Goal: Communication & Community: Answer question/provide support

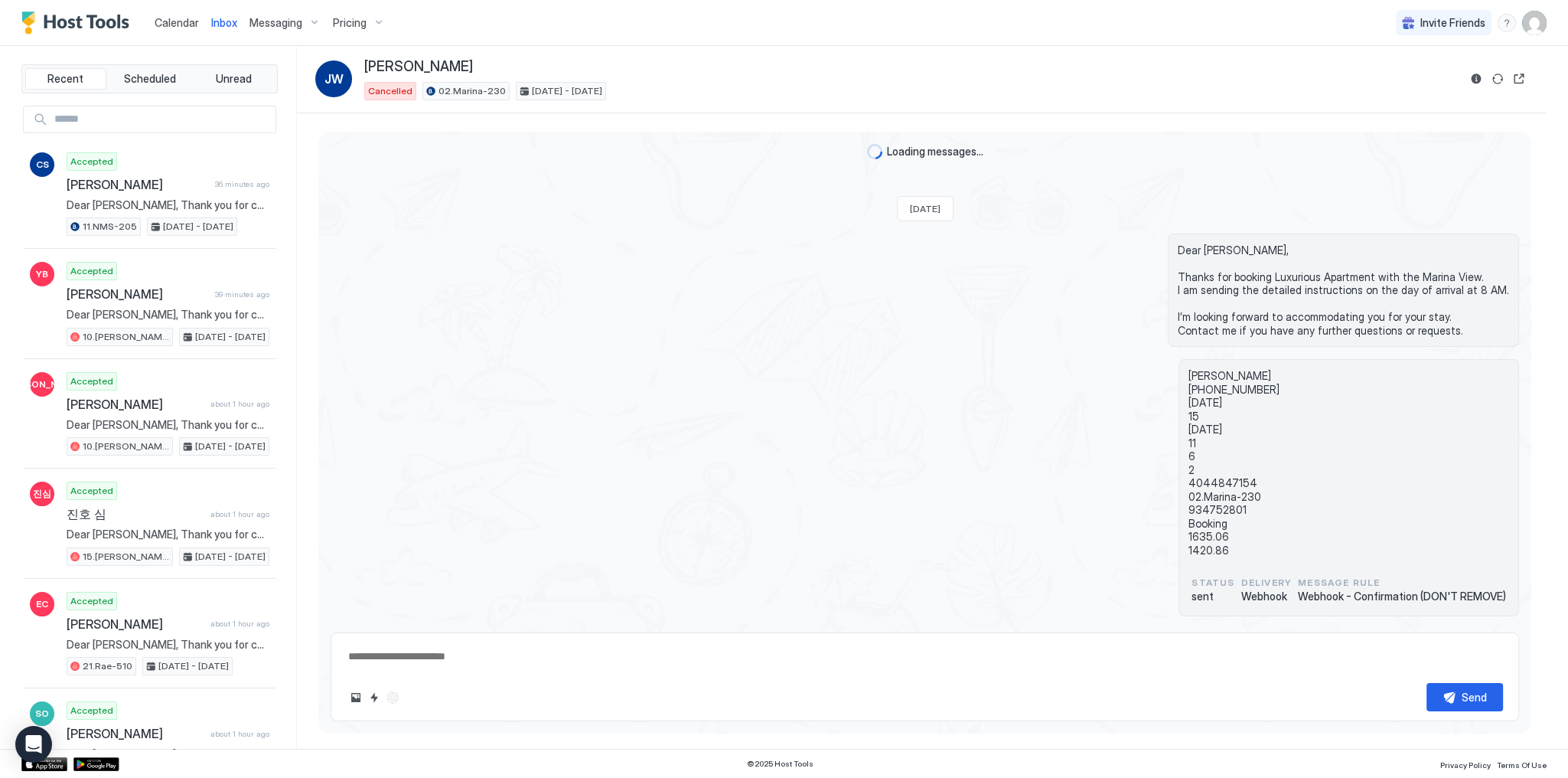
scroll to position [251, 0]
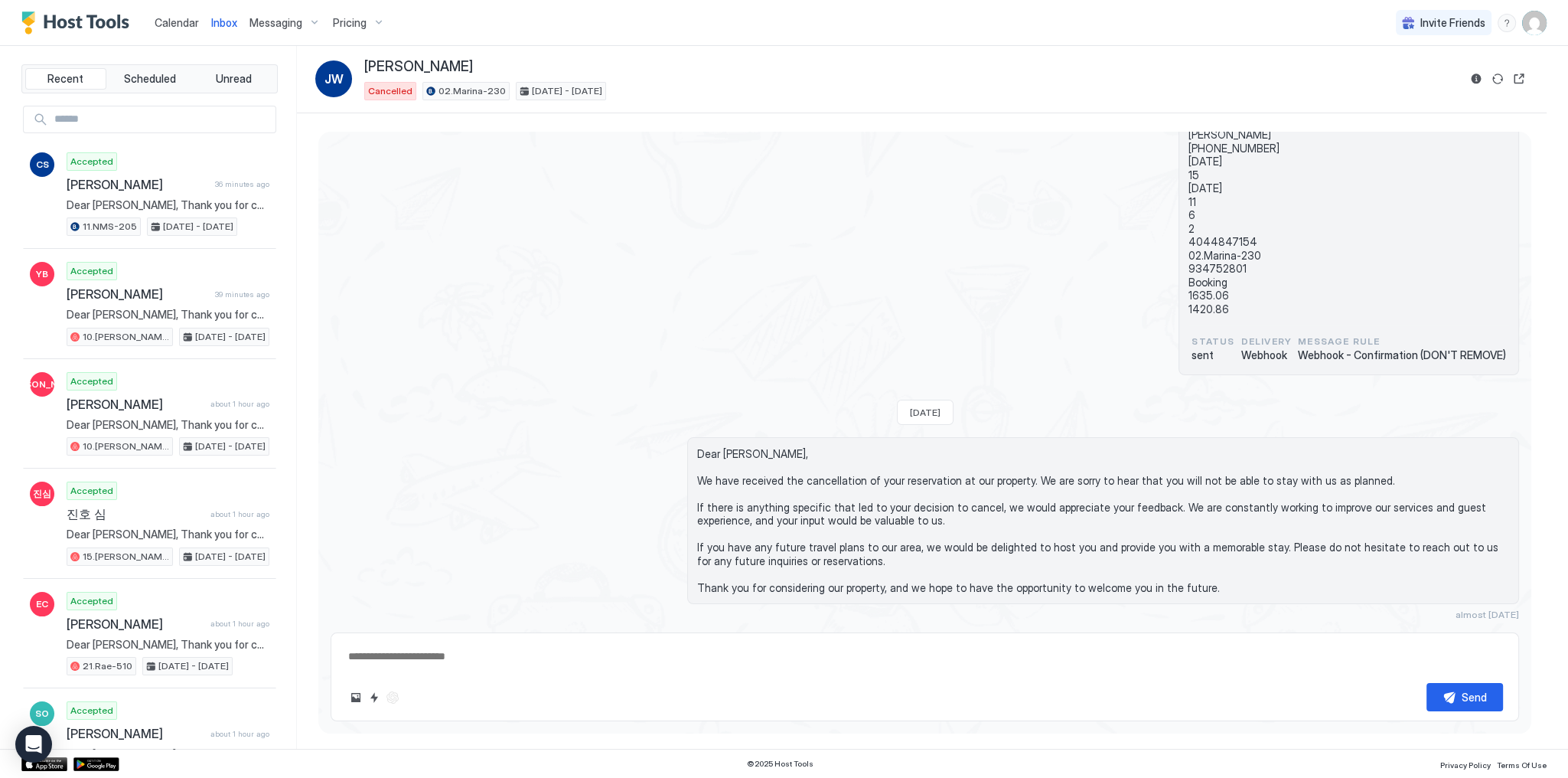
click at [562, 201] on div "Jeffrey Wang +1 647 806 1630 2024-01-31 15 2024-02-06 11 6 2 4044847154 02.Mari…" at bounding box center [924, 247] width 1189 height 257
click at [188, 13] on div "Calendar" at bounding box center [177, 22] width 57 height 28
click at [188, 20] on span "Calendar" at bounding box center [176, 22] width 44 height 13
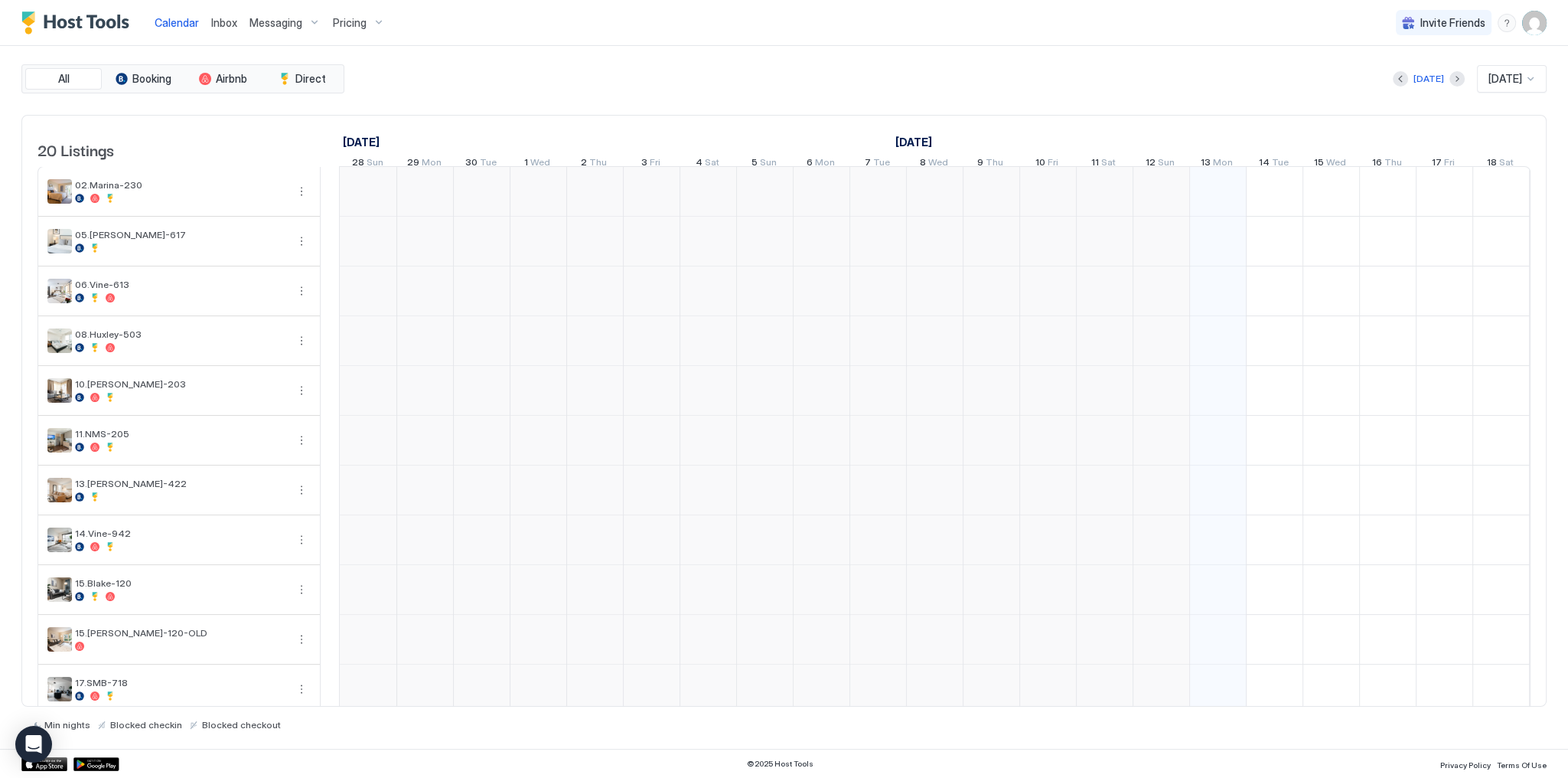
scroll to position [0, 850]
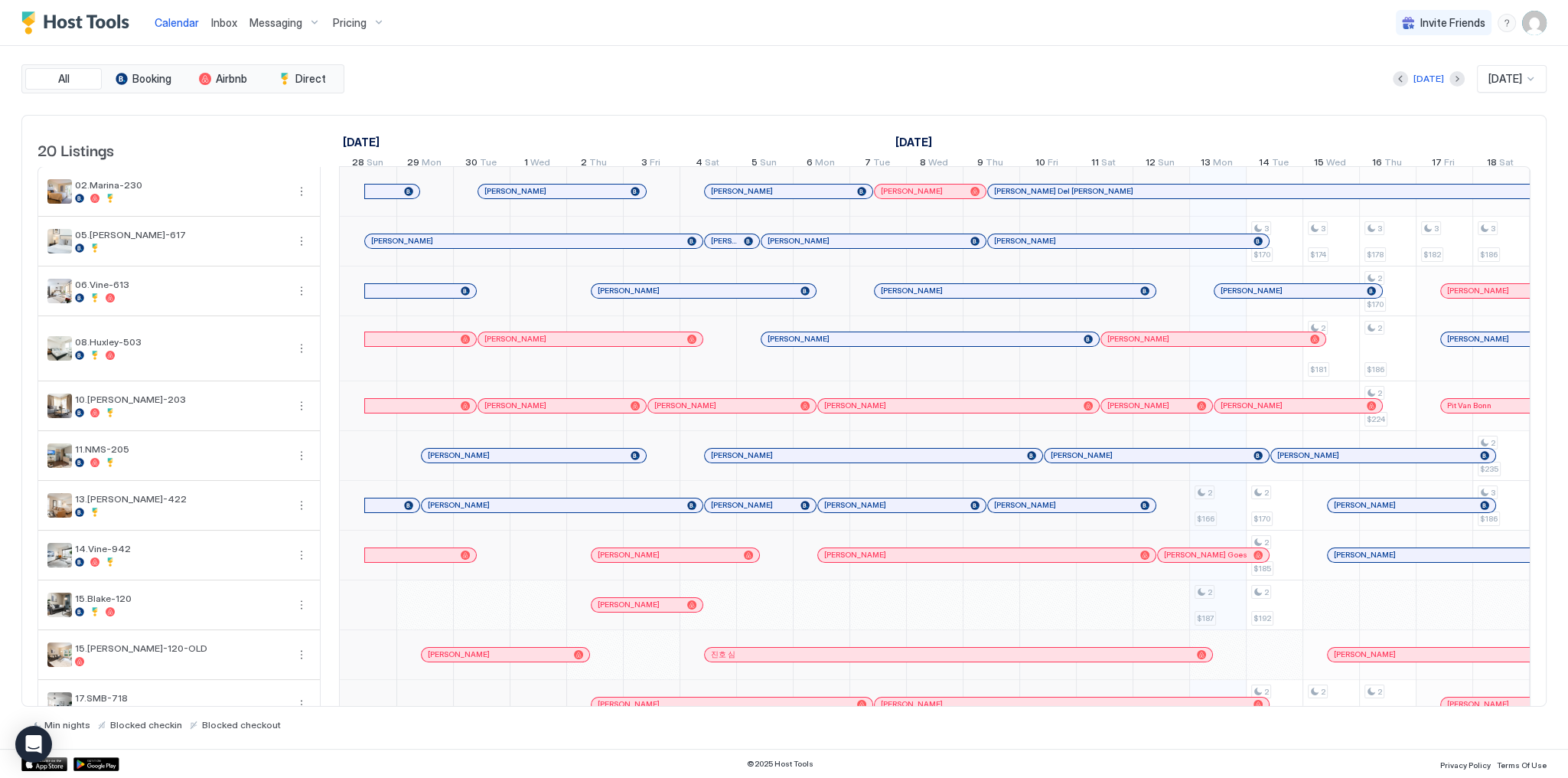
scroll to position [0, 850]
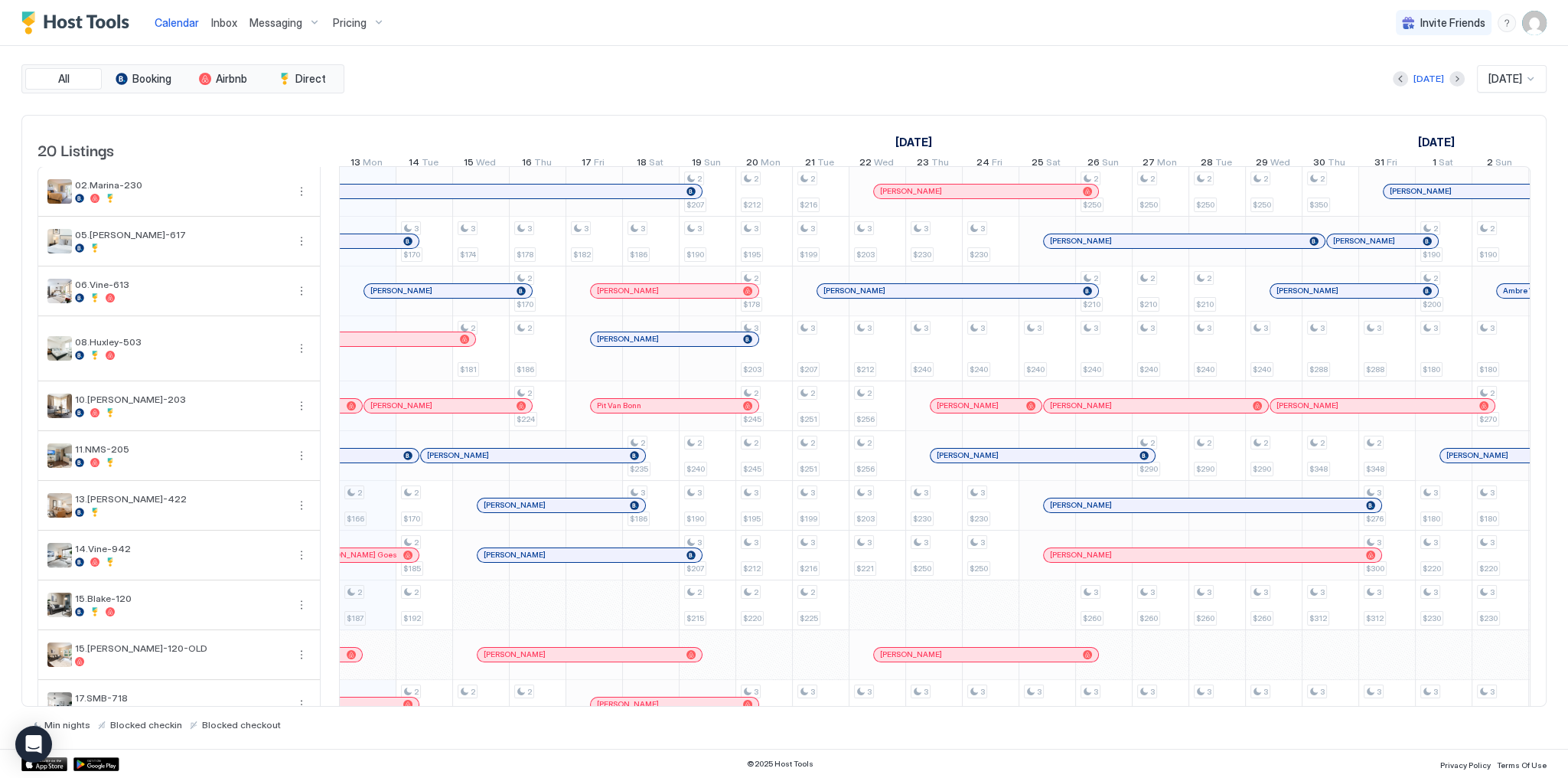
click at [724, 65] on div "Today Oct 2025" at bounding box center [946, 78] width 1199 height 28
click at [979, 57] on div "All Booking Airbnb Direct Today Oct 2025 20 Listings September 2025 October 202…" at bounding box center [784, 397] width 1525 height 703
click at [652, 66] on div "Today Oct 2025" at bounding box center [946, 78] width 1199 height 28
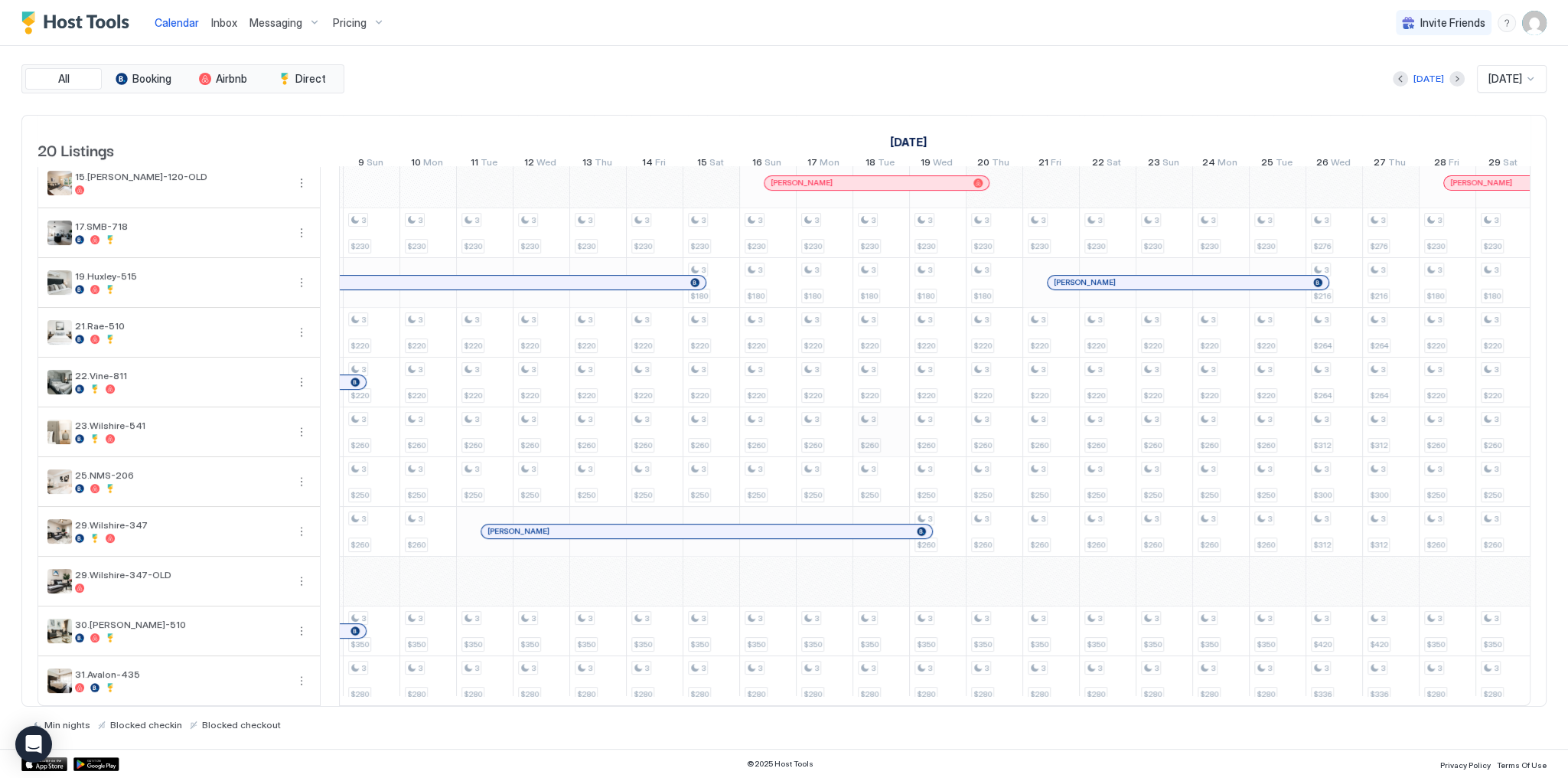
scroll to position [0, 1310]
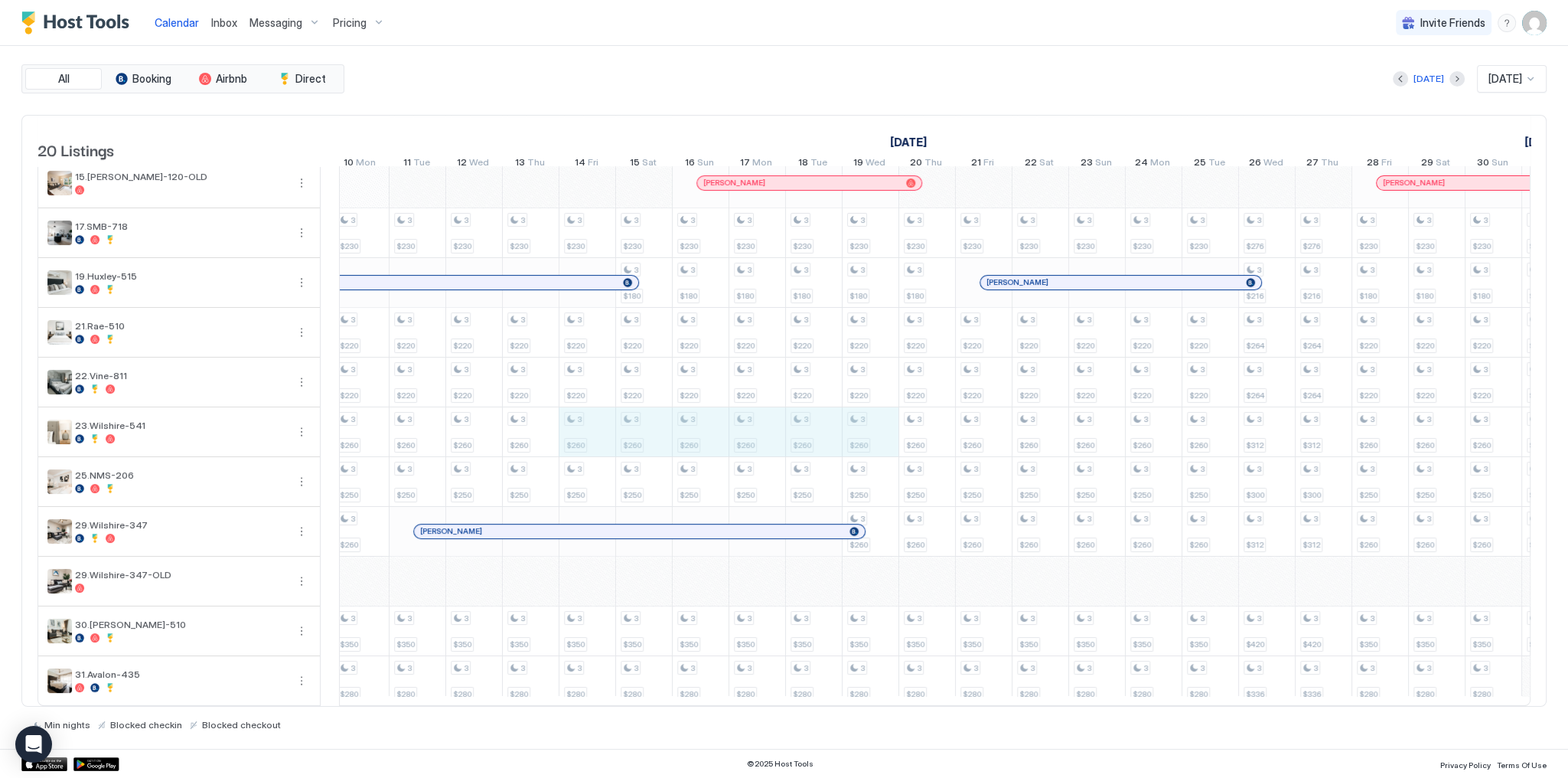
drag, startPoint x: 575, startPoint y: 430, endPoint x: 867, endPoint y: 433, distance: 292.0
click at [867, 433] on div "3 $186 2 $235 3 $186 3 $209 3 $194 3 $240 2 $207 3 $190 2 $240 3 $190 3 $207 2 …" at bounding box center [756, 200] width 3454 height 1010
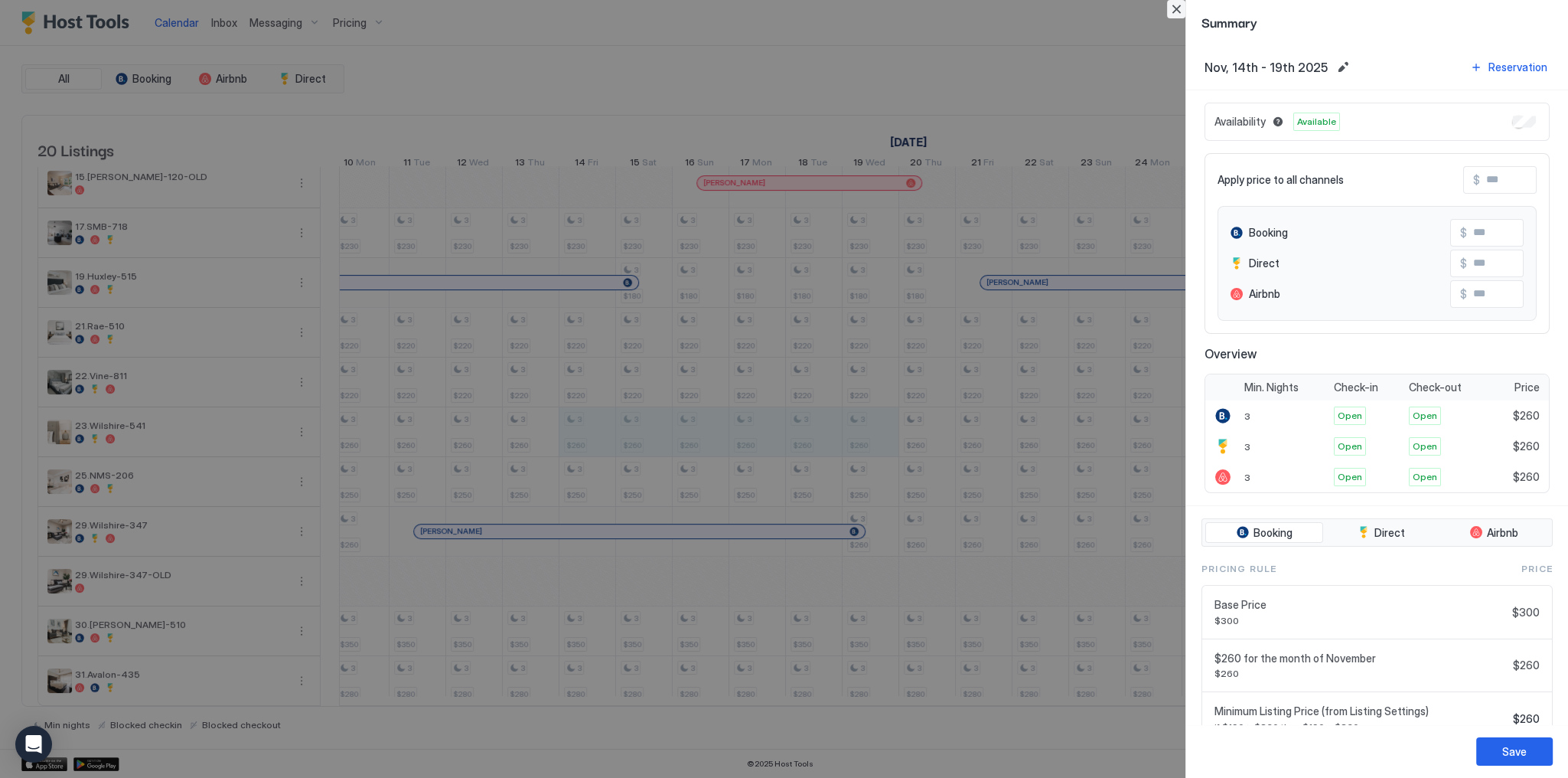
click at [1182, 13] on button "Close" at bounding box center [1176, 9] width 18 height 18
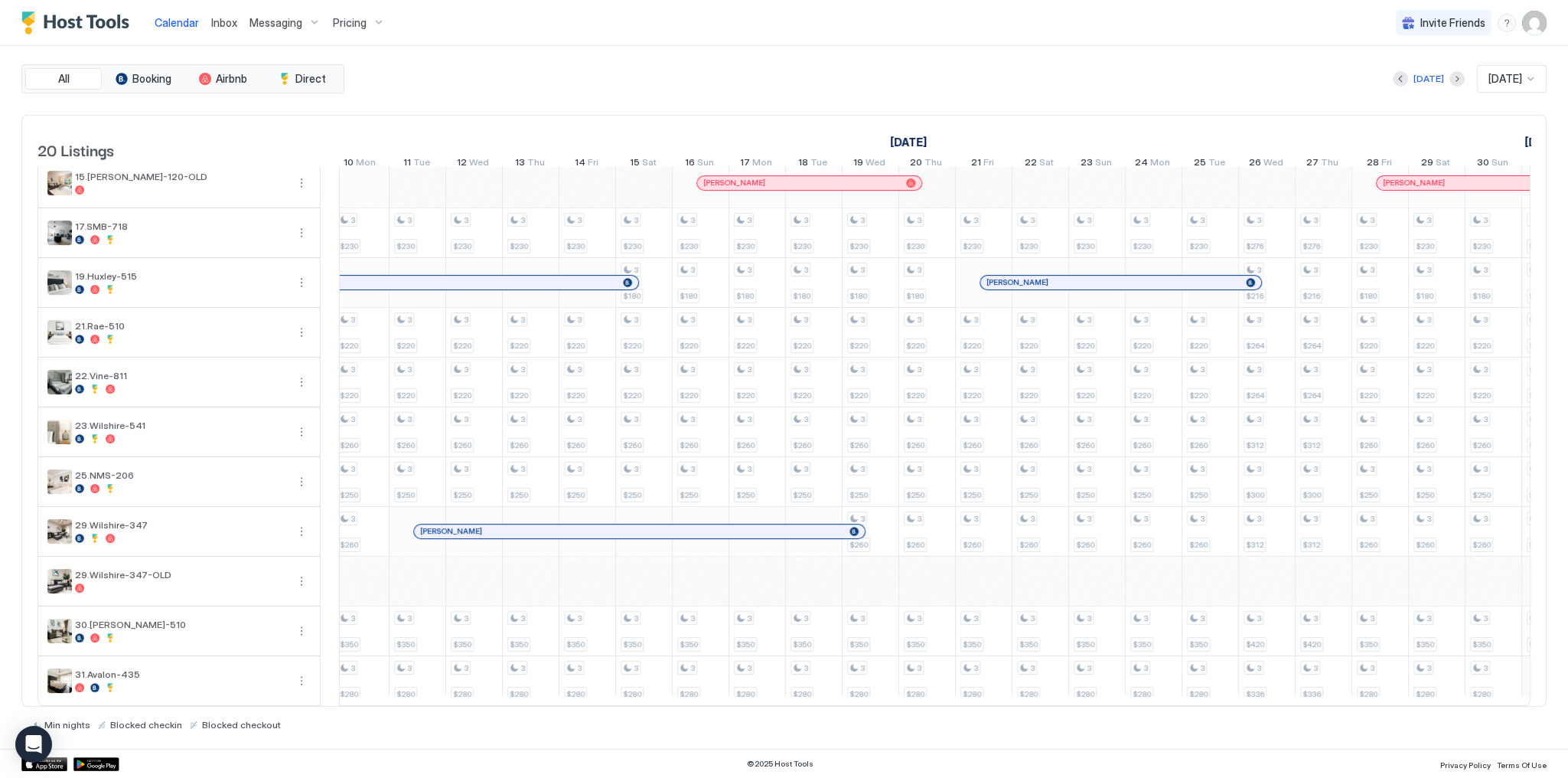
click at [940, 60] on div "All Booking Airbnb Direct Today Nov 2025 20 Listings October 2025 November 2025…" at bounding box center [784, 397] width 1525 height 703
click at [1096, 53] on div "All Booking Airbnb Direct Today Nov 2025 20 Listings October 2025 November 2025…" at bounding box center [784, 397] width 1525 height 703
click at [630, 38] on div "Calendar Inbox Messaging Pricing Invite Friends SG" at bounding box center [784, 22] width 1568 height 46
click at [1068, 47] on div "All Booking Airbnb Direct Today Nov 2025 20 Listings October 2025 November 2025…" at bounding box center [784, 397] width 1525 height 703
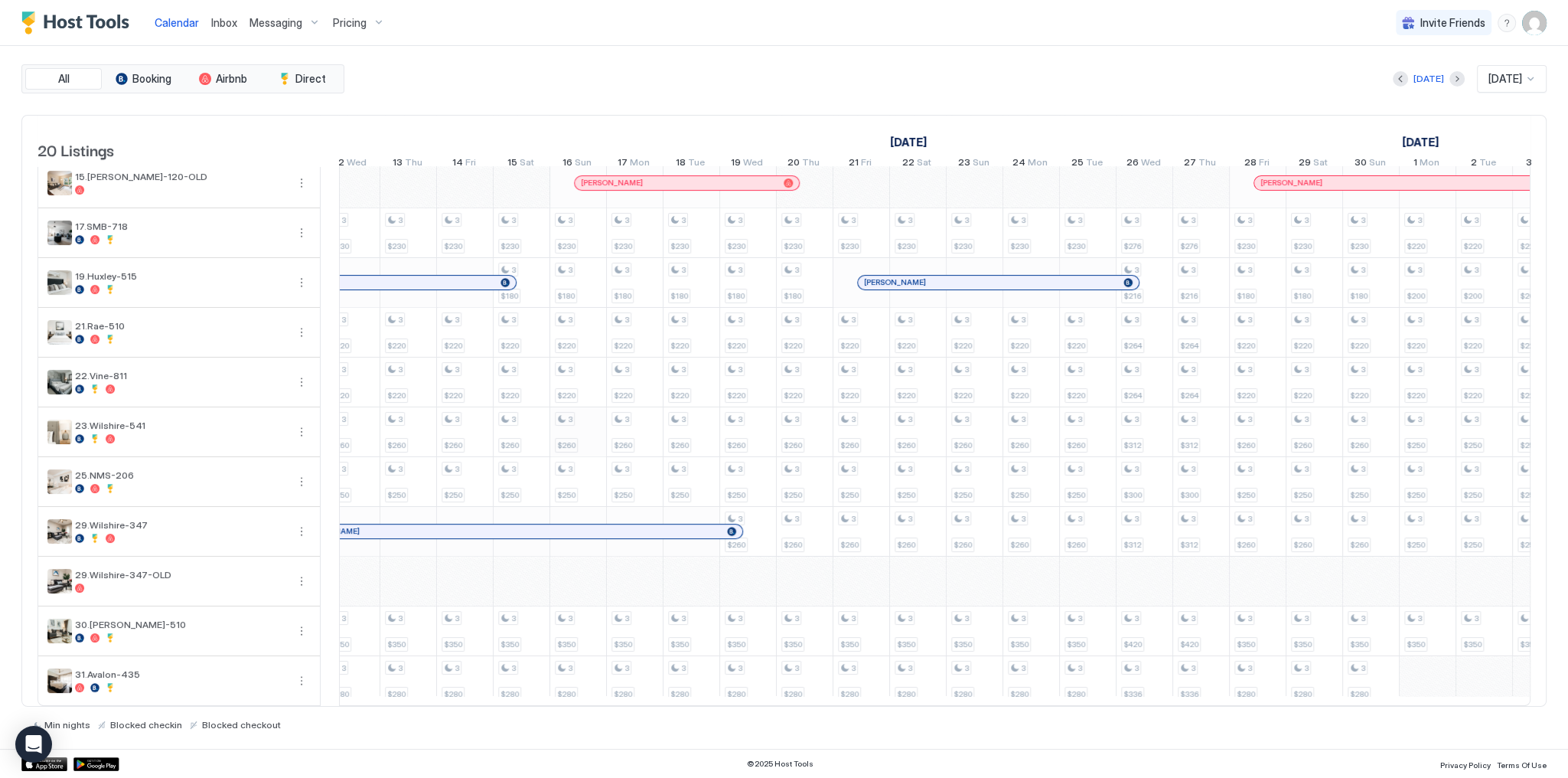
scroll to position [0, 1371]
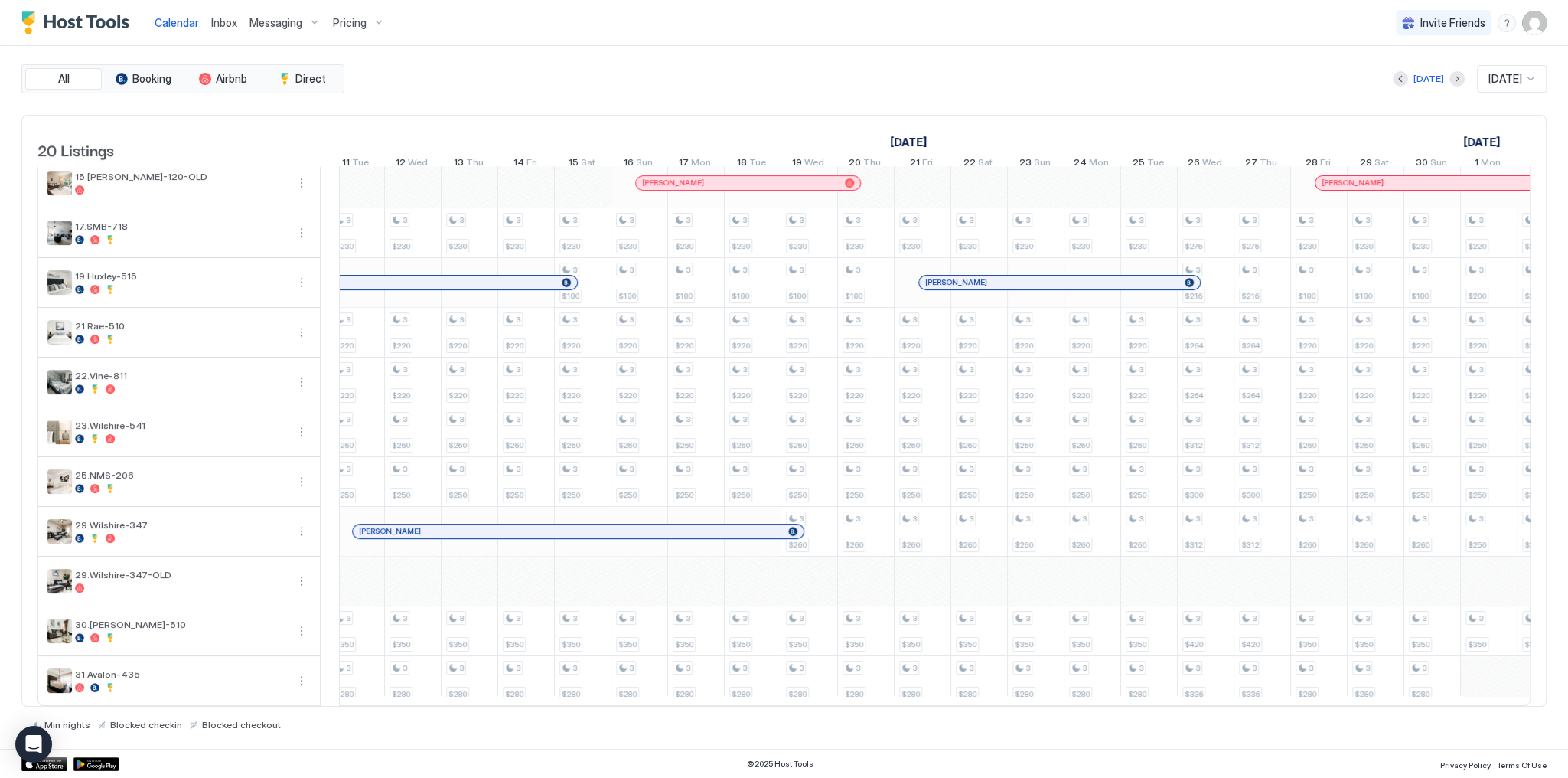
click at [698, 31] on div "Calendar Inbox Messaging Pricing Invite Friends SG" at bounding box center [784, 22] width 1568 height 46
click at [652, 101] on div "All Booking Airbnb Direct Today Nov 2025 20 Listings October 2025 November 2025…" at bounding box center [784, 398] width 1525 height 666
click at [501, 82] on div "Today Nov 2025" at bounding box center [946, 78] width 1199 height 28
click at [1036, 61] on div "All Booking Airbnb Direct Today Nov 2025 20 Listings October 2025 November 2025…" at bounding box center [784, 397] width 1525 height 703
click at [241, 29] on div "Inbox" at bounding box center [224, 22] width 38 height 28
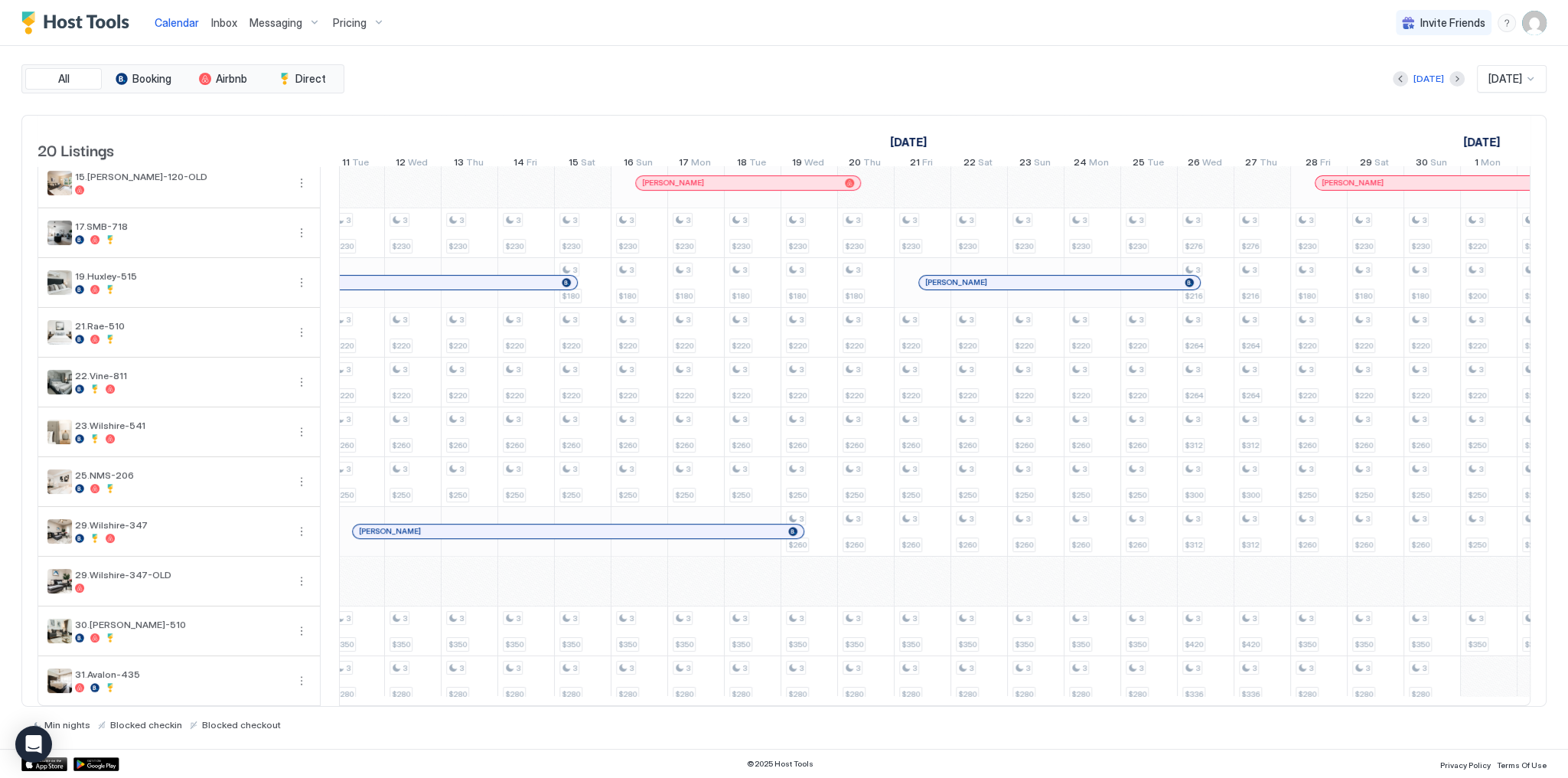
click at [235, 27] on span "Inbox" at bounding box center [224, 22] width 26 height 13
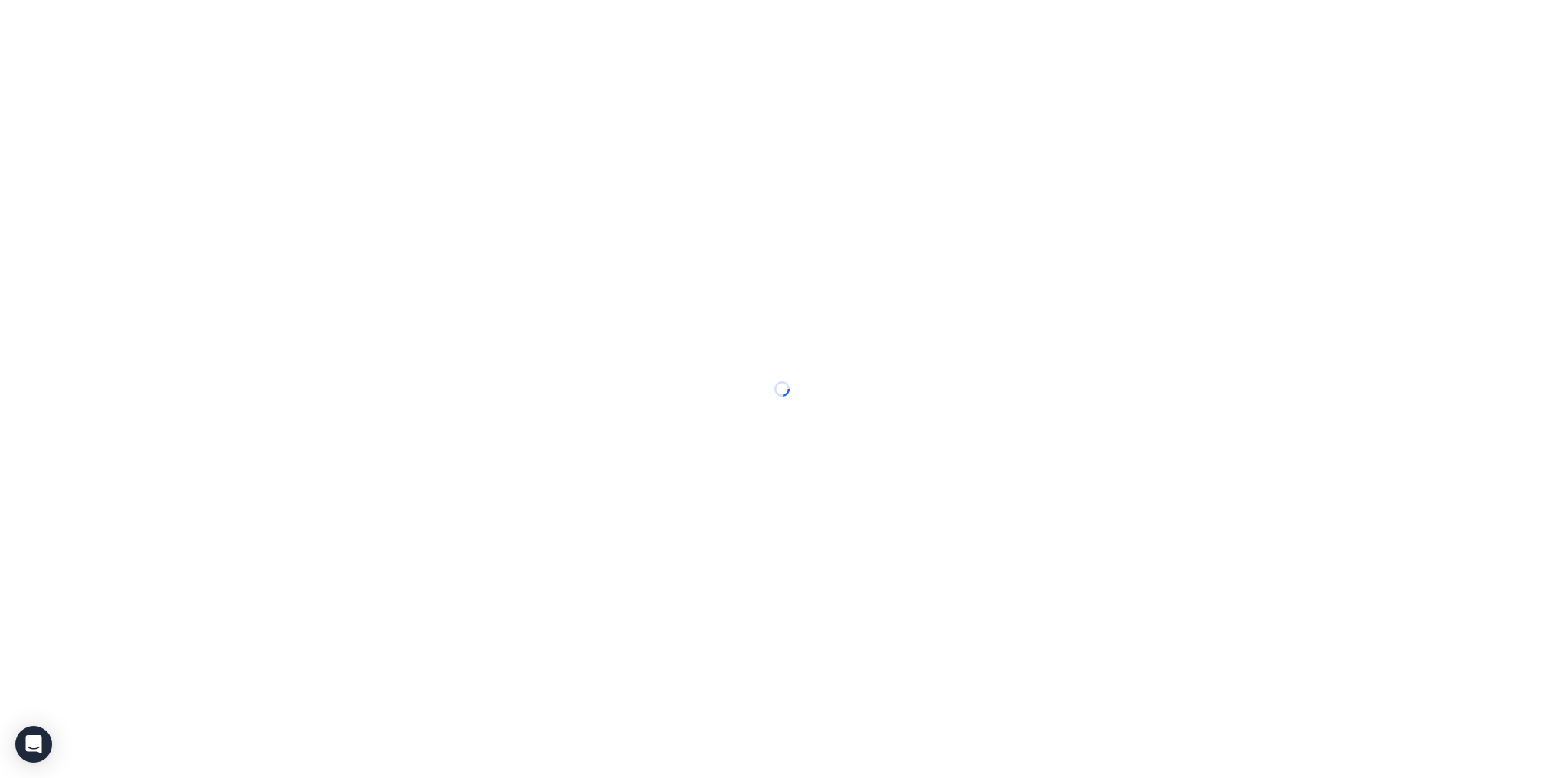
click at [235, 27] on div at bounding box center [784, 389] width 1568 height 778
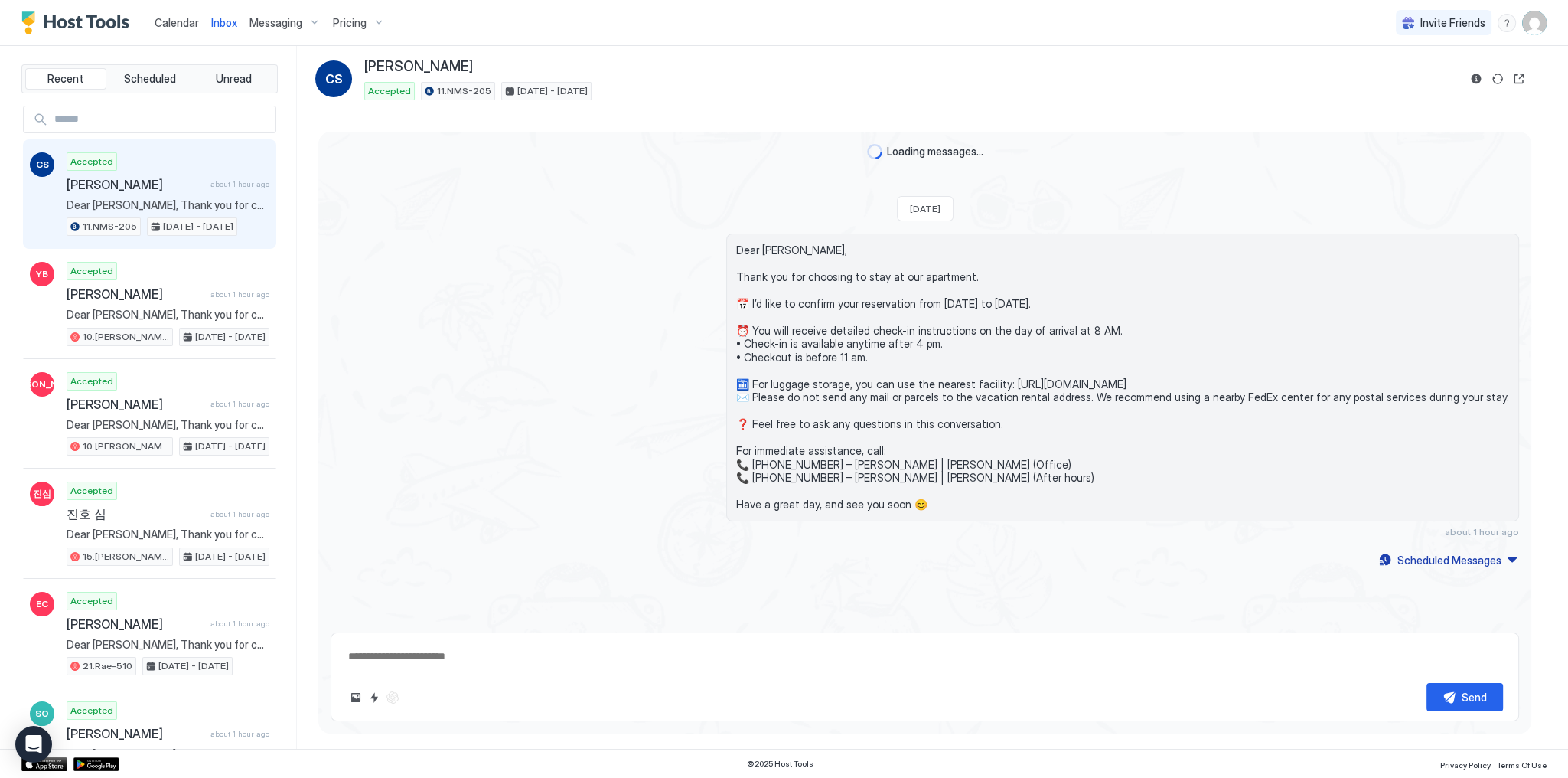
scroll to position [141, 0]
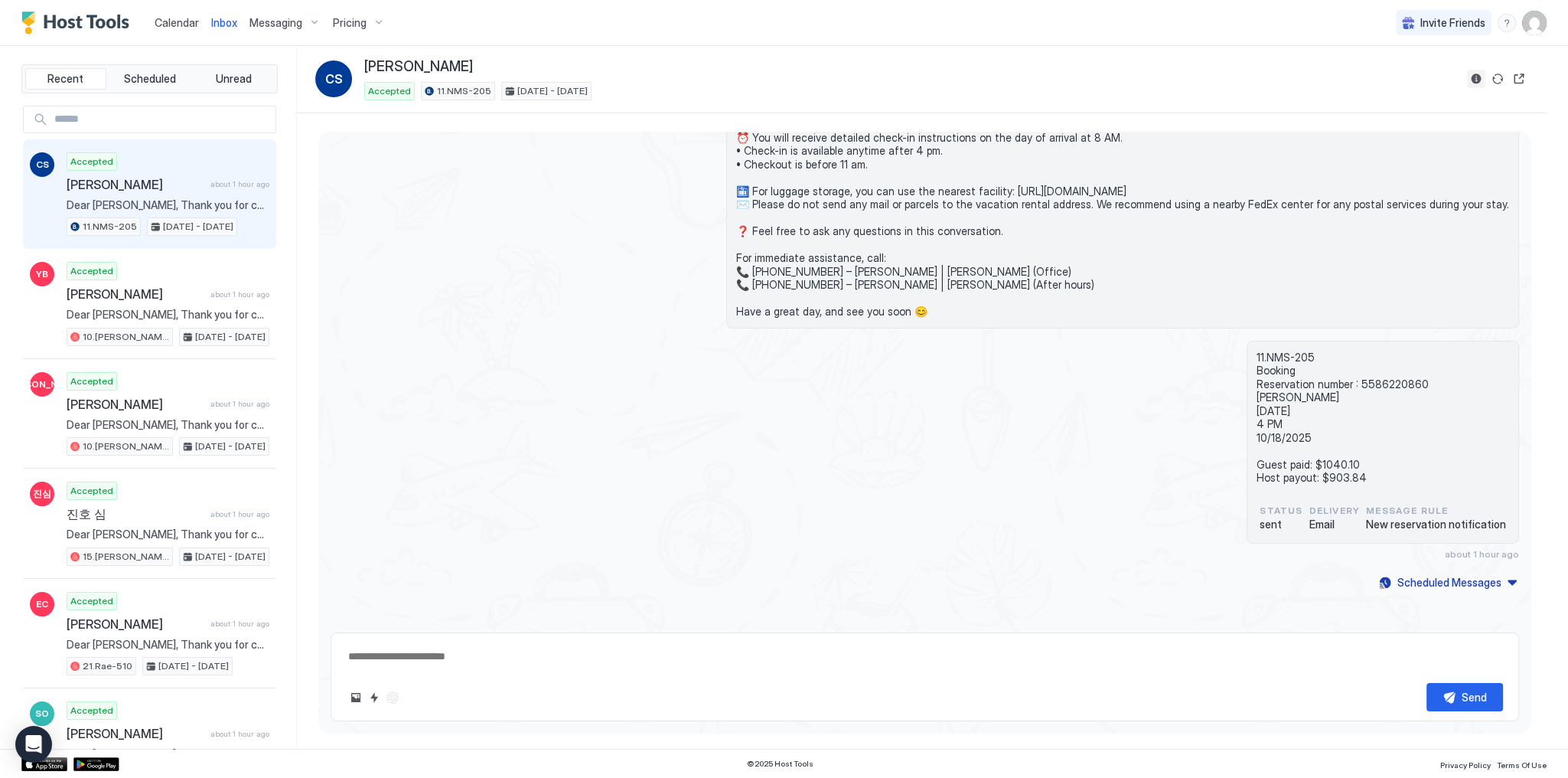
click at [1473, 79] on button "Reservation information" at bounding box center [1476, 78] width 18 height 18
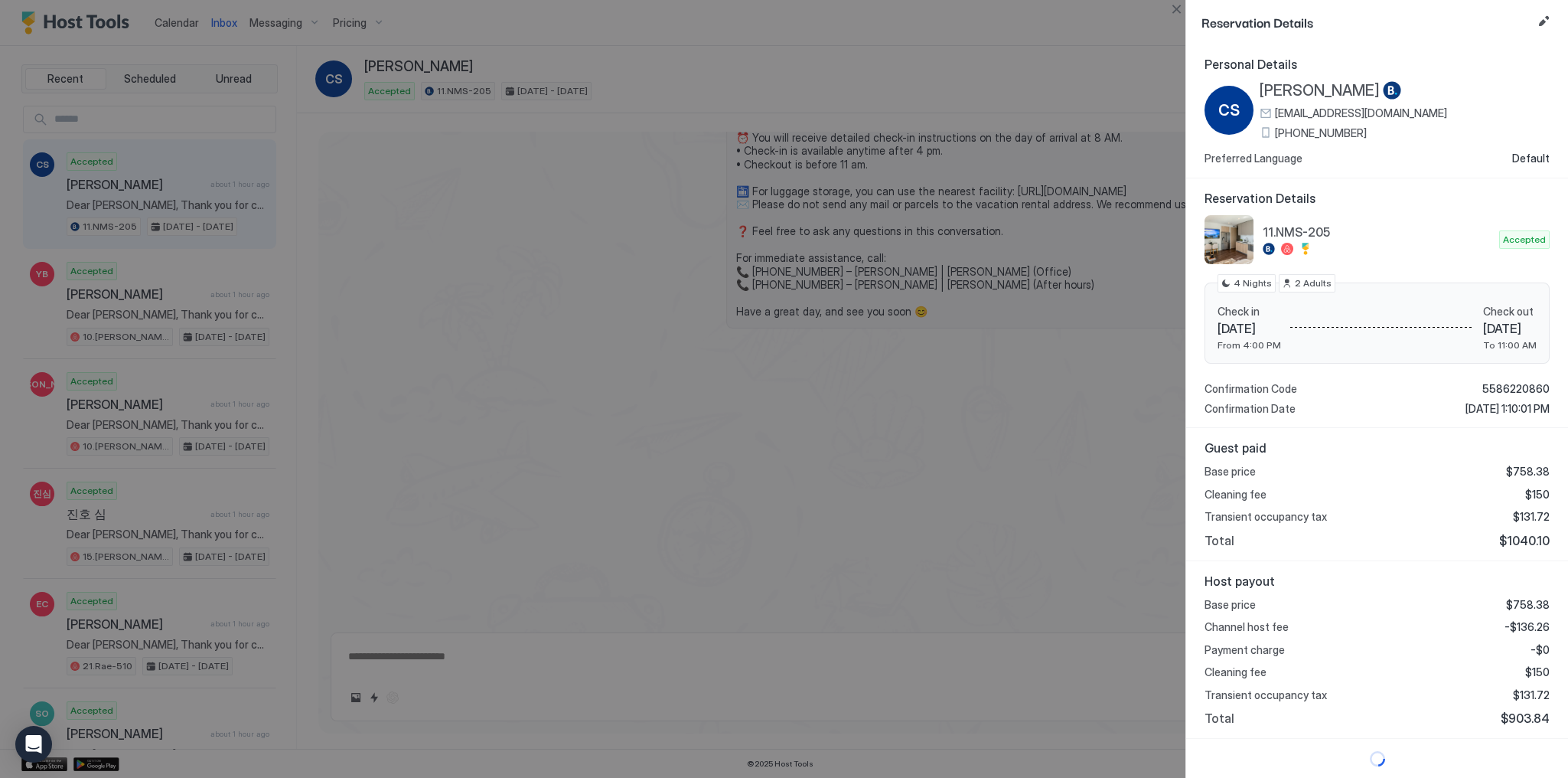
click at [1463, 574] on span "Host payout" at bounding box center [1377, 581] width 345 height 16
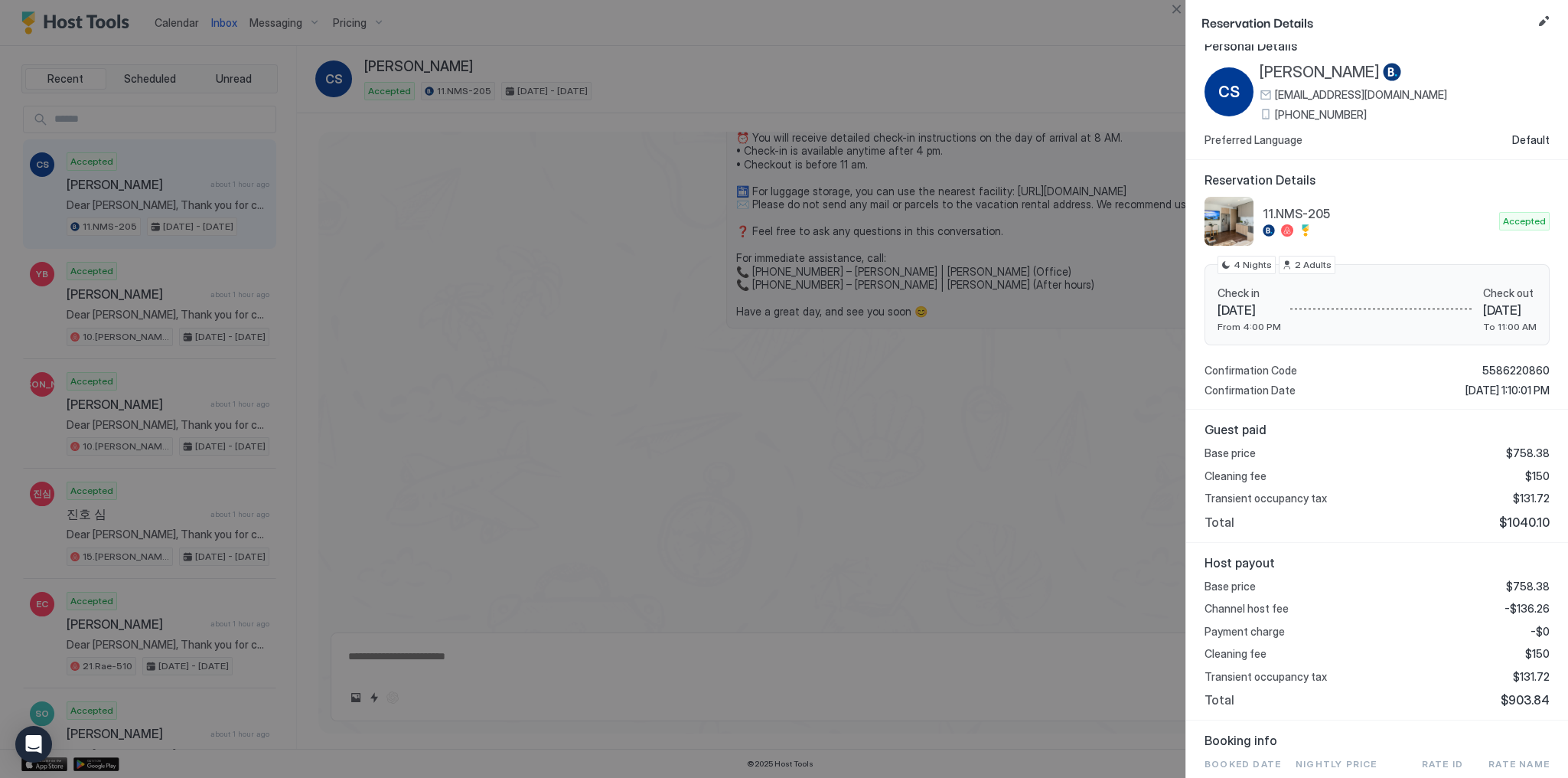
scroll to position [184, 0]
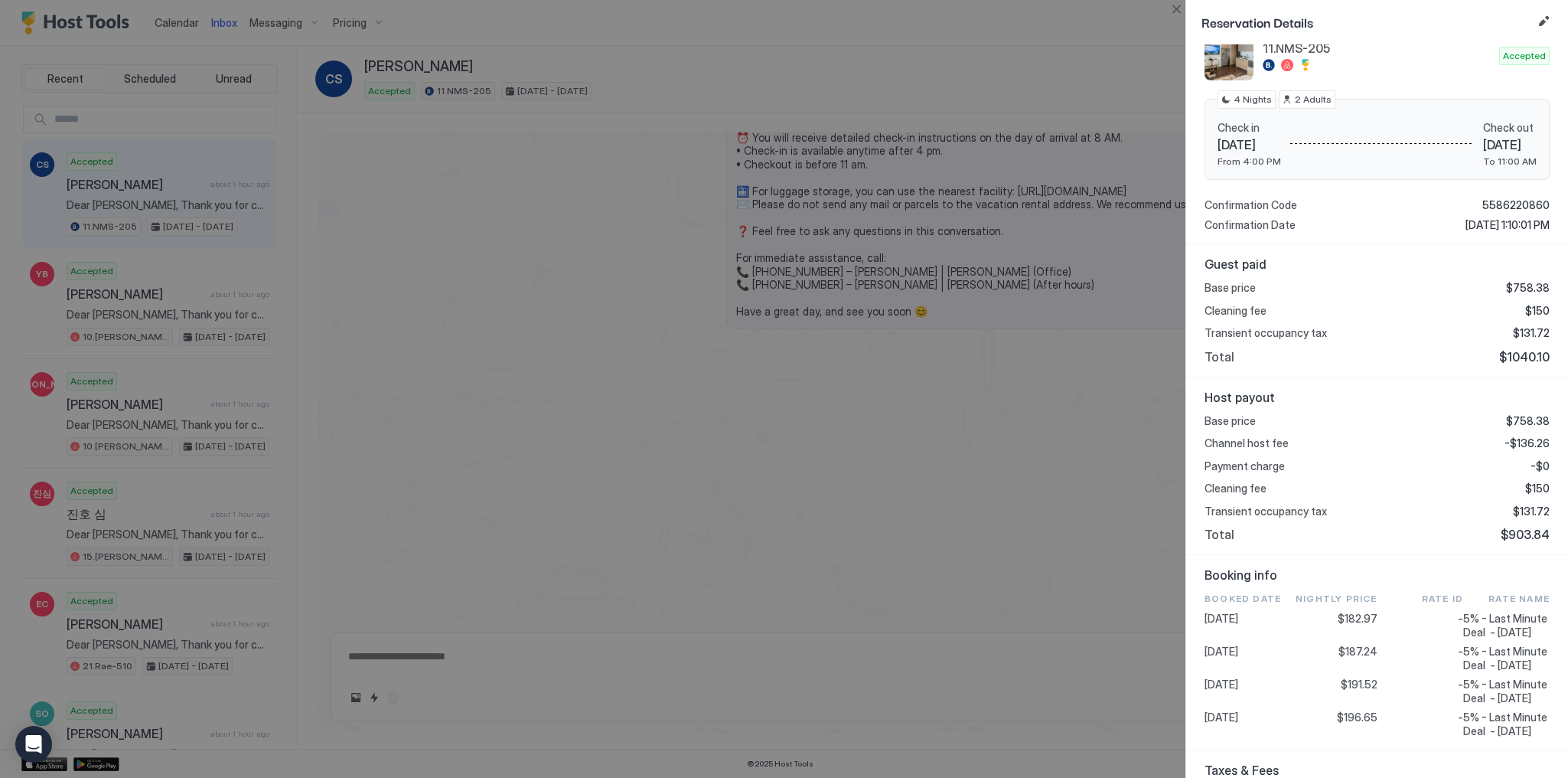
click at [1523, 330] on span "$131.72" at bounding box center [1531, 333] width 37 height 14
click at [1527, 512] on span "$131.72" at bounding box center [1531, 511] width 37 height 14
copy span "131.72"
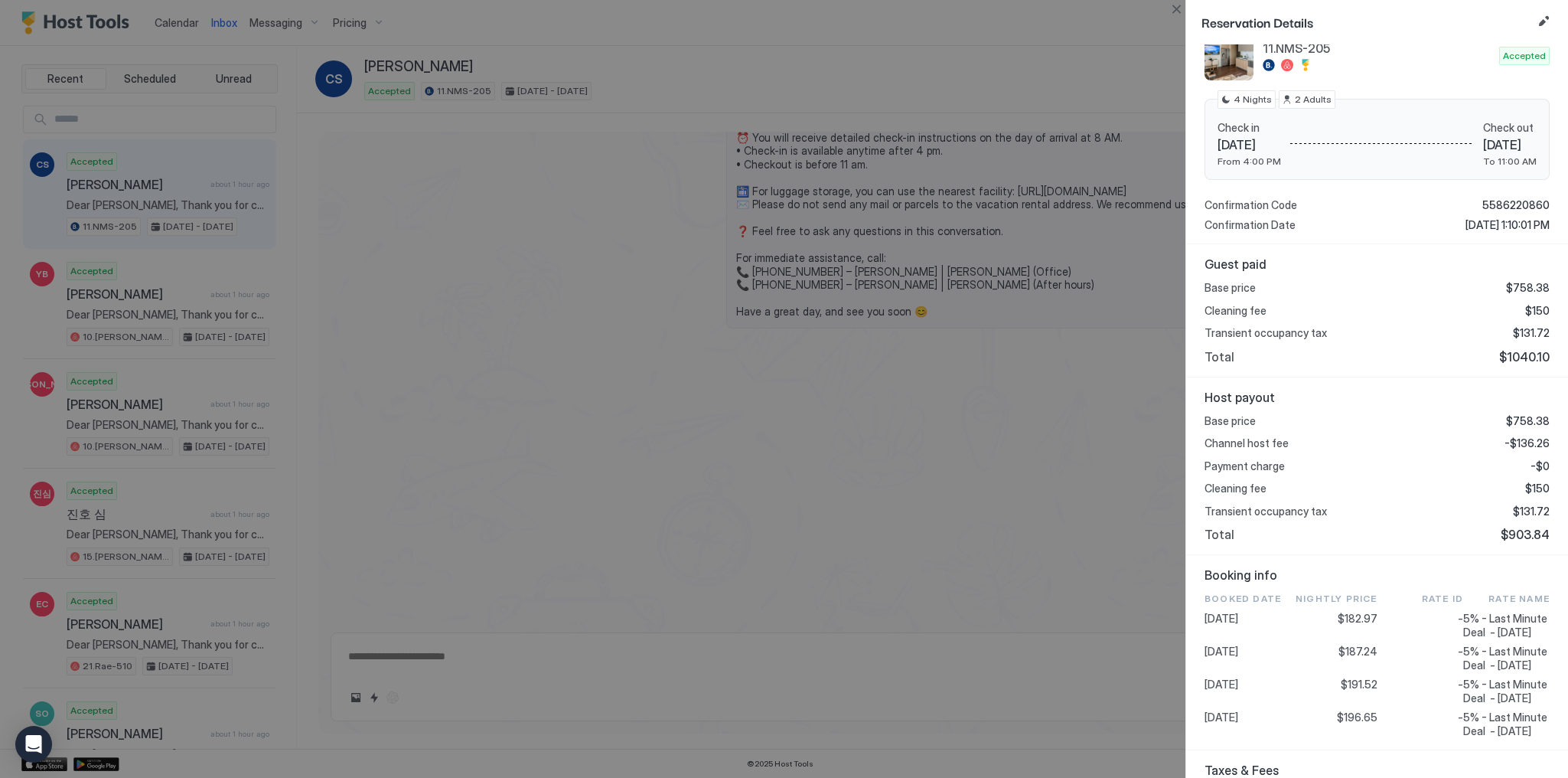
click at [1527, 446] on span "-$136.26" at bounding box center [1527, 443] width 45 height 14
copy span "136.26"
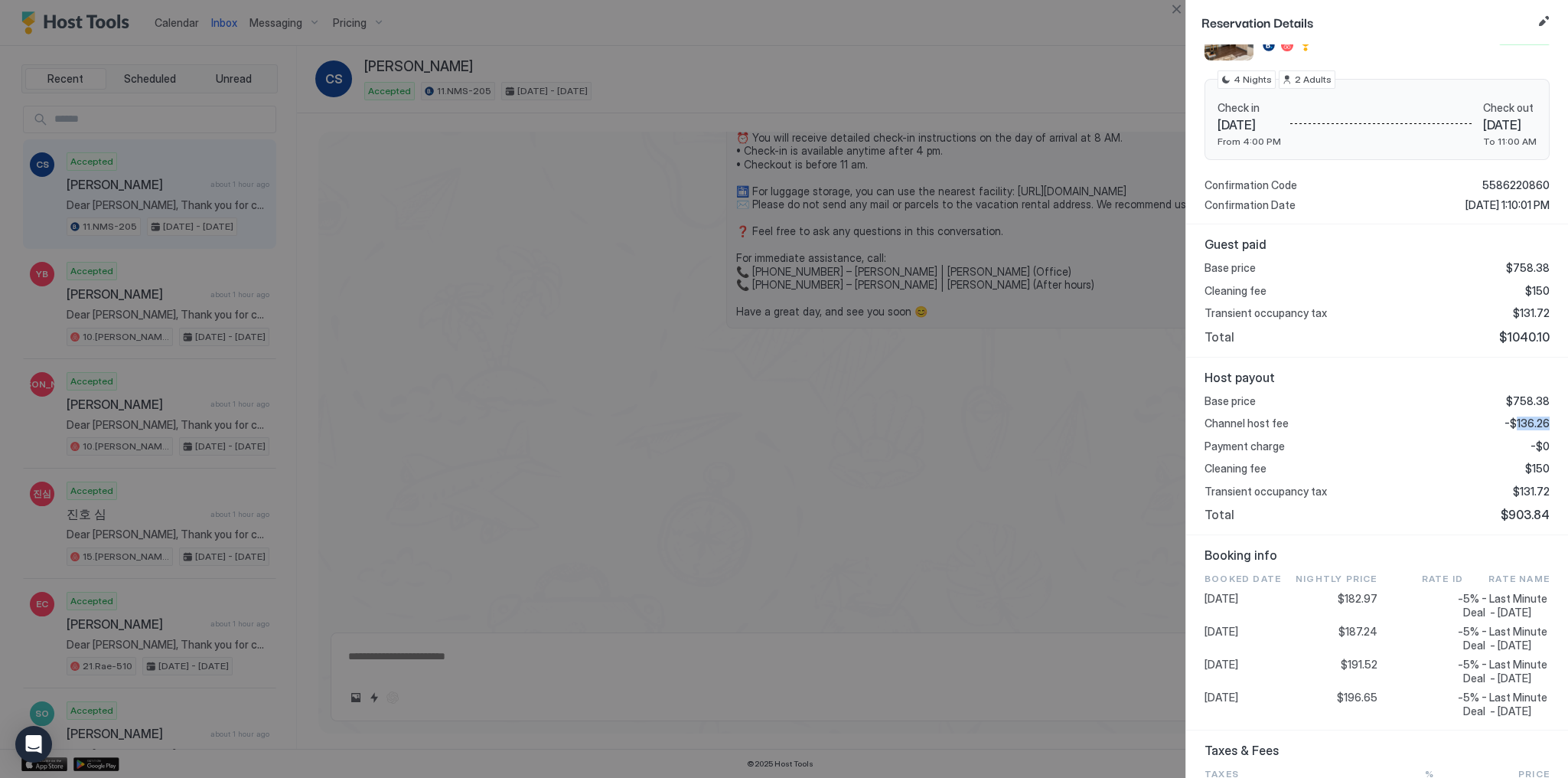
scroll to position [245, 0]
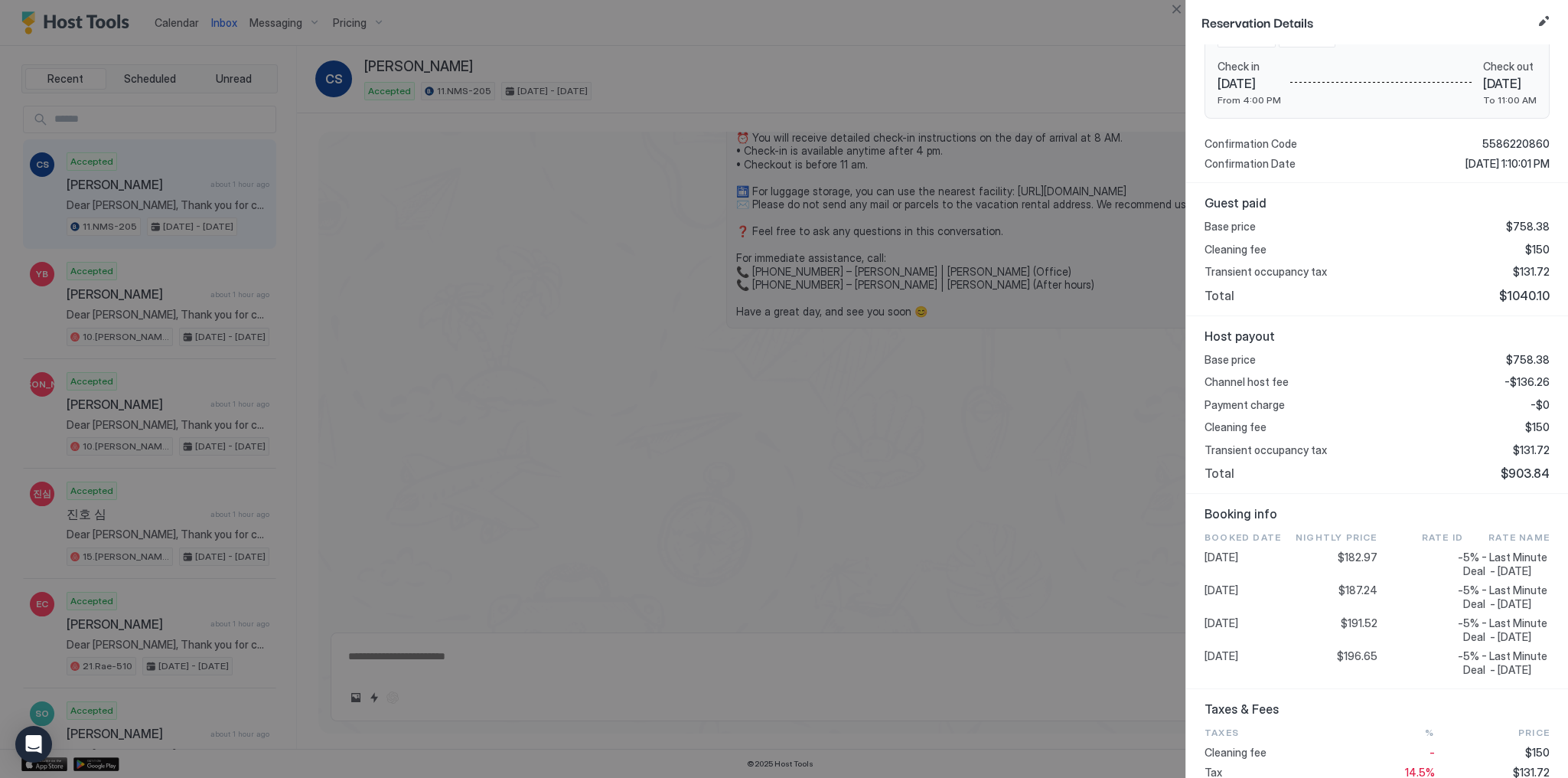
click at [1362, 597] on span "$187.24" at bounding box center [1358, 590] width 39 height 14
copy span "187.24"
click at [1534, 449] on span "$131.72" at bounding box center [1531, 450] width 37 height 14
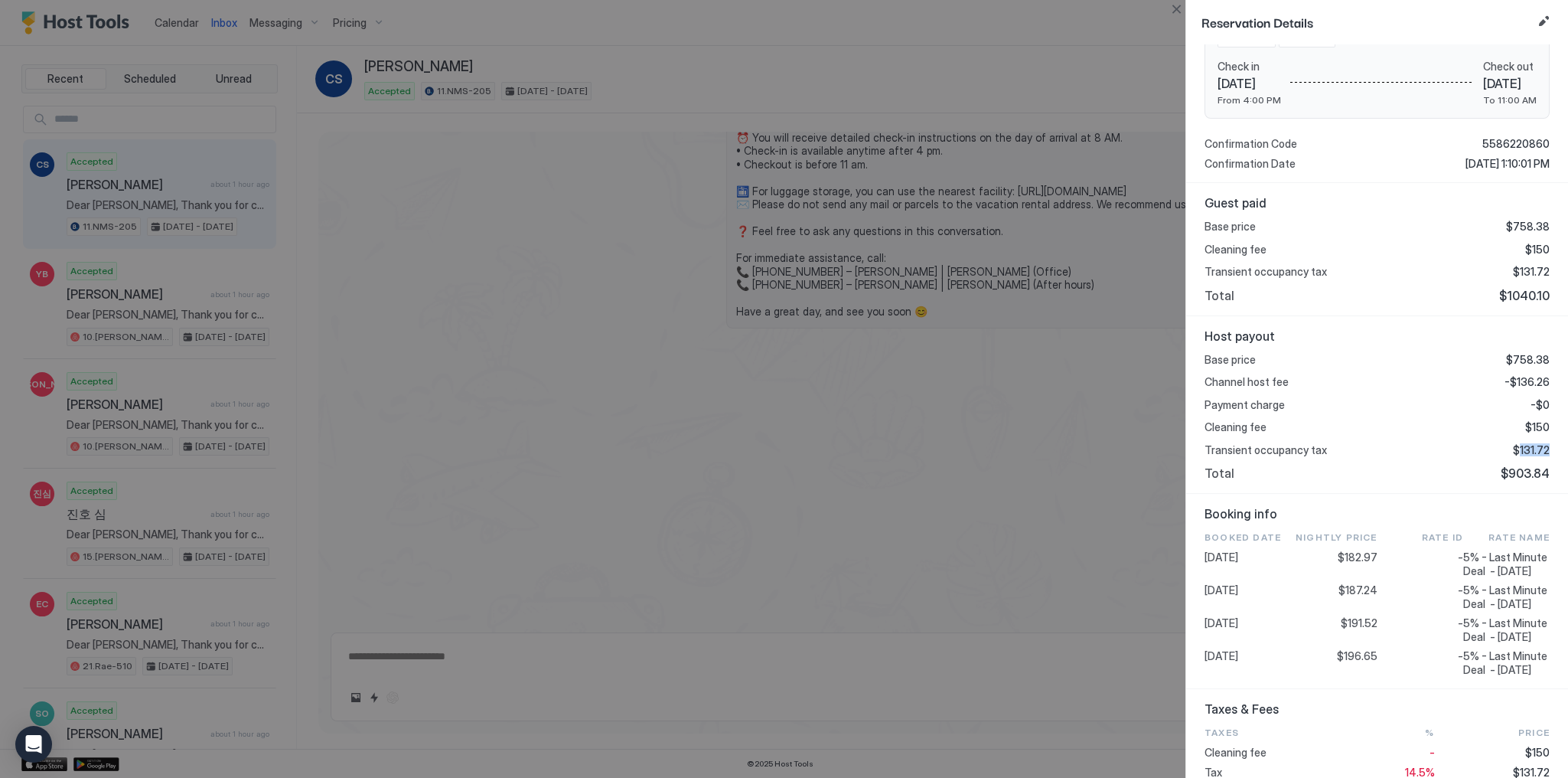
copy span "131.72"
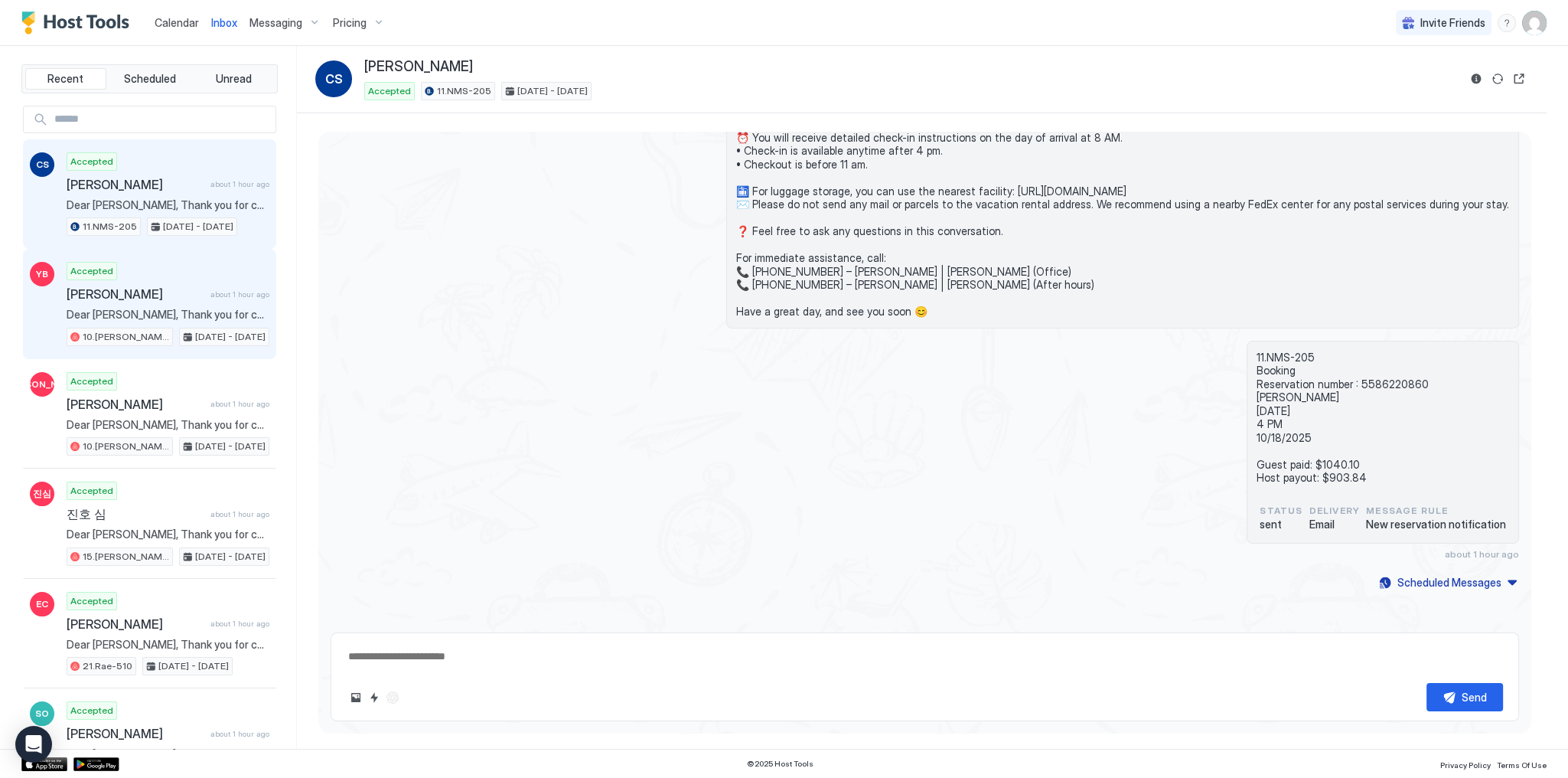
click at [210, 293] on span "about 1 hour ago" at bounding box center [240, 295] width 59 height 10
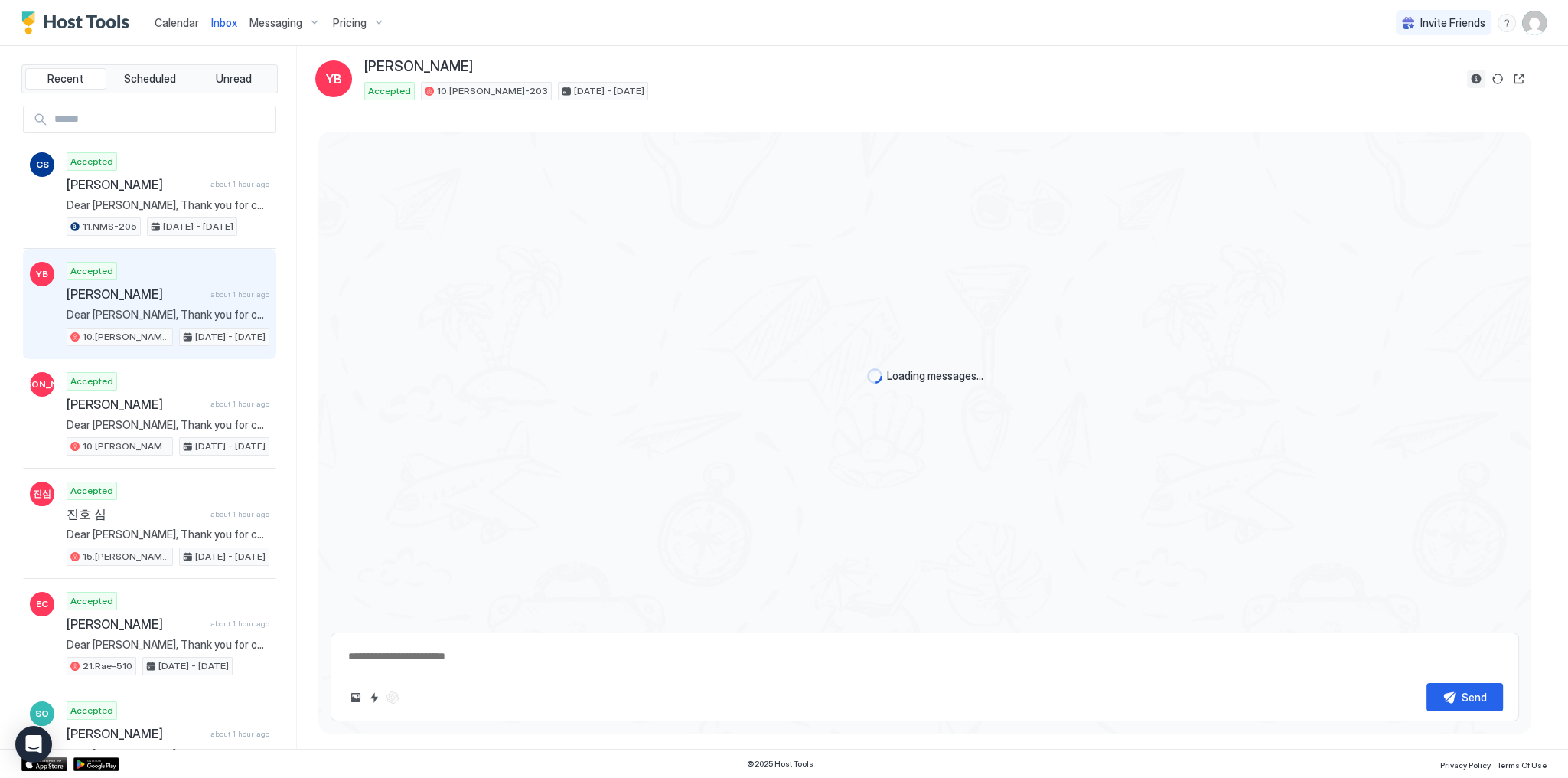
click at [1475, 80] on button "Reservation information" at bounding box center [1476, 78] width 18 height 18
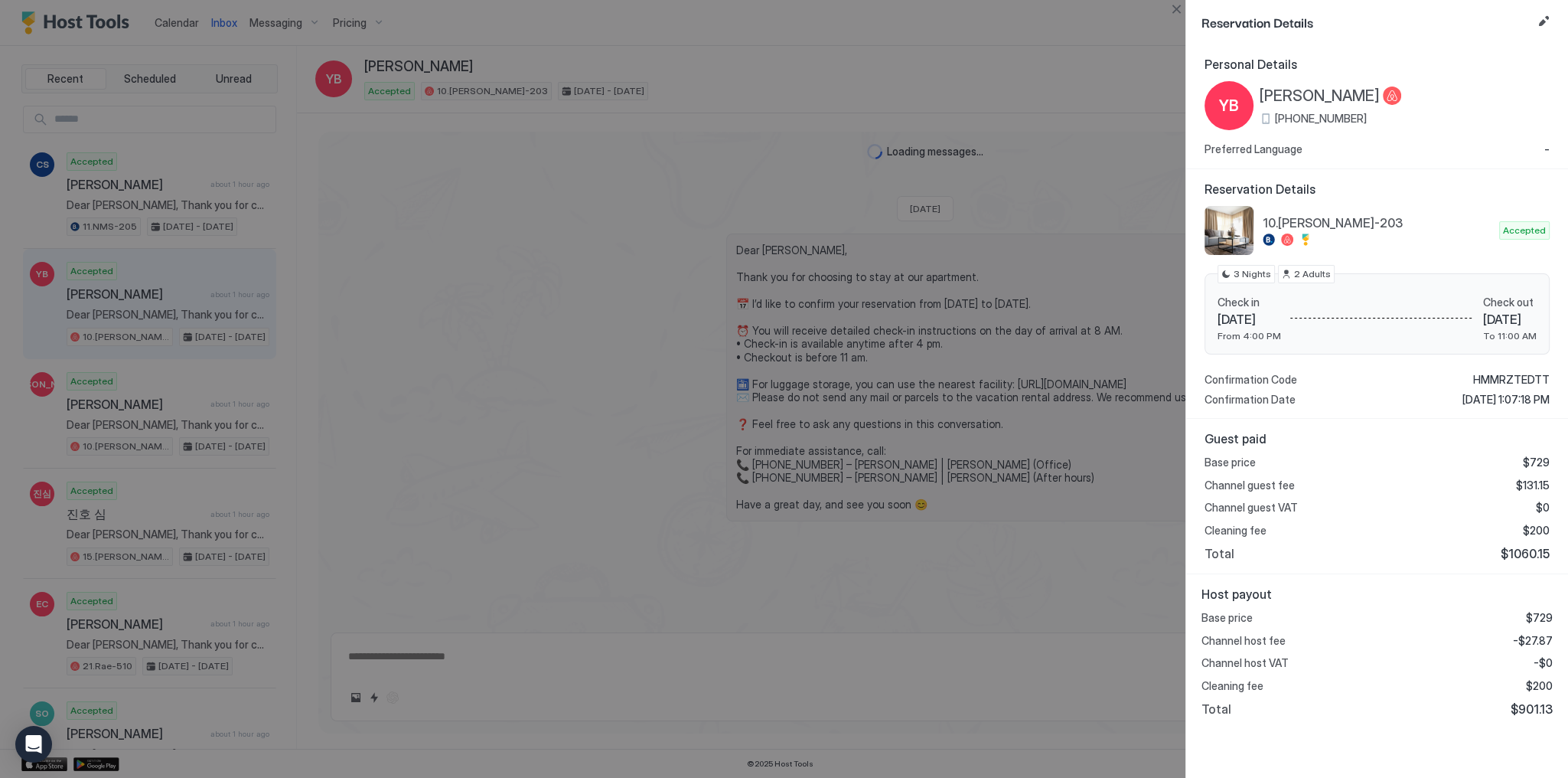
scroll to position [141, 0]
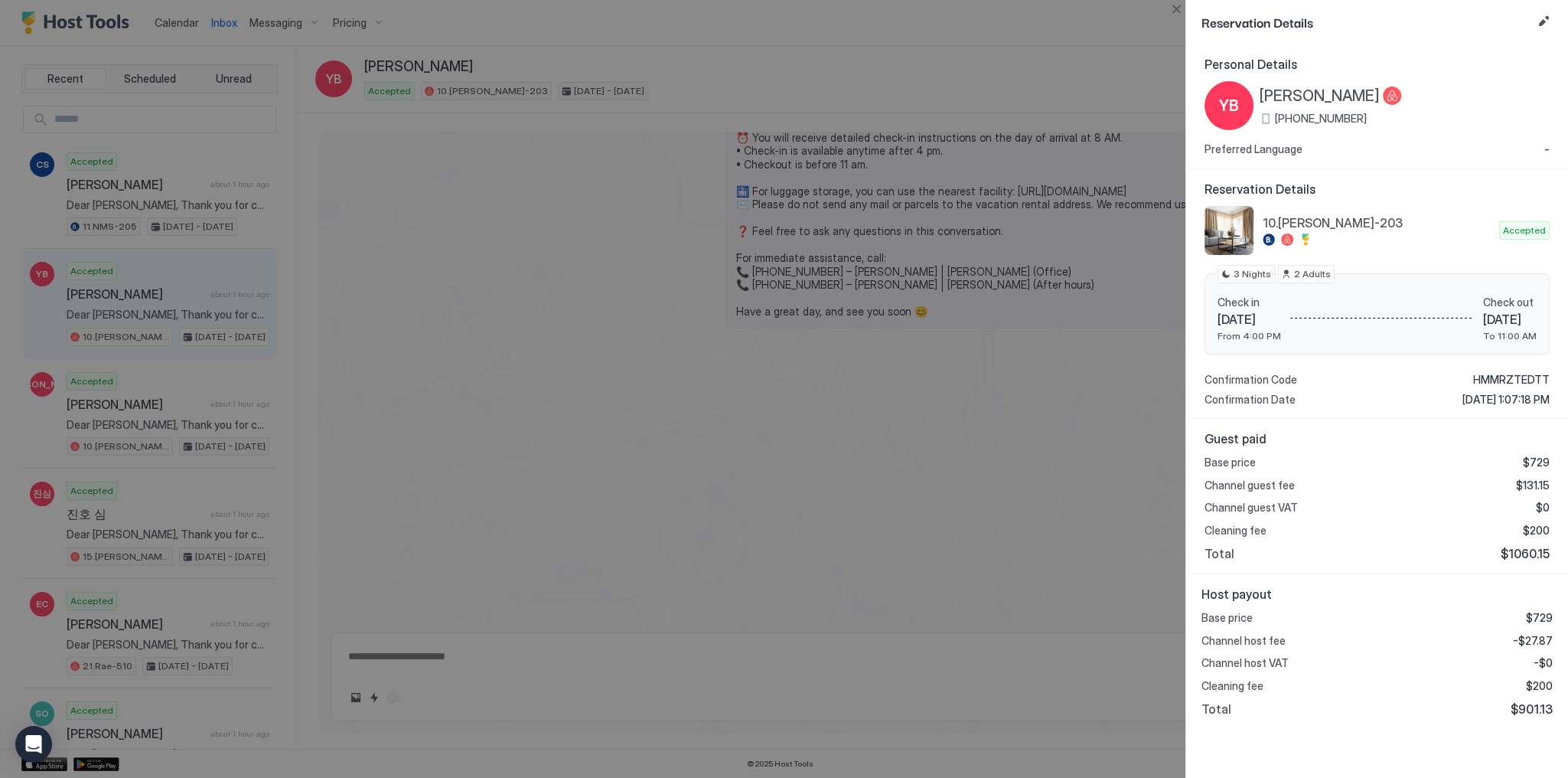
click at [1542, 639] on span "-$27.87" at bounding box center [1533, 641] width 40 height 14
click at [1543, 639] on span "-$27.87" at bounding box center [1533, 641] width 40 height 14
copy span "27.87"
click at [665, 437] on div at bounding box center [784, 389] width 1568 height 778
type textarea "*"
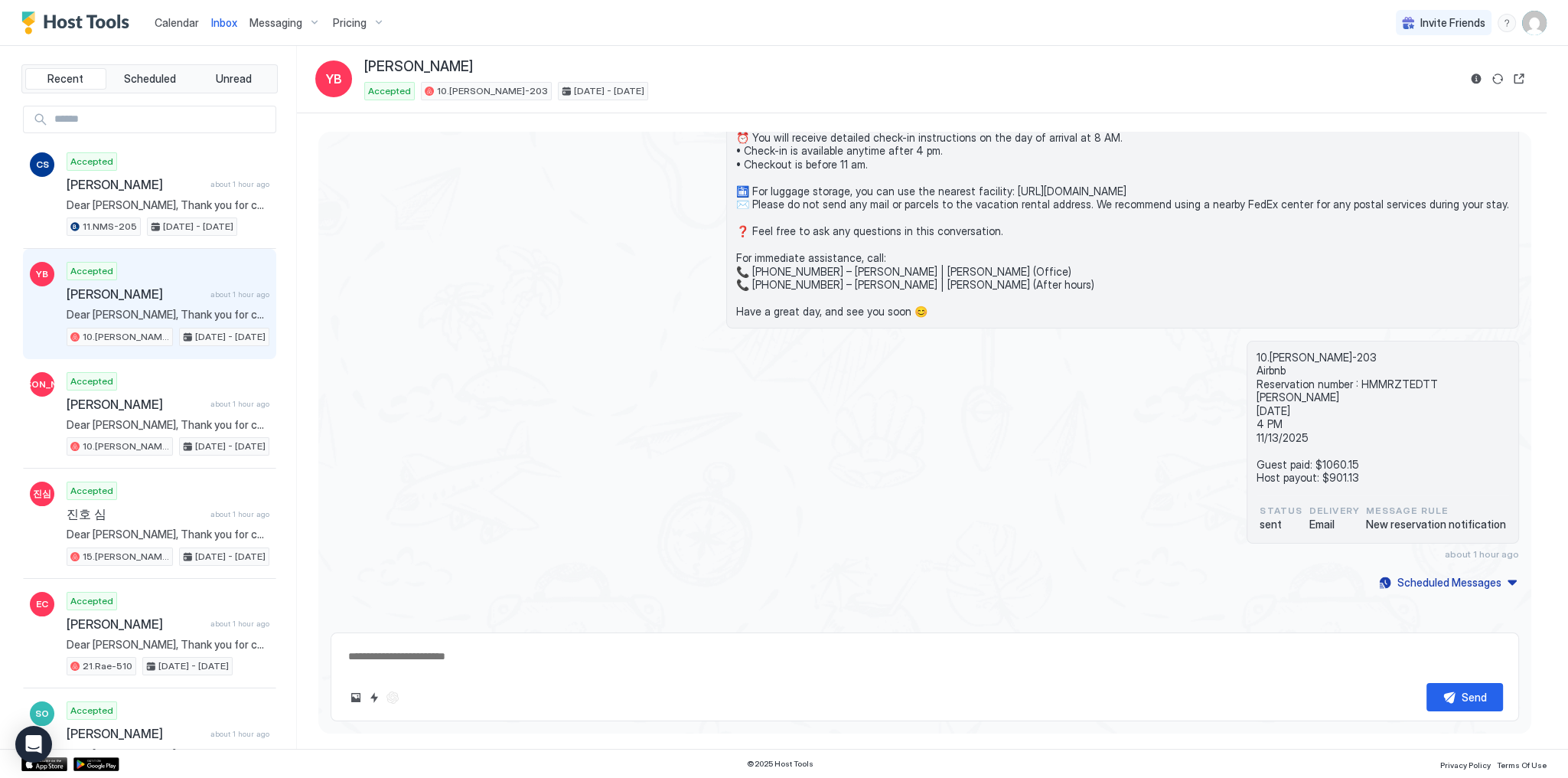
click at [193, 27] on span "Calendar" at bounding box center [176, 22] width 44 height 13
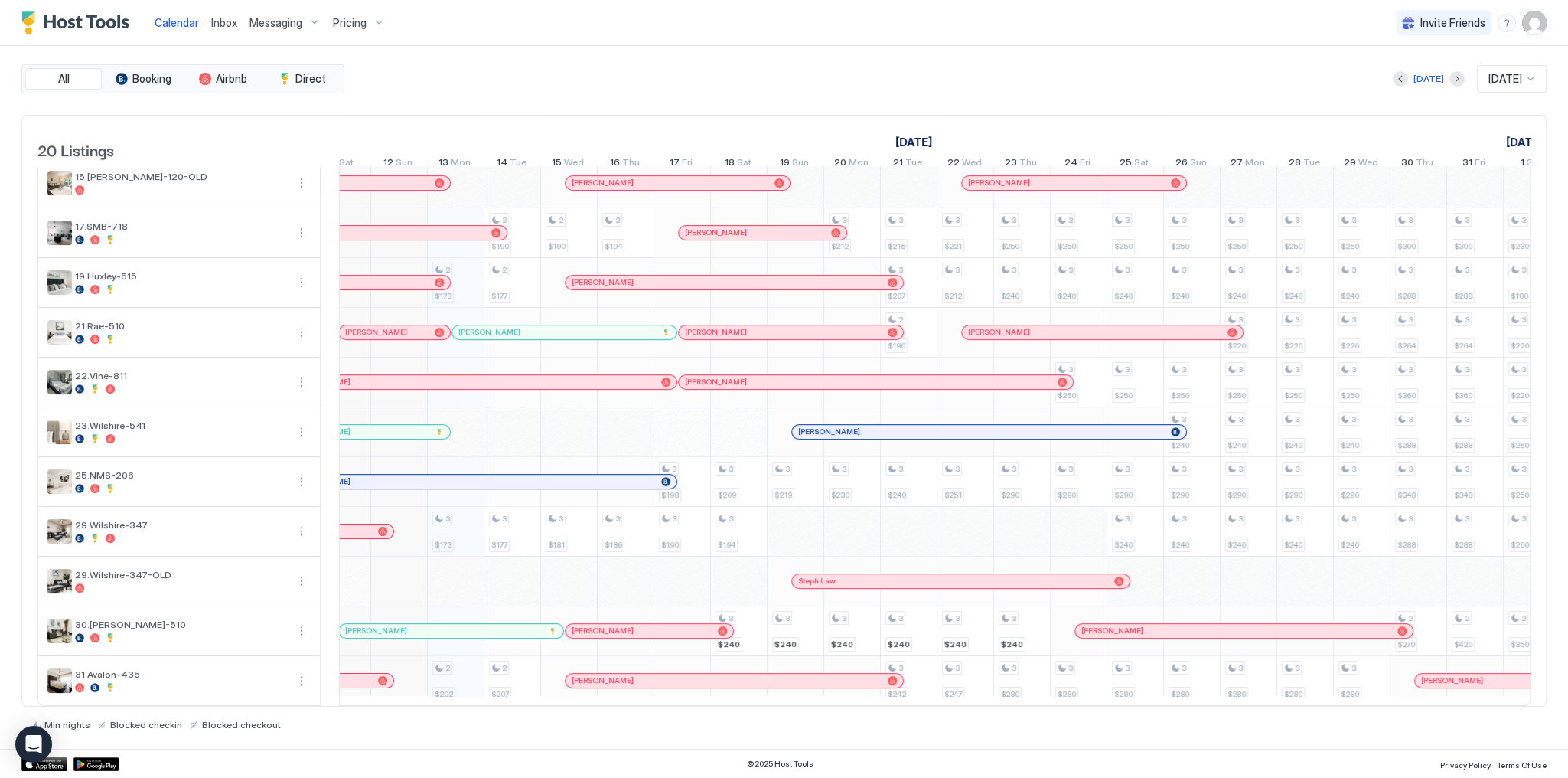
scroll to position [0, 666]
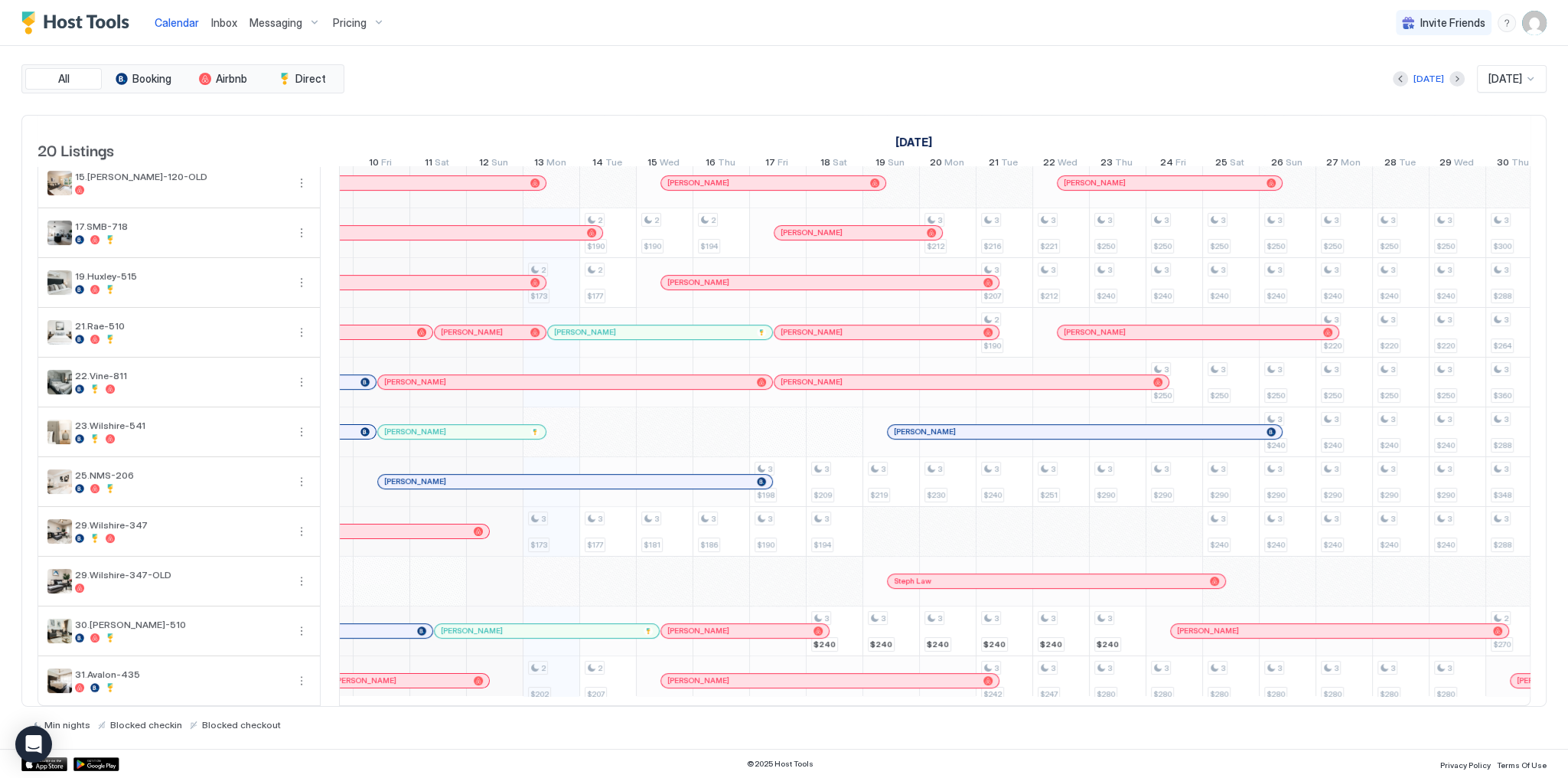
click at [511, 426] on div "[PERSON_NAME]" at bounding box center [454, 431] width 140 height 10
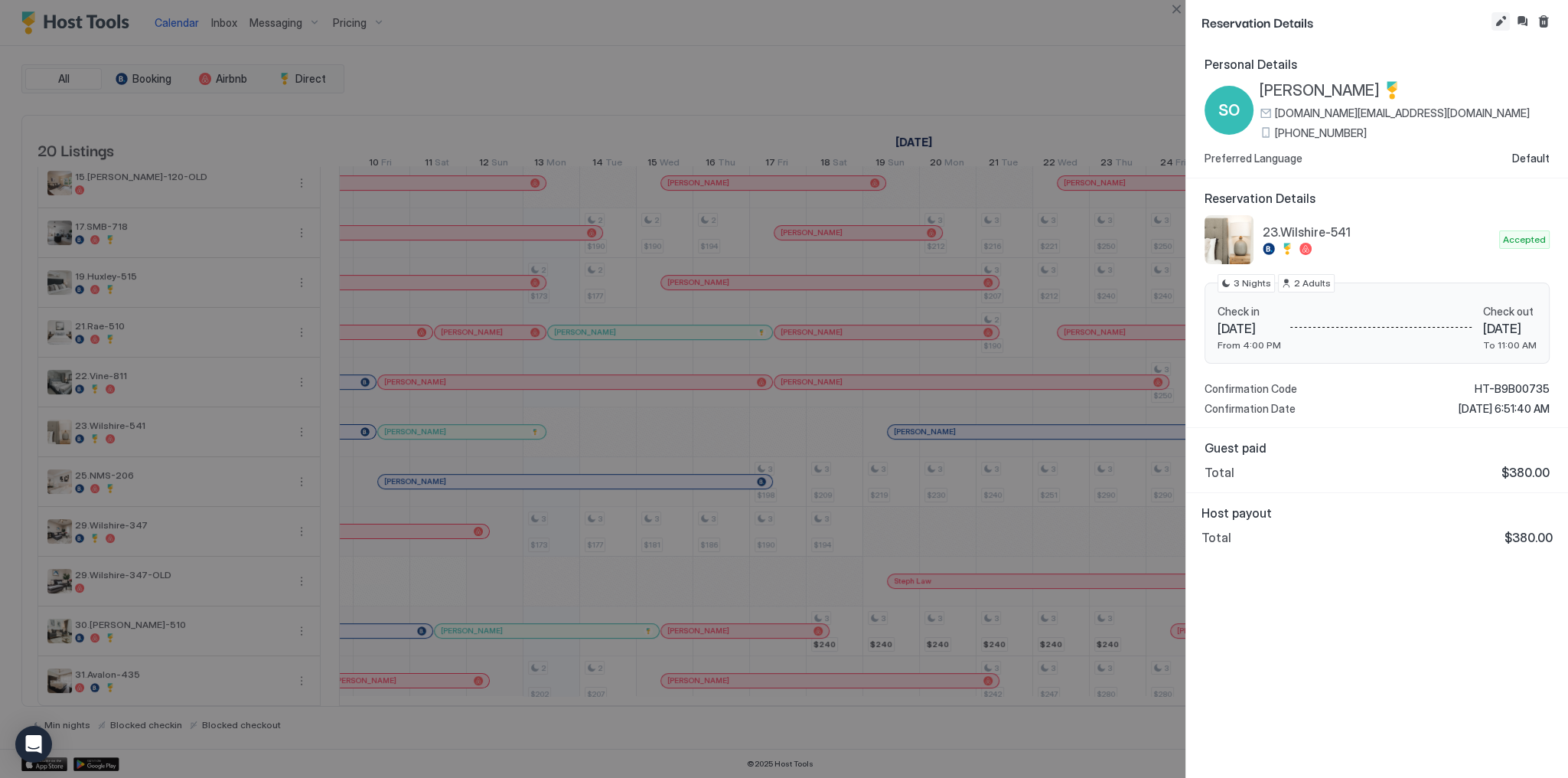
click at [1496, 21] on button "Edit reservation" at bounding box center [1500, 21] width 18 height 18
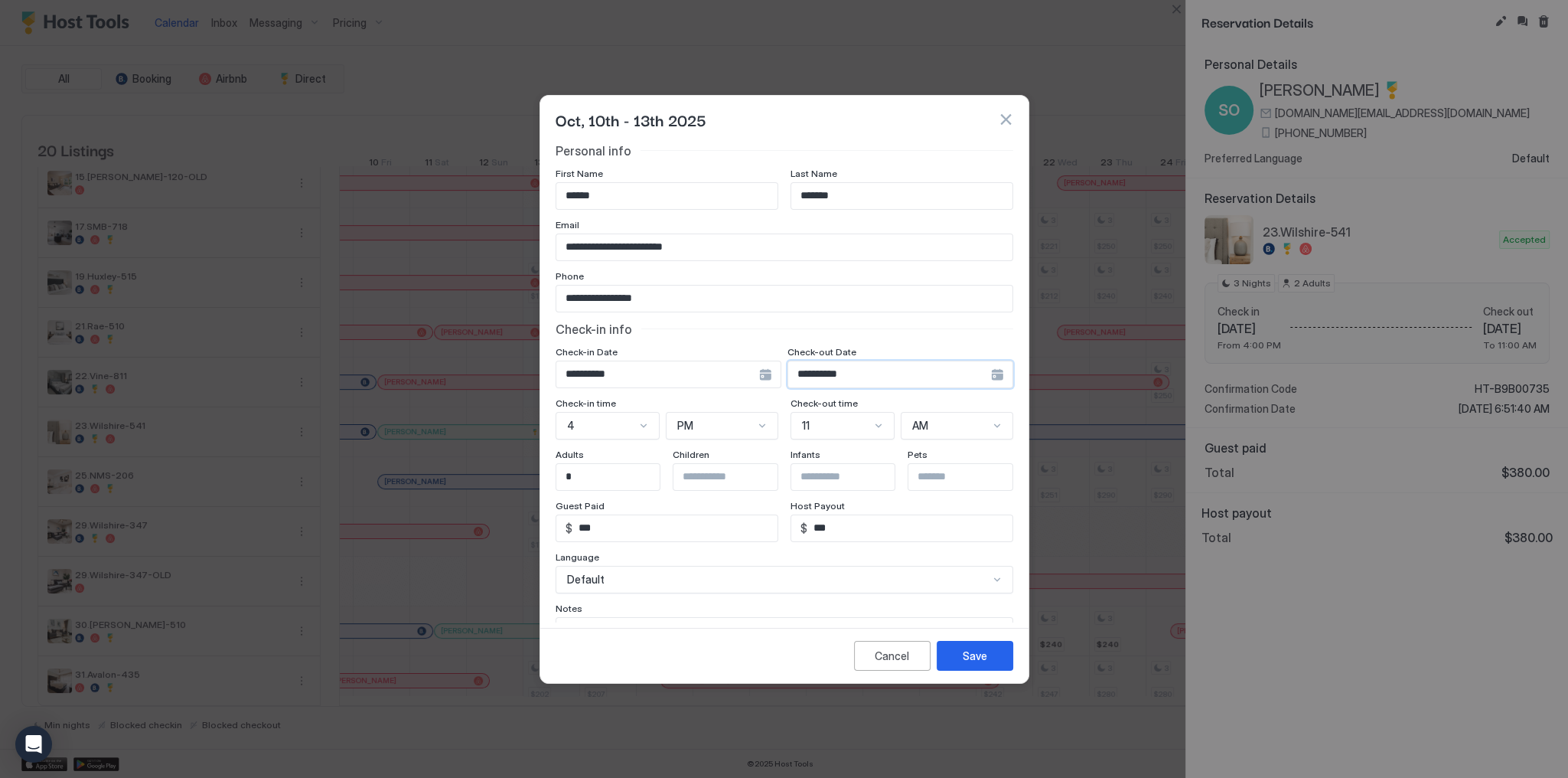
click at [872, 366] on input "**********" at bounding box center [889, 374] width 203 height 26
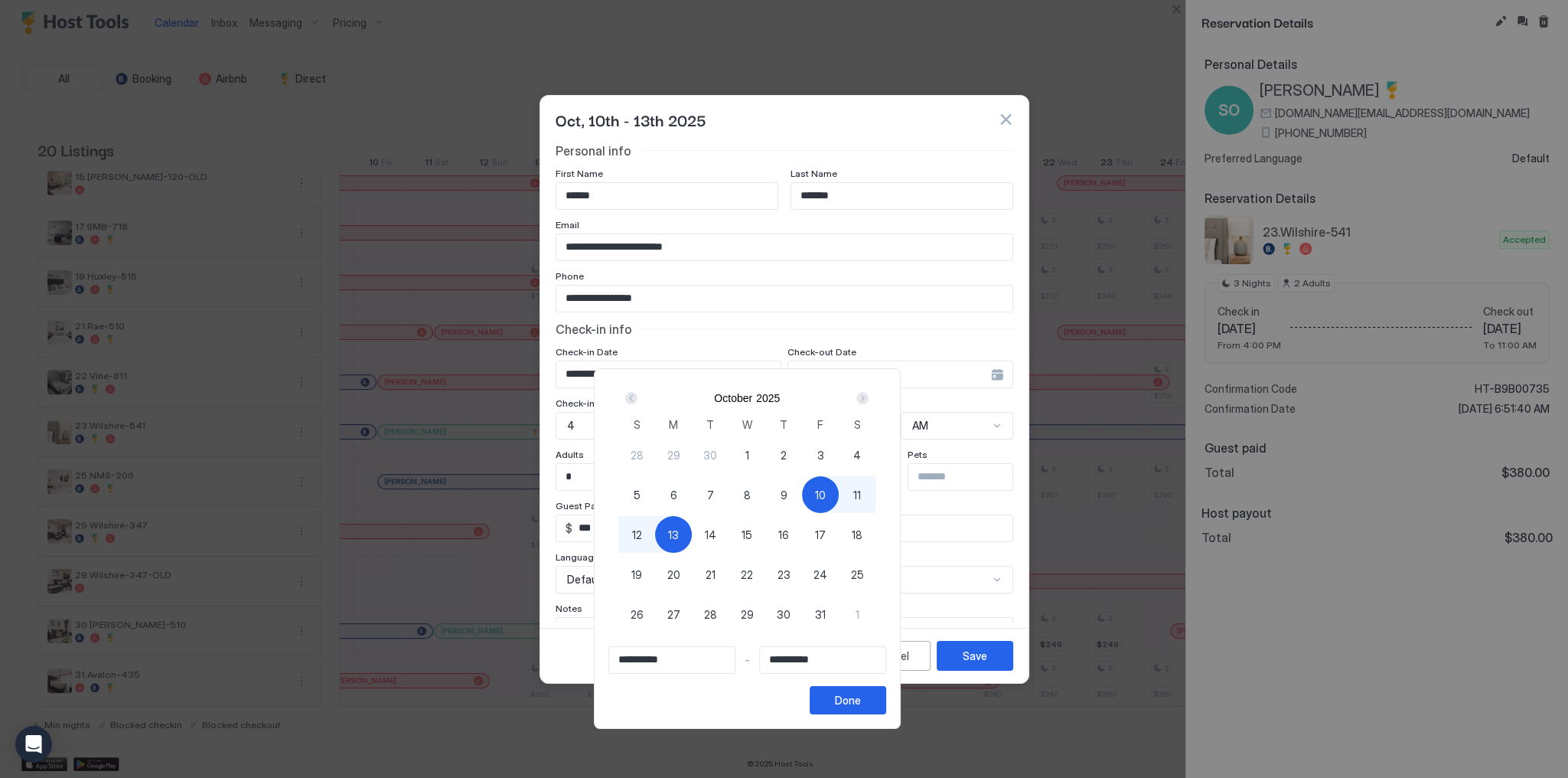
click at [826, 496] on span "10" at bounding box center [820, 495] width 10 height 16
click at [716, 530] on span "14" at bounding box center [710, 535] width 11 height 16
type input "**********"
click at [861, 705] on div "Done" at bounding box center [847, 700] width 26 height 16
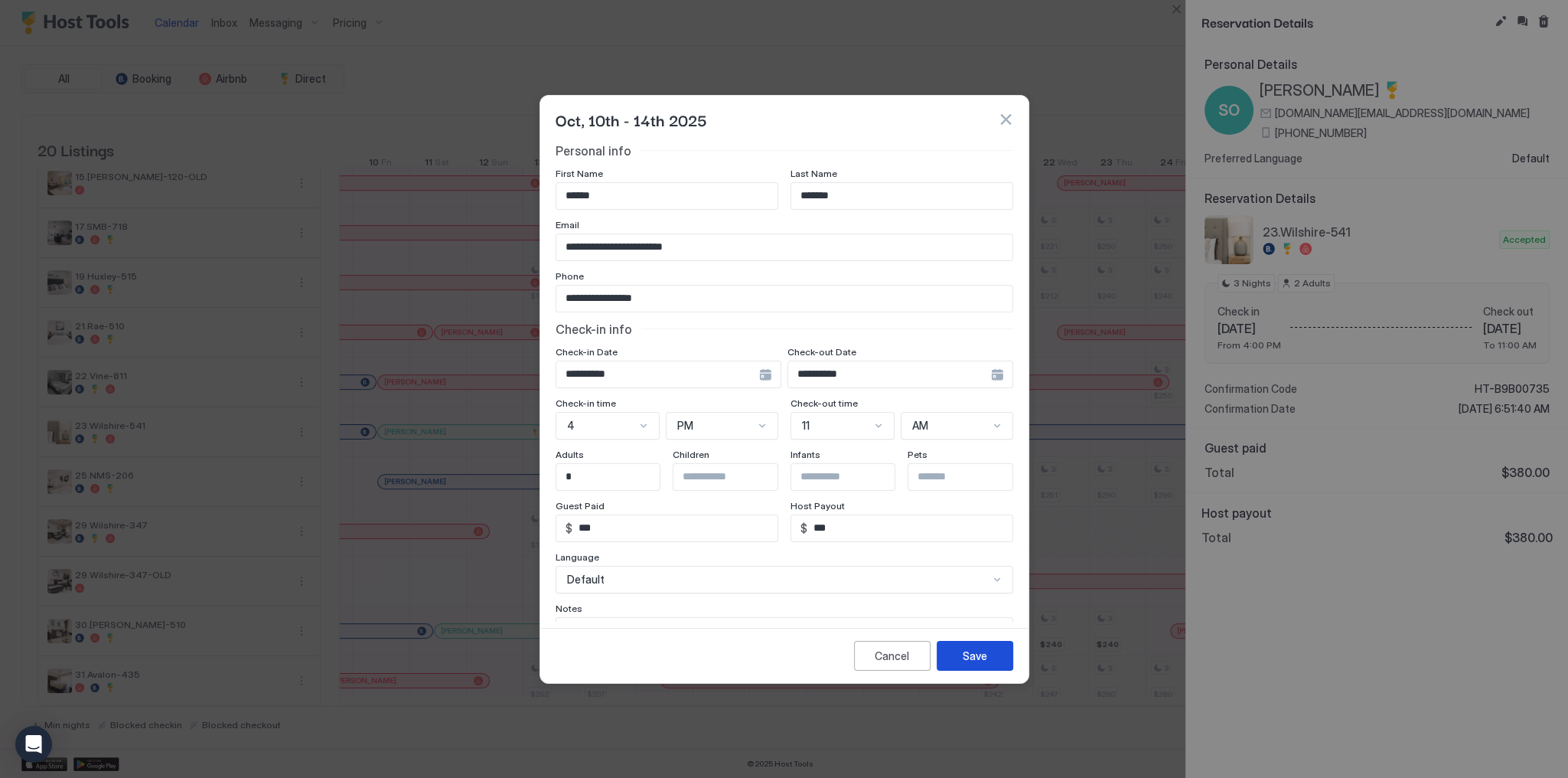
click at [972, 656] on div "Save" at bounding box center [975, 656] width 24 height 16
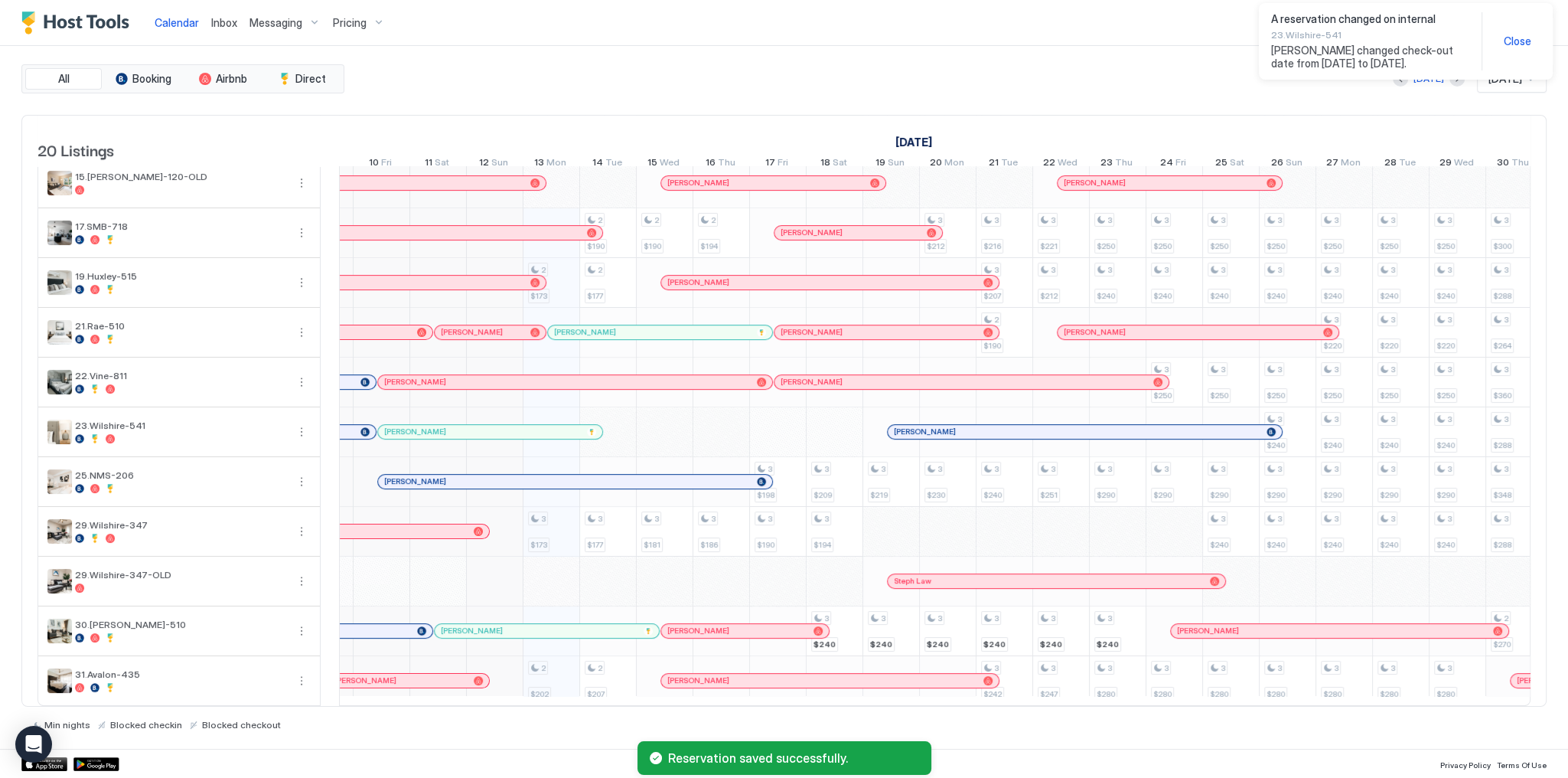
drag, startPoint x: 462, startPoint y: 51, endPoint x: 99, endPoint y: 59, distance: 363.1
click at [462, 51] on div "All Booking Airbnb Direct Today Oct 2025 20 Listings September 2025 October 202…" at bounding box center [784, 397] width 1525 height 703
click at [189, 29] on link "Calendar" at bounding box center [176, 22] width 44 height 16
click at [187, 25] on span "Calendar" at bounding box center [176, 22] width 44 height 13
click at [243, 22] on div "Messaging" at bounding box center [284, 23] width 84 height 26
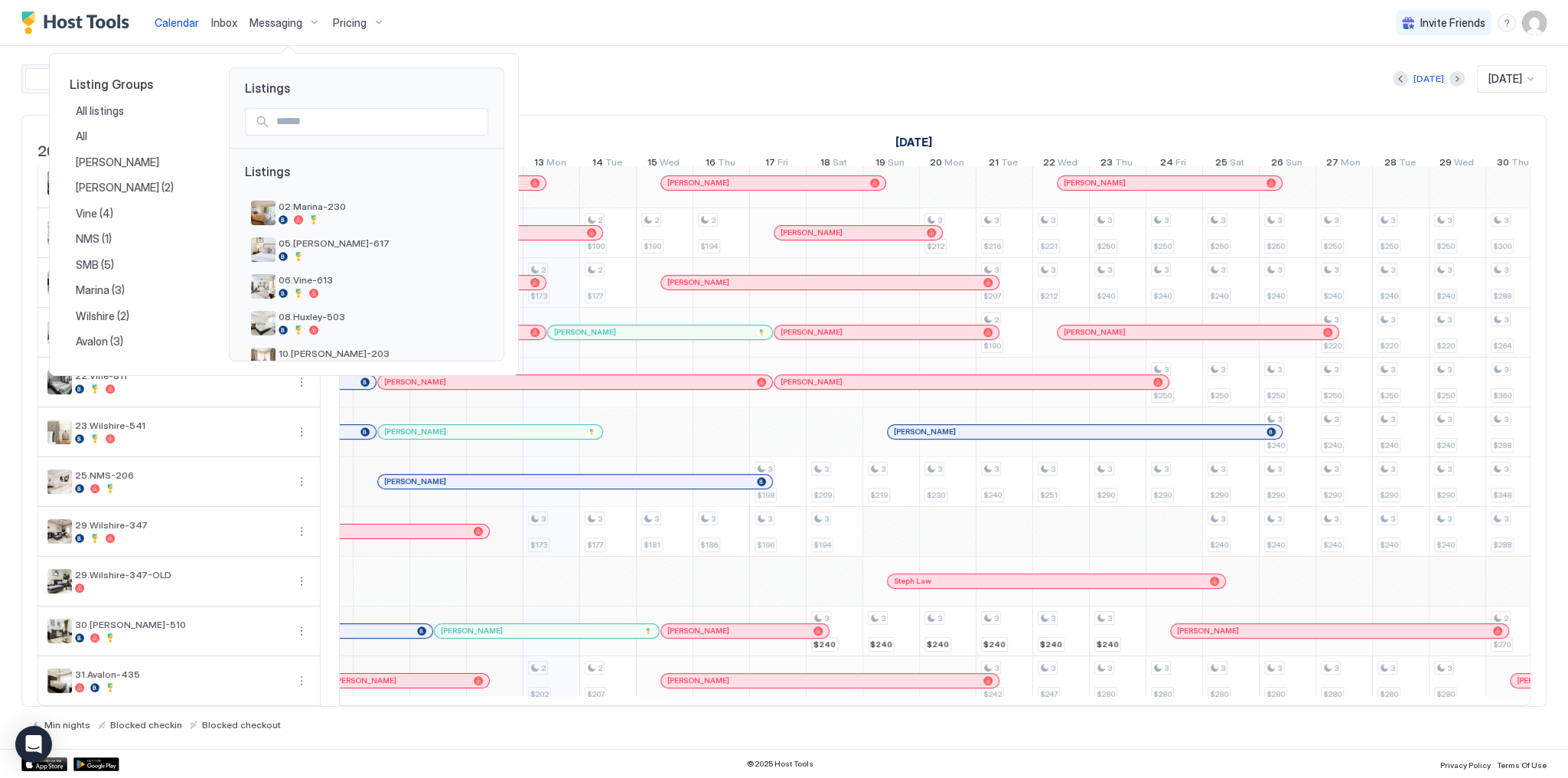
click at [756, 37] on div at bounding box center [784, 389] width 1568 height 778
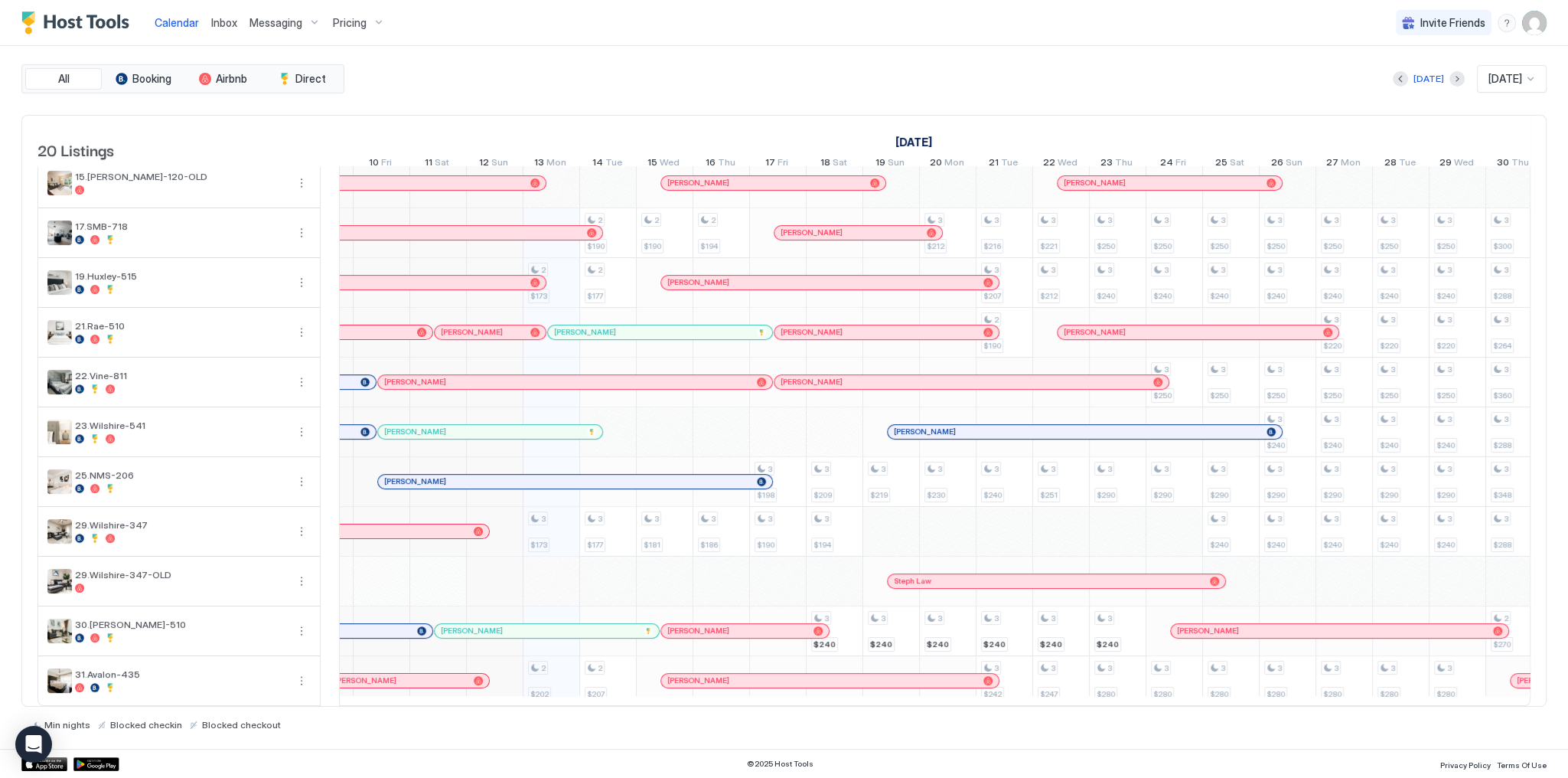
click at [664, 92] on div "All Booking Airbnb Direct Today Oct 2025 20 Listings September 2025 October 202…" at bounding box center [784, 398] width 1525 height 666
click at [704, 76] on div "[DATE] [DATE]" at bounding box center [946, 78] width 1199 height 28
click at [869, 119] on div "September 2025 October 2025 November 2025 28 Sun 29 Mon 30 Tue 1 Wed 2 Thu 3 Fr…" at bounding box center [934, 145] width 1191 height 60
click at [691, 89] on div "[DATE] [DATE]" at bounding box center [946, 78] width 1199 height 28
click at [851, 58] on div "All Booking Airbnb Direct Today Oct 2025 20 Listings September 2025 October 202…" at bounding box center [784, 397] width 1525 height 703
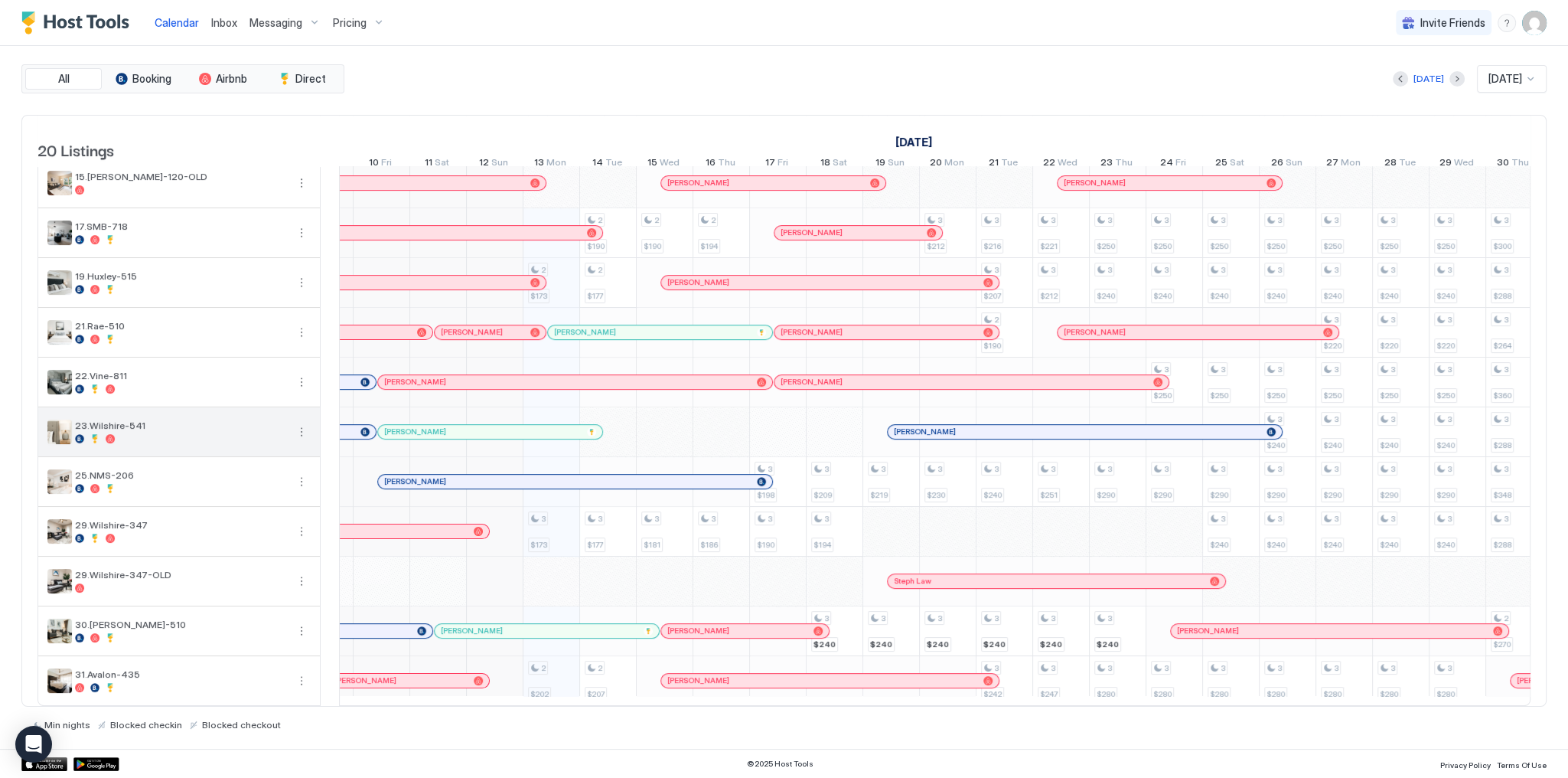
click at [302, 429] on button "More options" at bounding box center [301, 431] width 18 height 18
click at [283, 489] on span "Listing Settings" at bounding box center [275, 493] width 68 height 11
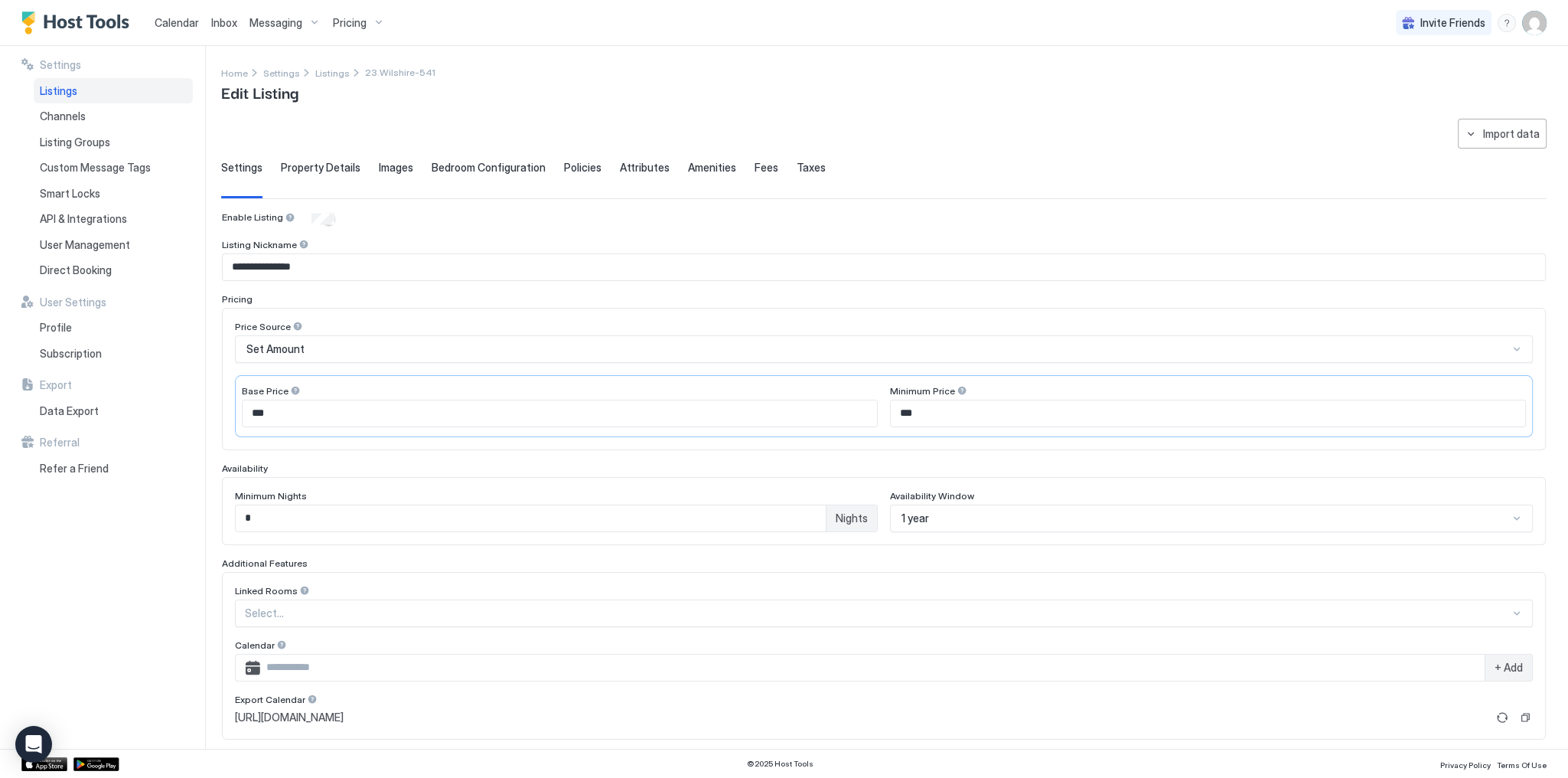
click at [303, 158] on div "**********" at bounding box center [884, 511] width 1325 height 784
click at [314, 174] on div "Property Details" at bounding box center [321, 179] width 79 height 37
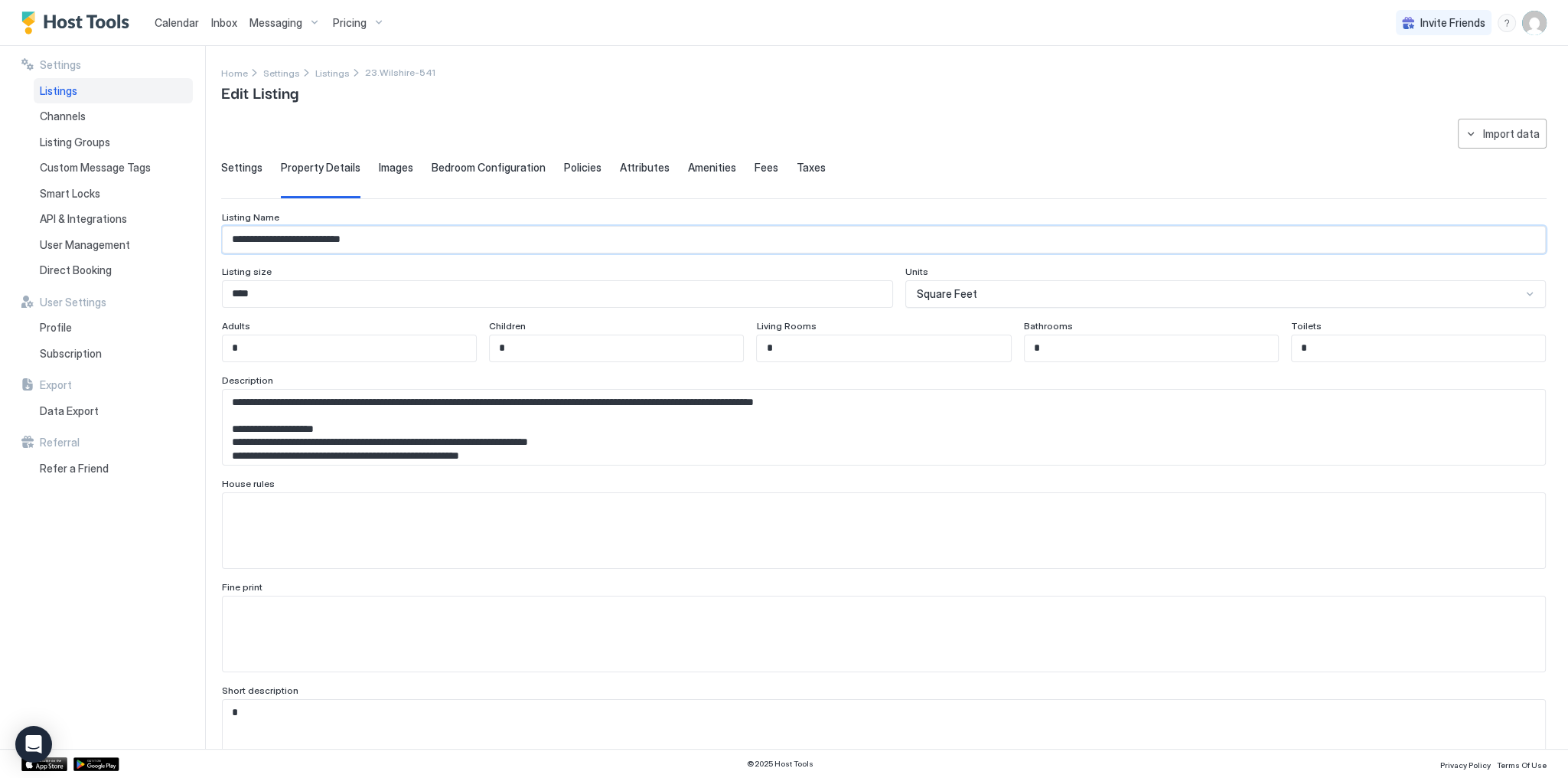
click at [397, 245] on input "**********" at bounding box center [884, 240] width 1322 height 26
click at [752, 65] on div "Home Settings Listings 23.Wilshire-541 Edit Listing" at bounding box center [884, 84] width 1325 height 39
click at [446, 246] on input "**********" at bounding box center [884, 240] width 1322 height 26
paste input "**"
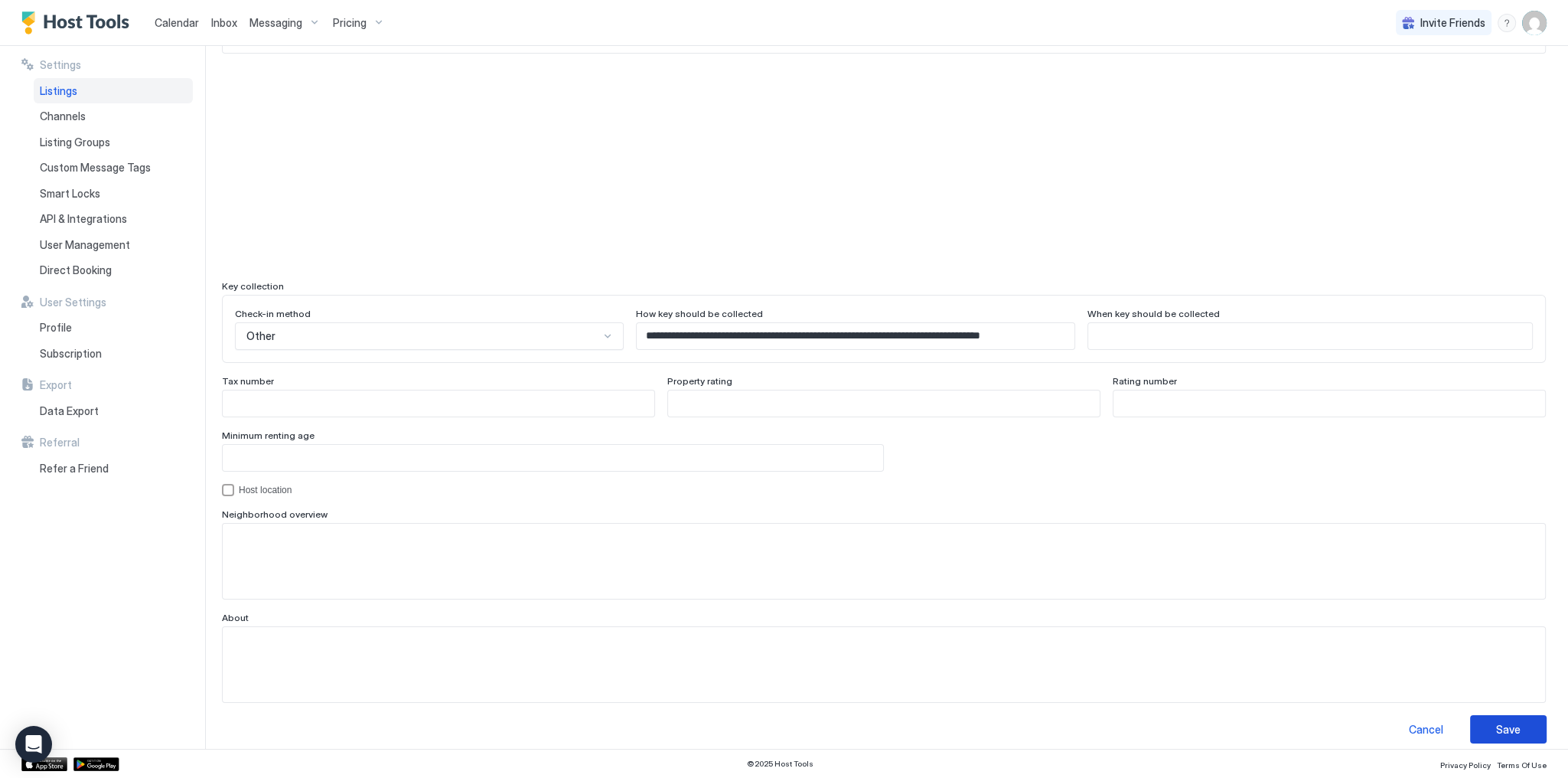
scroll to position [1210, 0]
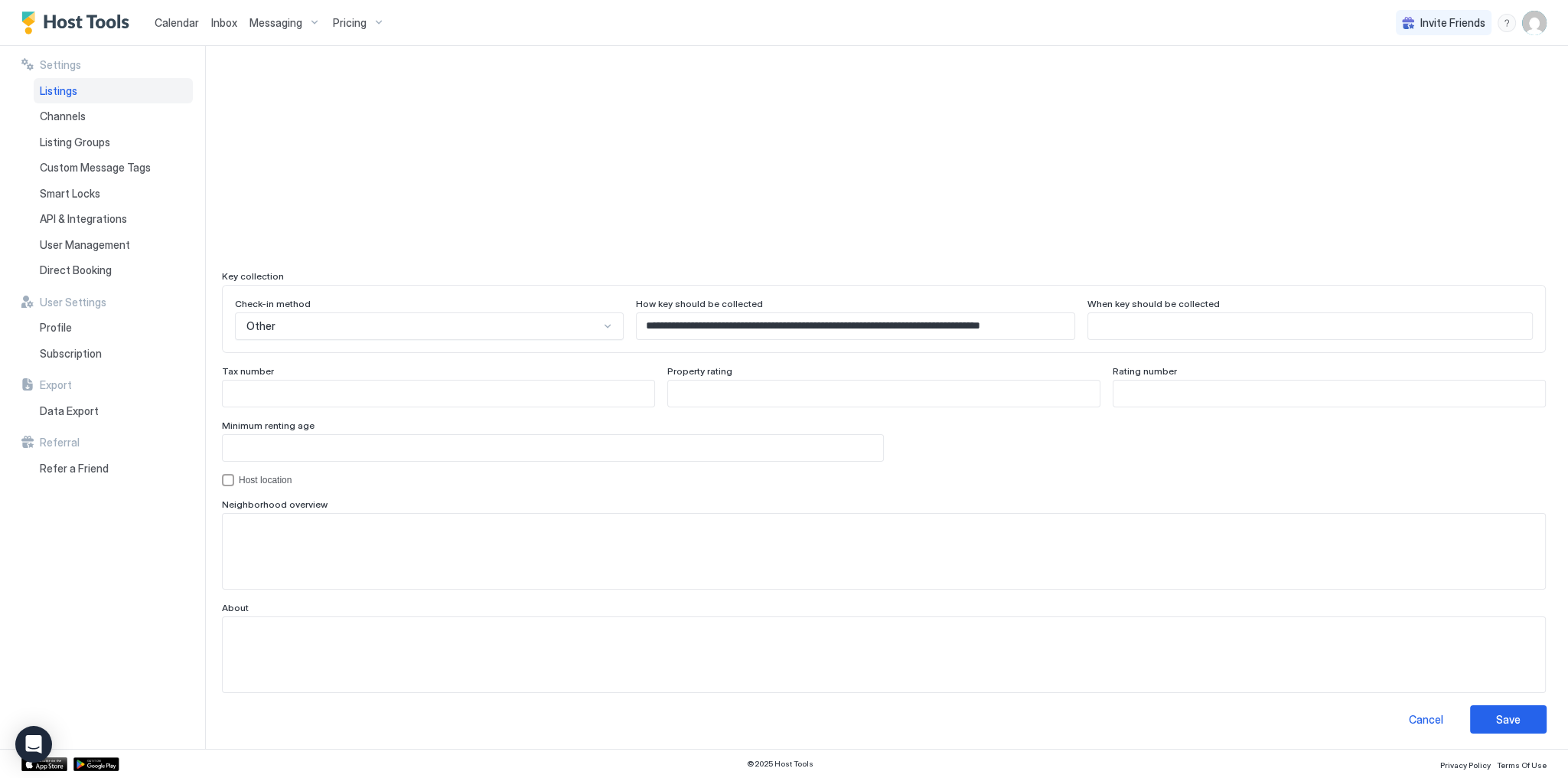
type input "**********"
click at [1505, 729] on button "Save" at bounding box center [1508, 719] width 77 height 28
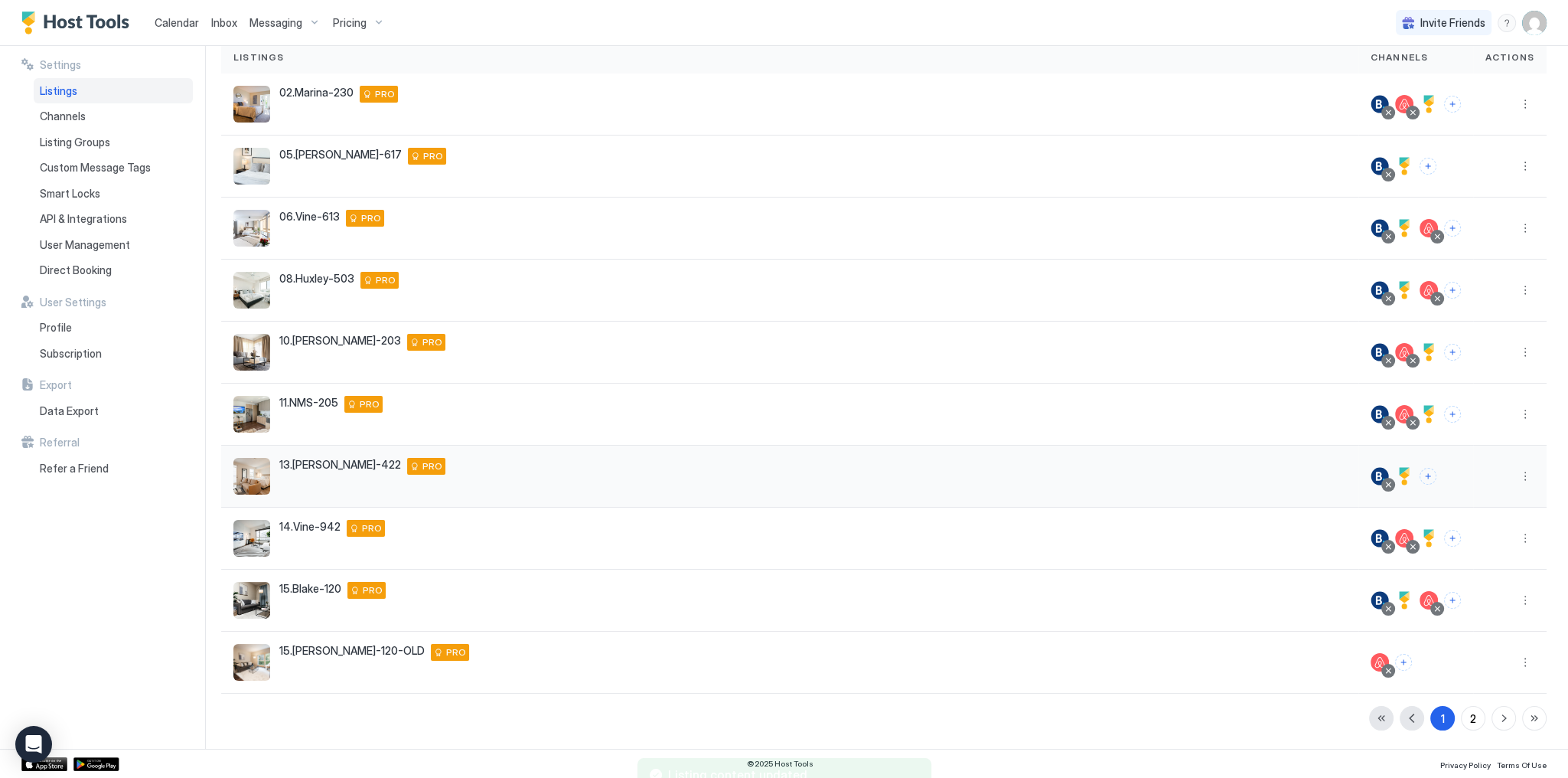
scroll to position [115, 0]
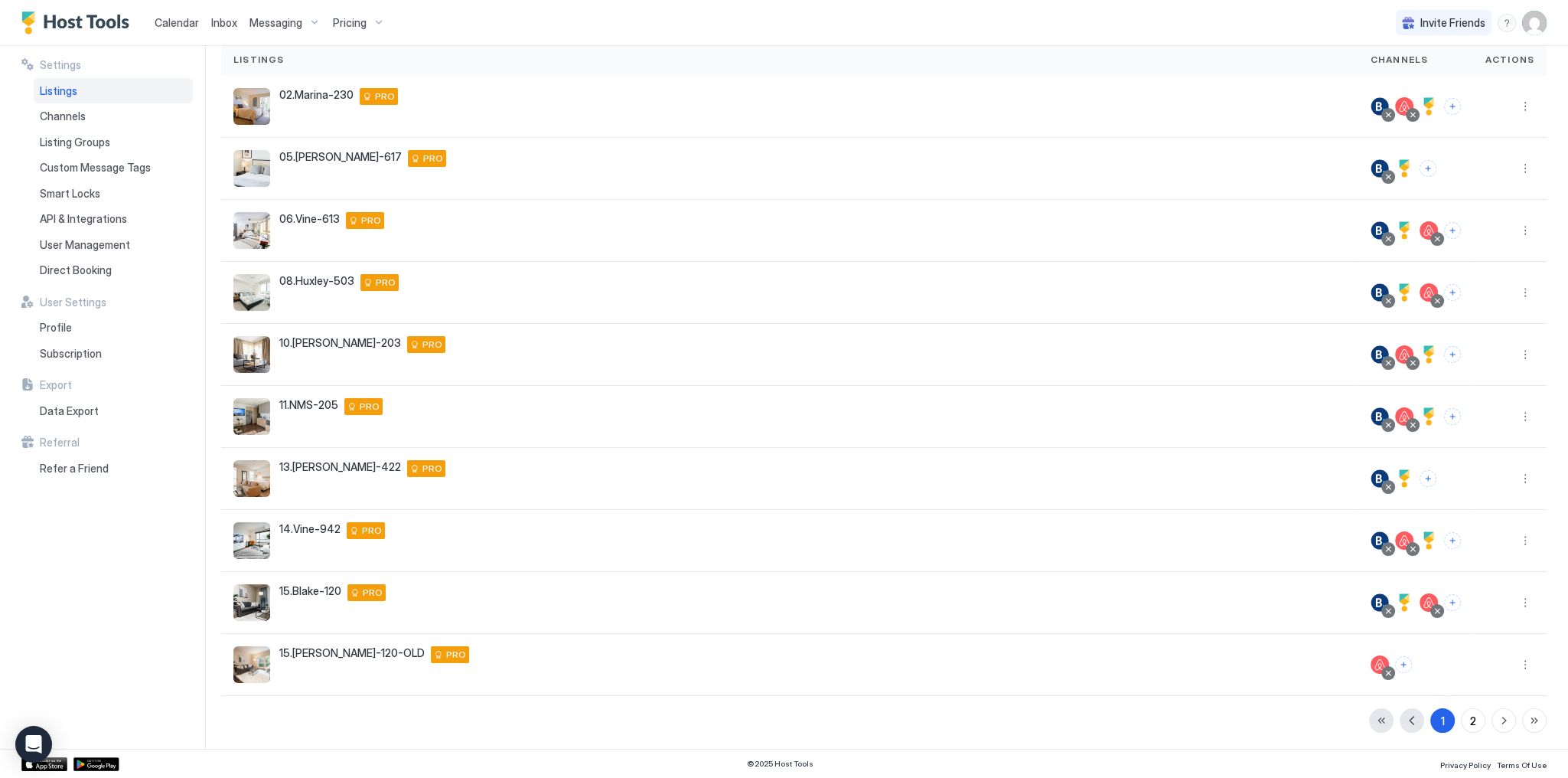
click at [181, 22] on span "Calendar" at bounding box center [176, 22] width 44 height 13
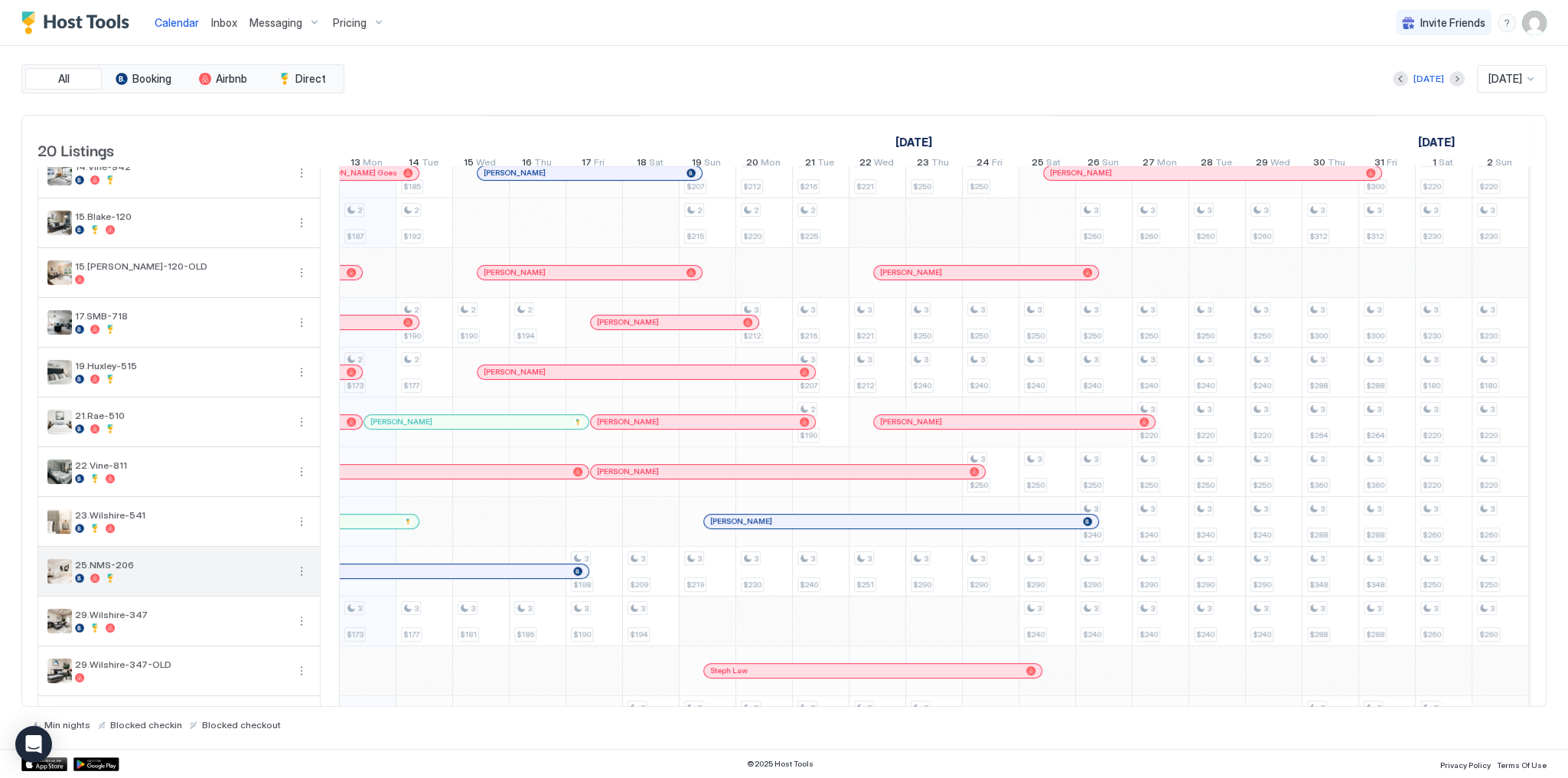
scroll to position [485, 0]
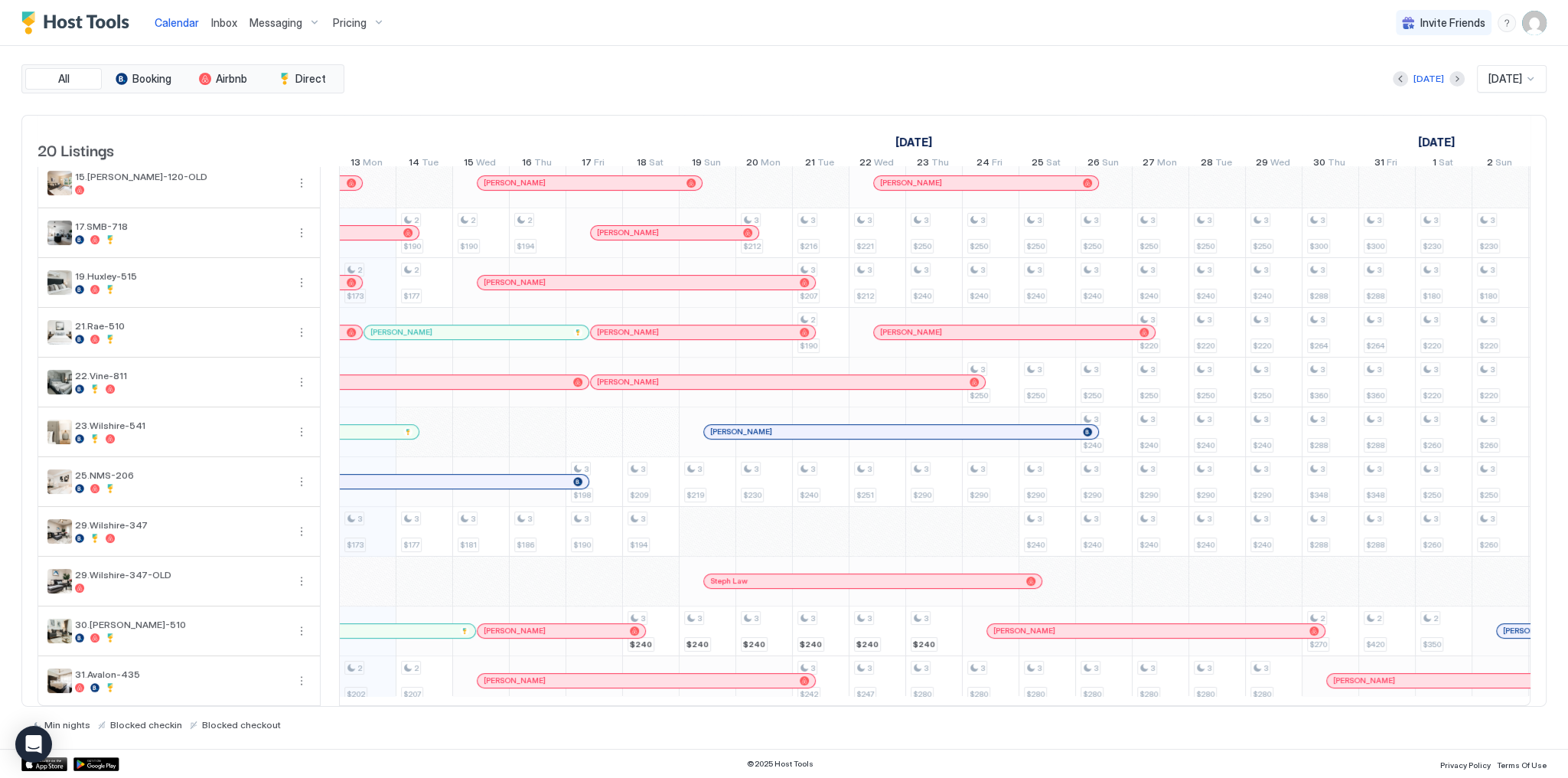
click at [1115, 72] on div "[DATE] [DATE]" at bounding box center [946, 78] width 1199 height 28
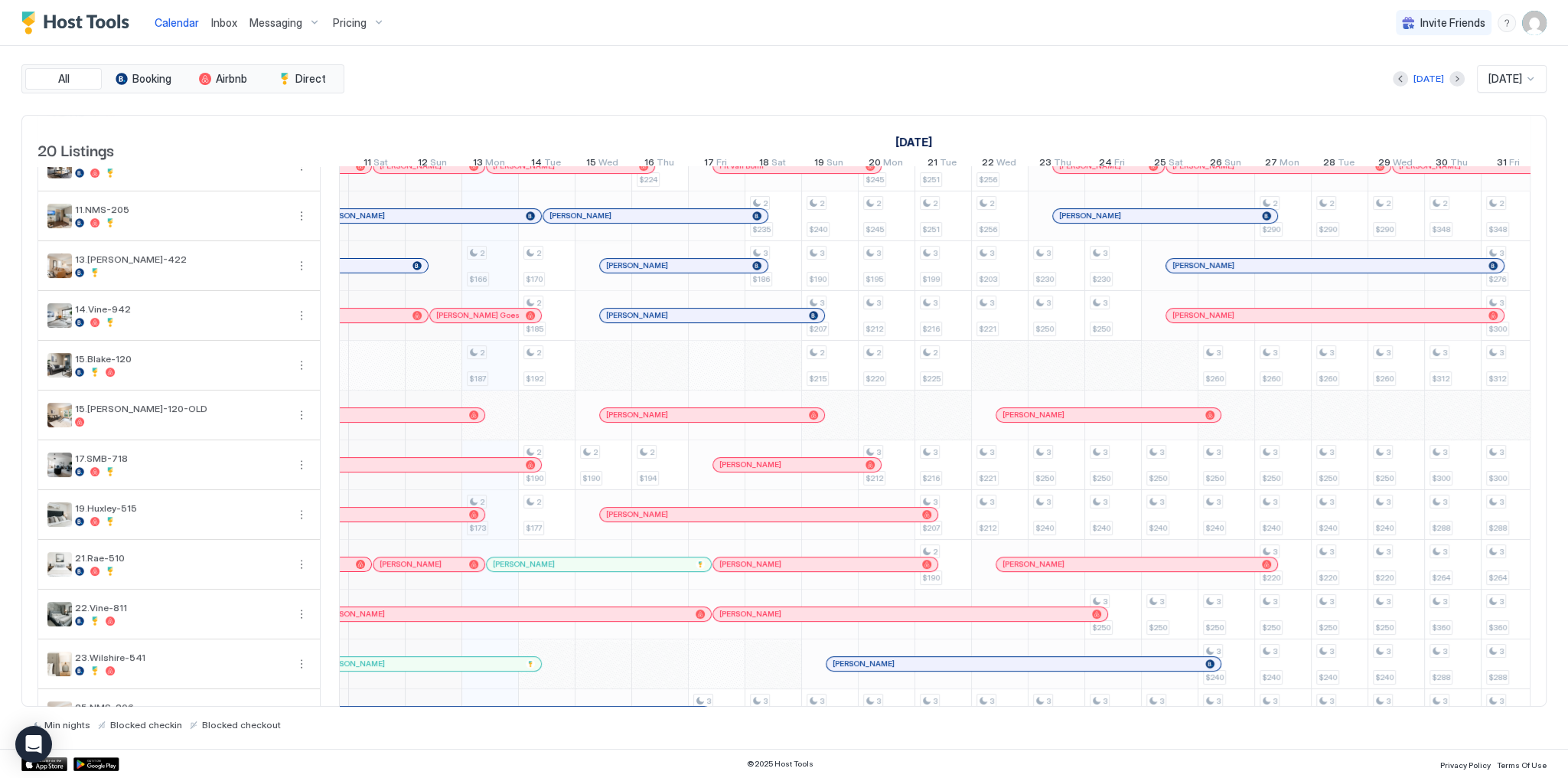
scroll to position [0, 0]
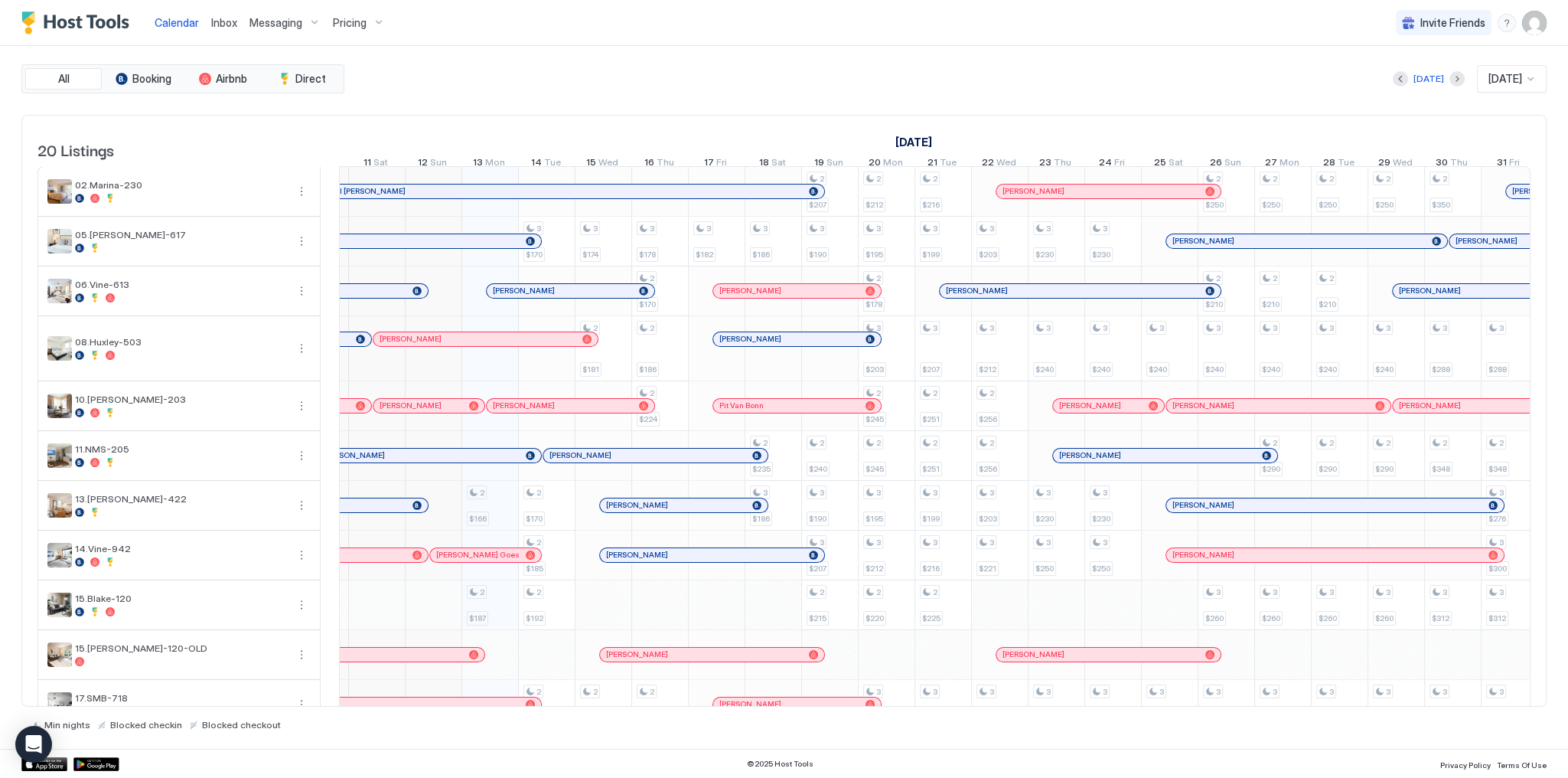
click at [521, 399] on div "[PERSON_NAME]" at bounding box center [546, 392] width 170 height 17
click at [523, 409] on span "[PERSON_NAME]" at bounding box center [524, 405] width 62 height 10
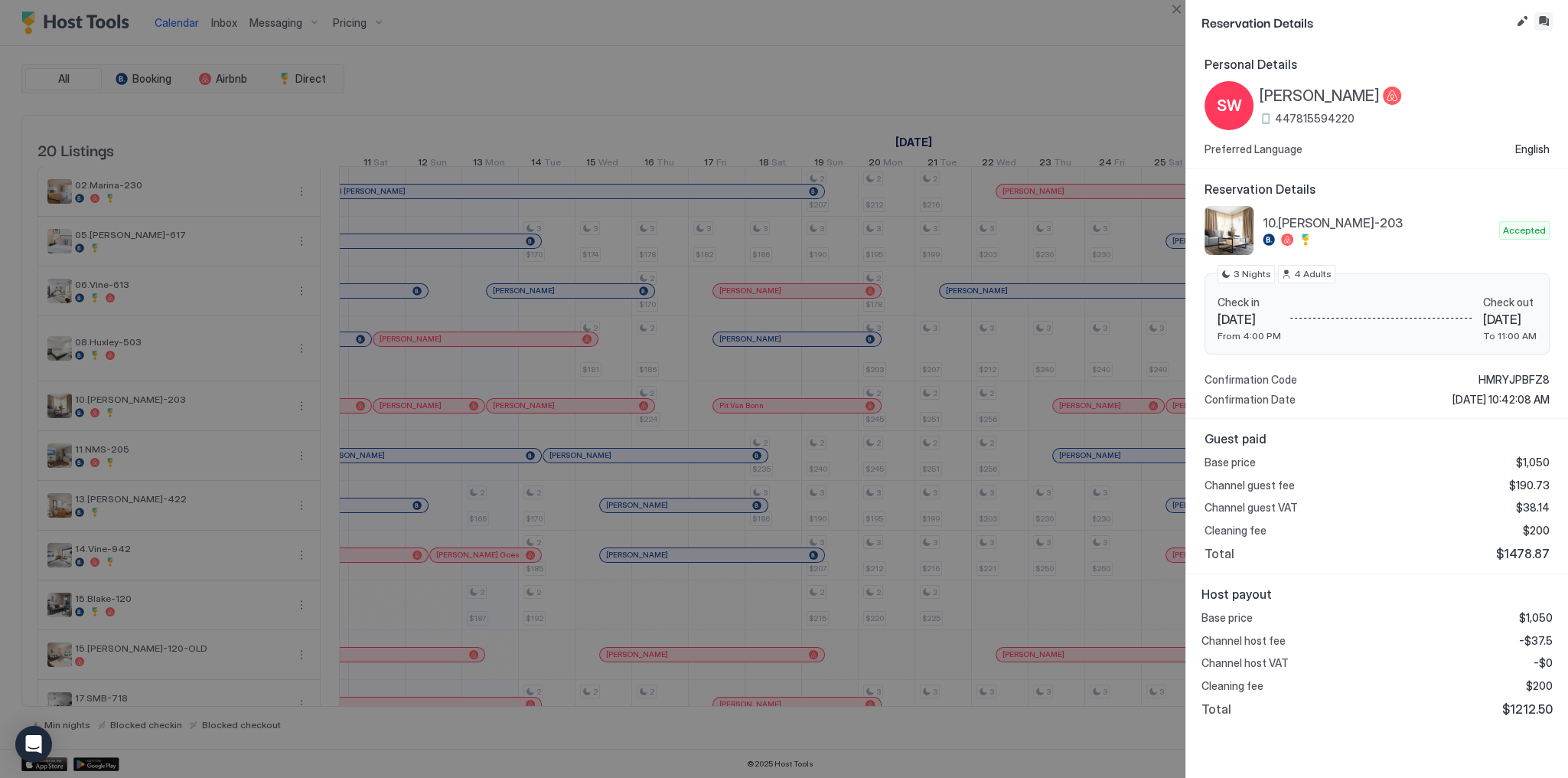
click at [1541, 22] on button "Inbox" at bounding box center [1543, 21] width 18 height 18
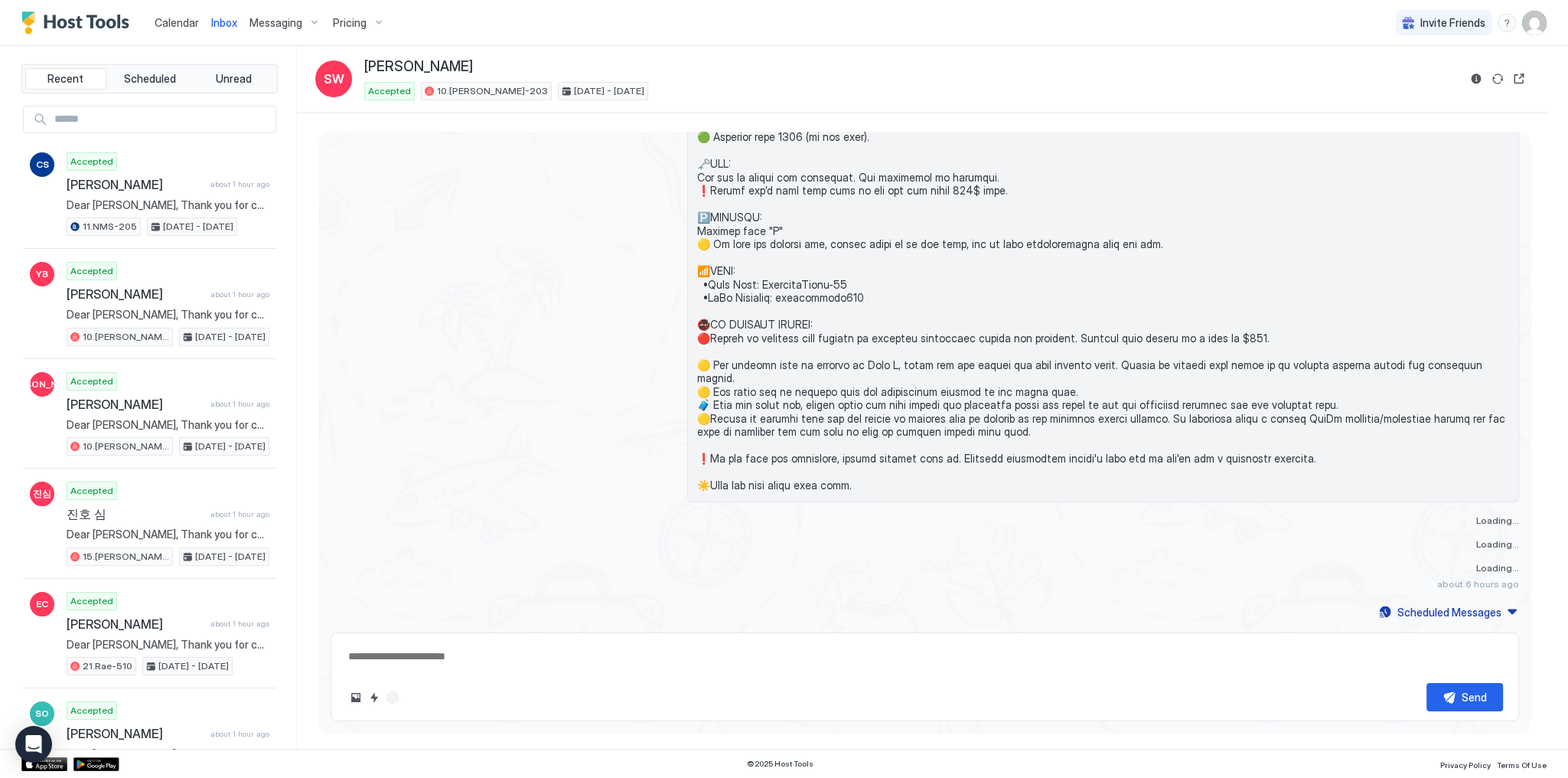
click at [780, 658] on textarea at bounding box center [924, 656] width 1156 height 28
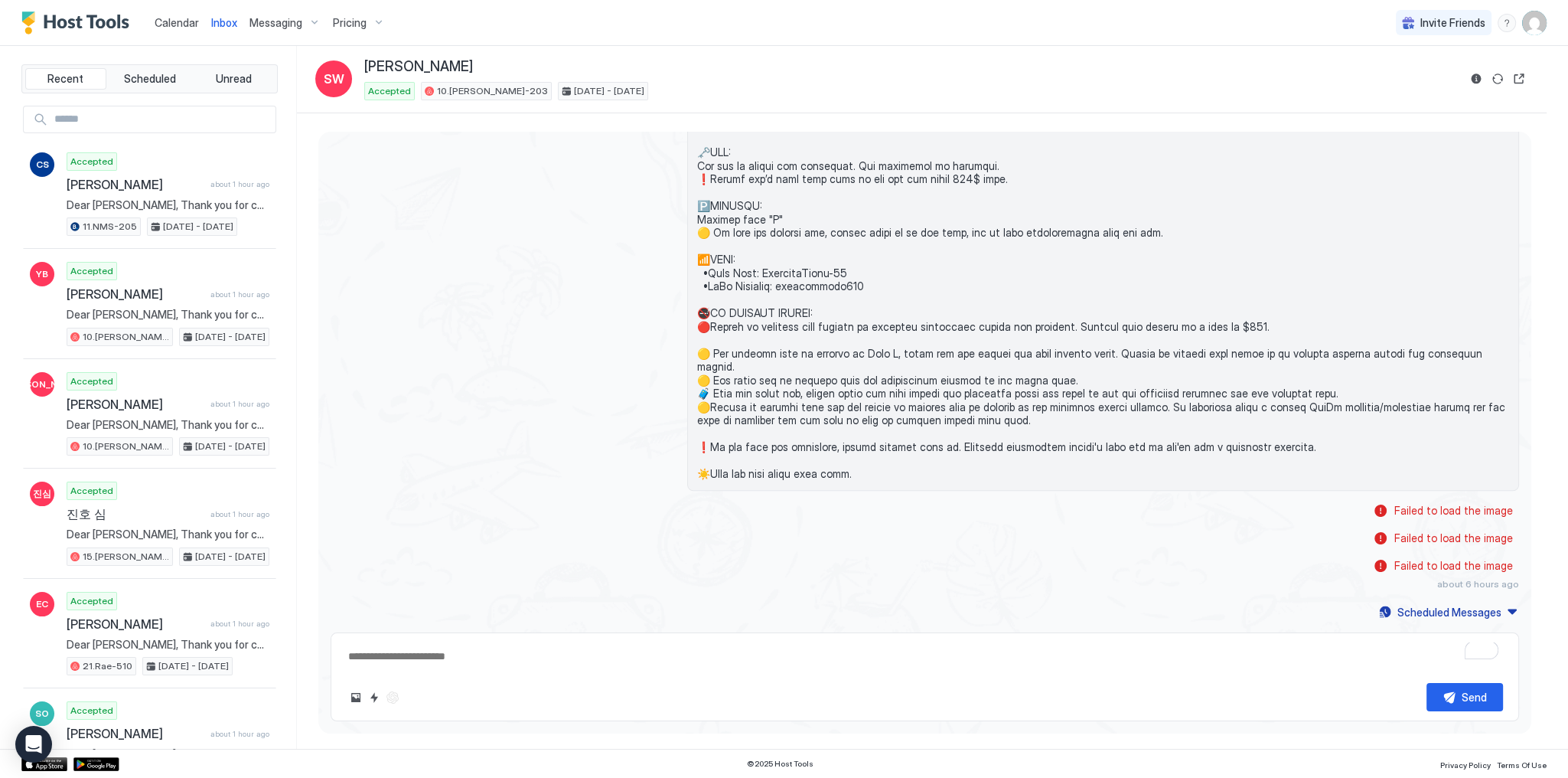
click at [675, 658] on textarea "To enrich screen reader interactions, please activate Accessibility in Grammarl…" at bounding box center [924, 656] width 1156 height 28
paste textarea "**********"
type textarea "*"
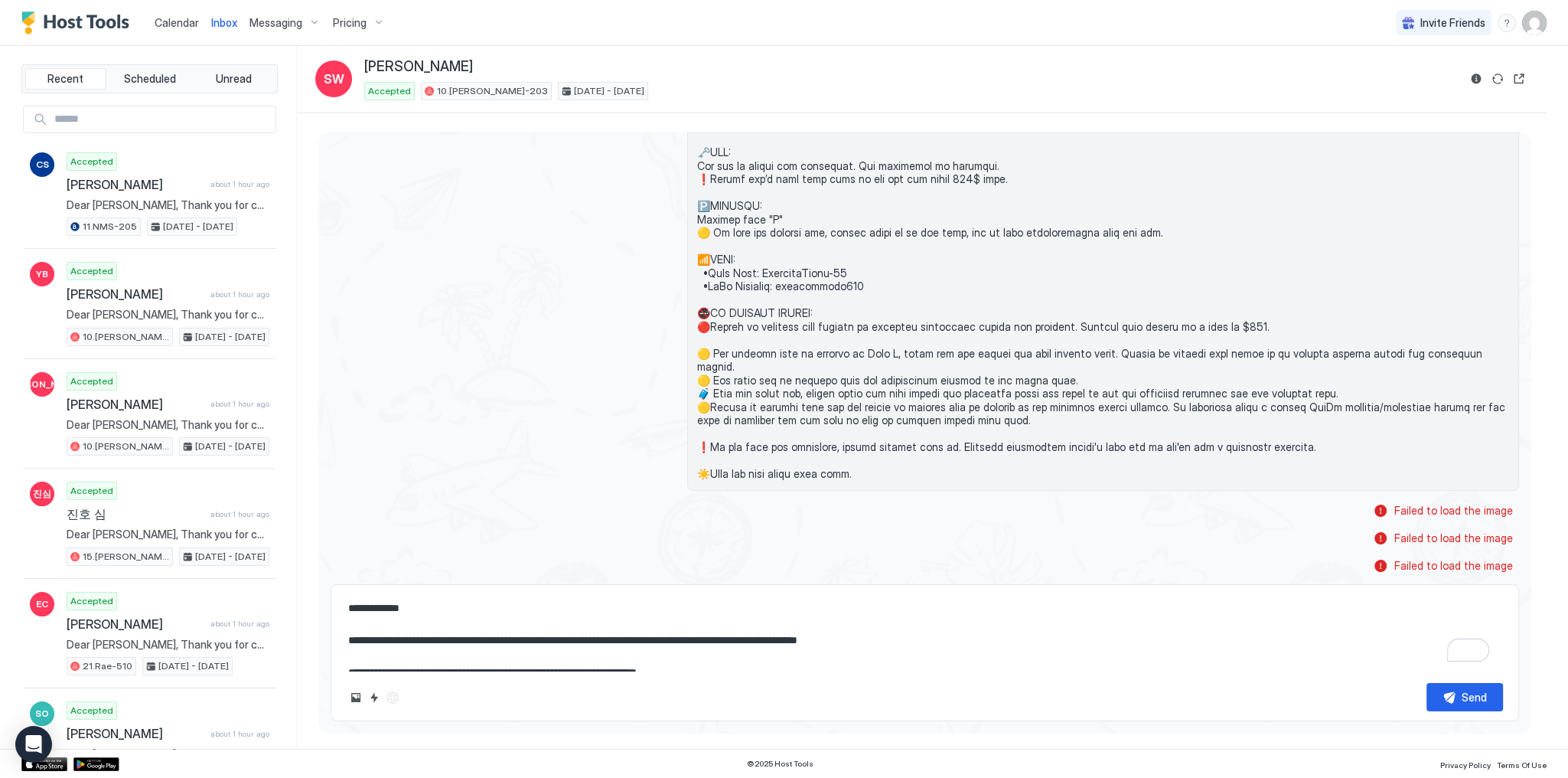
scroll to position [72, 0]
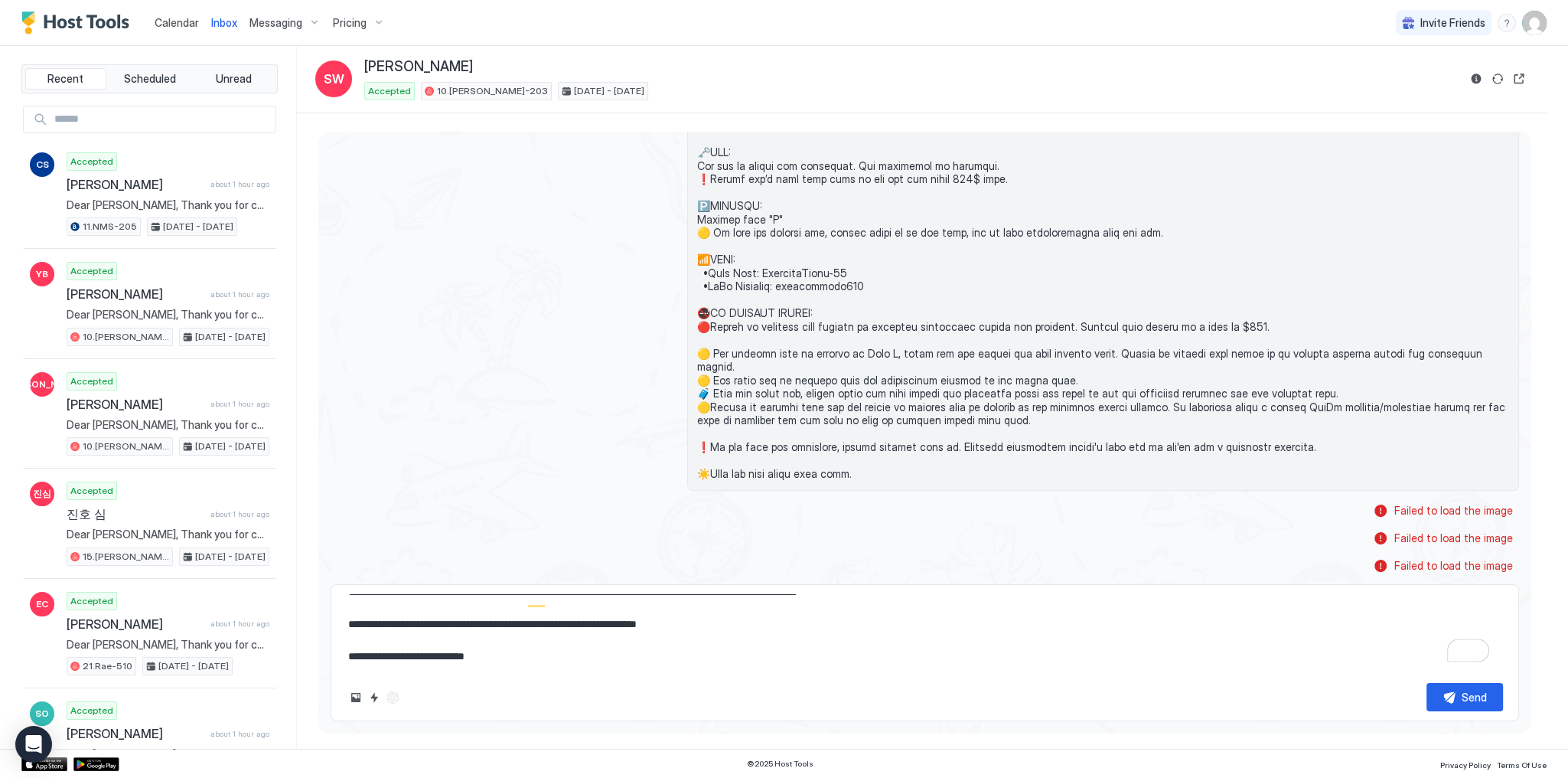
type textarea "**********"
click at [1457, 705] on button "Send" at bounding box center [1465, 697] width 77 height 28
type textarea "*"
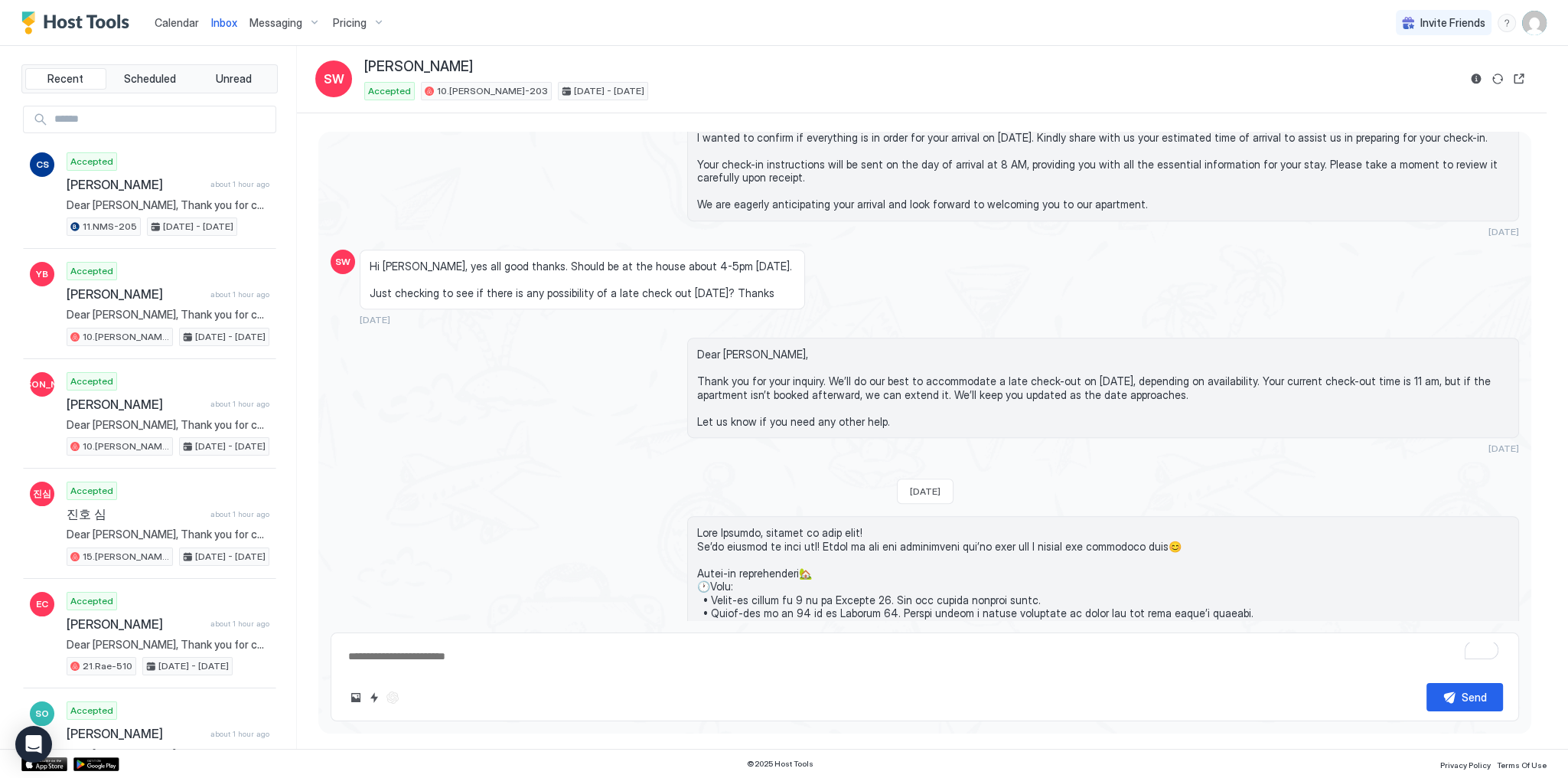
scroll to position [1077, 0]
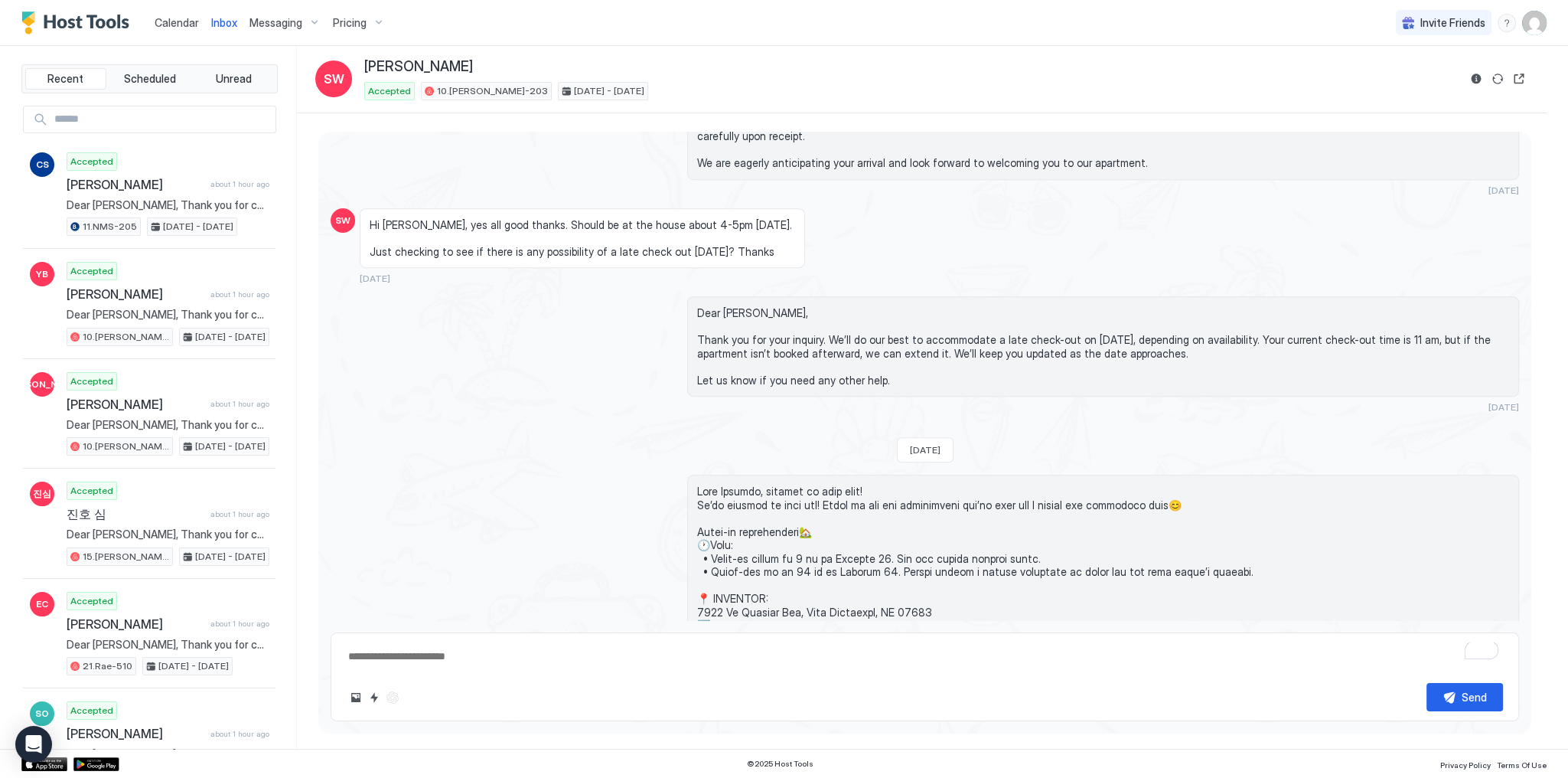
click at [668, 308] on div "Dear Suzanne, Thank you for your inquiry. We’ll do our best to accommodate a la…" at bounding box center [924, 354] width 1189 height 116
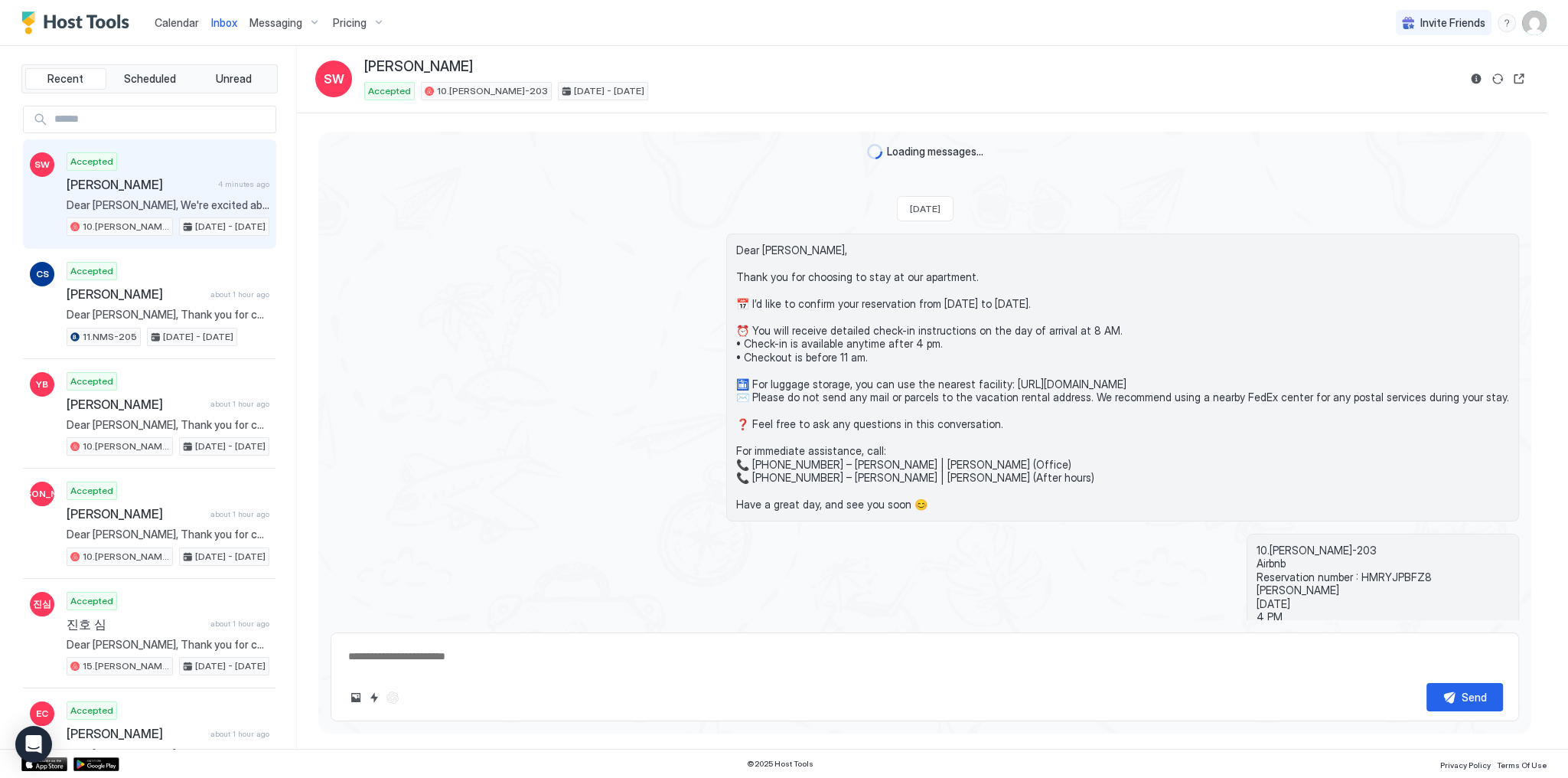
scroll to position [2057, 0]
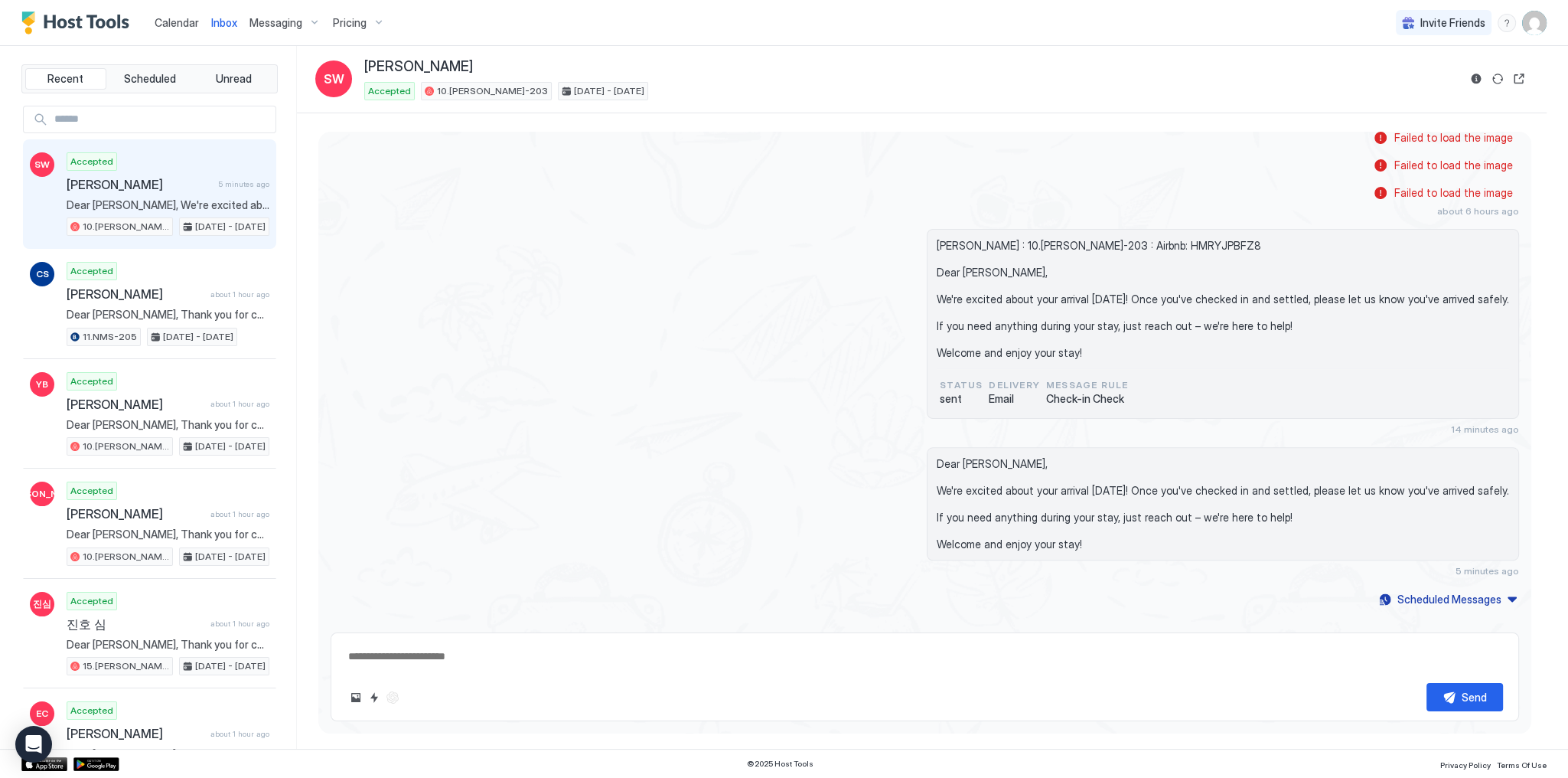
type textarea "*"
click at [170, 22] on span "Calendar" at bounding box center [176, 22] width 44 height 13
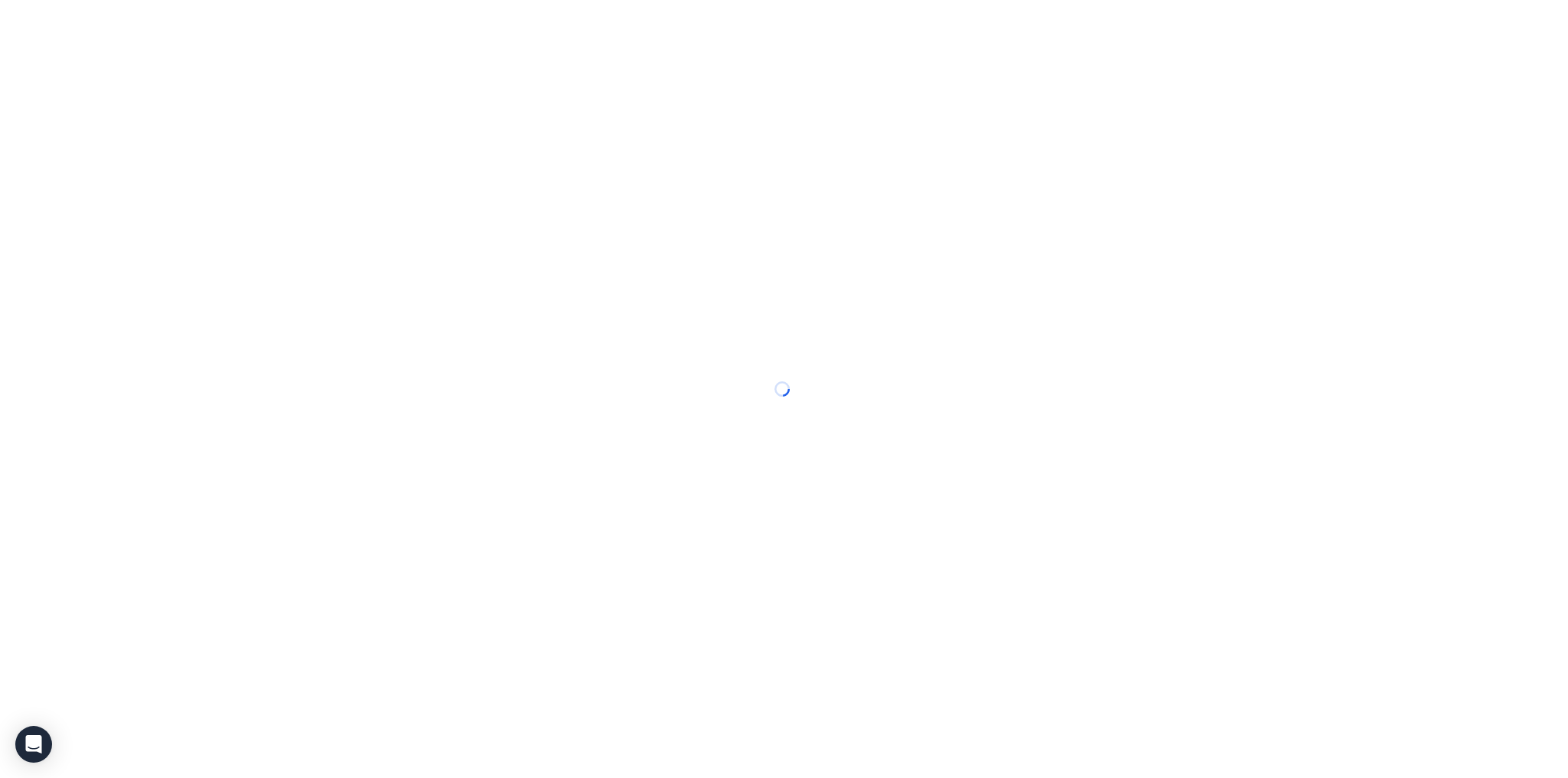
click at [170, 22] on div at bounding box center [784, 389] width 1568 height 778
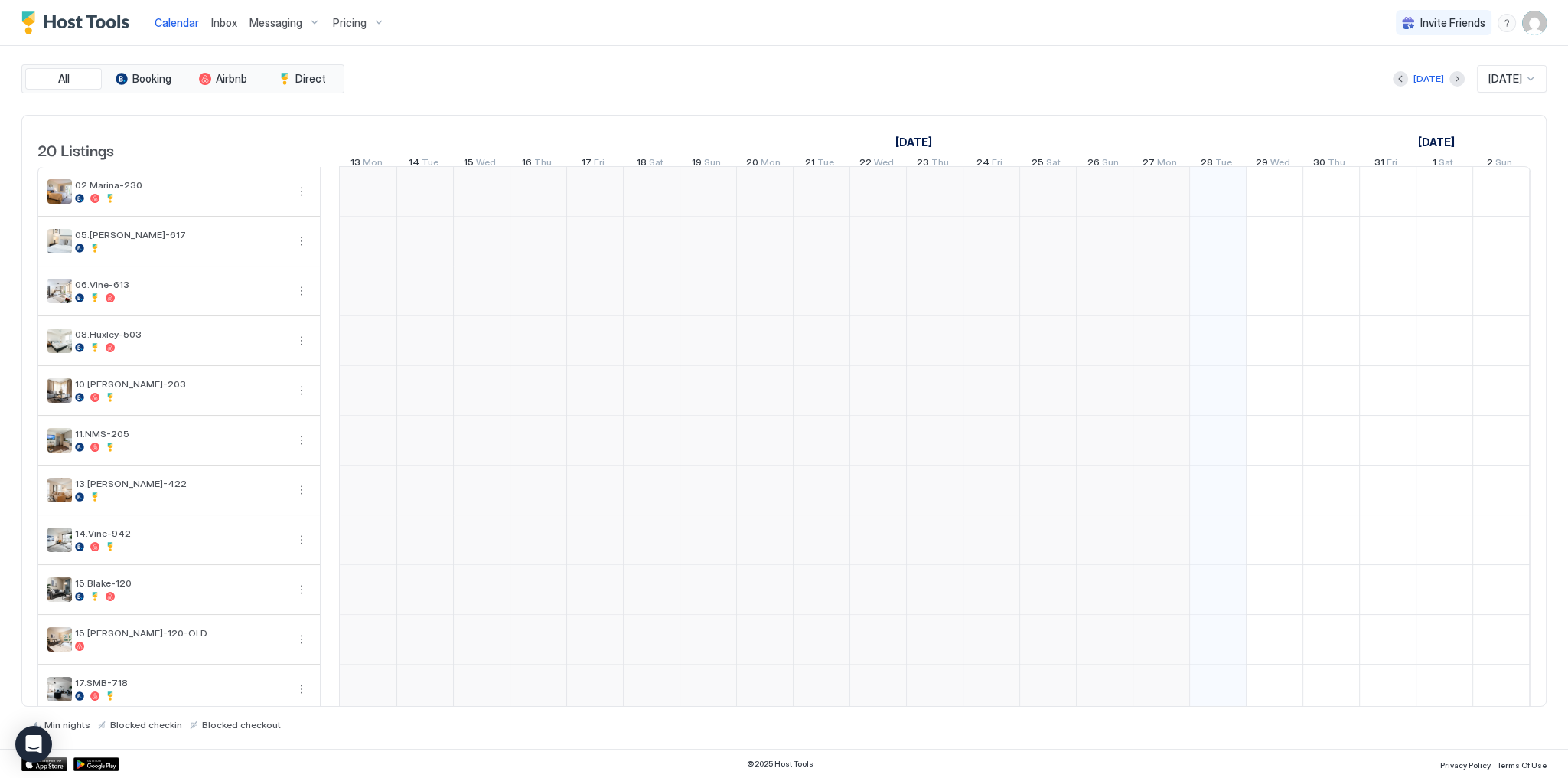
scroll to position [0, 850]
click at [693, 65] on div "[DATE] [DATE]" at bounding box center [946, 78] width 1199 height 28
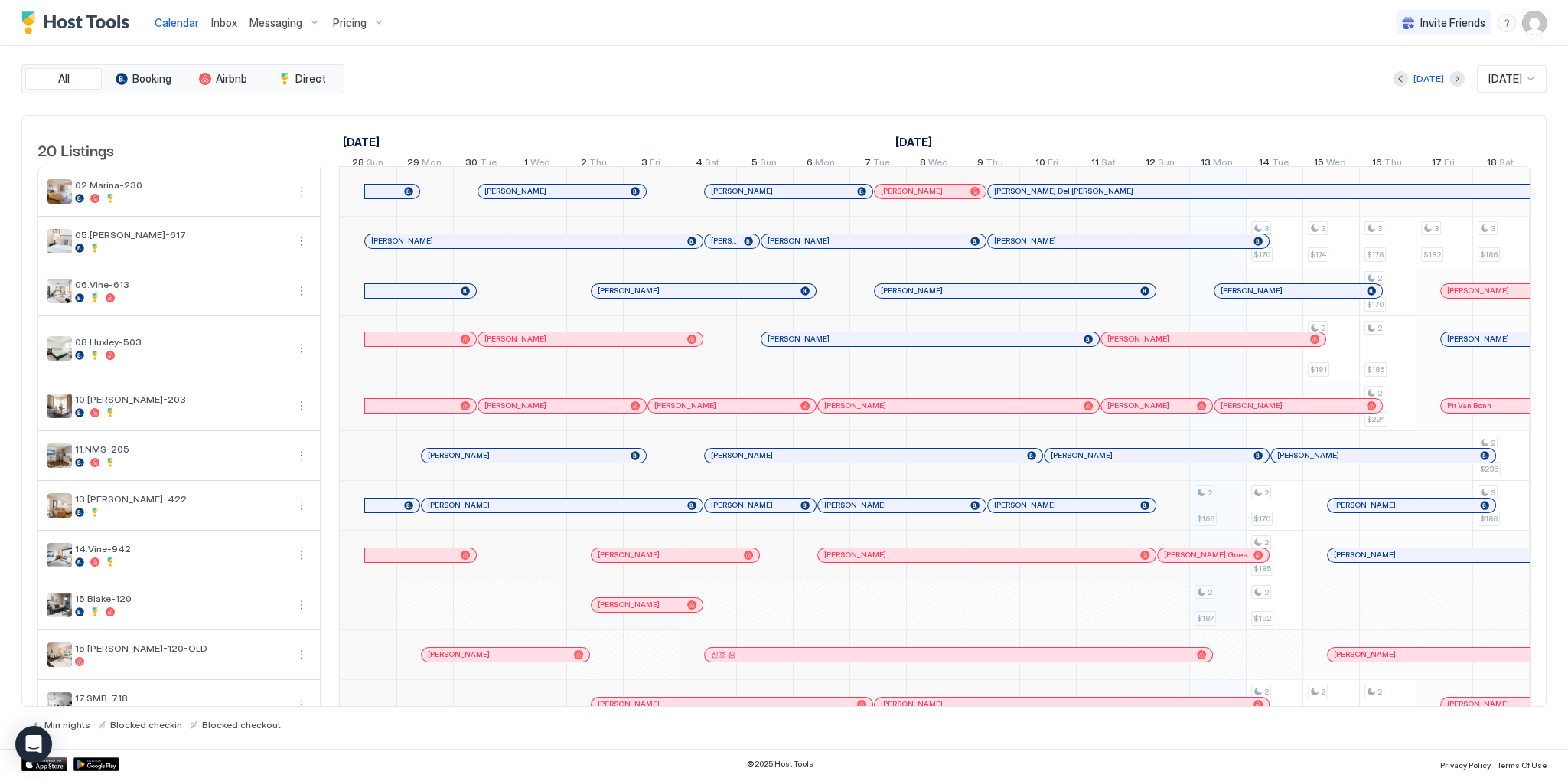
scroll to position [0, 850]
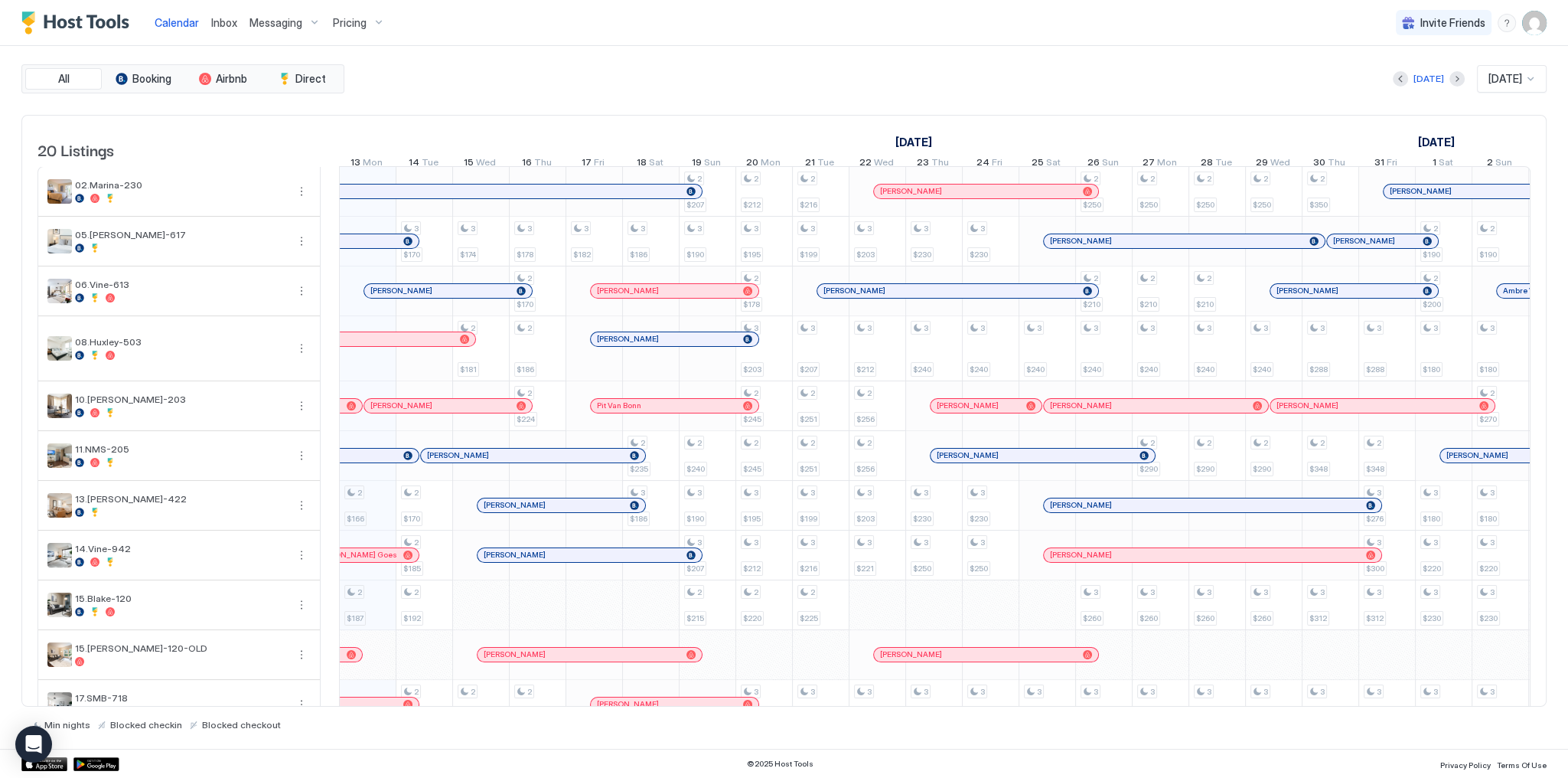
click at [796, 56] on div "All Booking Airbnb Direct Today Oct 2025 20 Listings September 2025 October 202…" at bounding box center [784, 397] width 1525 height 703
click at [888, 85] on div "Today Oct 2025" at bounding box center [946, 78] width 1199 height 28
click at [1020, 104] on div "All Booking Airbnb Direct Today Oct 2025 20 Listings September 2025 October 202…" at bounding box center [784, 398] width 1525 height 666
click at [912, 74] on div "Today Oct 2025" at bounding box center [946, 78] width 1199 height 28
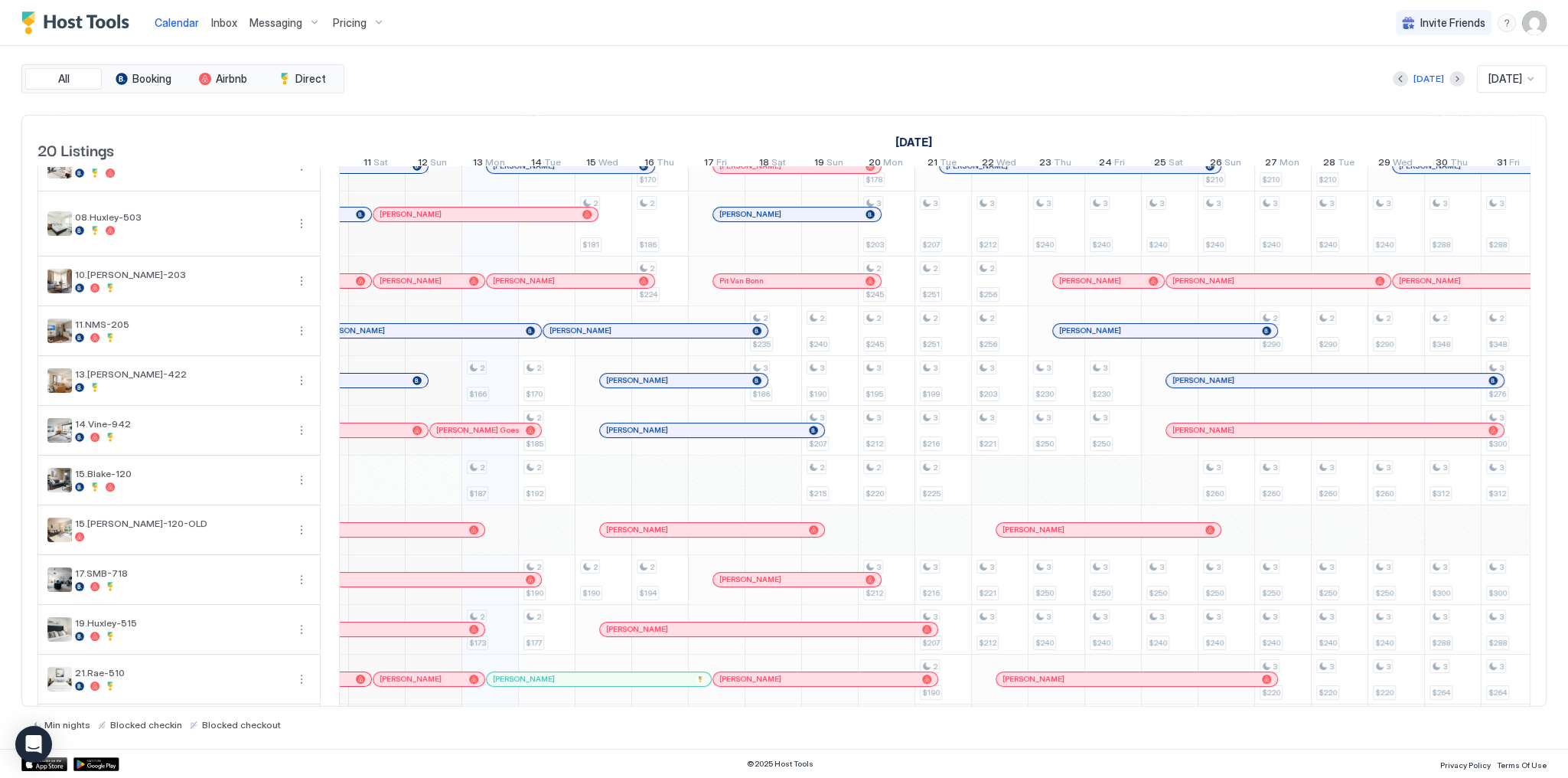
scroll to position [0, 0]
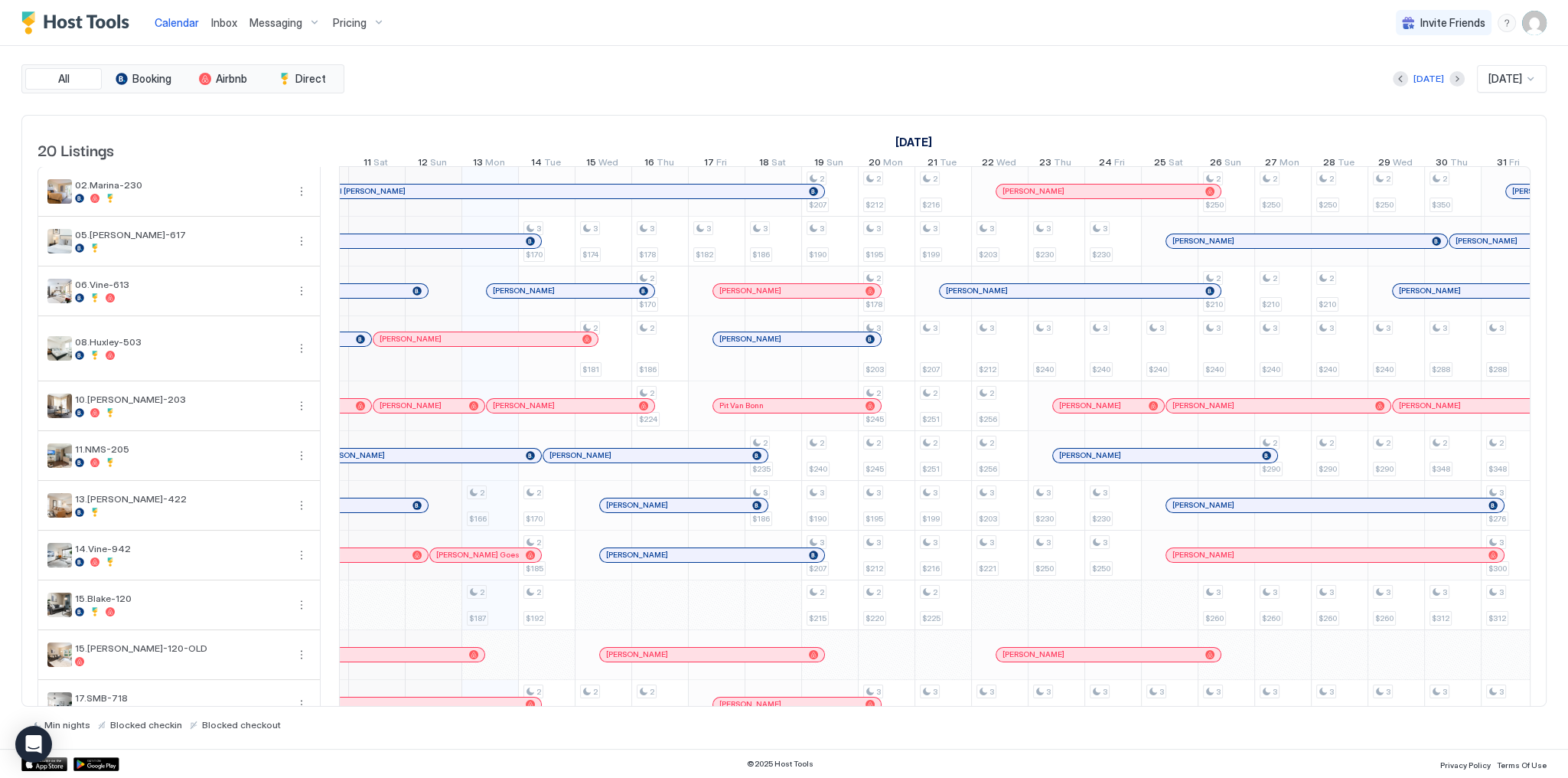
click at [547, 294] on div at bounding box center [547, 291] width 12 height 12
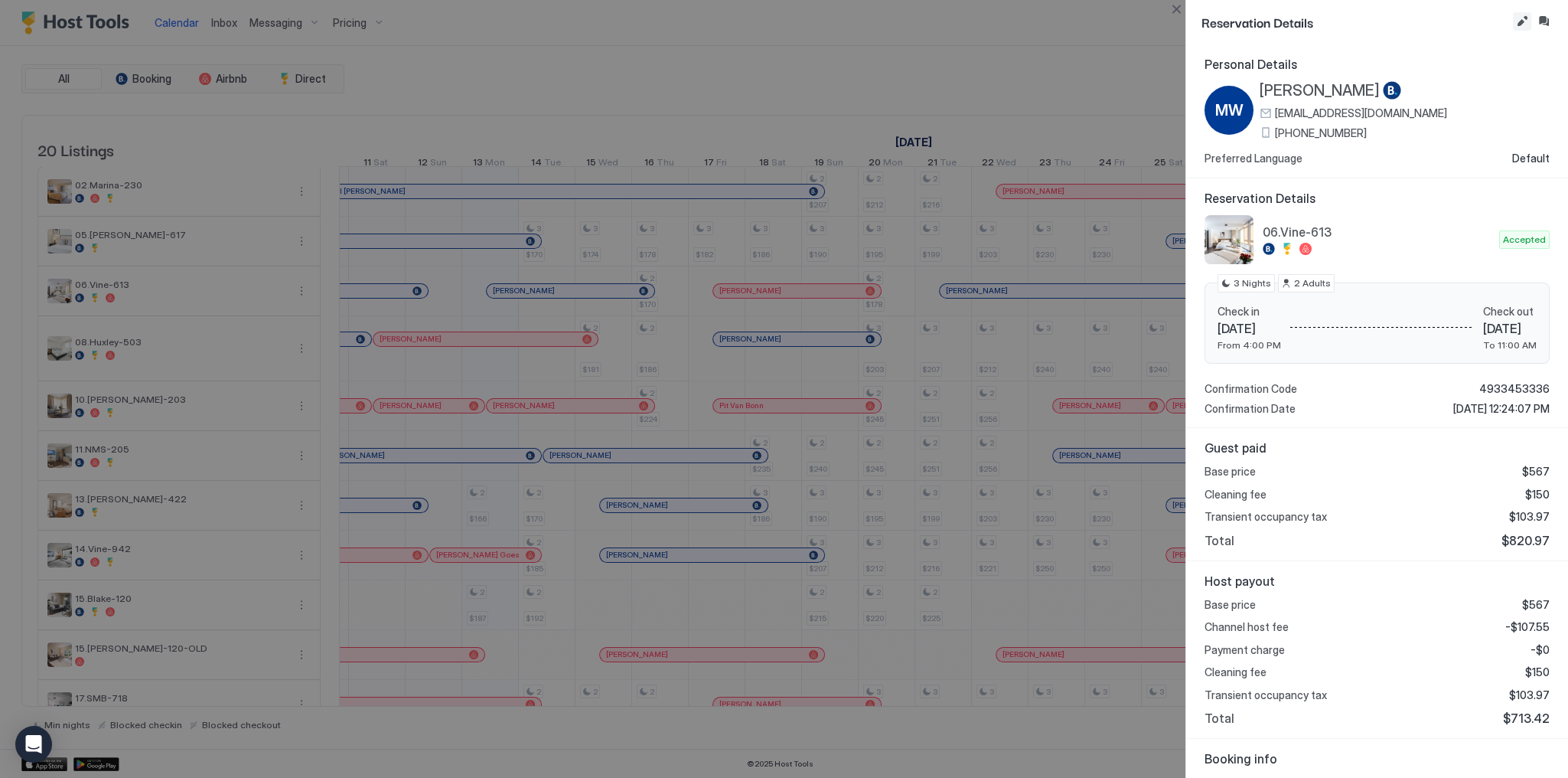
click at [1515, 18] on button "Edit reservation" at bounding box center [1521, 21] width 18 height 18
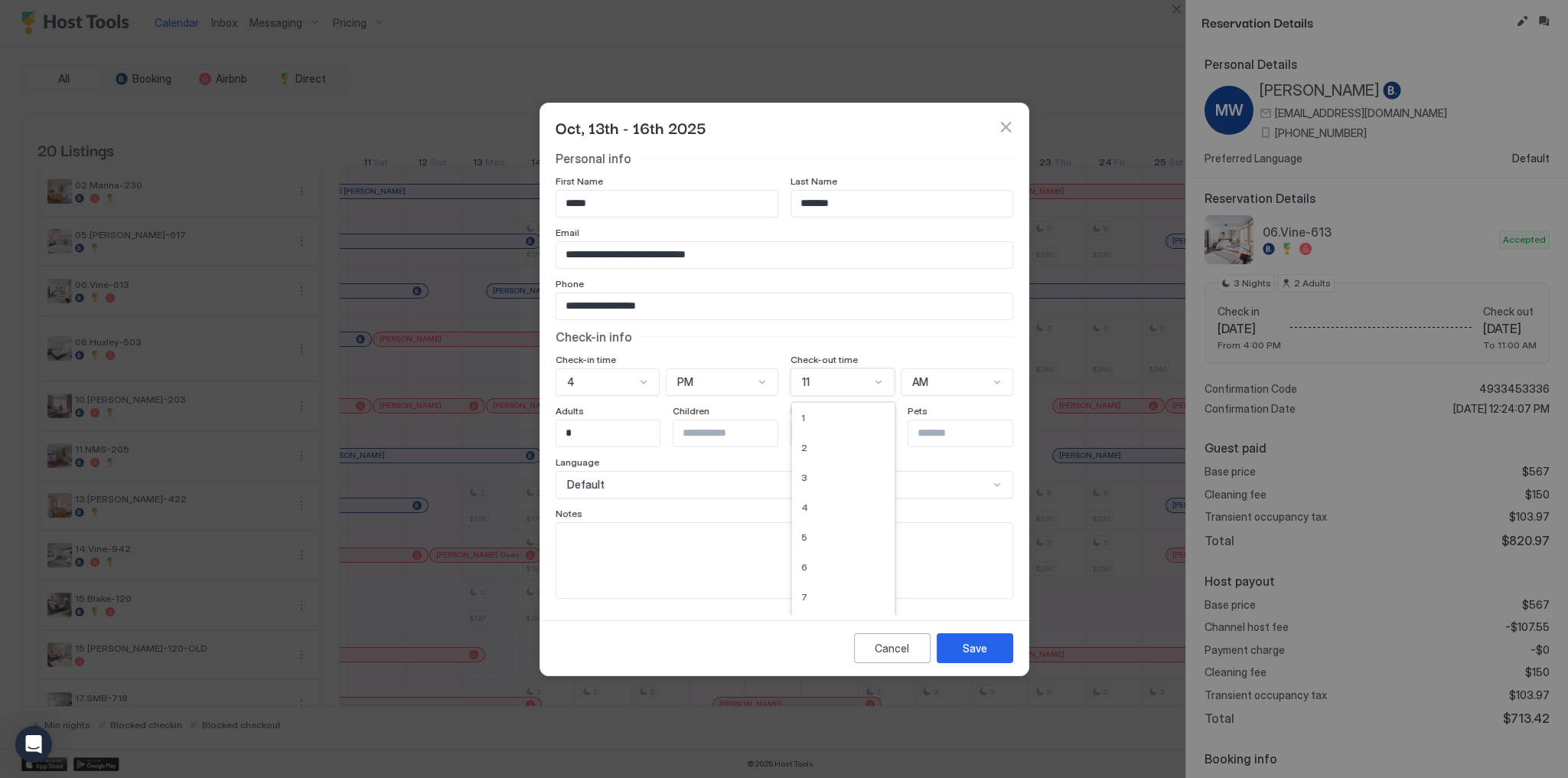
click at [883, 386] on div "12 results available. Use Up and Down to choose options, press Enter to select …" at bounding box center [842, 382] width 104 height 28
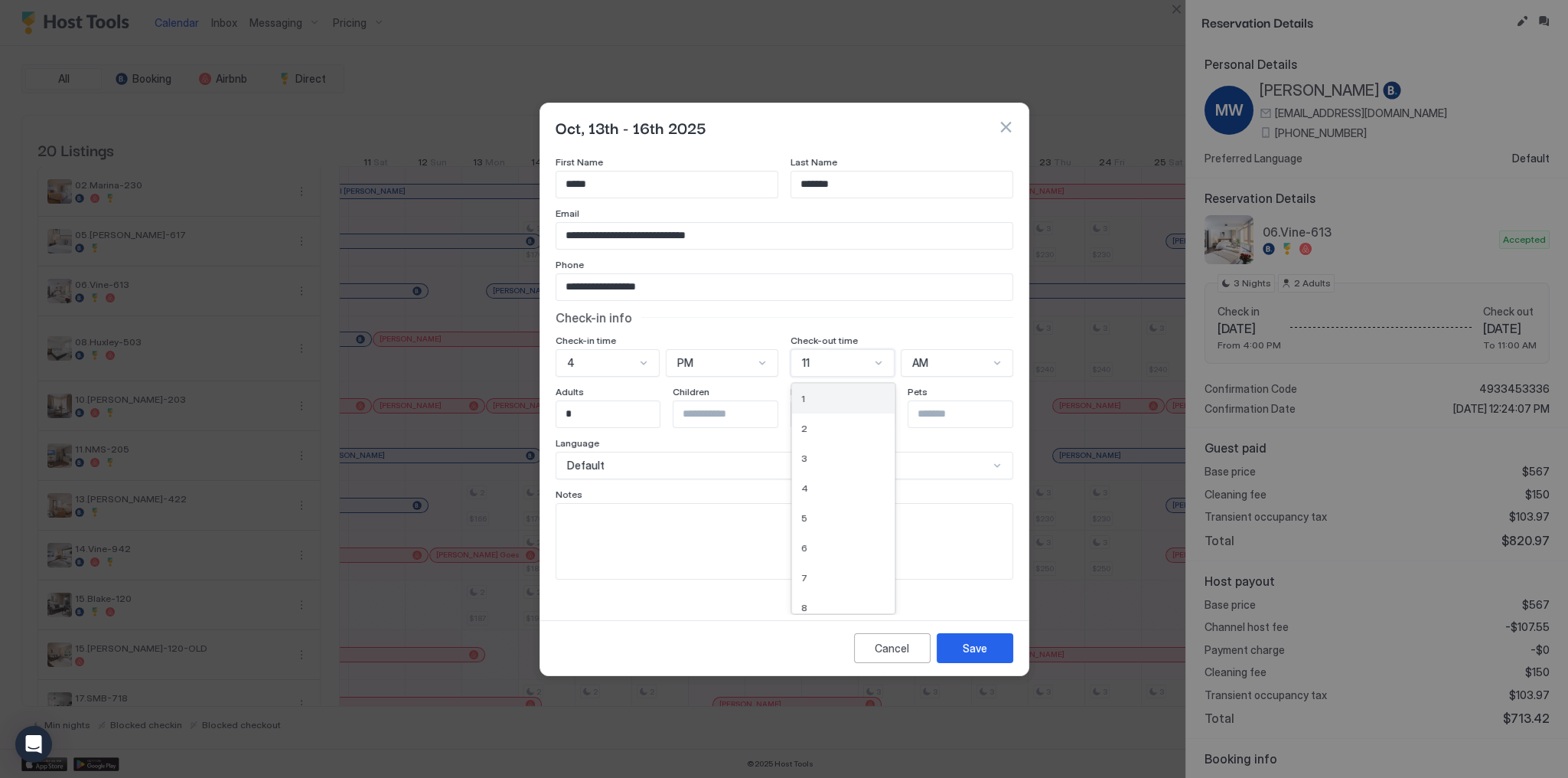
click at [835, 406] on div "1" at bounding box center [843, 398] width 103 height 30
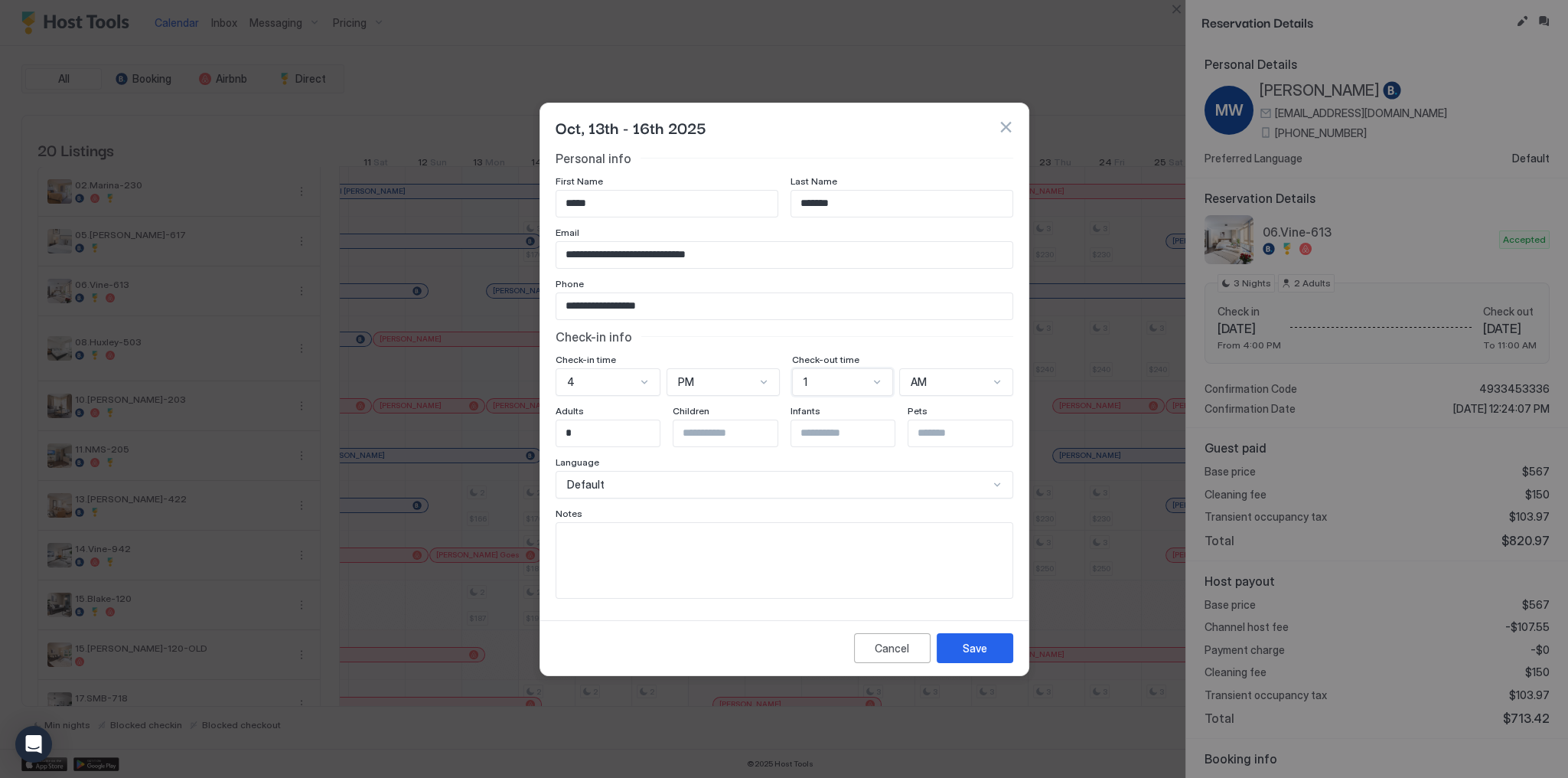
click at [960, 386] on div "AM" at bounding box center [949, 382] width 78 height 14
click at [938, 447] on div "PM" at bounding box center [956, 447] width 93 height 11
click at [908, 340] on div "Check-in info" at bounding box center [784, 337] width 458 height 16
click at [990, 644] on button "Save" at bounding box center [975, 648] width 77 height 30
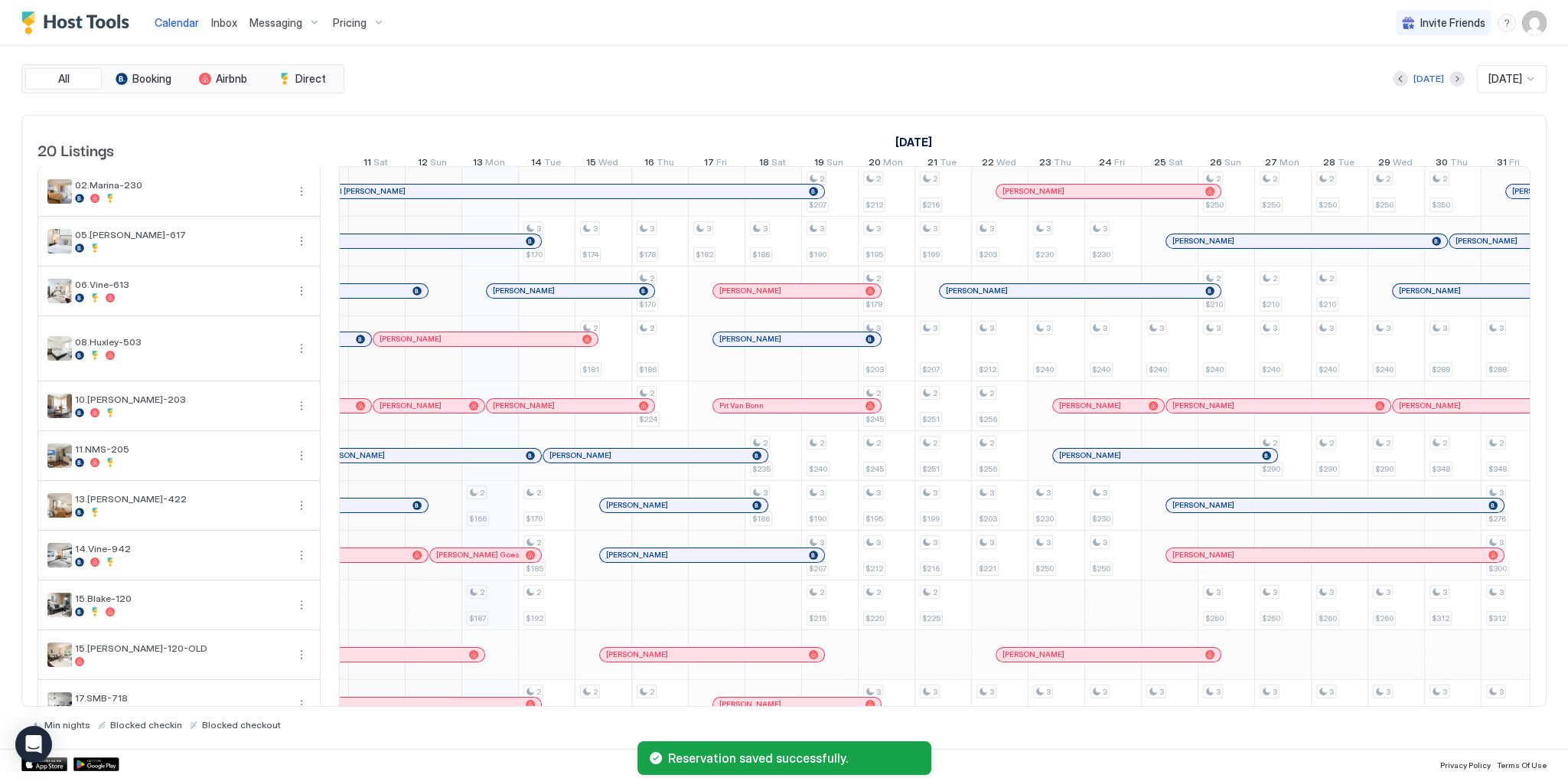
click at [597, 296] on div "[PERSON_NAME]" at bounding box center [563, 291] width 140 height 10
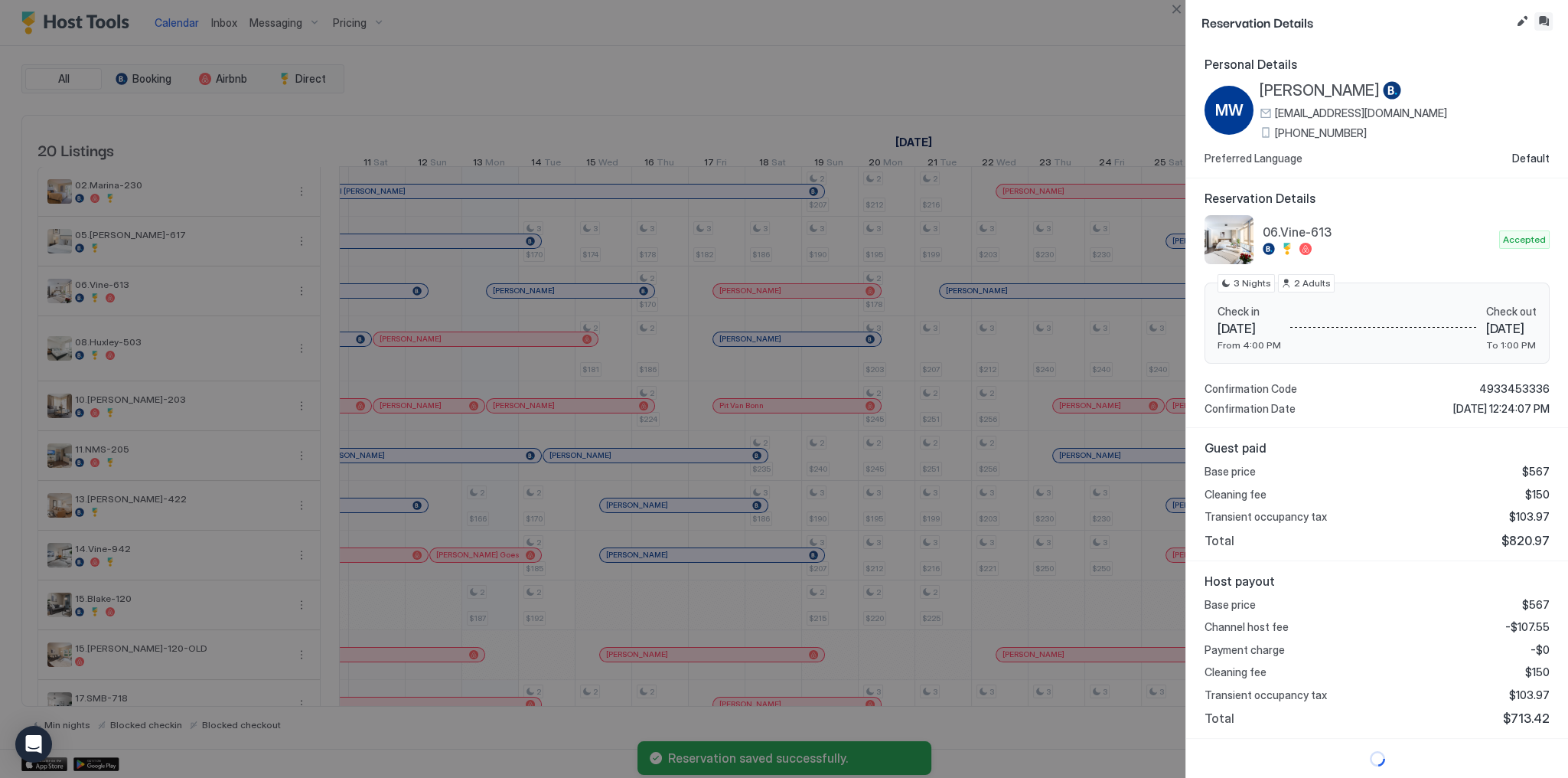
click at [1538, 20] on button "Inbox" at bounding box center [1543, 21] width 18 height 18
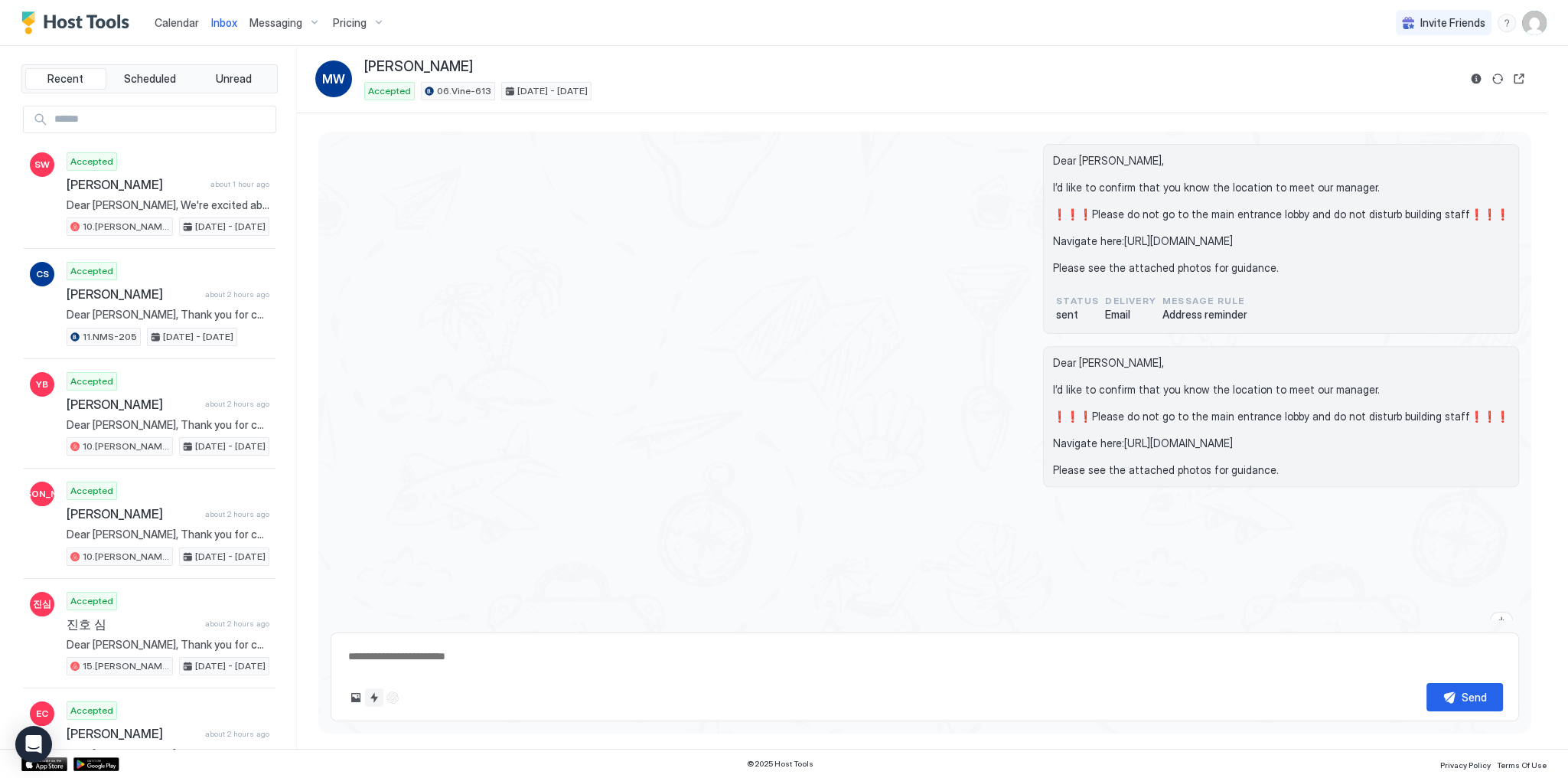
scroll to position [2544, 0]
click at [379, 701] on button "Quick reply" at bounding box center [373, 697] width 18 height 18
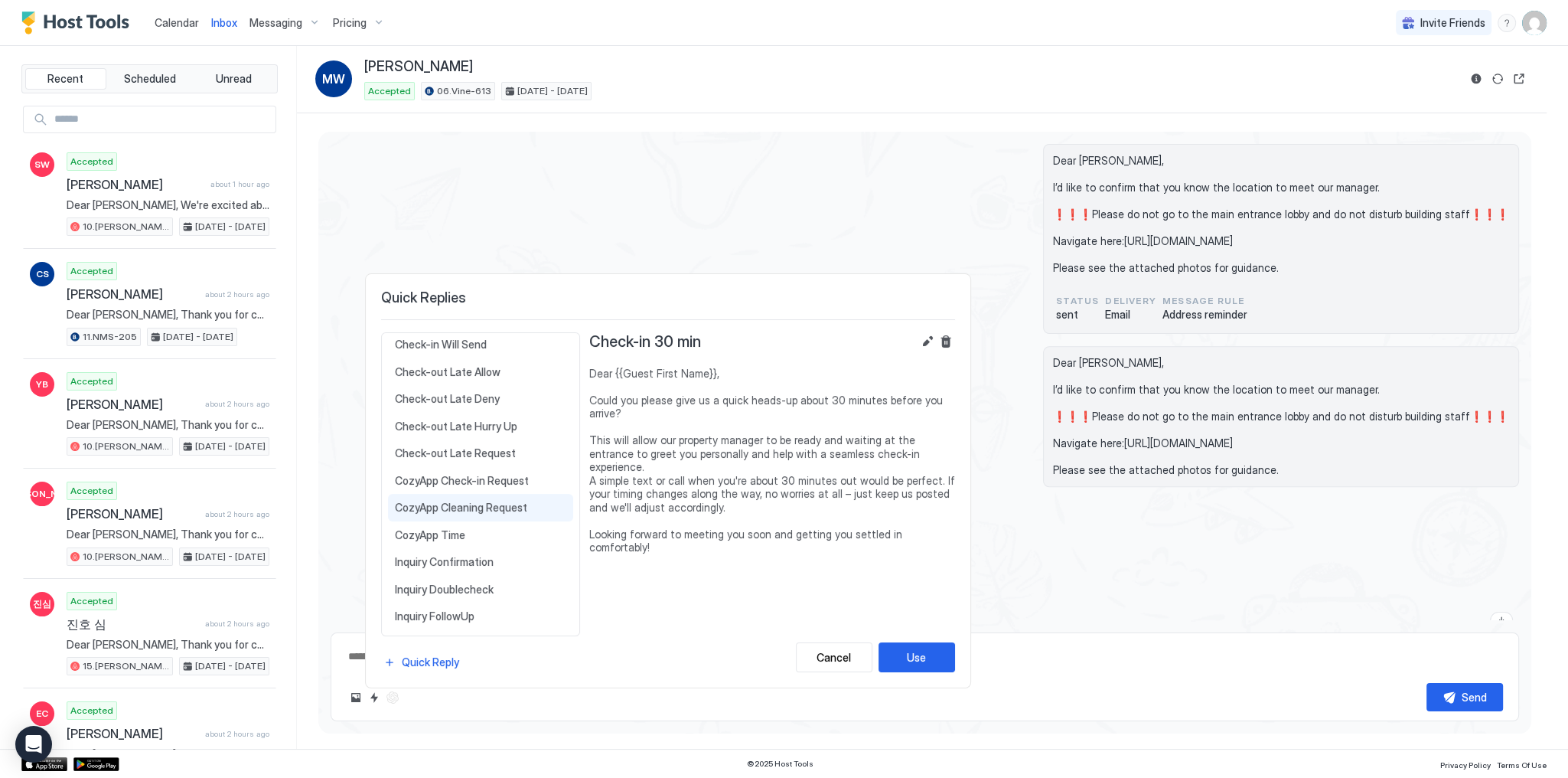
scroll to position [306, 0]
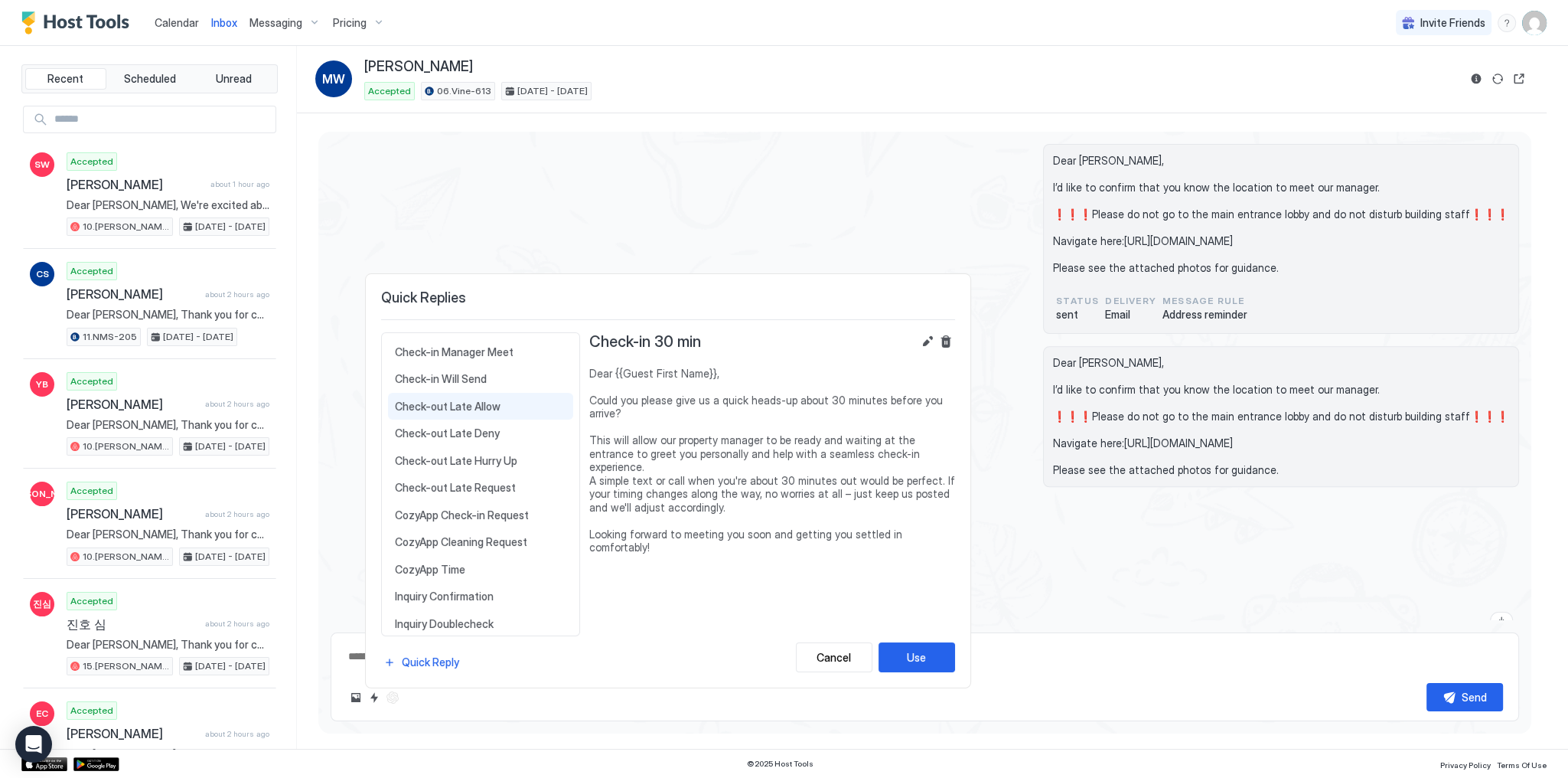
click at [495, 399] on span "Check-out Late Allow" at bounding box center [480, 406] width 172 height 14
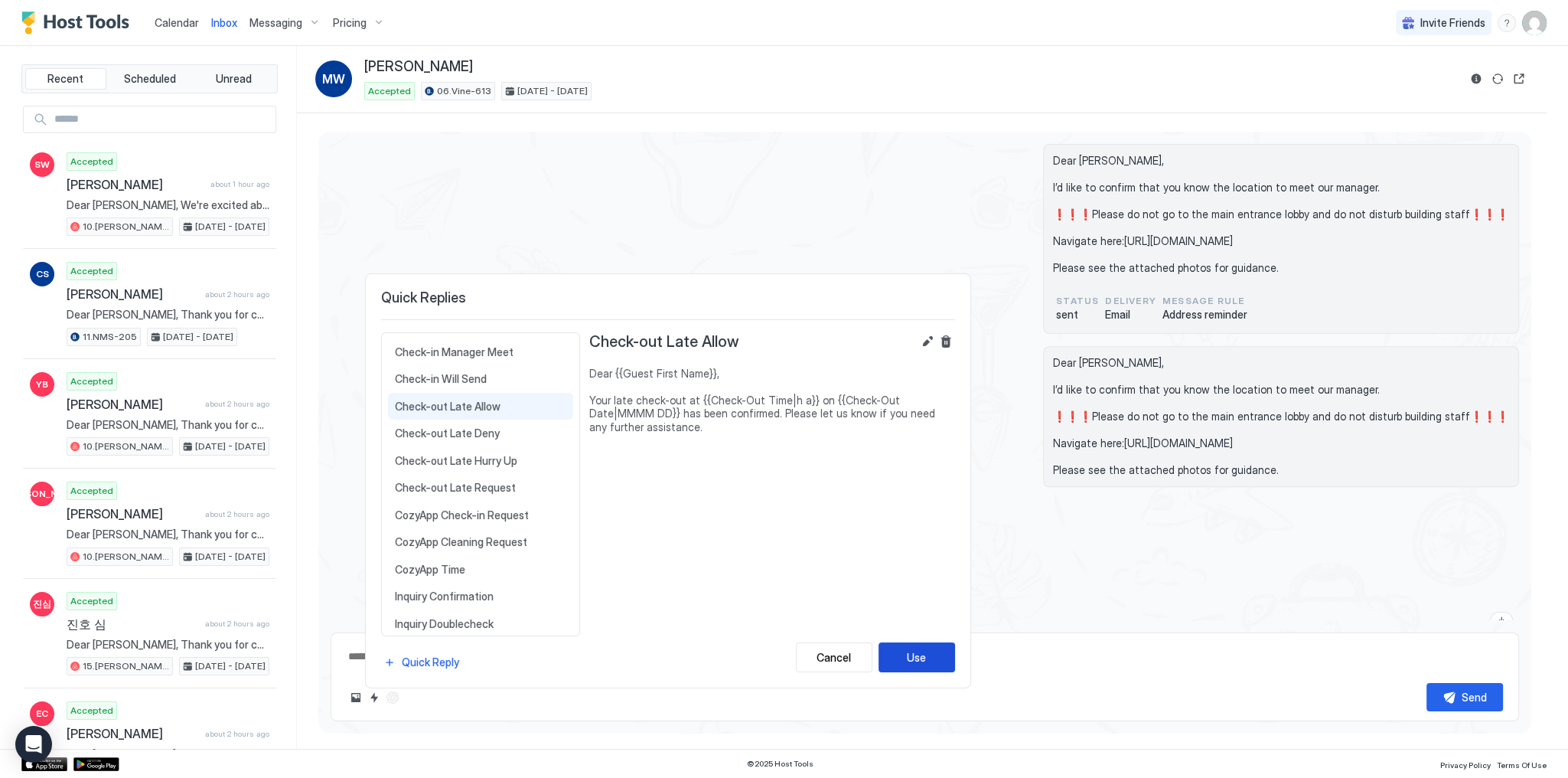
click at [918, 656] on div "Use" at bounding box center [916, 657] width 19 height 16
type textarea "*"
type textarea "**********"
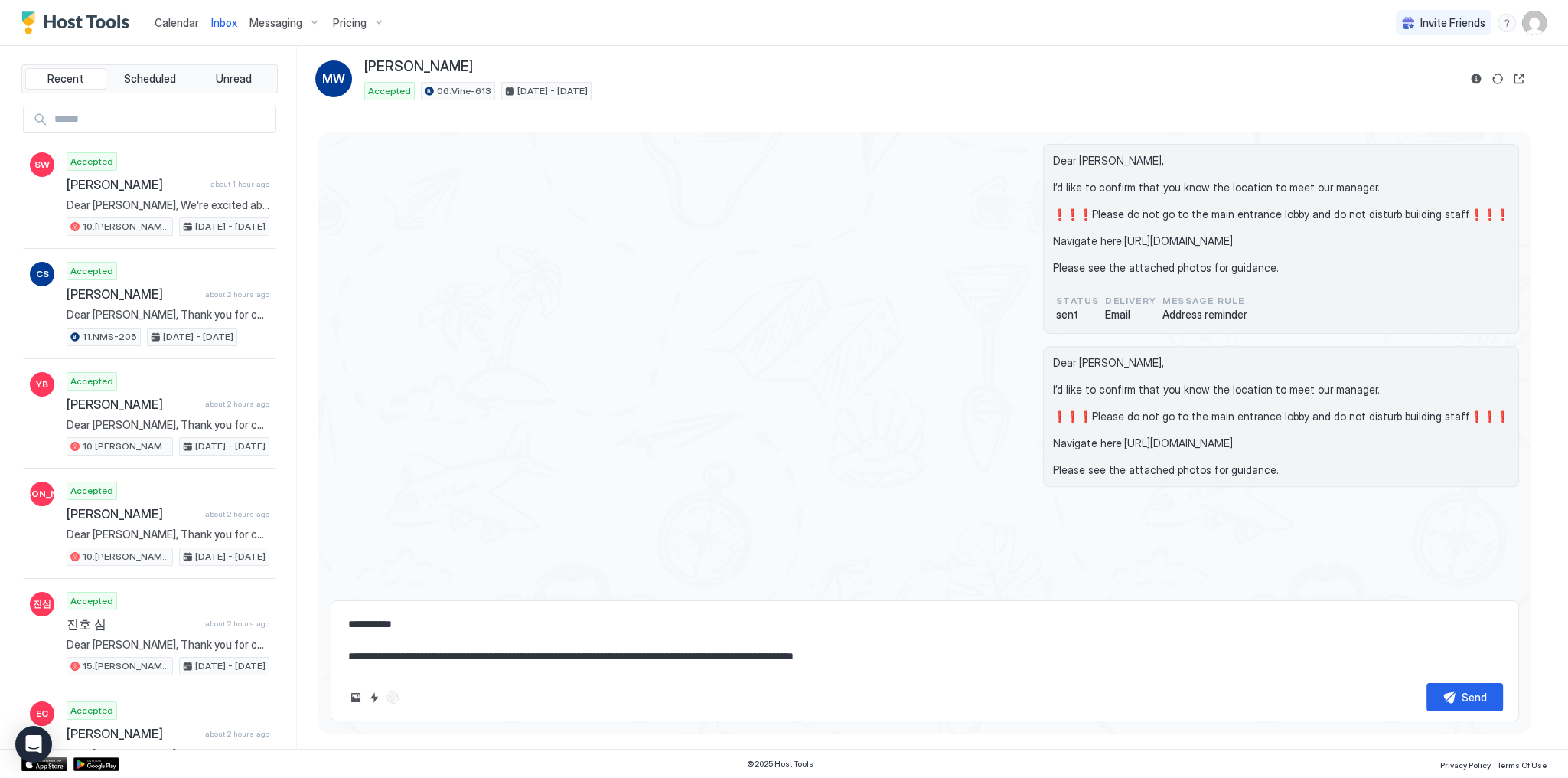
click at [780, 637] on textarea "**********" at bounding box center [924, 640] width 1156 height 60
type textarea "*"
click at [598, 413] on div "Dear Marco, I’d like to confirm that you know the location to meet our manager.…" at bounding box center [924, 416] width 1189 height 141
click at [384, 62] on span "[PERSON_NAME]" at bounding box center [419, 66] width 109 height 17
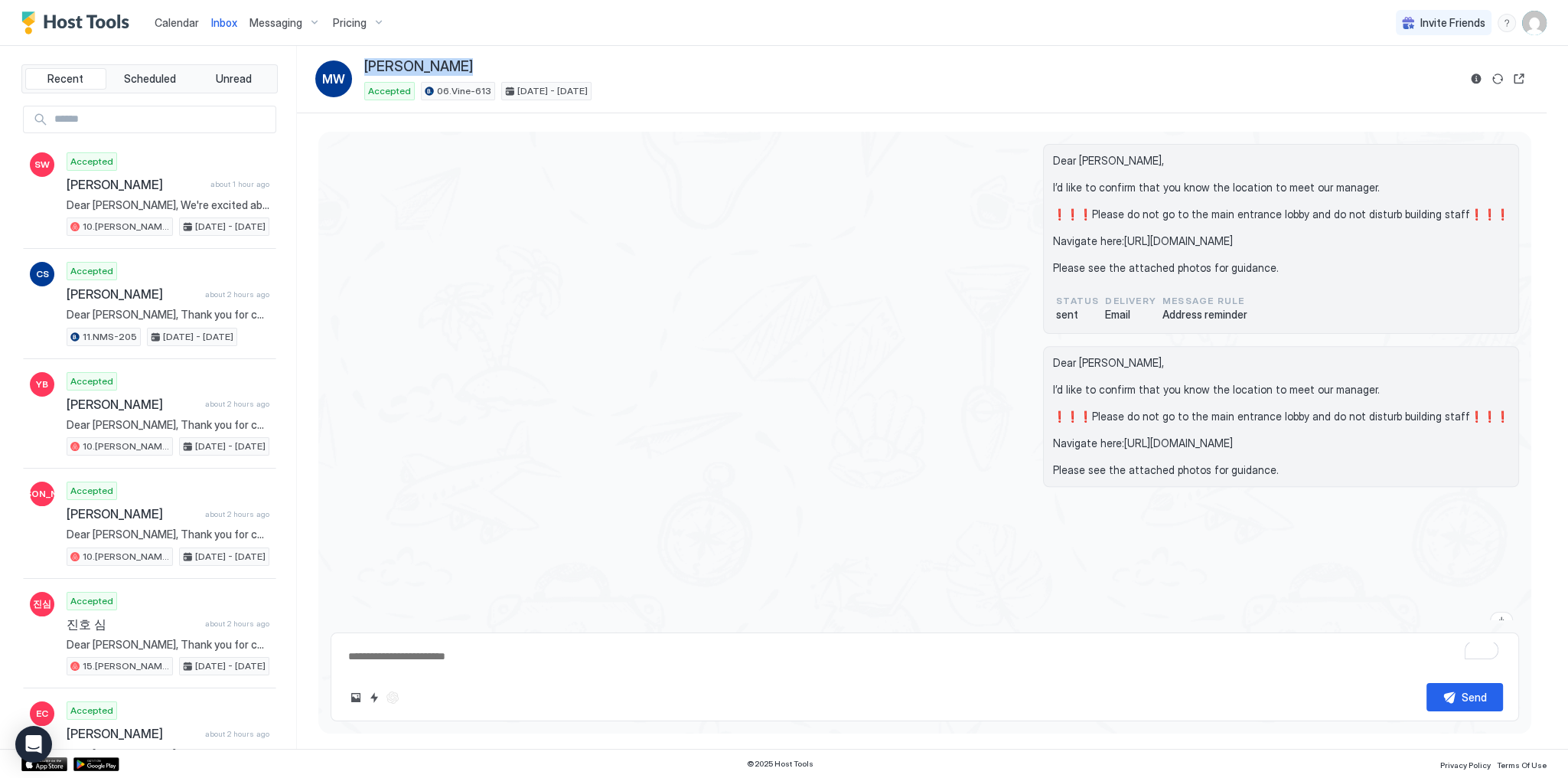
click at [384, 62] on span "[PERSON_NAME]" at bounding box center [419, 66] width 109 height 17
copy div "[PERSON_NAME]"
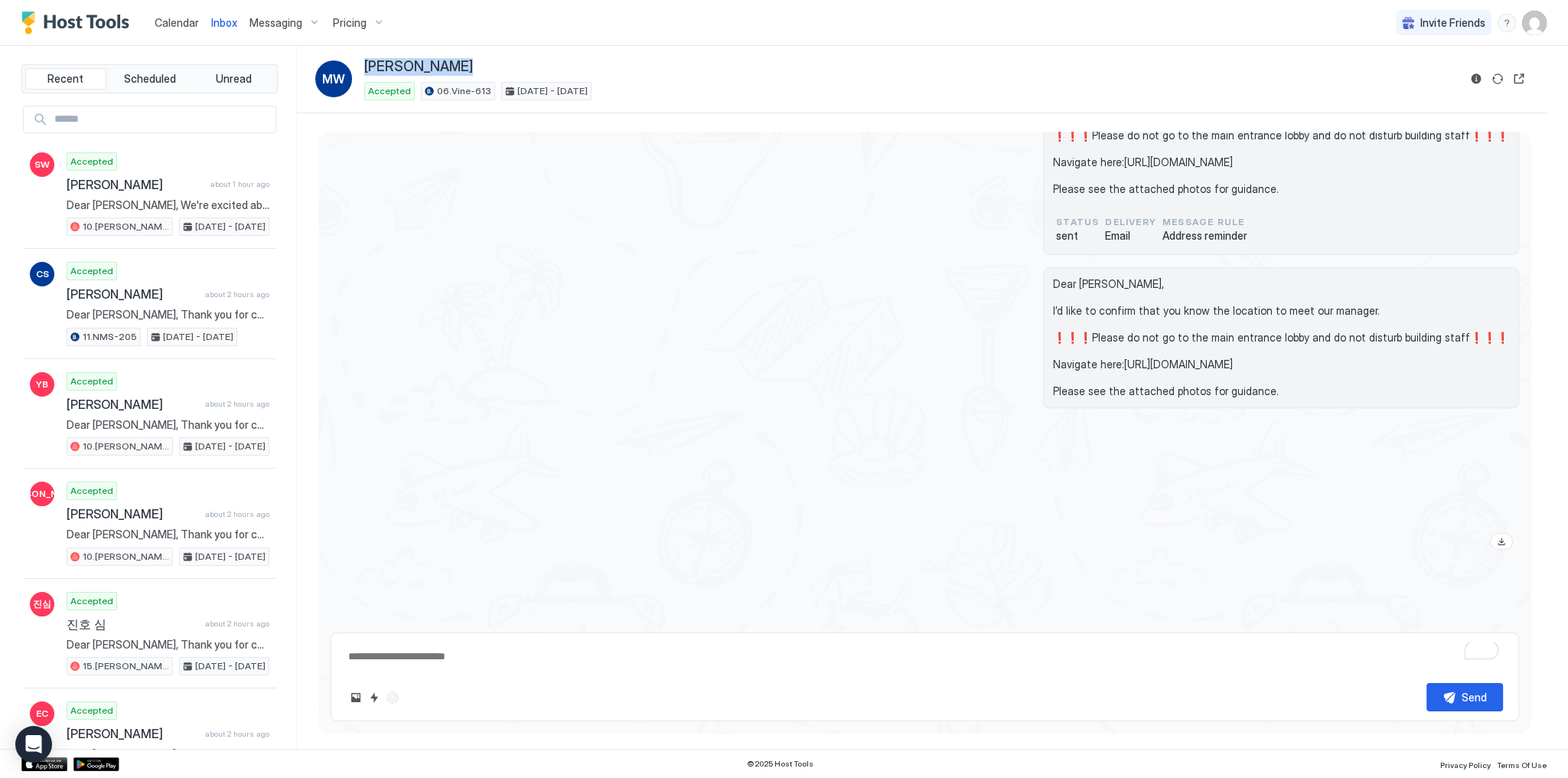
scroll to position [2836, 0]
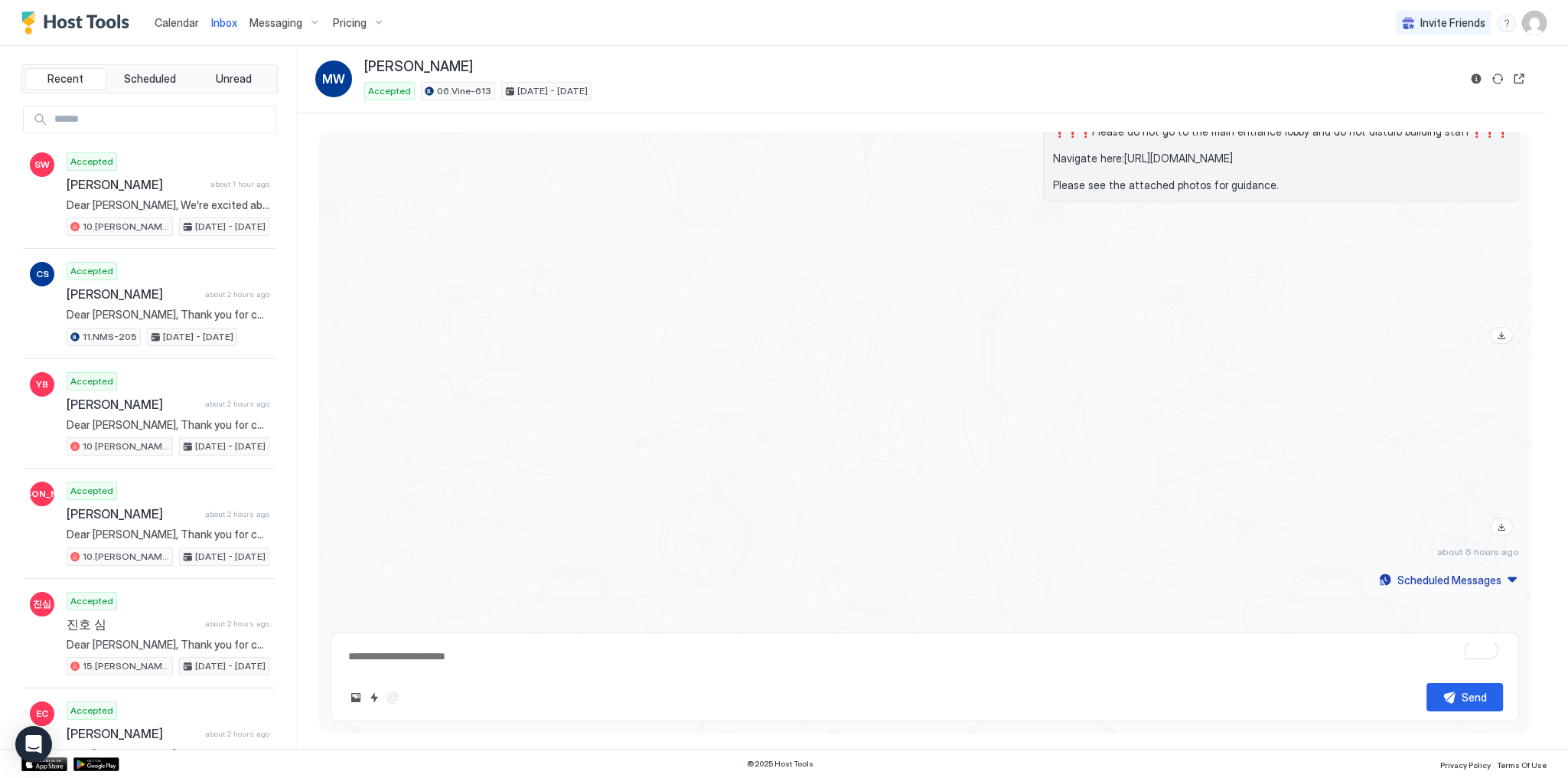
click at [753, 248] on div at bounding box center [1103, 282] width 832 height 135
click at [859, 219] on div at bounding box center [1103, 282] width 832 height 135
type textarea "*"
click at [965, 276] on div at bounding box center [1103, 282] width 832 height 135
click at [1059, 441] on div at bounding box center [1103, 452] width 832 height 179
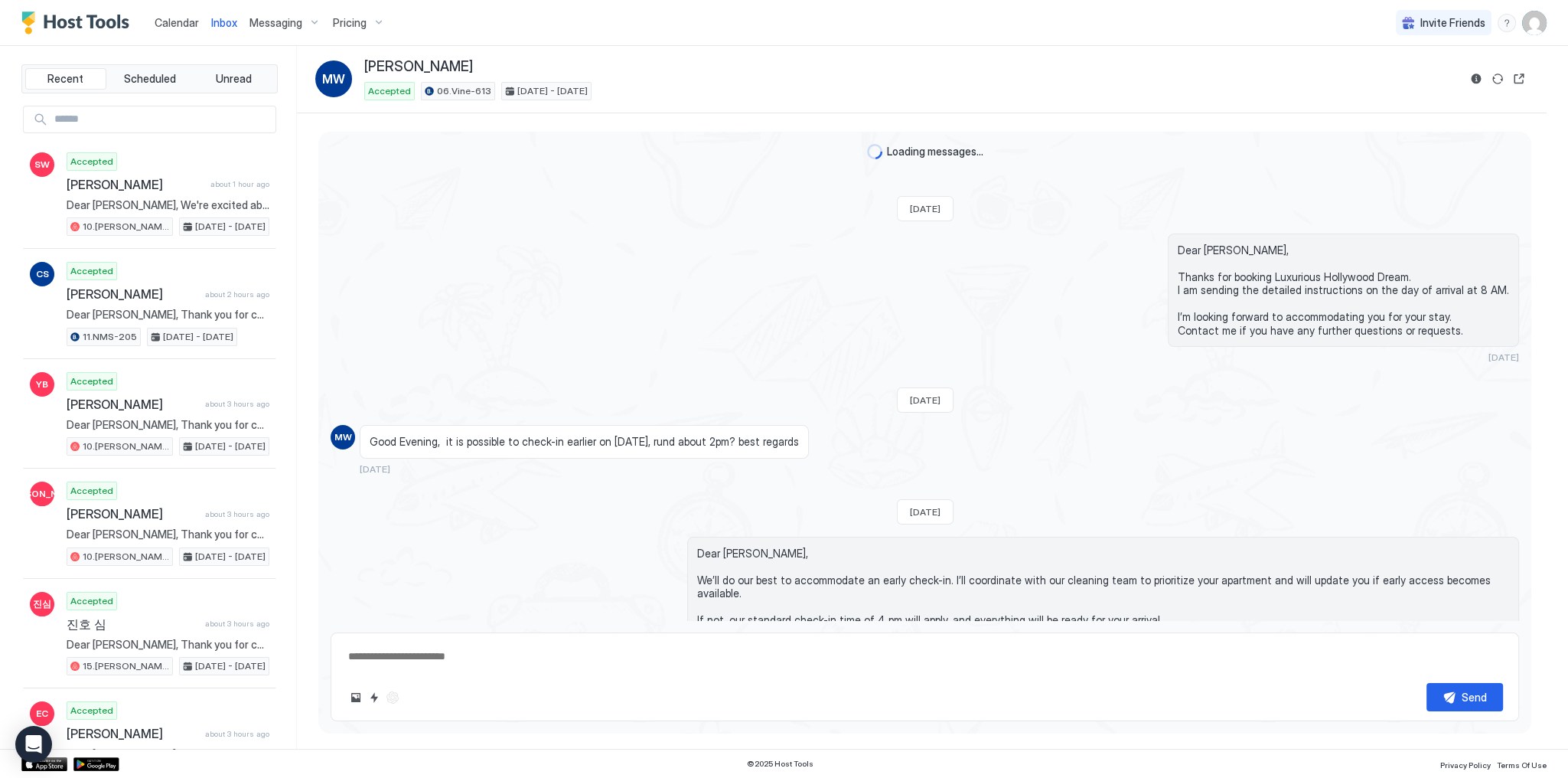
scroll to position [2544, 0]
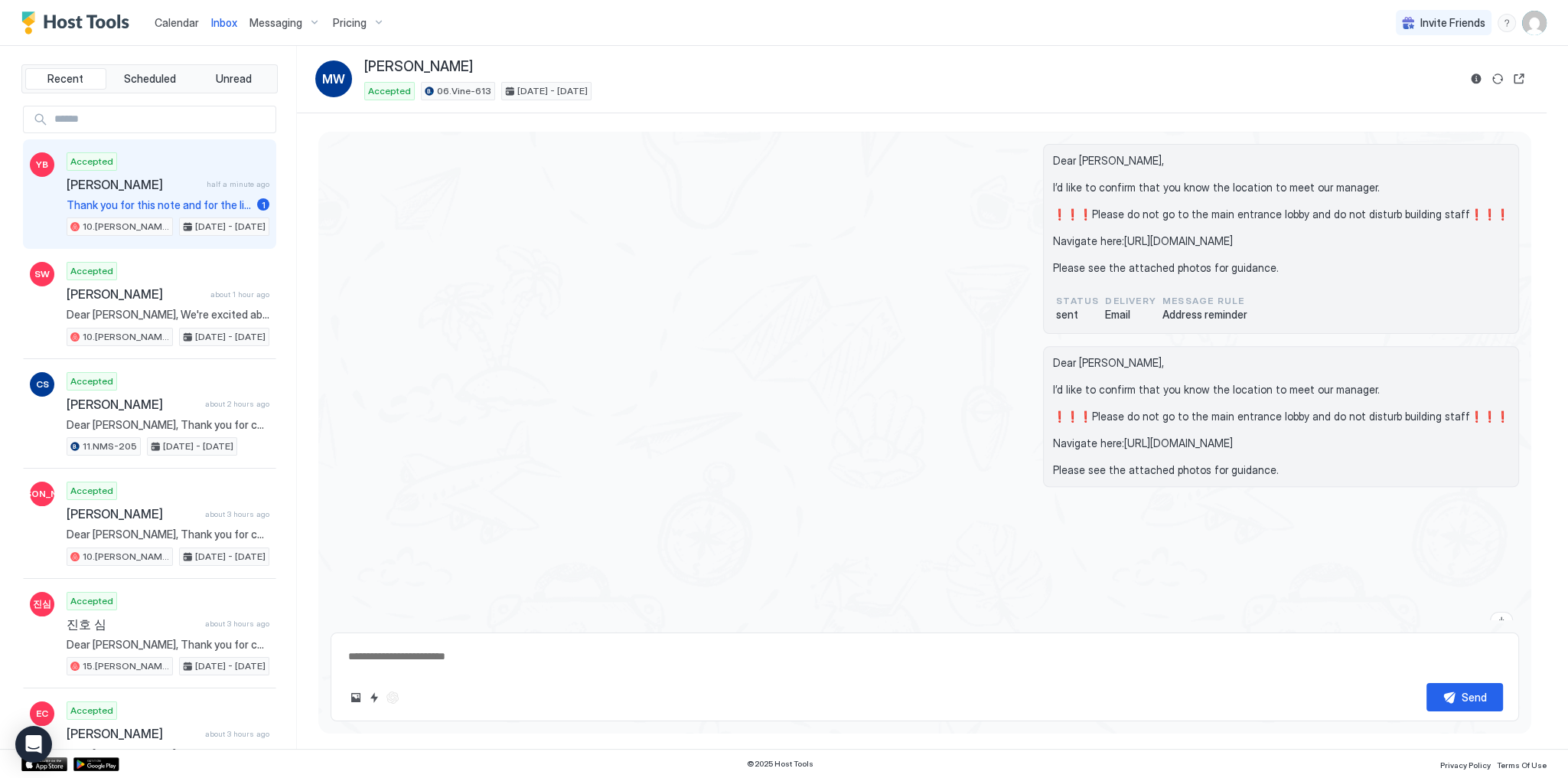
click at [184, 198] on span "Thank you for this note and for the link to the storage facility Would it be po…" at bounding box center [159, 205] width 184 height 14
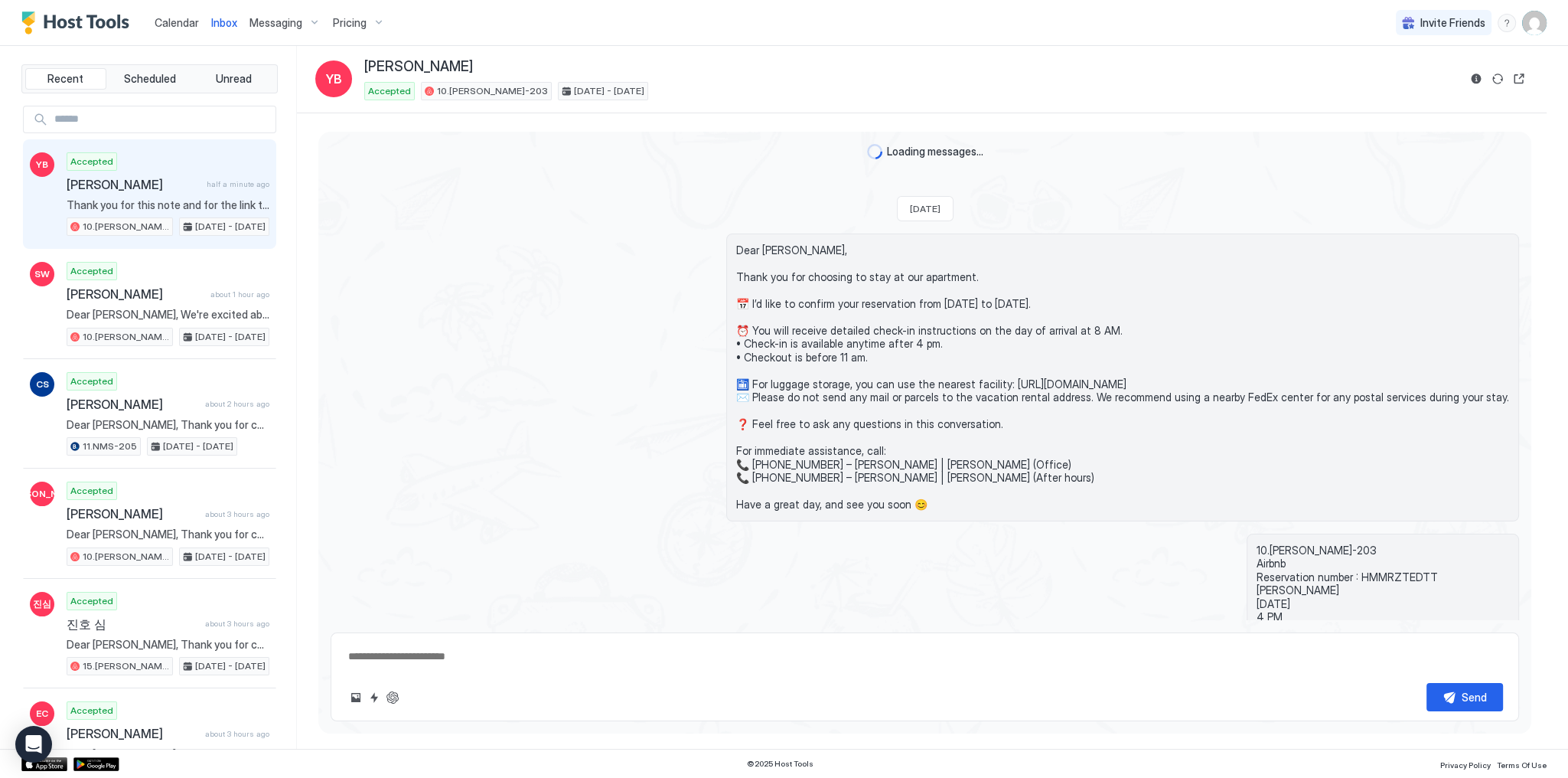
scroll to position [268, 0]
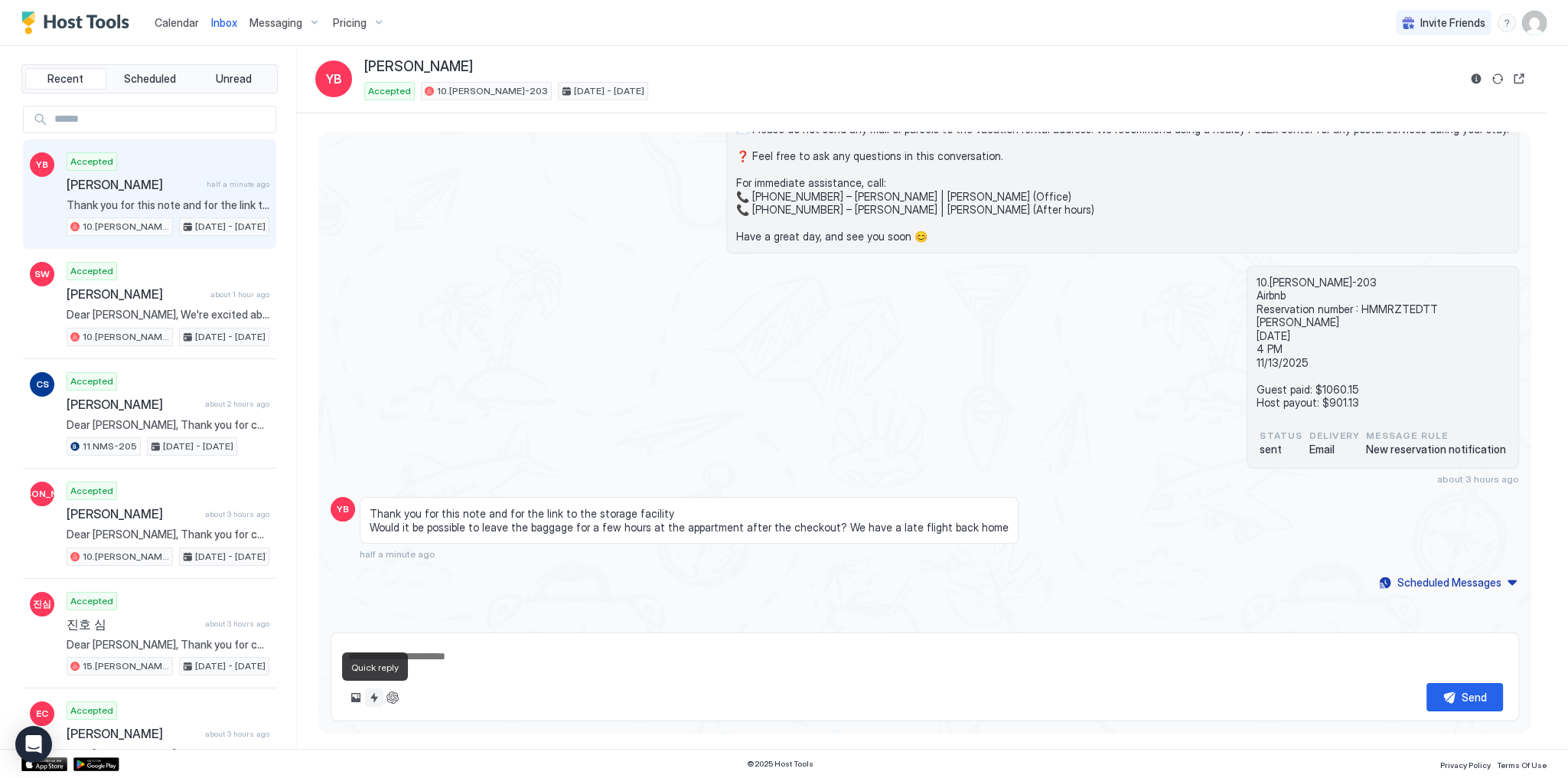
click at [382, 697] on button "Quick reply" at bounding box center [373, 697] width 18 height 18
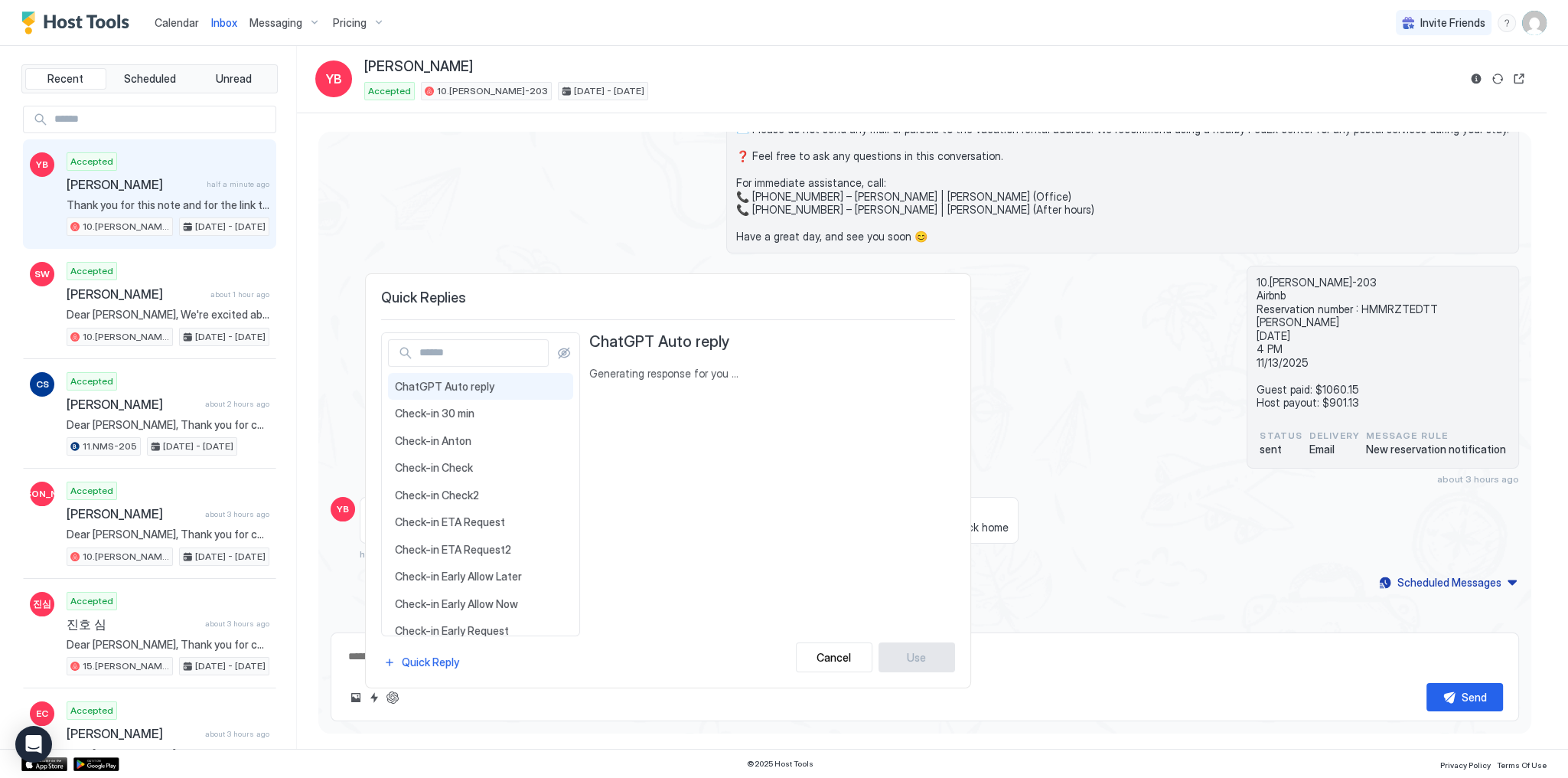
click at [389, 701] on div at bounding box center [784, 389] width 1568 height 778
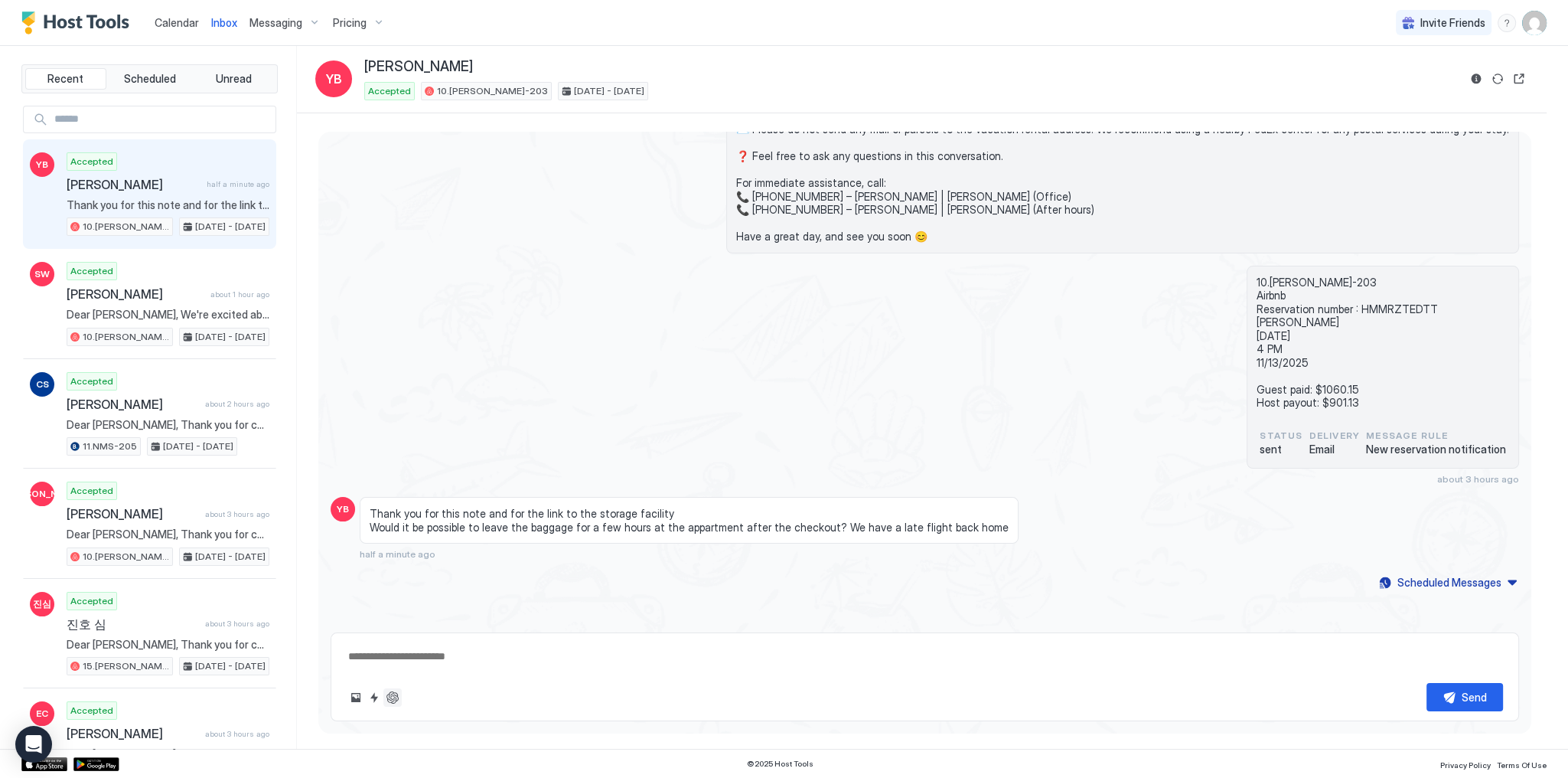
click at [393, 699] on button "ChatGPT Auto Reply" at bounding box center [392, 697] width 18 height 18
type textarea "*"
type textarea "**********"
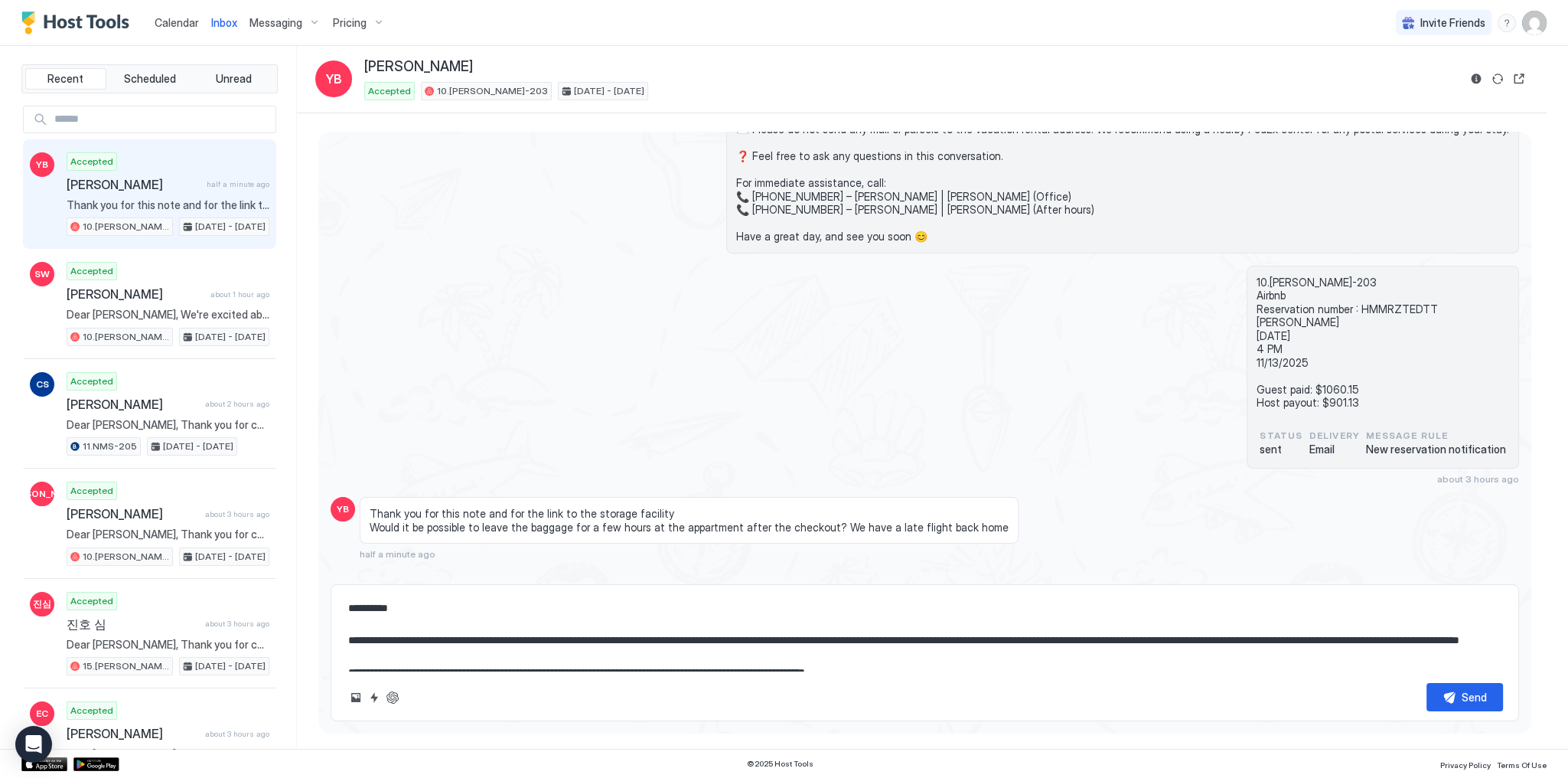
click at [740, 637] on textarea "**********" at bounding box center [924, 632] width 1156 height 77
click at [1001, 662] on textarea "**********" at bounding box center [924, 632] width 1156 height 77
click at [1096, 643] on textarea "**********" at bounding box center [924, 632] width 1156 height 77
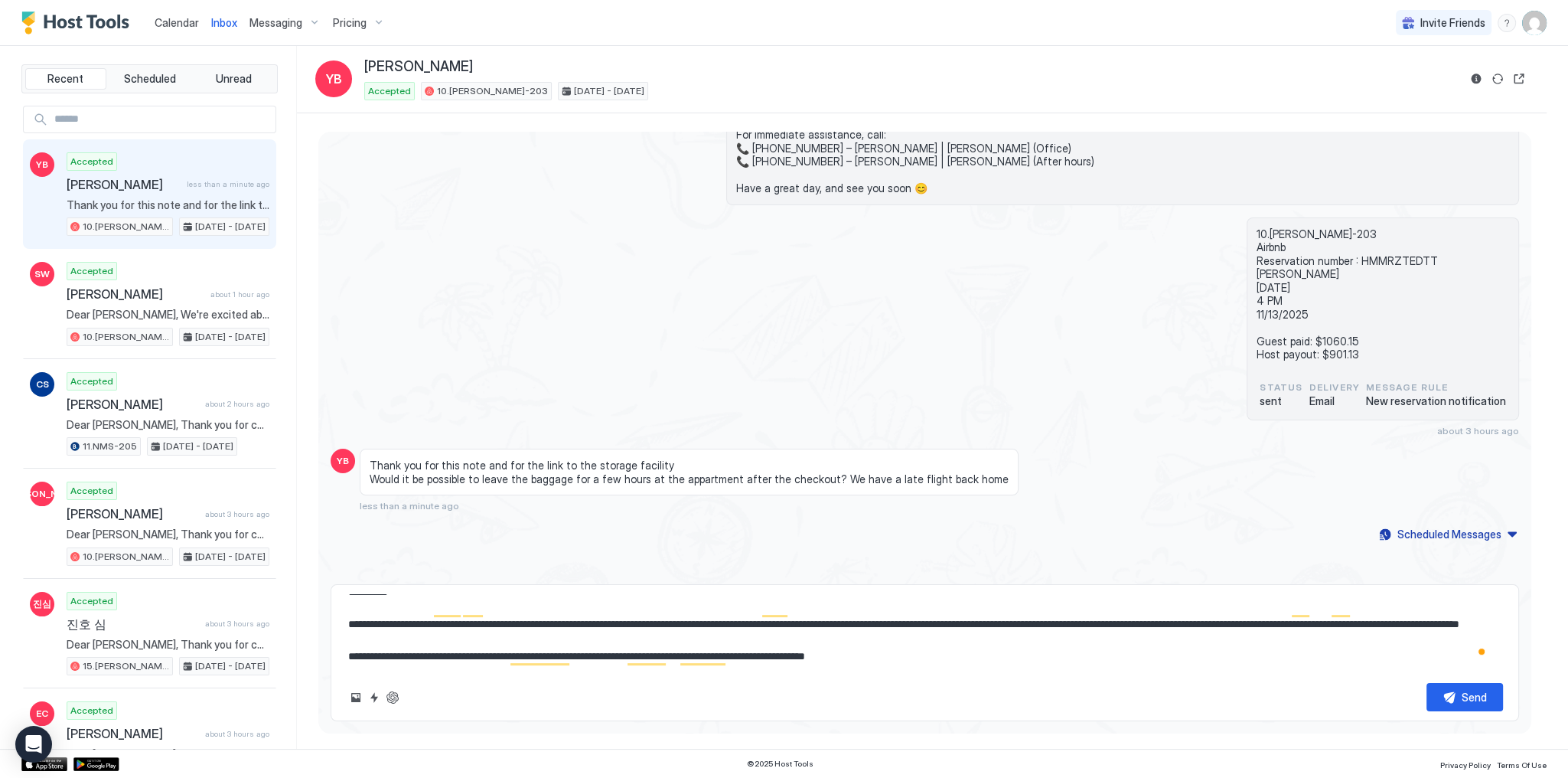
scroll to position [31, 0]
click at [907, 662] on textarea "**********" at bounding box center [924, 632] width 1156 height 77
type textarea "*"
type textarea "**********"
type textarea "*"
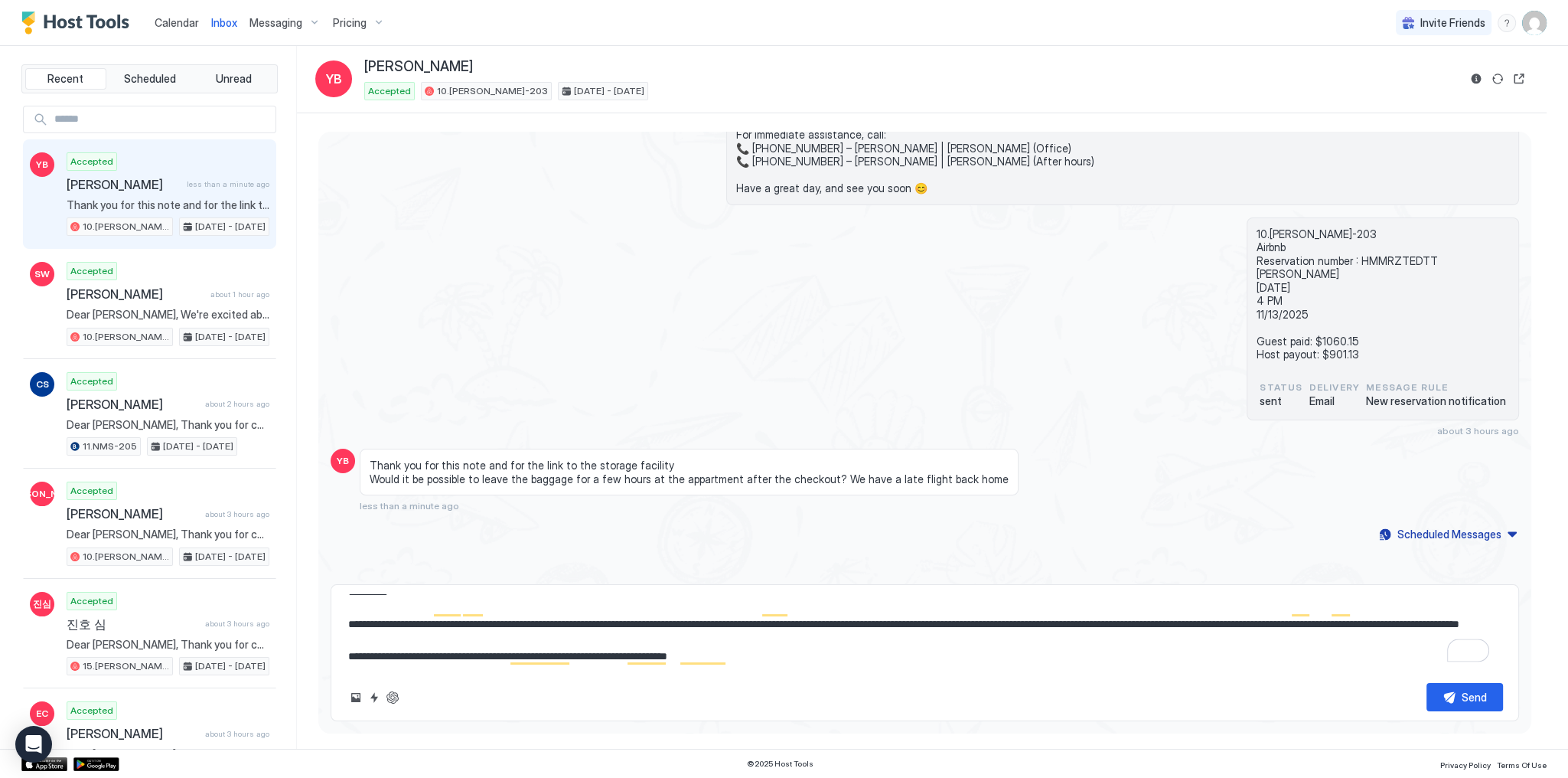
type textarea "**********"
click at [980, 336] on div "10.Shelton-203 Airbnb Reservation number : HMMRZTEDTT Yana Burakovsky 11/10/202…" at bounding box center [924, 327] width 1189 height 220
click at [916, 385] on div "10.Shelton-203 Airbnb Reservation number : HMMRZTEDTT Yana Burakovsky 11/10/202…" at bounding box center [924, 327] width 1189 height 220
click at [707, 405] on div "10.Shelton-203 Airbnb Reservation number : HMMRZTEDTT Yana Burakovsky 11/10/202…" at bounding box center [924, 327] width 1189 height 220
click at [967, 391] on div "10.Shelton-203 Airbnb Reservation number : HMMRZTEDTT Yana Burakovsky 11/10/202…" at bounding box center [924, 327] width 1189 height 220
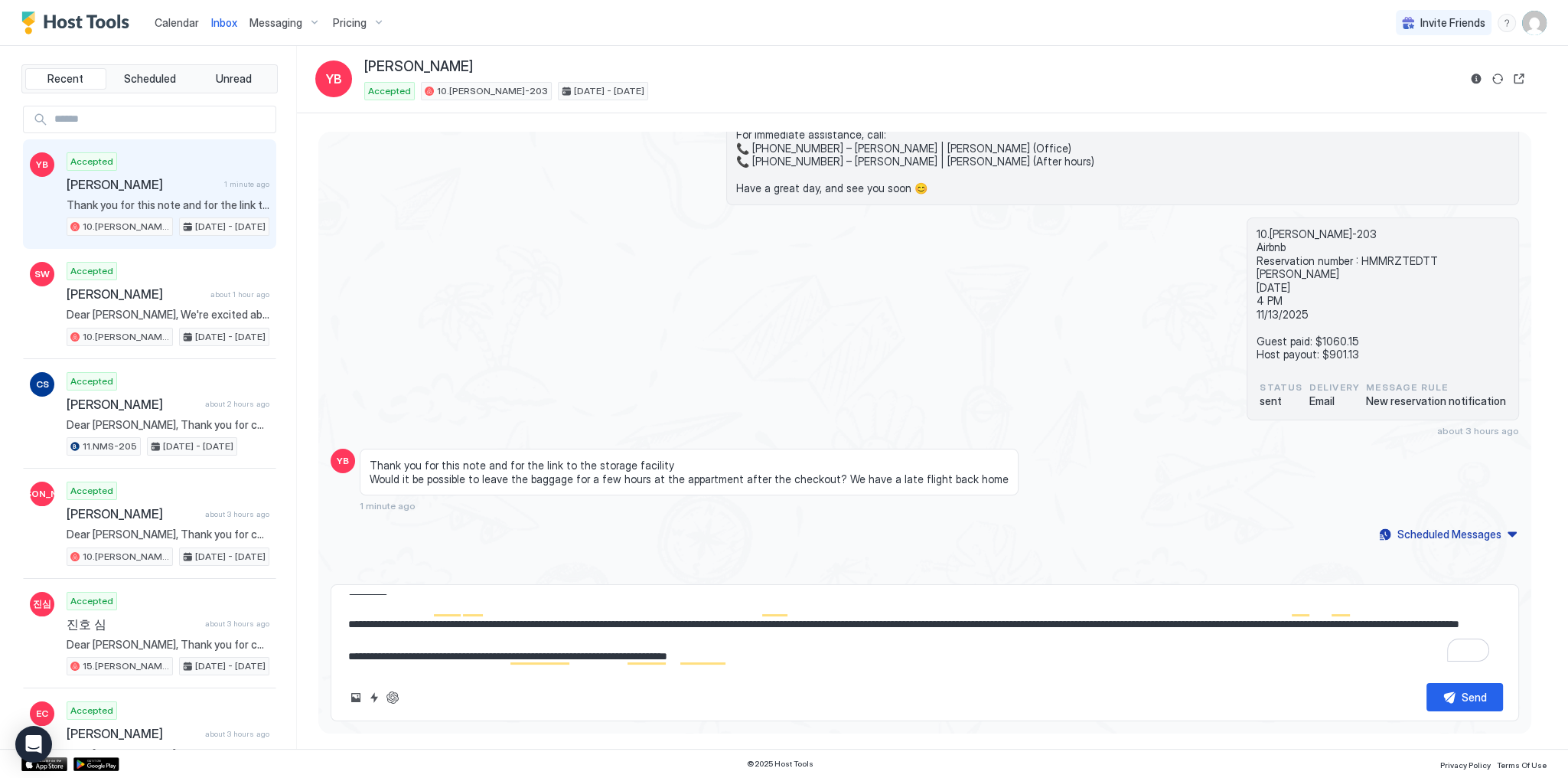
click at [500, 346] on div "10.Shelton-203 Airbnb Reservation number : HMMRZTEDTT Yana Burakovsky 11/10/202…" at bounding box center [924, 327] width 1189 height 220
click at [1465, 700] on div "Send" at bounding box center [1474, 697] width 25 height 16
type textarea "*"
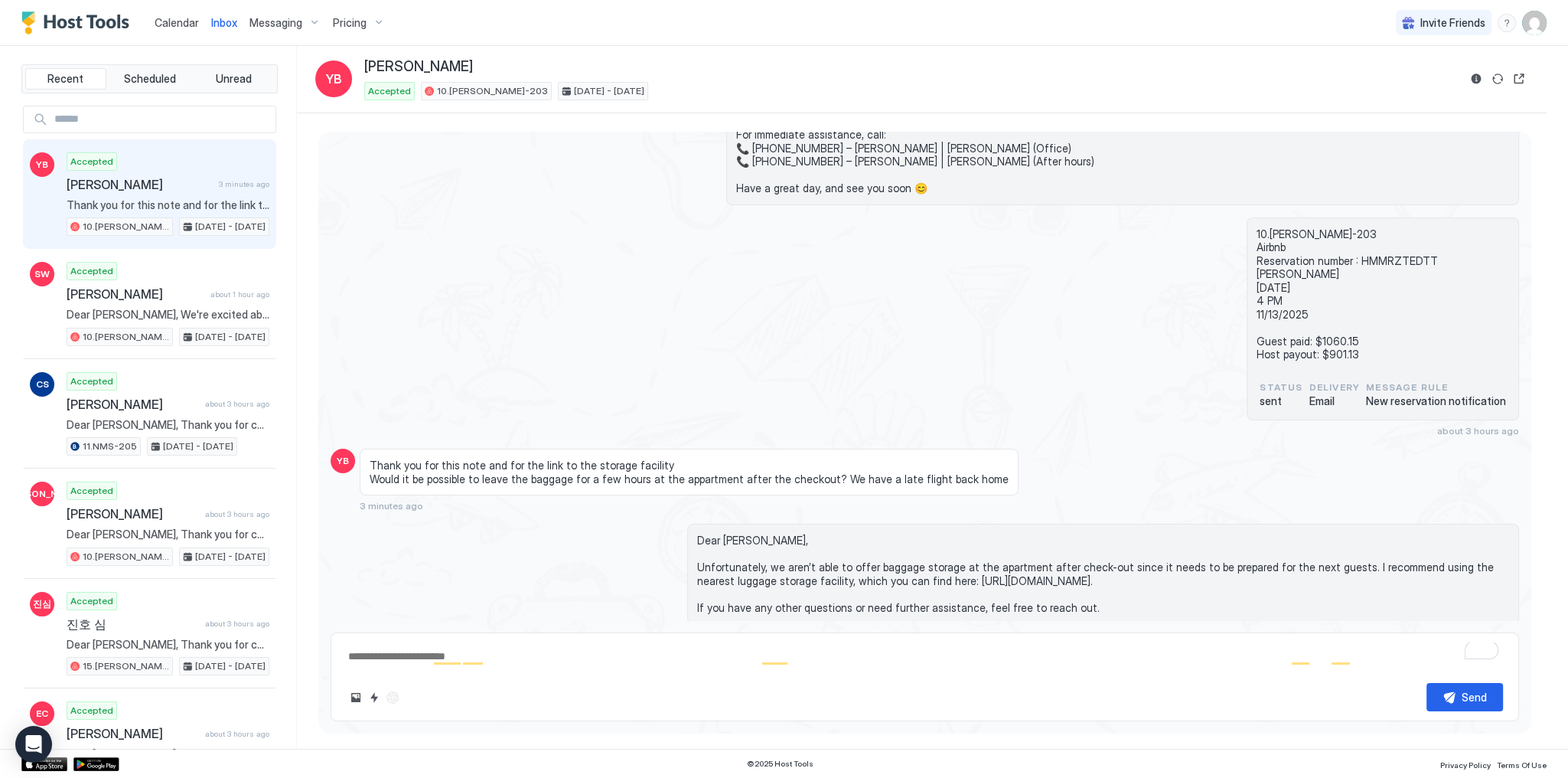
scroll to position [0, 0]
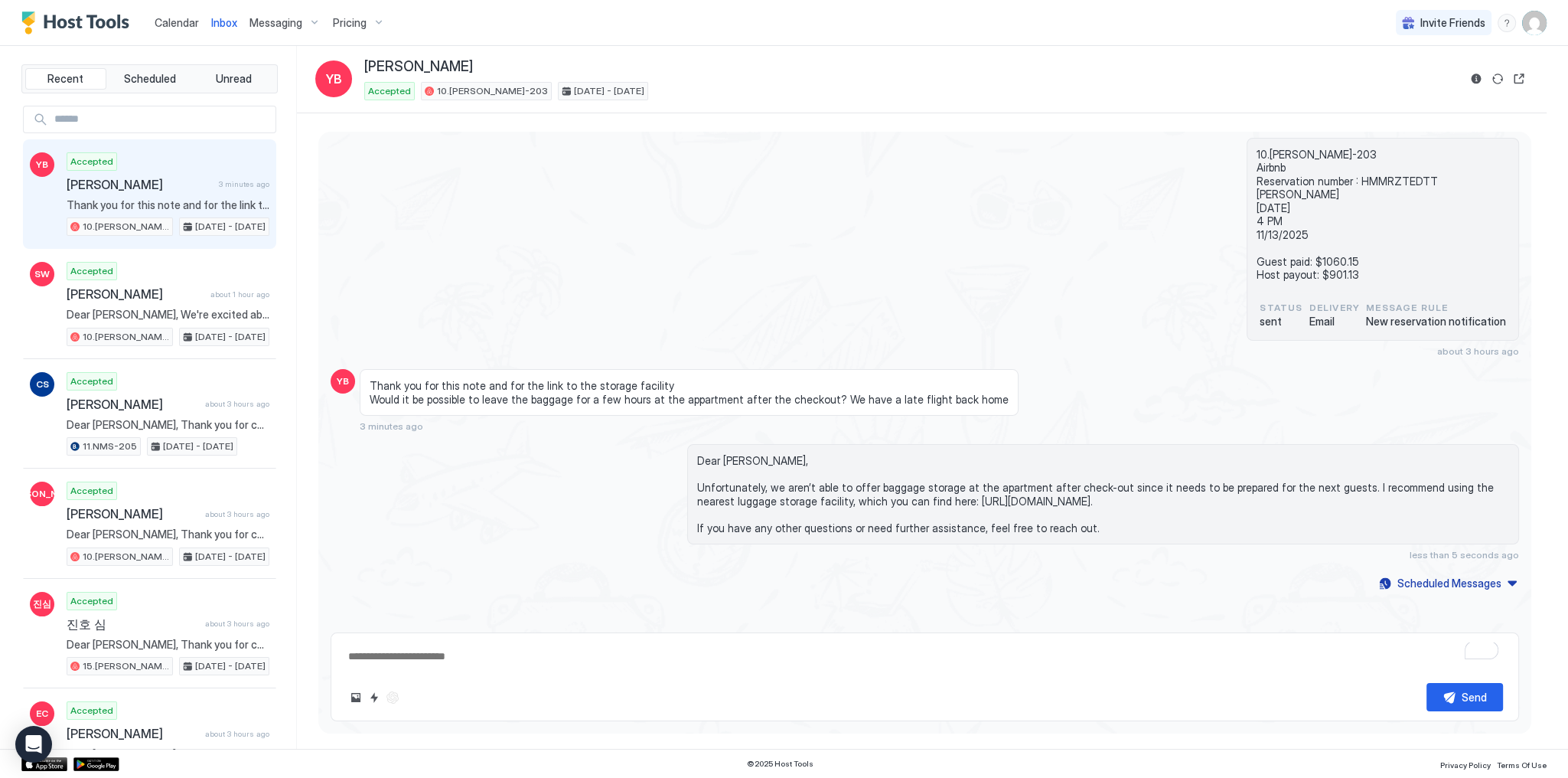
click at [190, 28] on span "Calendar" at bounding box center [176, 22] width 44 height 13
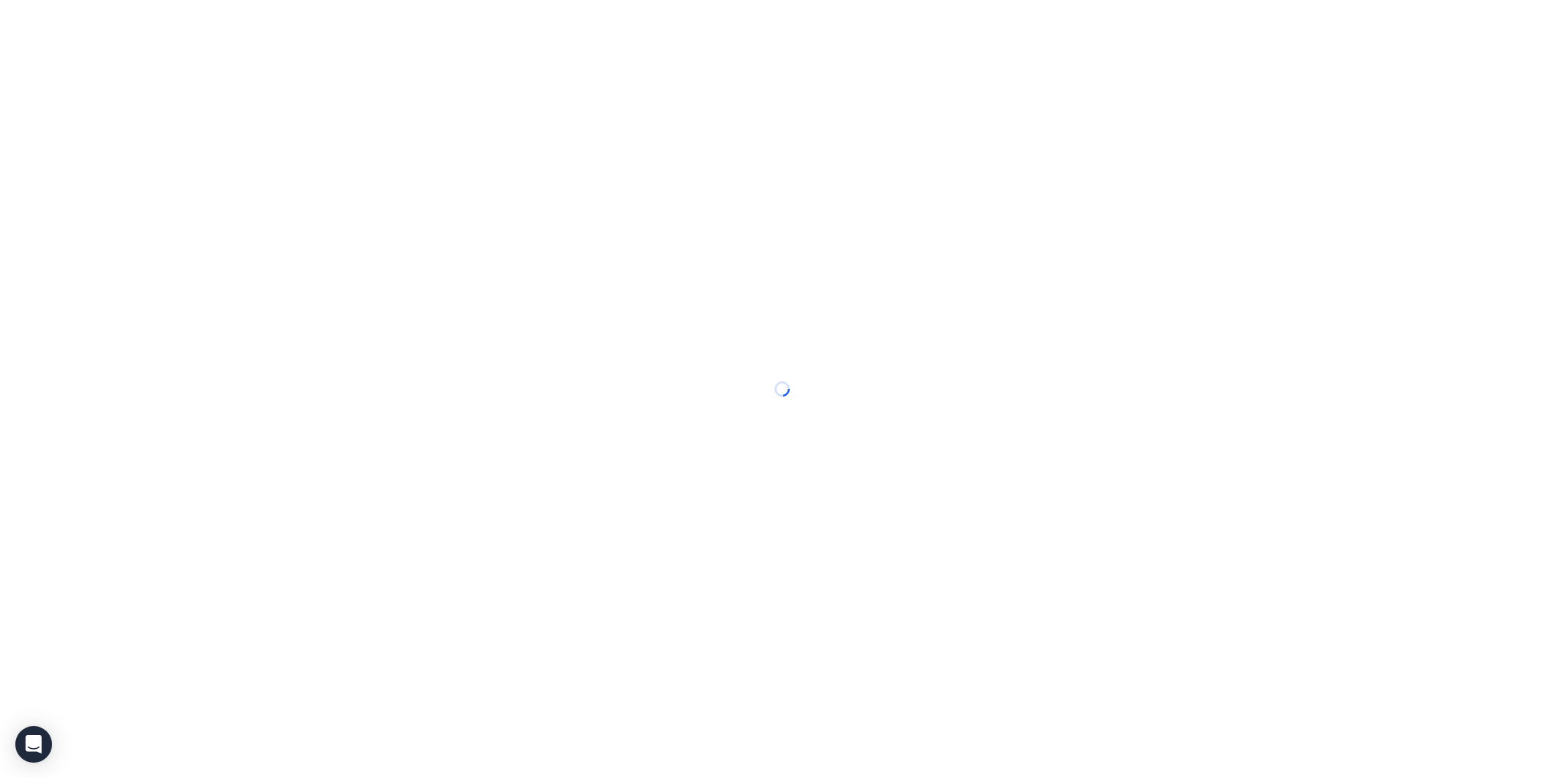
click at [190, 28] on div at bounding box center [784, 389] width 1568 height 778
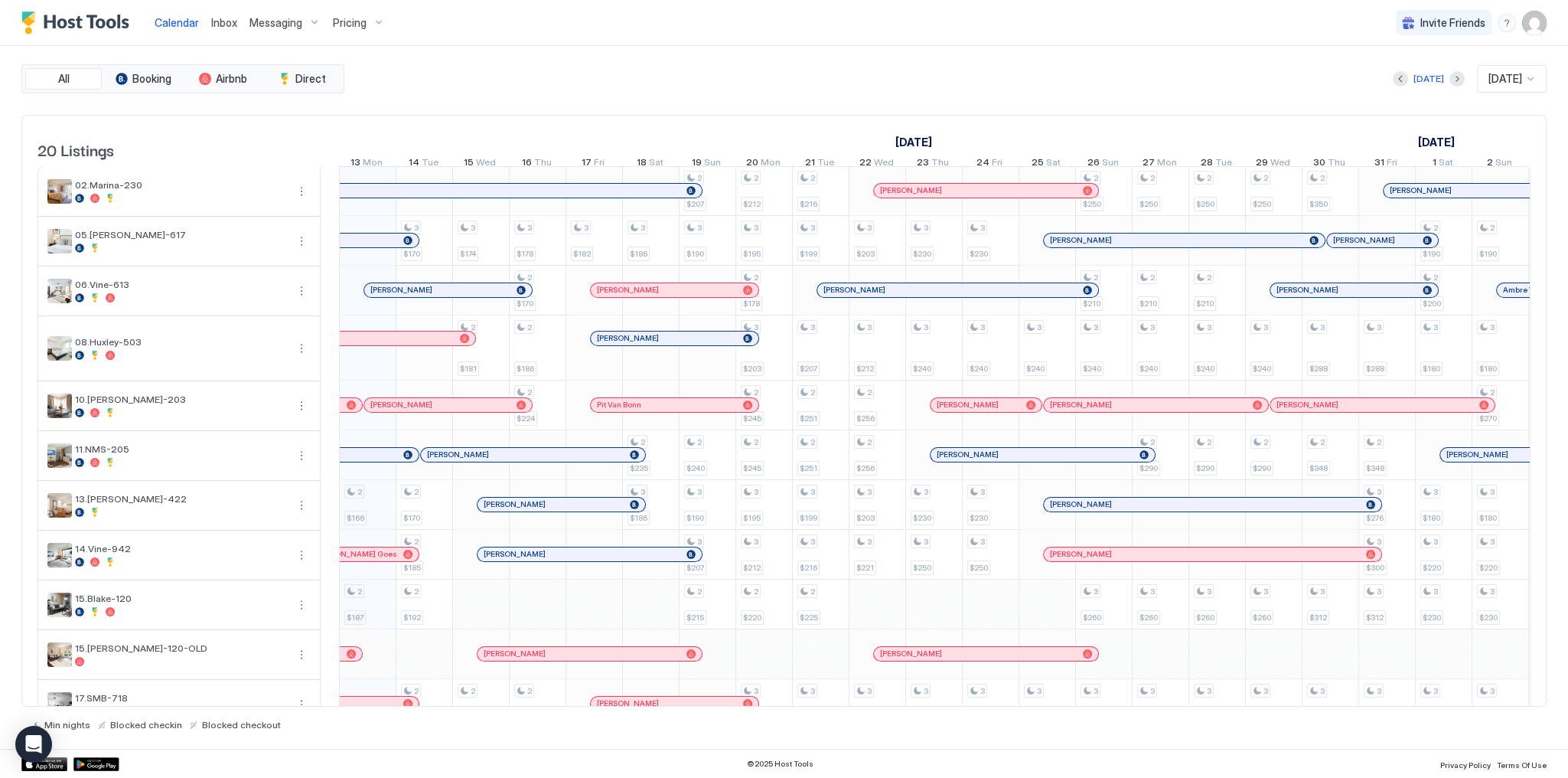
scroll to position [0, 850]
click at [946, 41] on div "Calendar Inbox Messaging Pricing Invite Friends SG" at bounding box center [784, 22] width 1568 height 46
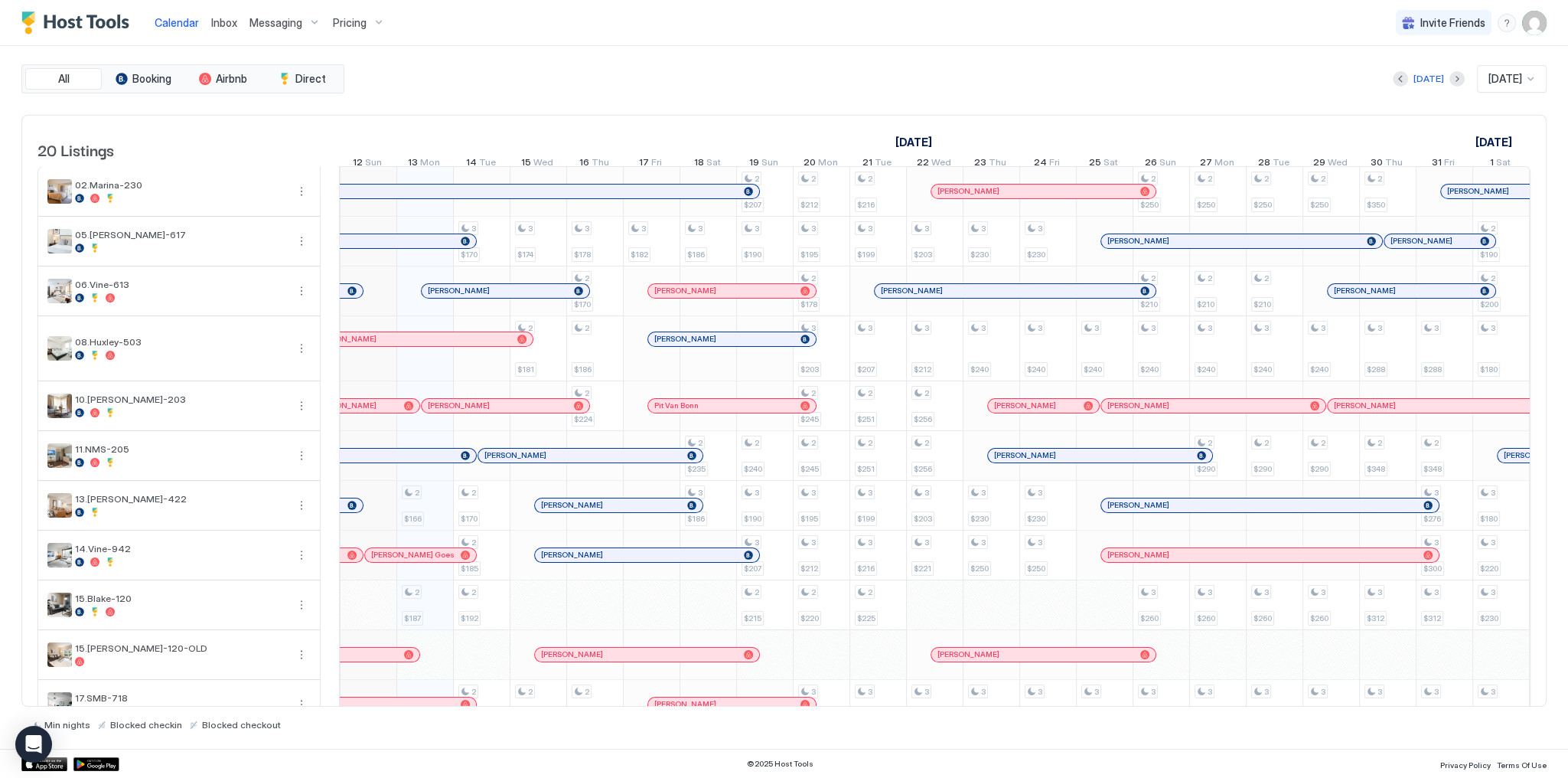
scroll to position [0, 789]
click at [229, 26] on span "Inbox" at bounding box center [224, 22] width 26 height 13
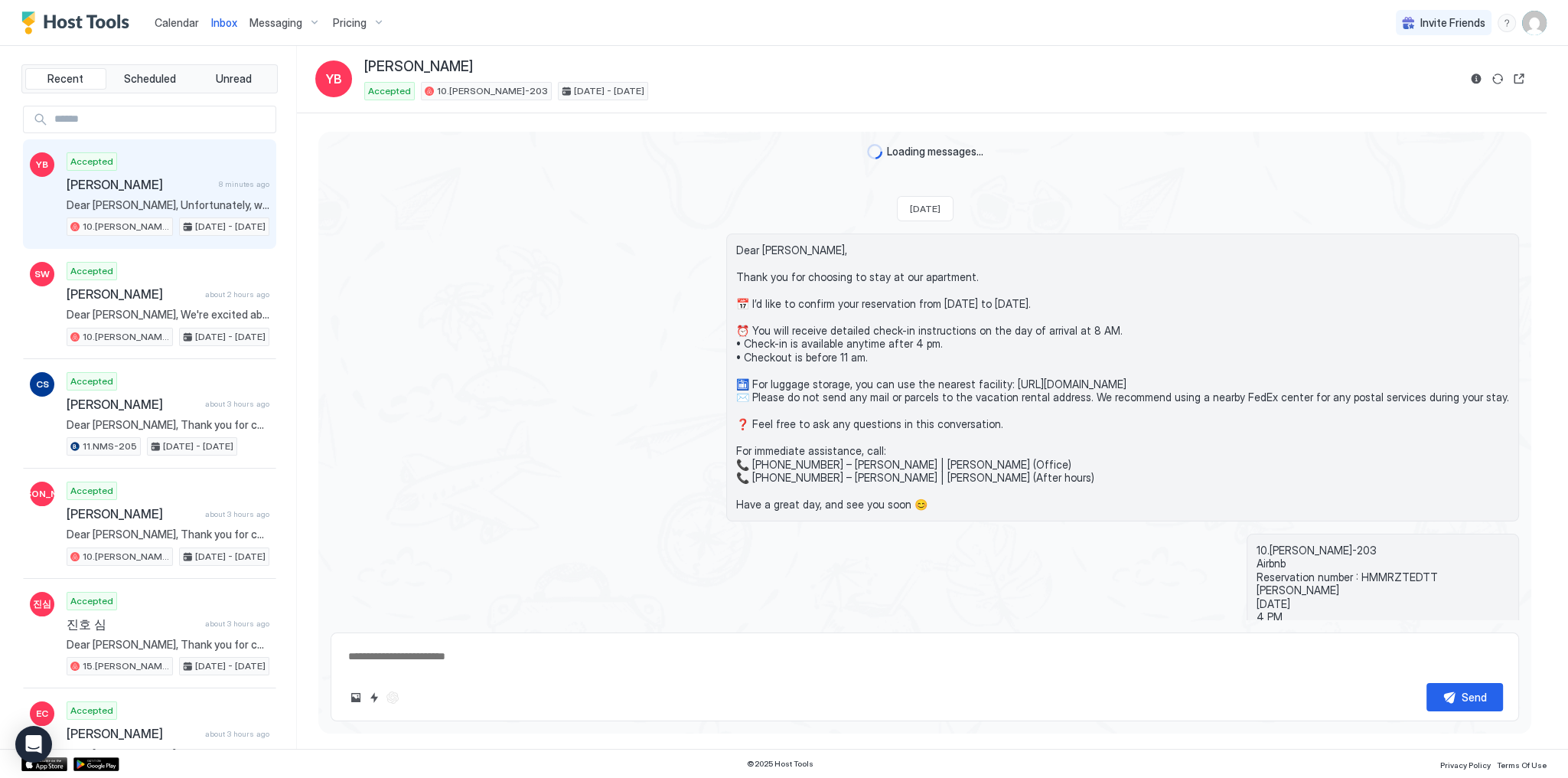
scroll to position [396, 0]
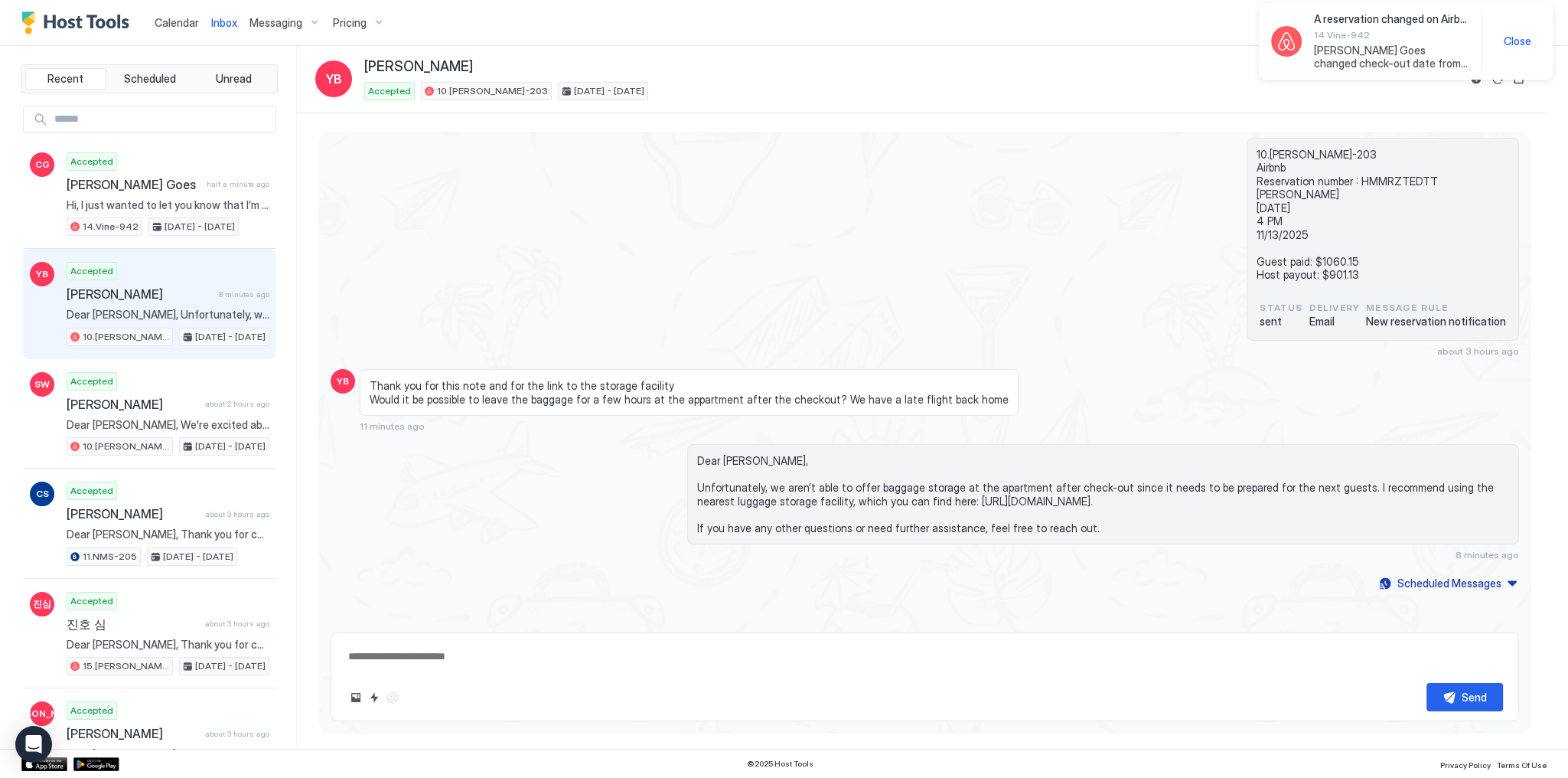
click at [787, 302] on div "10.Shelton-203 Airbnb Reservation number : HMMRZTEDTT Yana Burakovsky 11/10/202…" at bounding box center [924, 248] width 1189 height 220
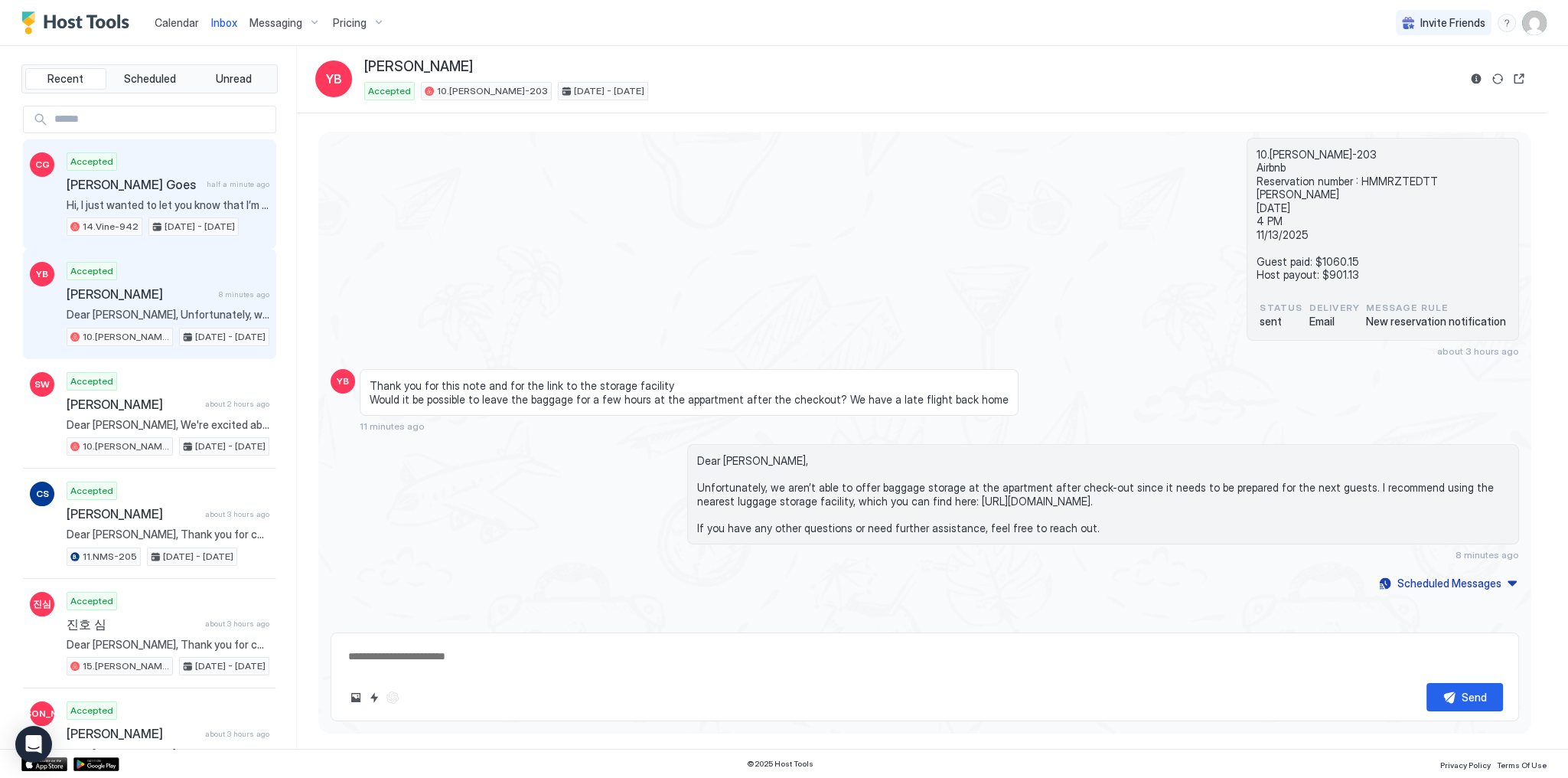
click at [174, 168] on div "Accepted Carol Goess Goes half a minute ago Hi, I just wanted to let you know t…" at bounding box center [167, 195] width 203 height 85
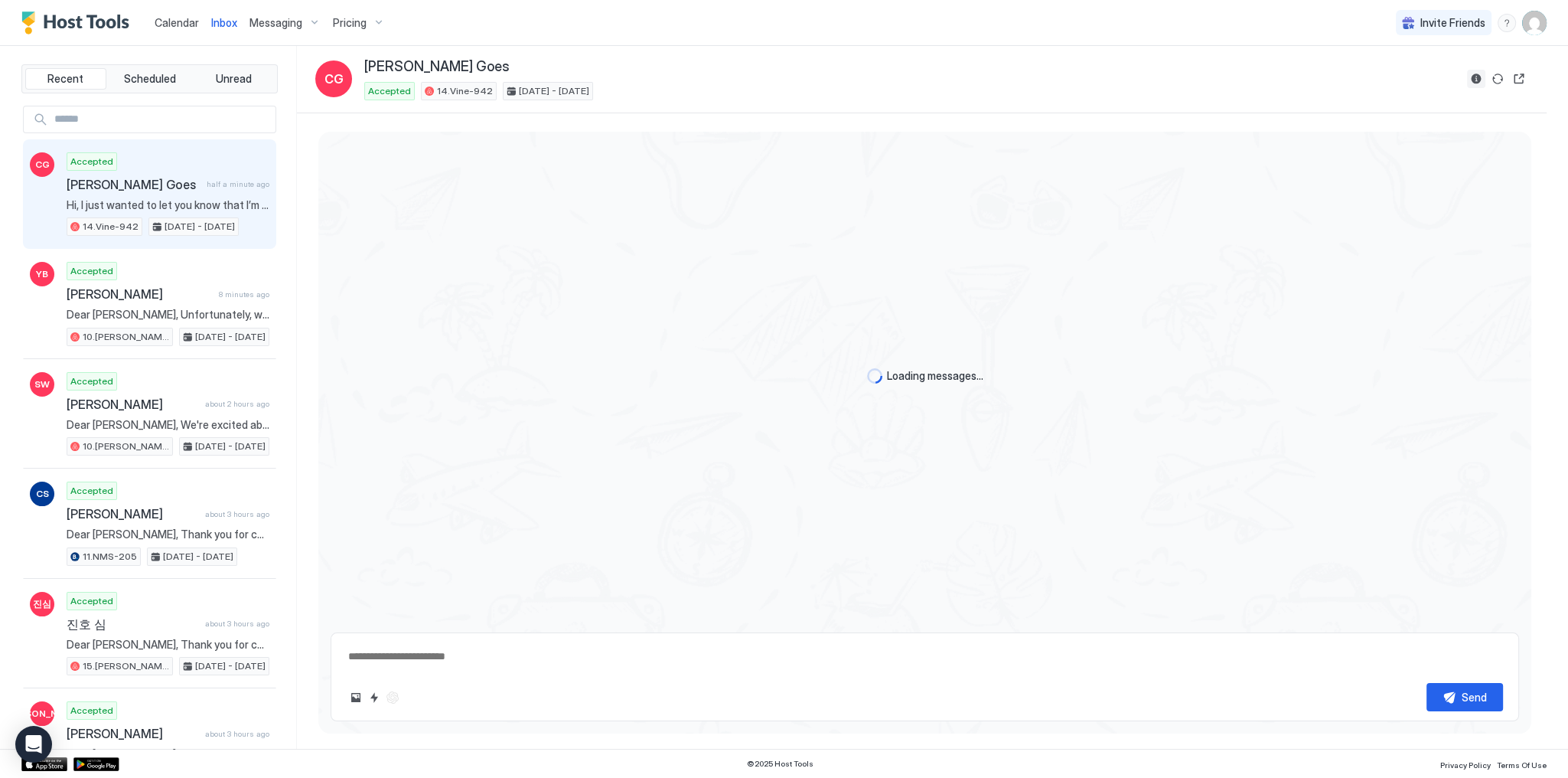
click at [1482, 77] on button "Reservation information" at bounding box center [1476, 78] width 18 height 18
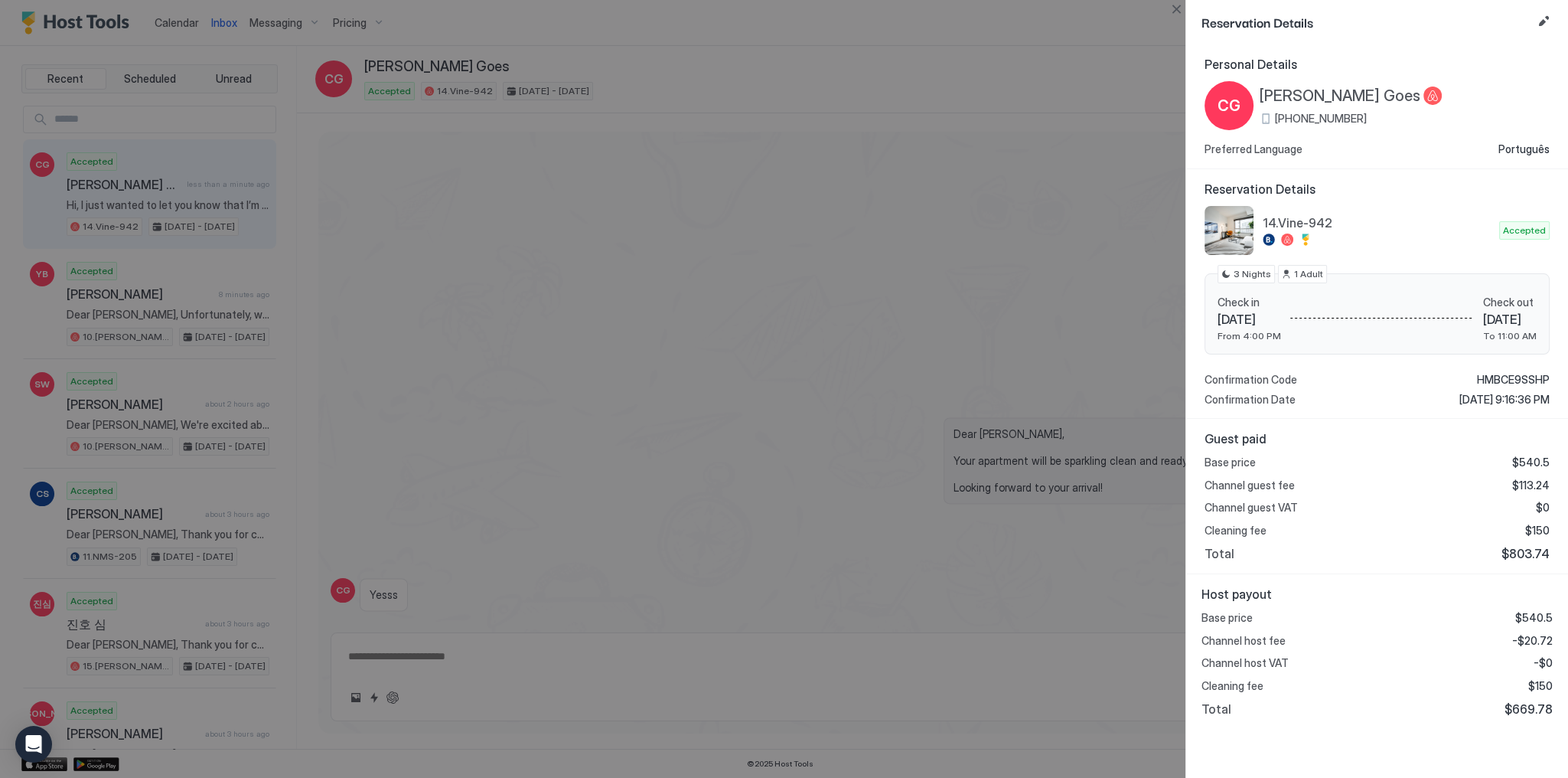
scroll to position [2912, 0]
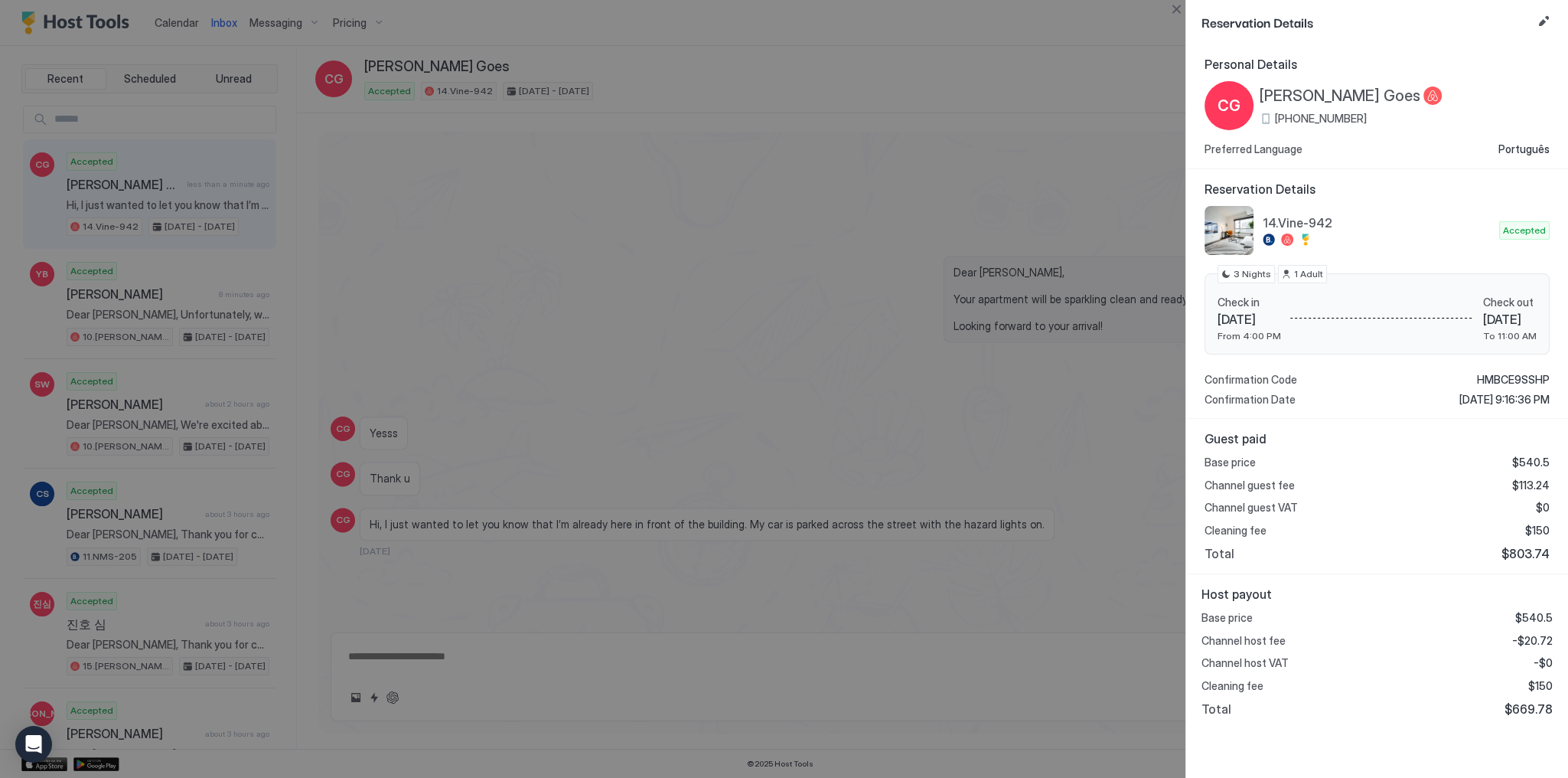
click at [1530, 645] on span "-$20.72" at bounding box center [1532, 641] width 41 height 14
copy span "20.72"
click at [1090, 110] on div at bounding box center [784, 389] width 1568 height 778
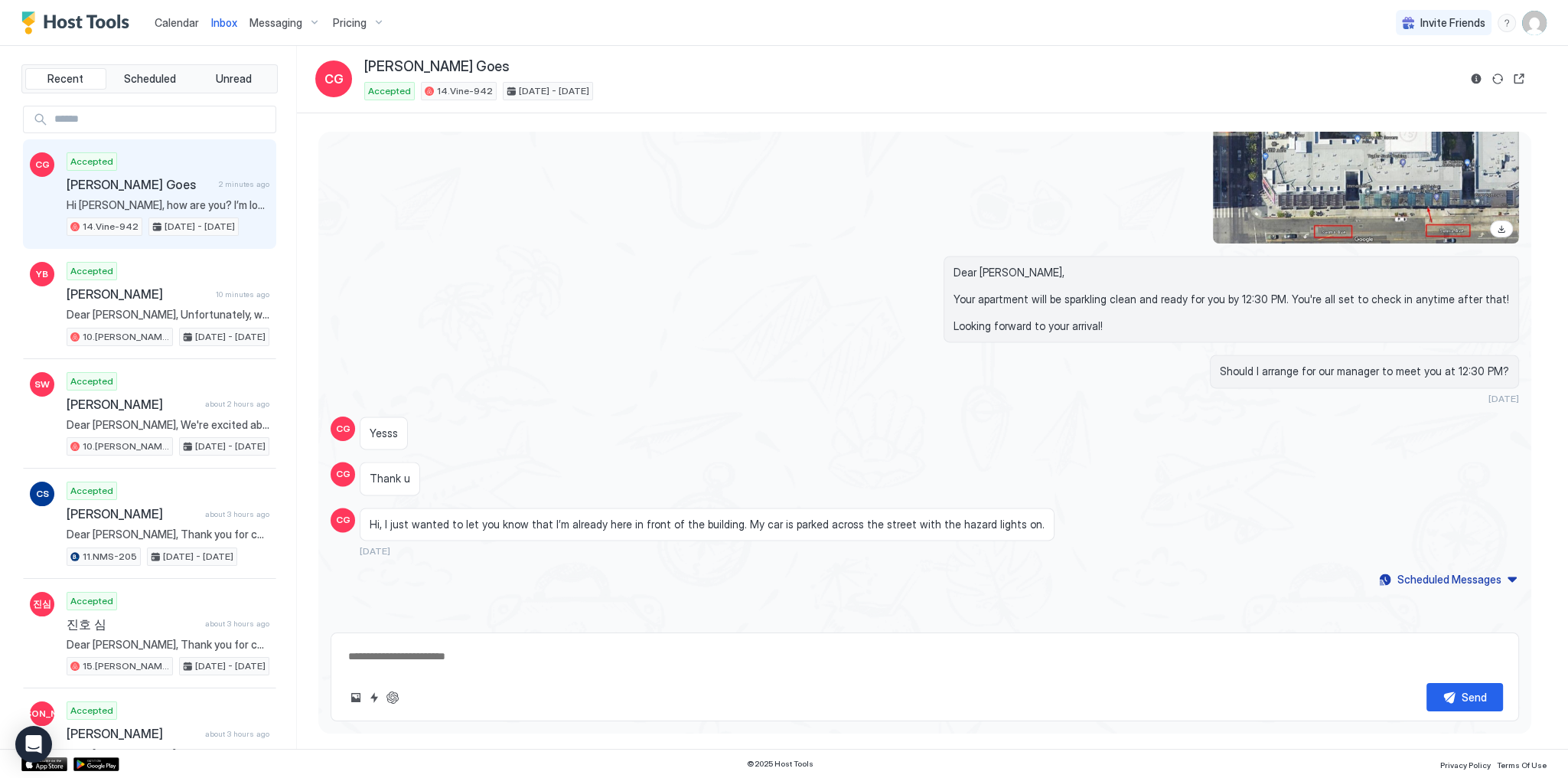
type textarea "*"
click at [754, 275] on div "Dear Carol Goess, Your apartment will be sparkling clean and ready for you by 1…" at bounding box center [1103, 298] width 832 height 87
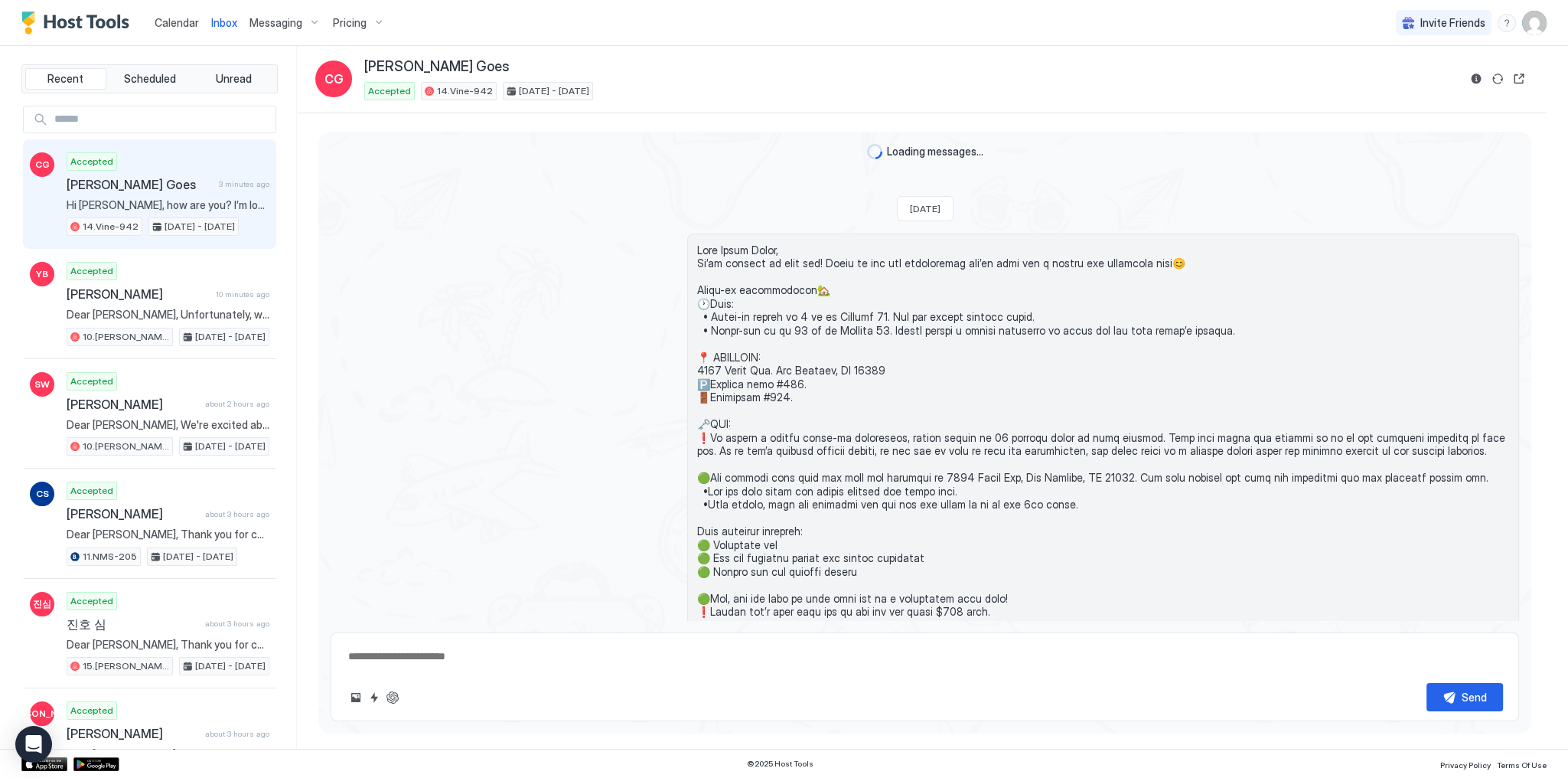
scroll to position [2620, 0]
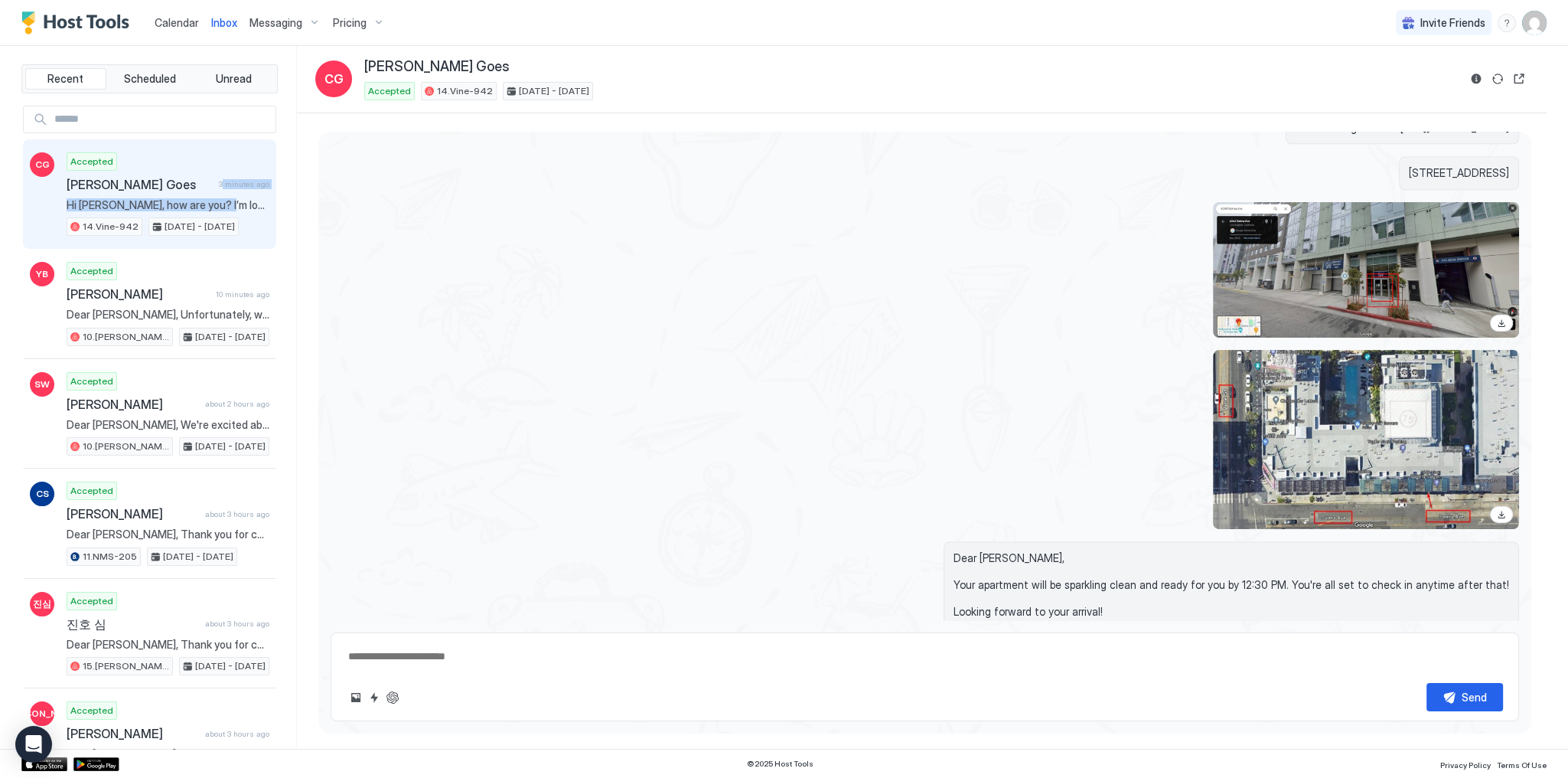
click at [216, 193] on div "Accepted [PERSON_NAME] Goes 3 minutes ago Hi [PERSON_NAME], how are you? I’m lo…" at bounding box center [167, 195] width 203 height 85
click at [713, 297] on div at bounding box center [1103, 269] width 832 height 135
type textarea "*"
click at [505, 243] on div at bounding box center [924, 269] width 1189 height 135
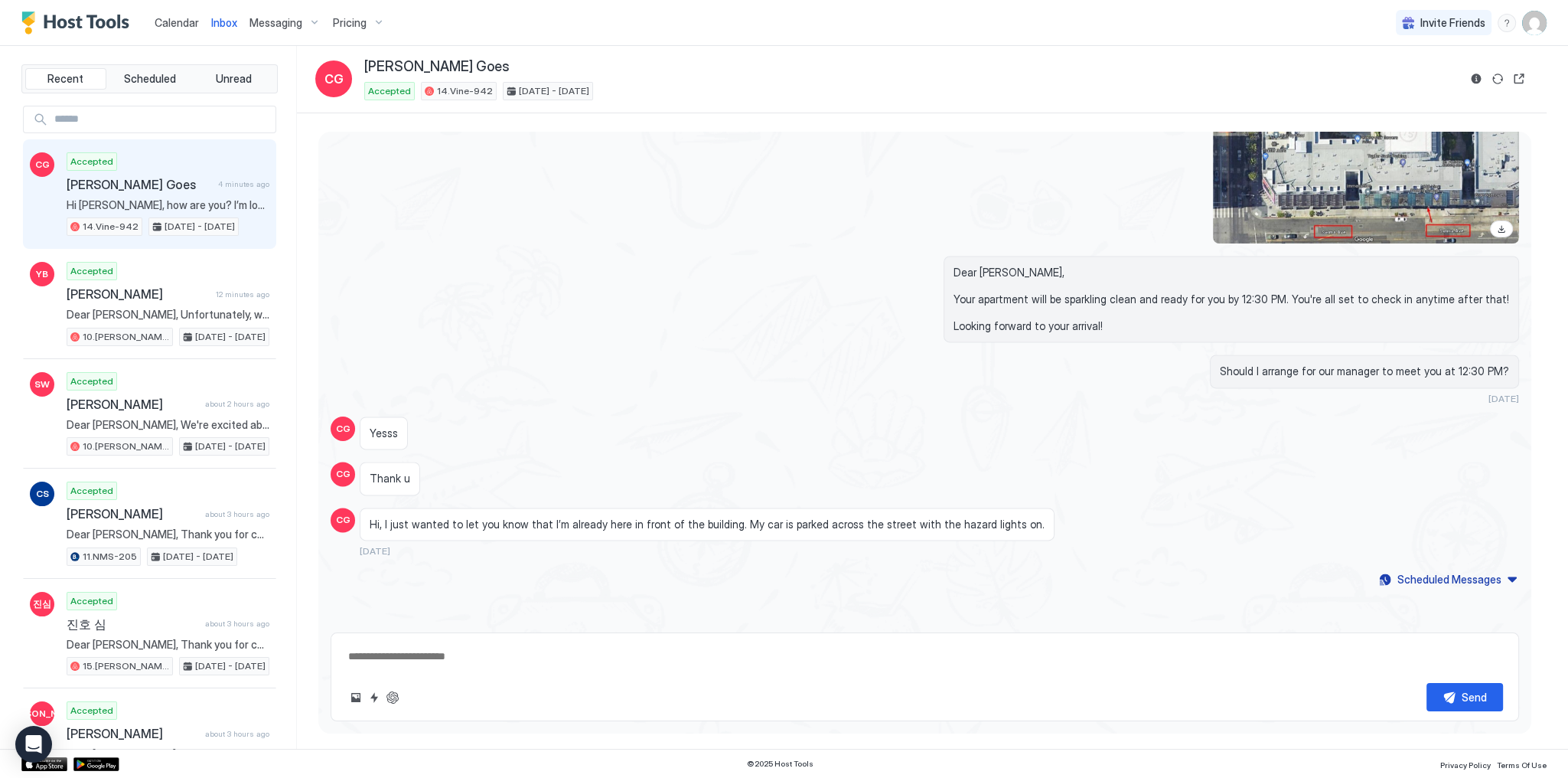
scroll to position [2912, 0]
click at [1362, 62] on span "Totally understand and thank you again for proactively providing a solution. I …" at bounding box center [1391, 57] width 155 height 27
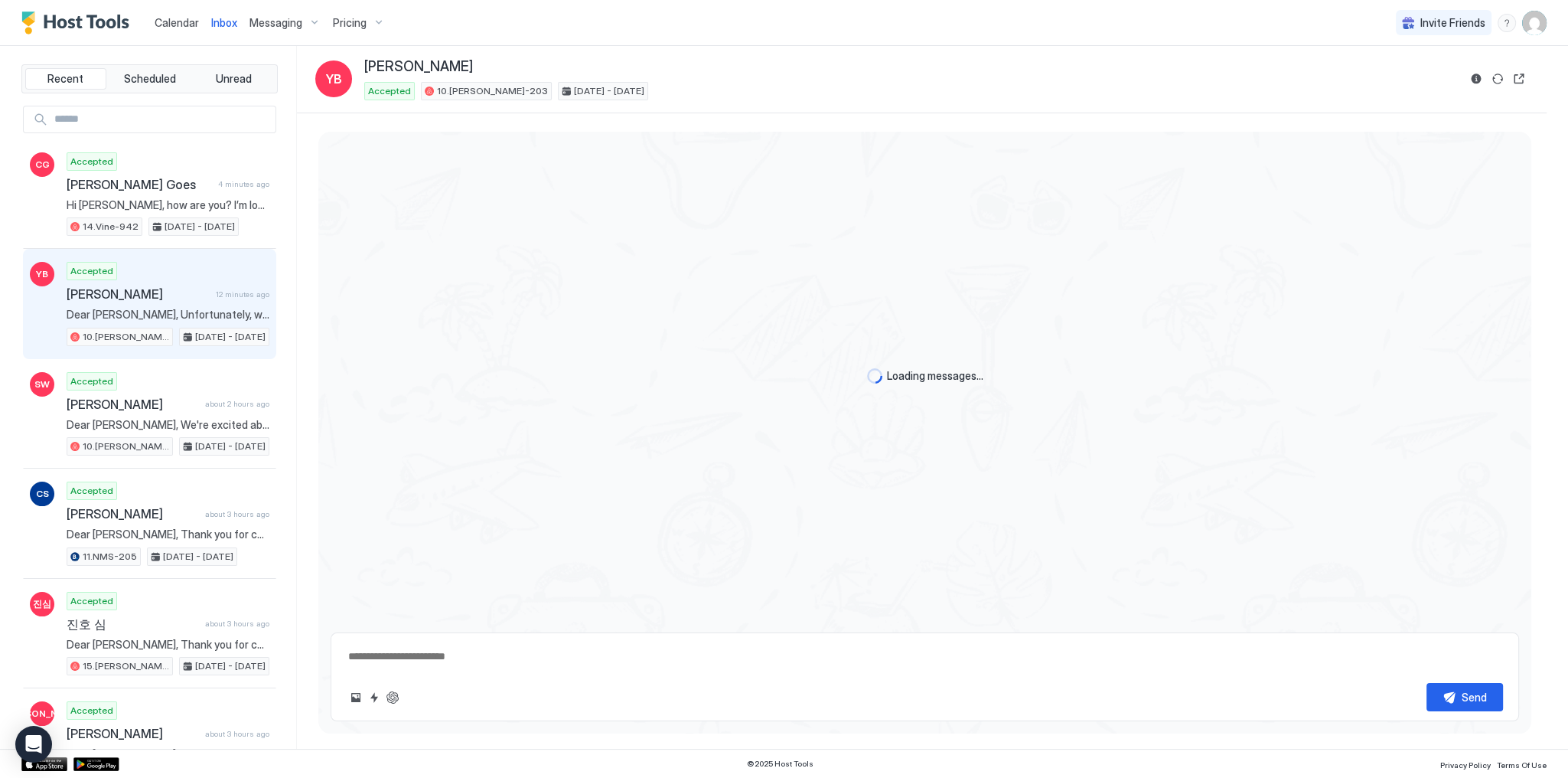
scroll to position [511, 0]
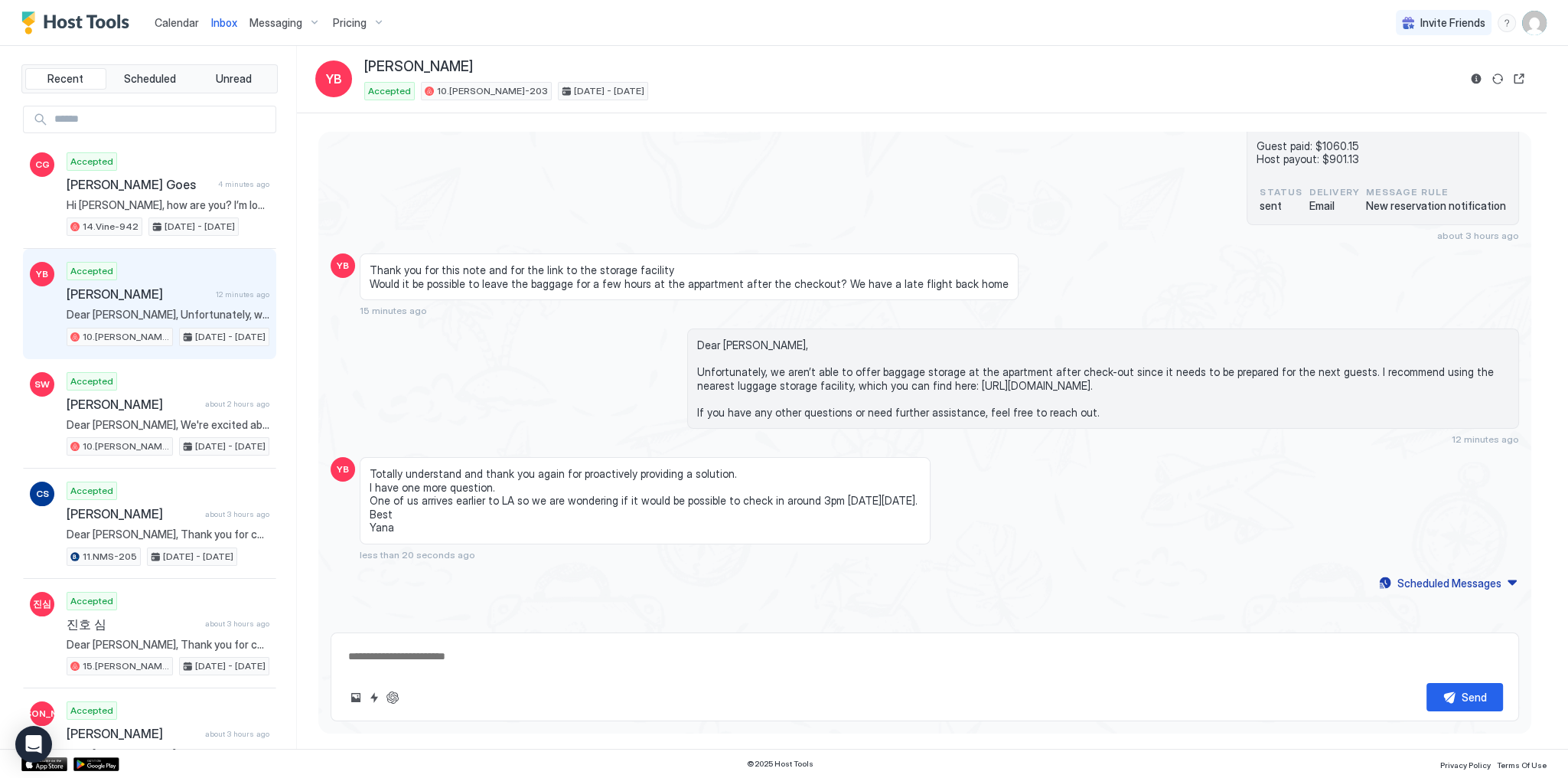
click at [513, 467] on span "Totally understand and thank you again for proactively providing a solution. I …" at bounding box center [645, 500] width 551 height 67
click at [635, 474] on span "Totally understand and thank you again for proactively providing a solution. I …" at bounding box center [645, 500] width 551 height 67
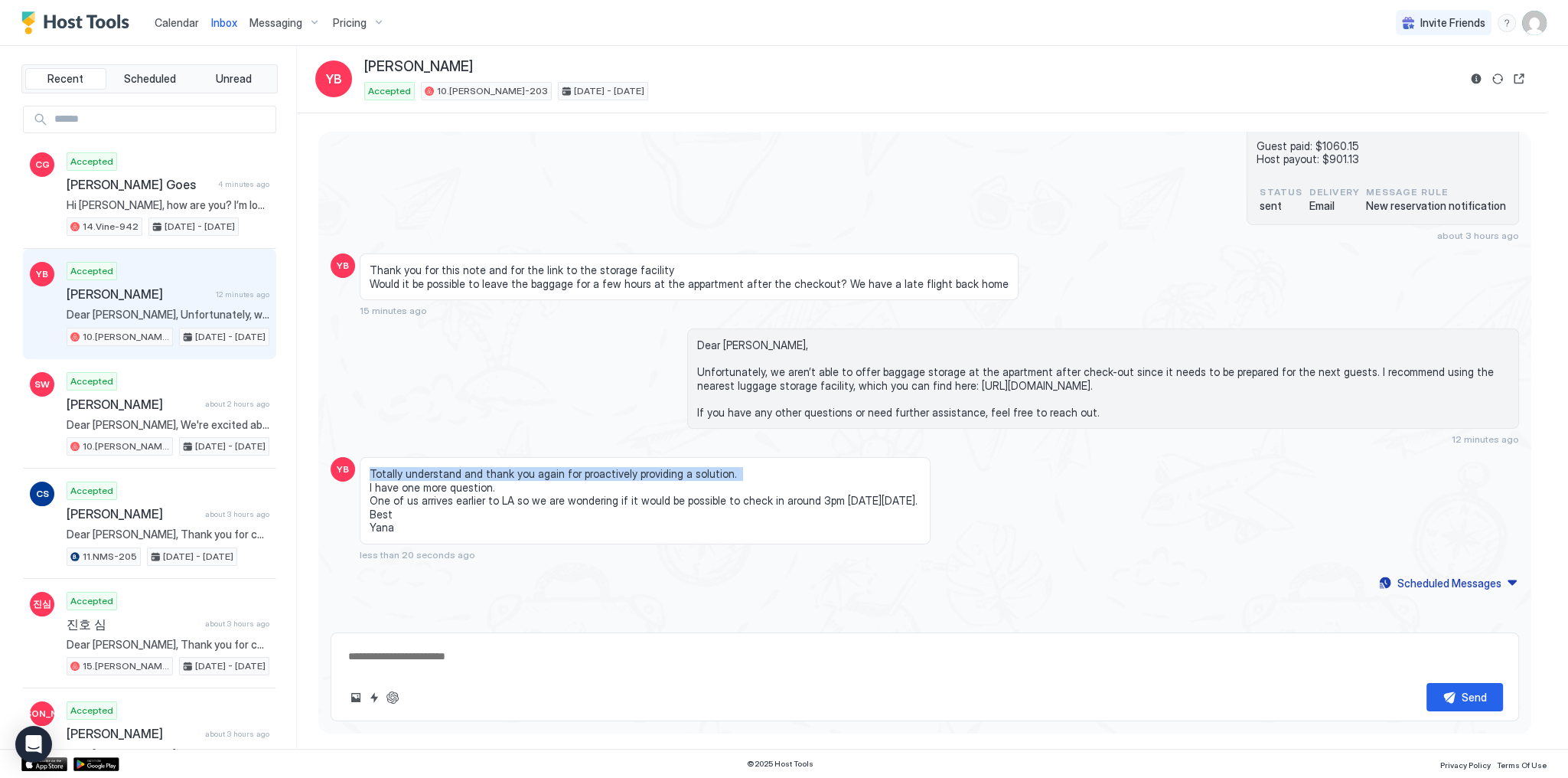
click at [635, 474] on span "Totally understand and thank you again for proactively providing a solution. I …" at bounding box center [645, 500] width 551 height 67
click at [470, 487] on span "Totally understand and thank you again for proactively providing a solution. I …" at bounding box center [645, 500] width 551 height 67
click at [470, 486] on span "Totally understand and thank you again for proactively providing a solution. I …" at bounding box center [645, 500] width 551 height 67
click at [502, 499] on span "Totally understand and thank you again for proactively providing a solution. I …" at bounding box center [645, 500] width 551 height 67
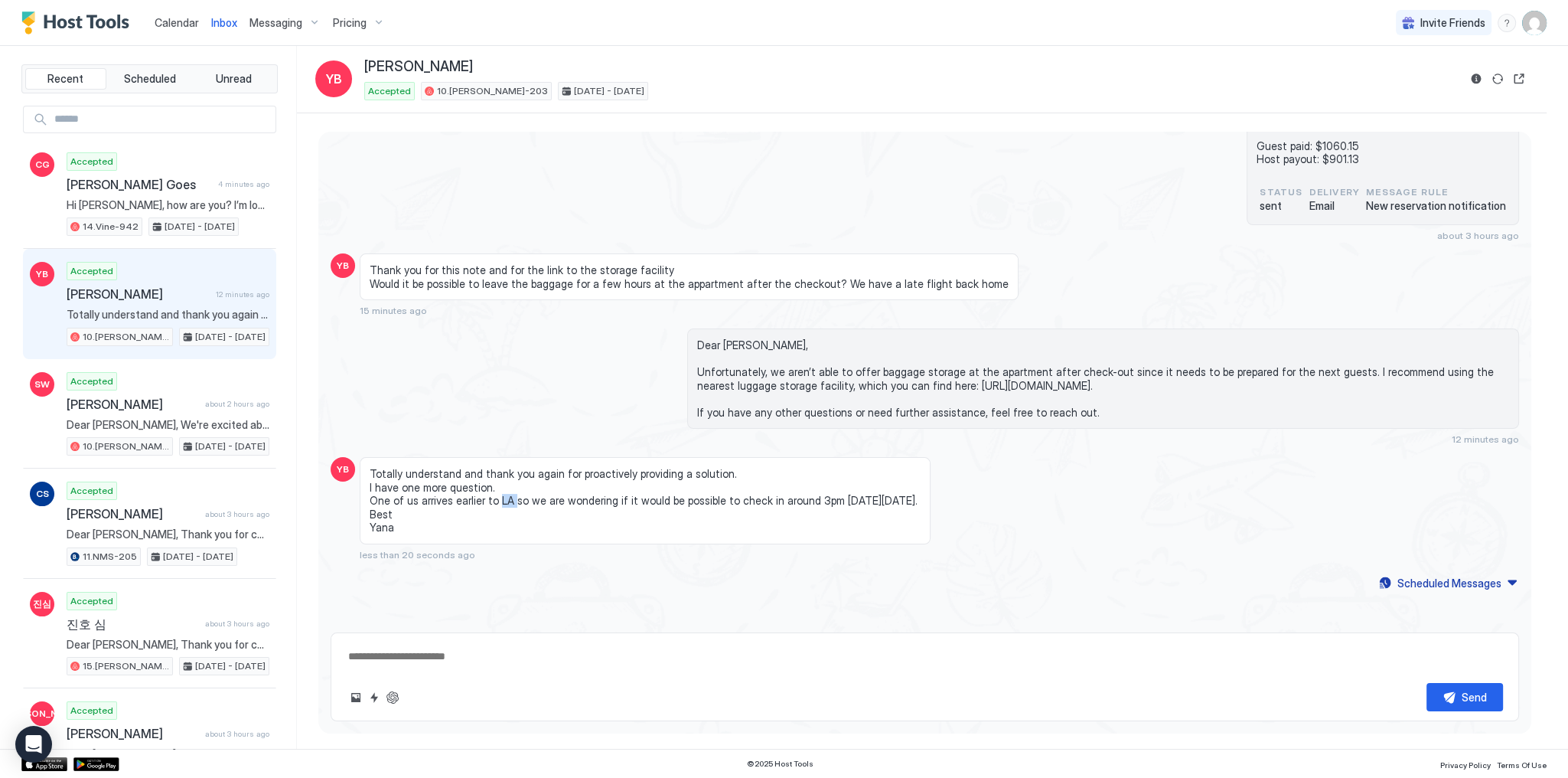
click at [502, 499] on span "Totally understand and thank you again for proactively providing a solution. I …" at bounding box center [645, 500] width 551 height 67
click at [597, 496] on span "Totally understand and thank you again for proactively providing a solution. I …" at bounding box center [645, 500] width 551 height 67
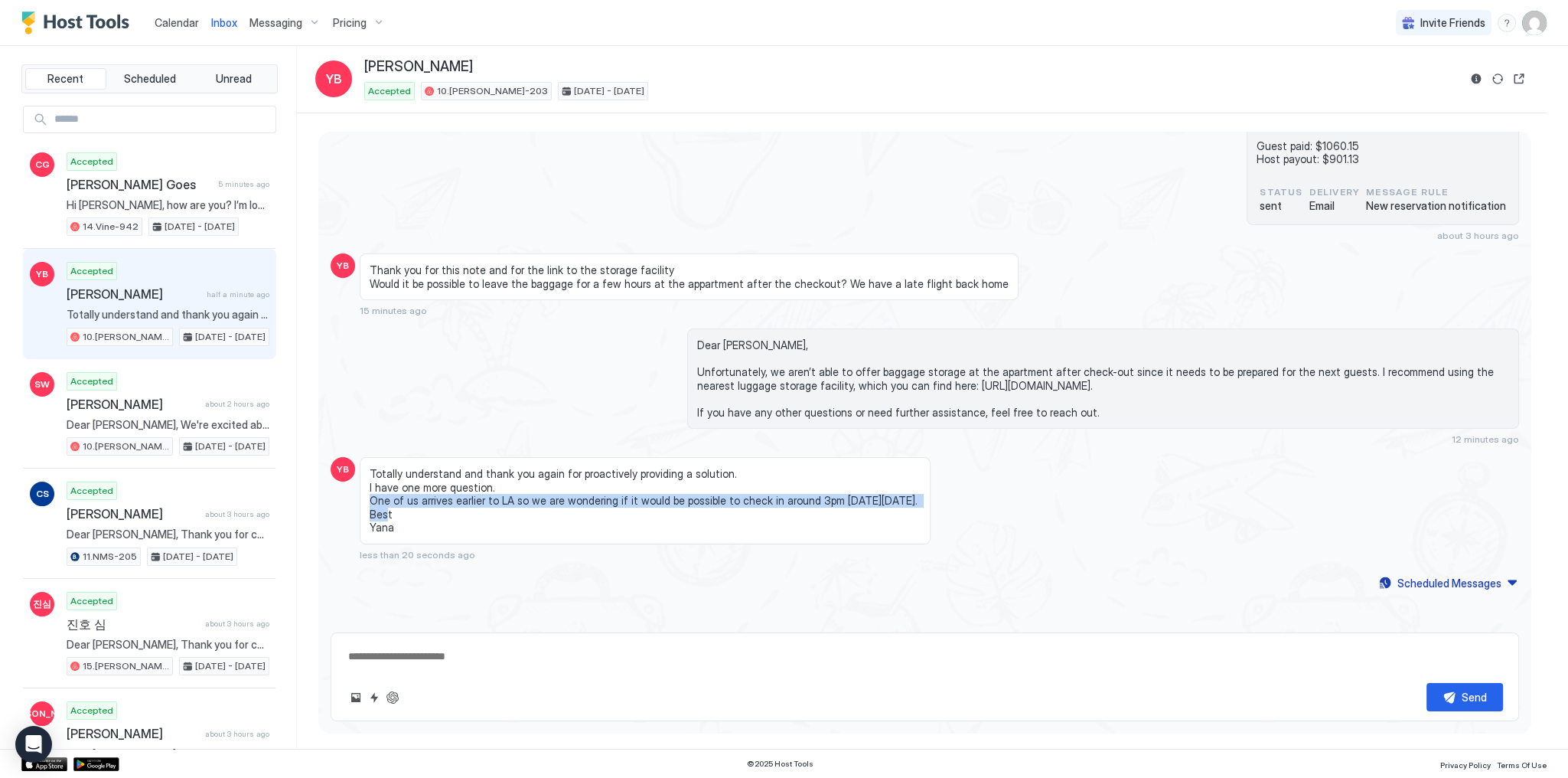
click at [738, 501] on span "Totally understand and thank you again for proactively providing a solution. I …" at bounding box center [645, 500] width 551 height 67
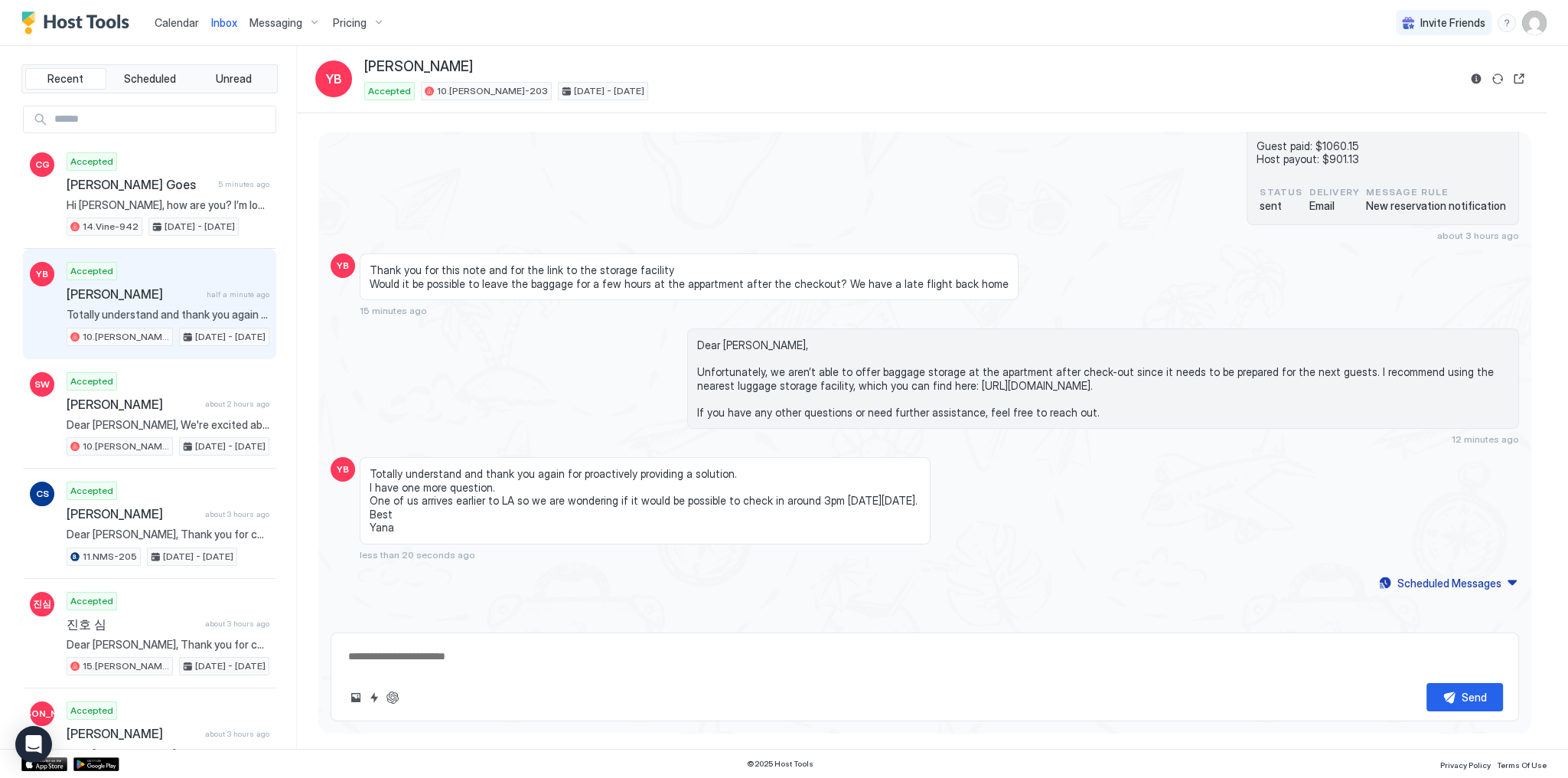
click at [977, 487] on div "Totally understand and thank you again for proactively providing a solution. I …" at bounding box center [775, 509] width 832 height 104
click at [166, 19] on span "Calendar" at bounding box center [176, 22] width 44 height 13
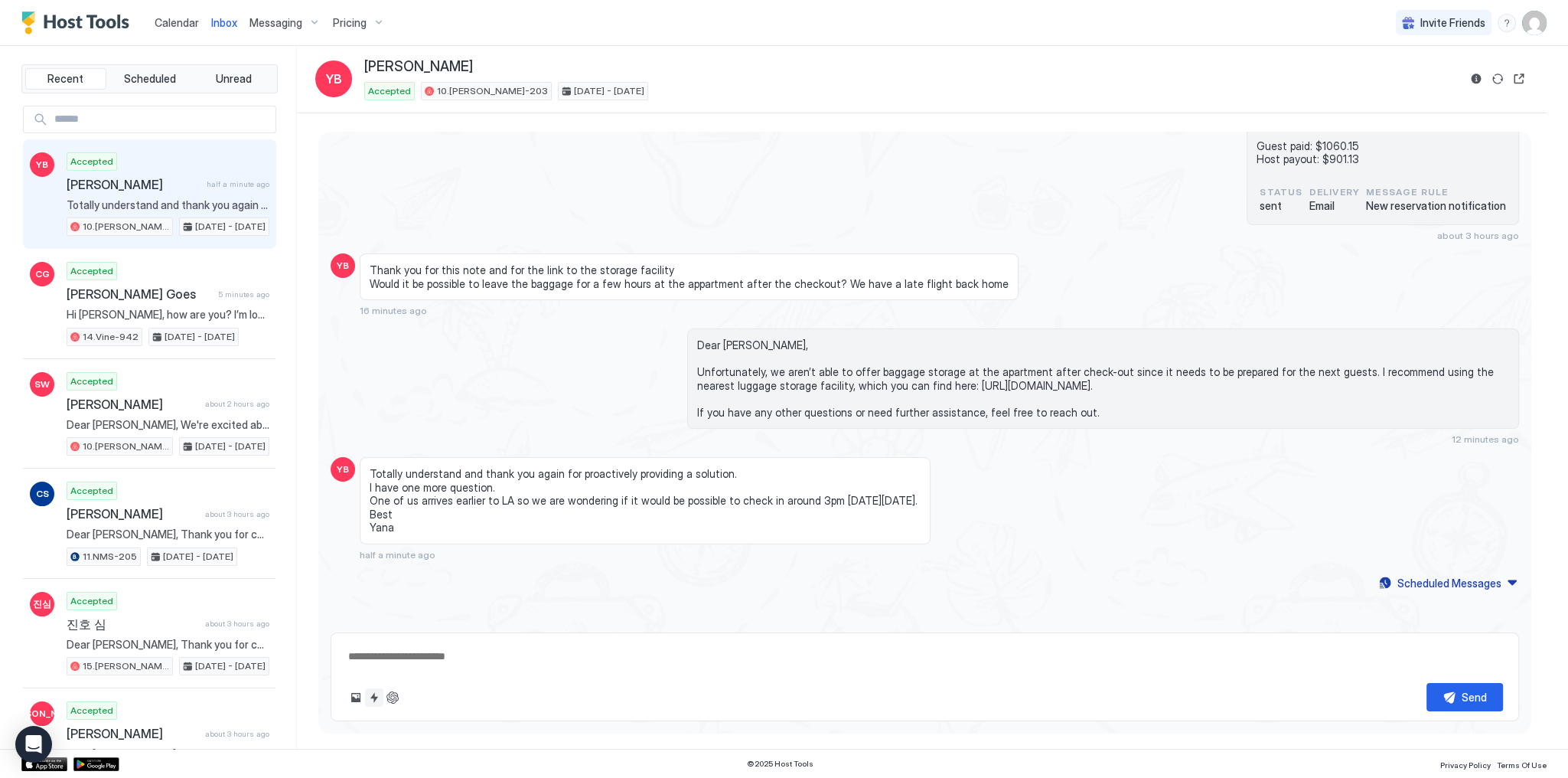
click at [378, 701] on button "Quick reply" at bounding box center [373, 697] width 18 height 18
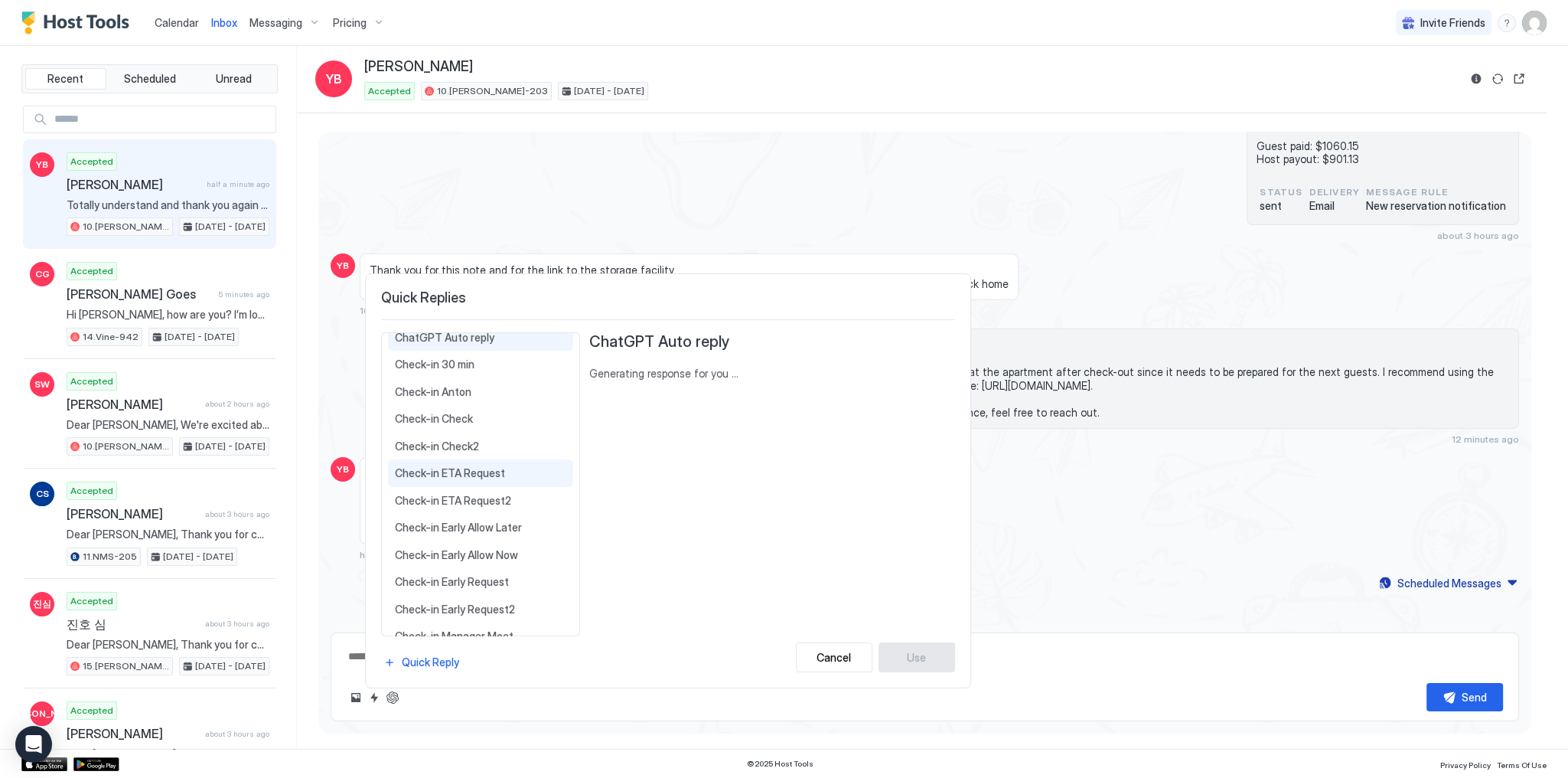
scroll to position [66, 0]
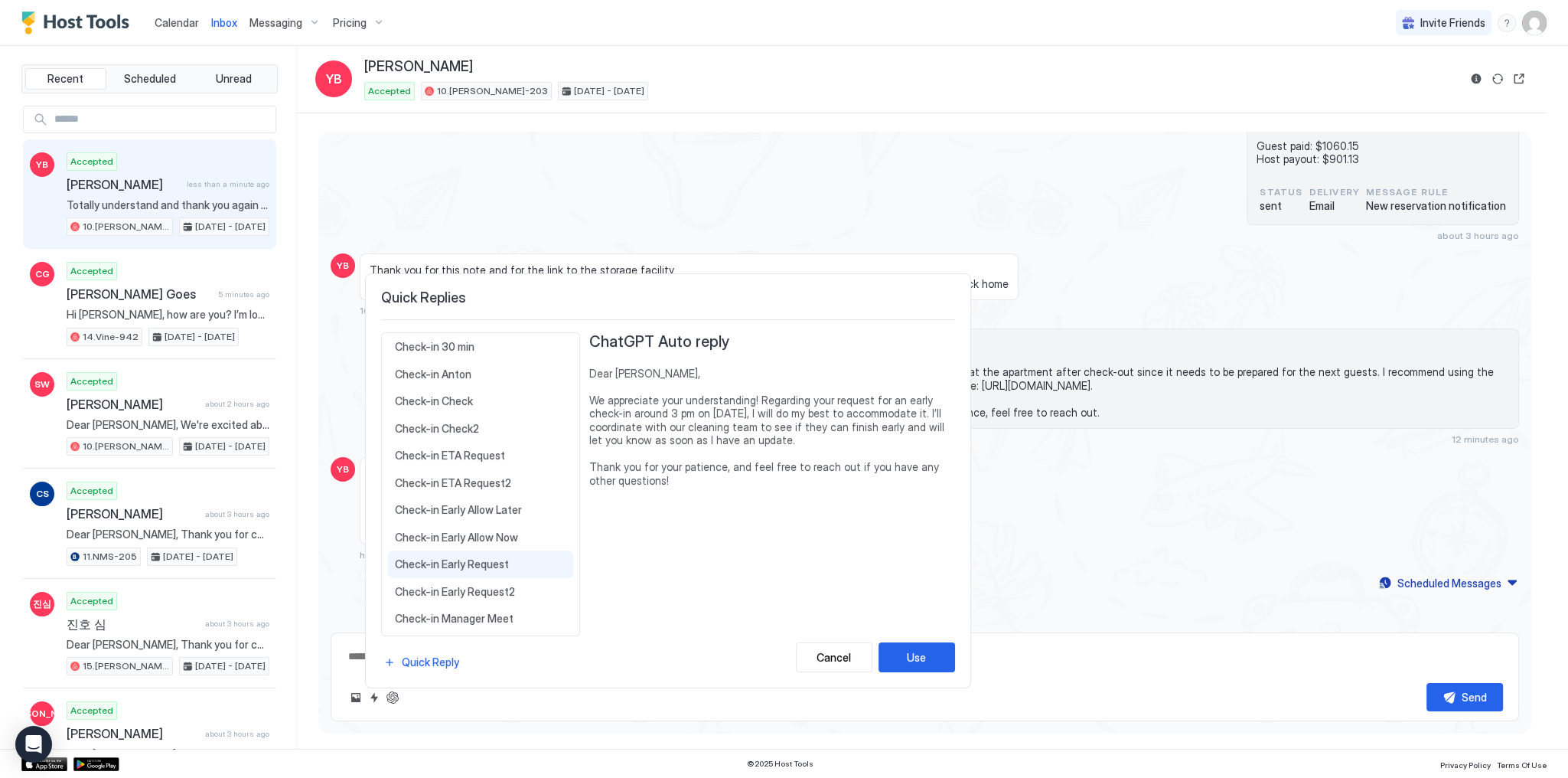
click at [494, 570] on div "Check-in Early Request Dear {{Guest First Name}}, Check-in begins at {{Check-In…" at bounding box center [480, 564] width 185 height 28
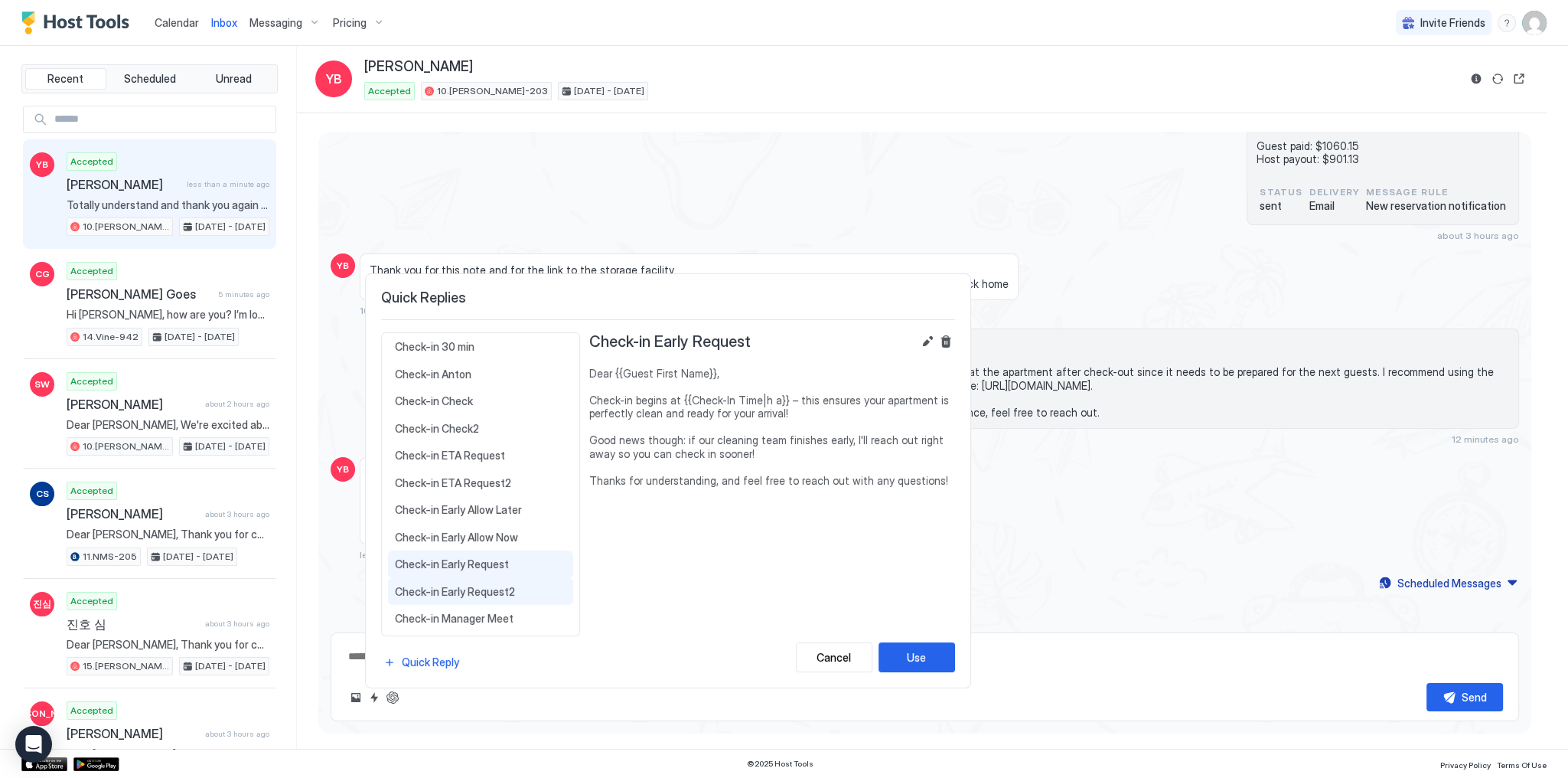
click at [500, 598] on div "Check-in Early Request2 Dear {{Guest First Name}}, We’ll do our best to accommo…" at bounding box center [480, 592] width 185 height 28
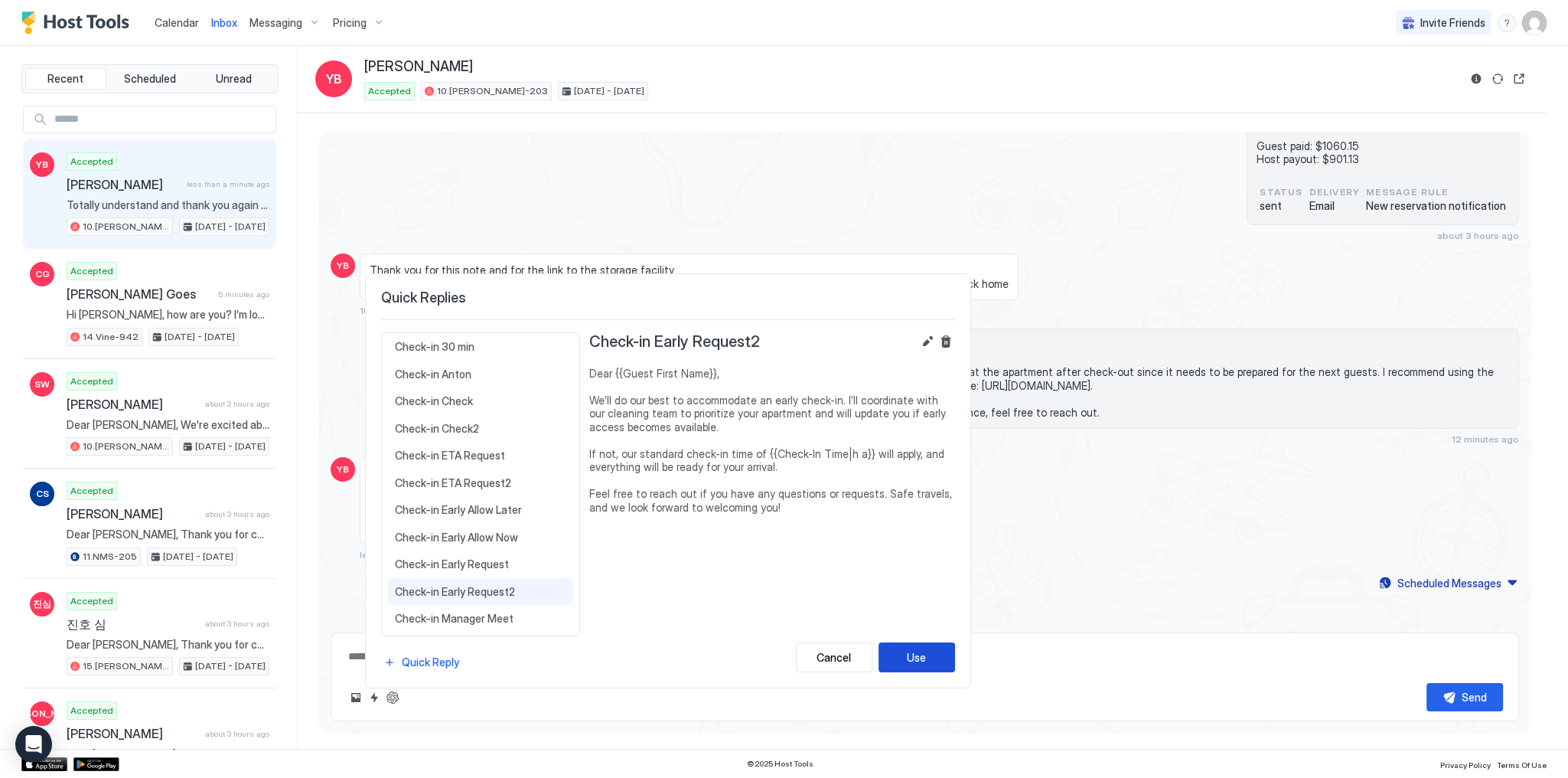
click at [899, 656] on button "Use" at bounding box center [916, 657] width 77 height 30
type textarea "*"
type textarea "**********"
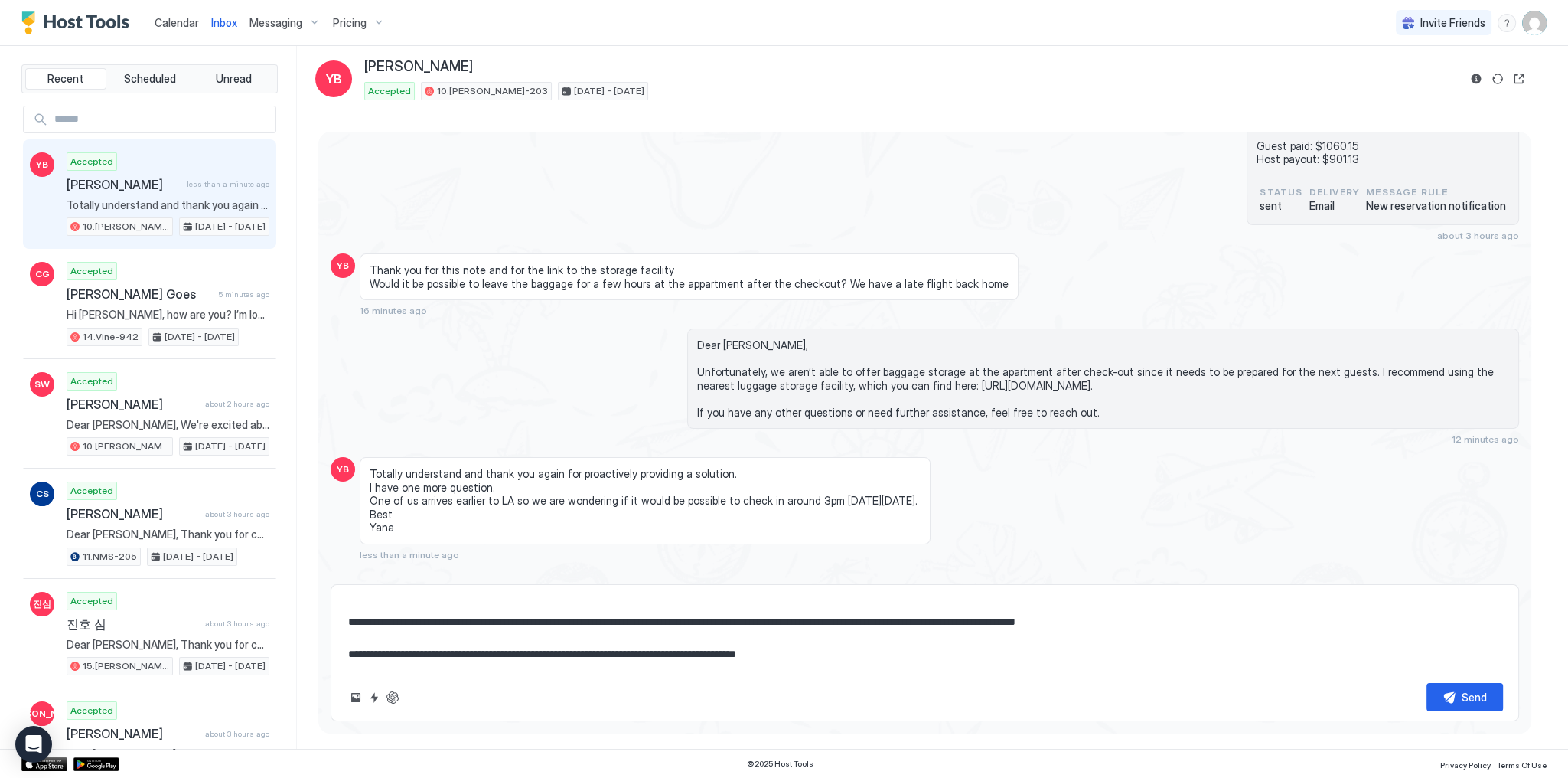
scroll to position [61, 0]
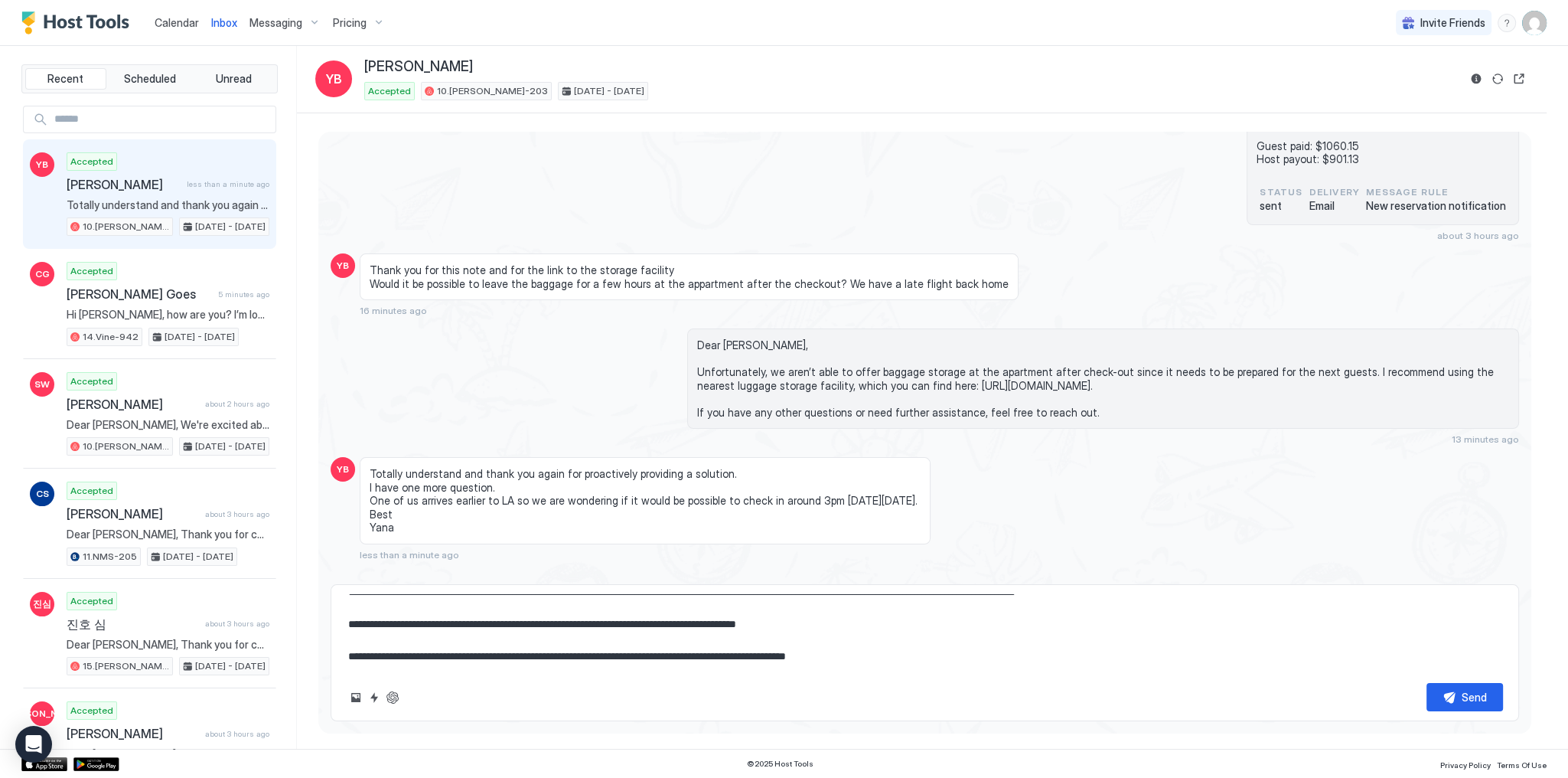
click at [989, 469] on div "Totally understand and thank you again for proactively providing a solution. I …" at bounding box center [775, 509] width 832 height 104
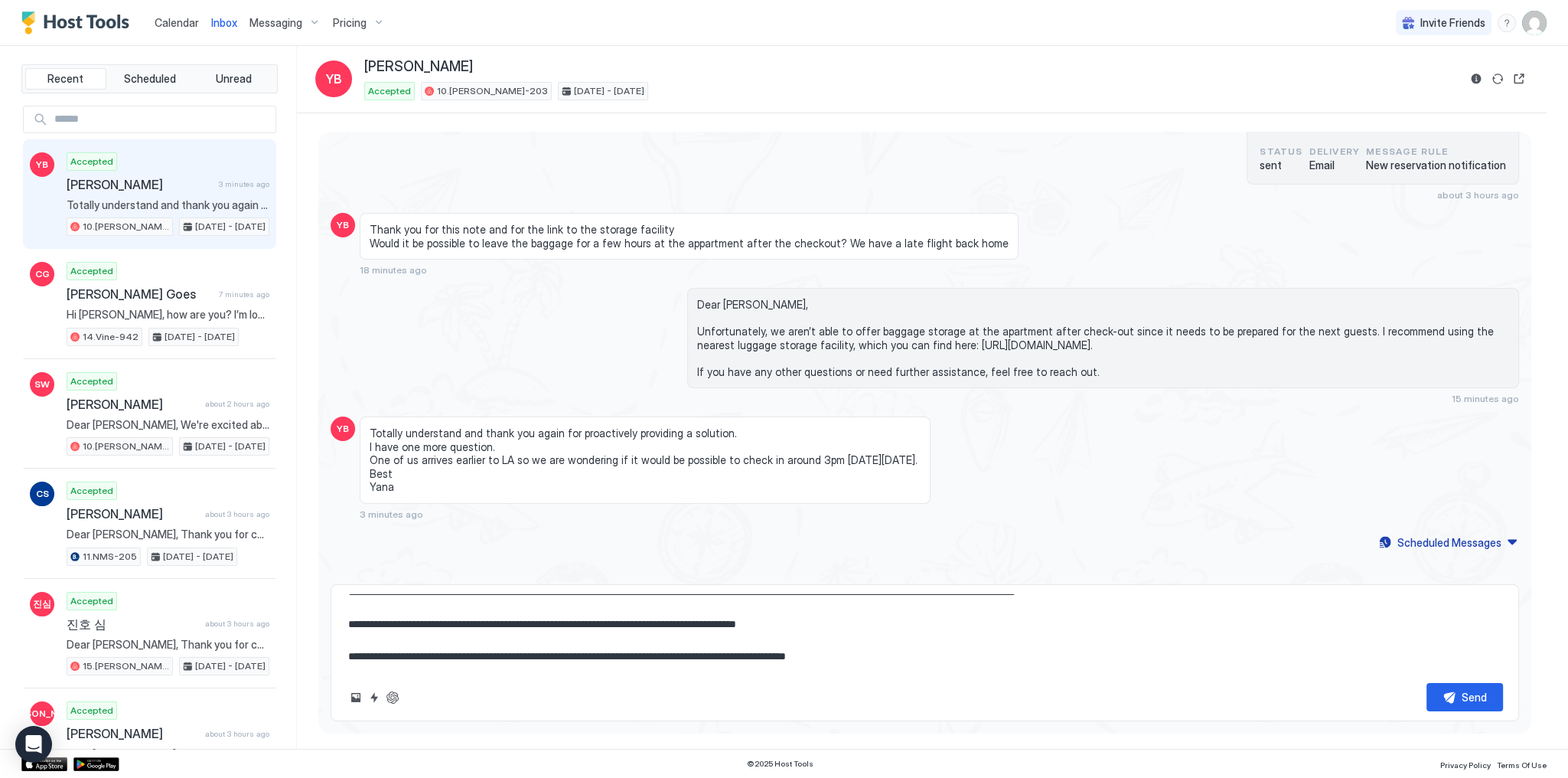
scroll to position [560, 0]
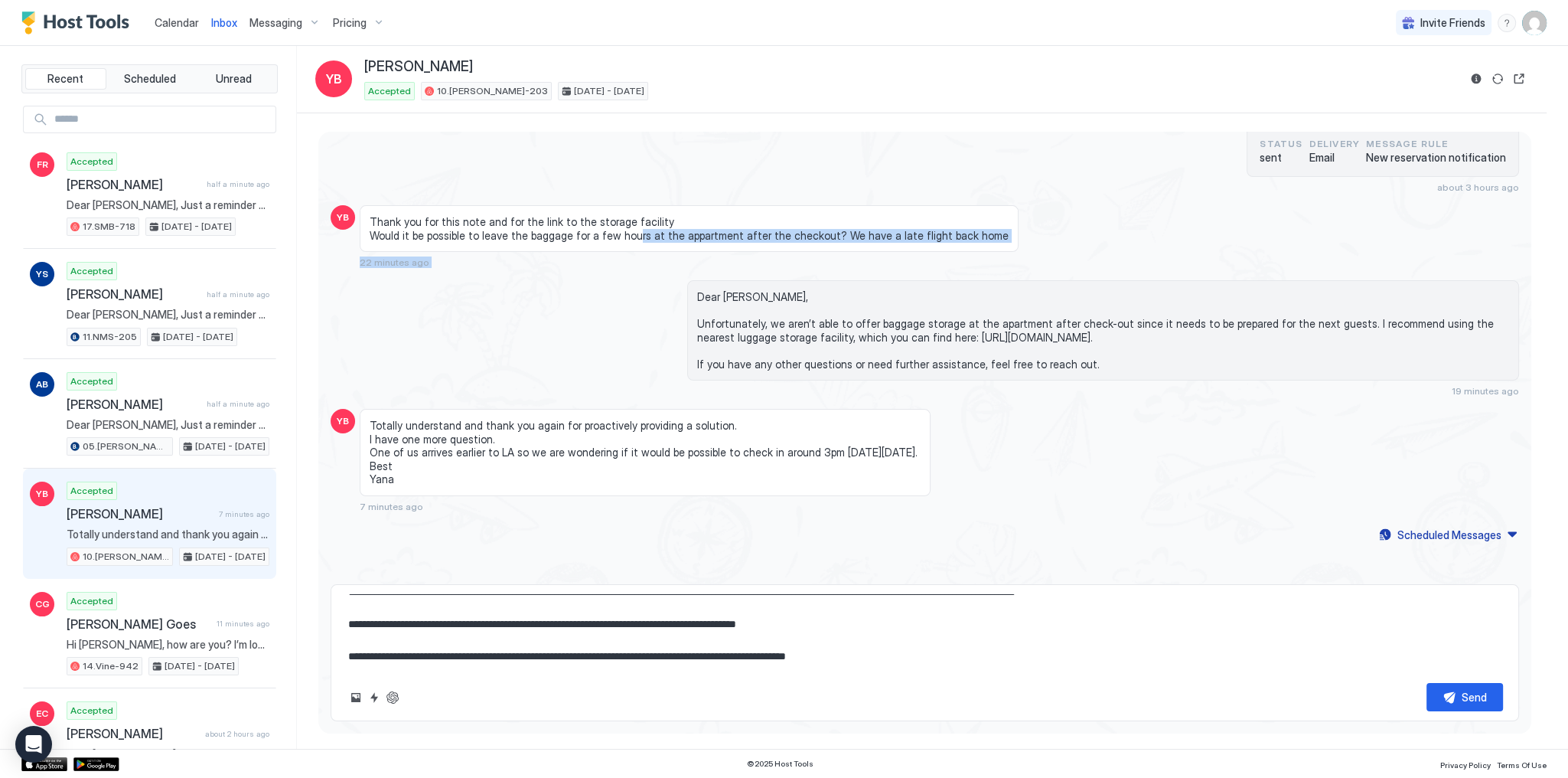
click at [625, 276] on div "Loading messages... [DATE] Dear [PERSON_NAME], Thank you for choosing to stay a…" at bounding box center [924, 74] width 1213 height 1004
click at [609, 467] on span "Totally understand and thank you again for proactively providing a solution. I …" at bounding box center [645, 453] width 551 height 67
click at [1444, 683] on button "Send" at bounding box center [1465, 697] width 77 height 28
type textarea "*"
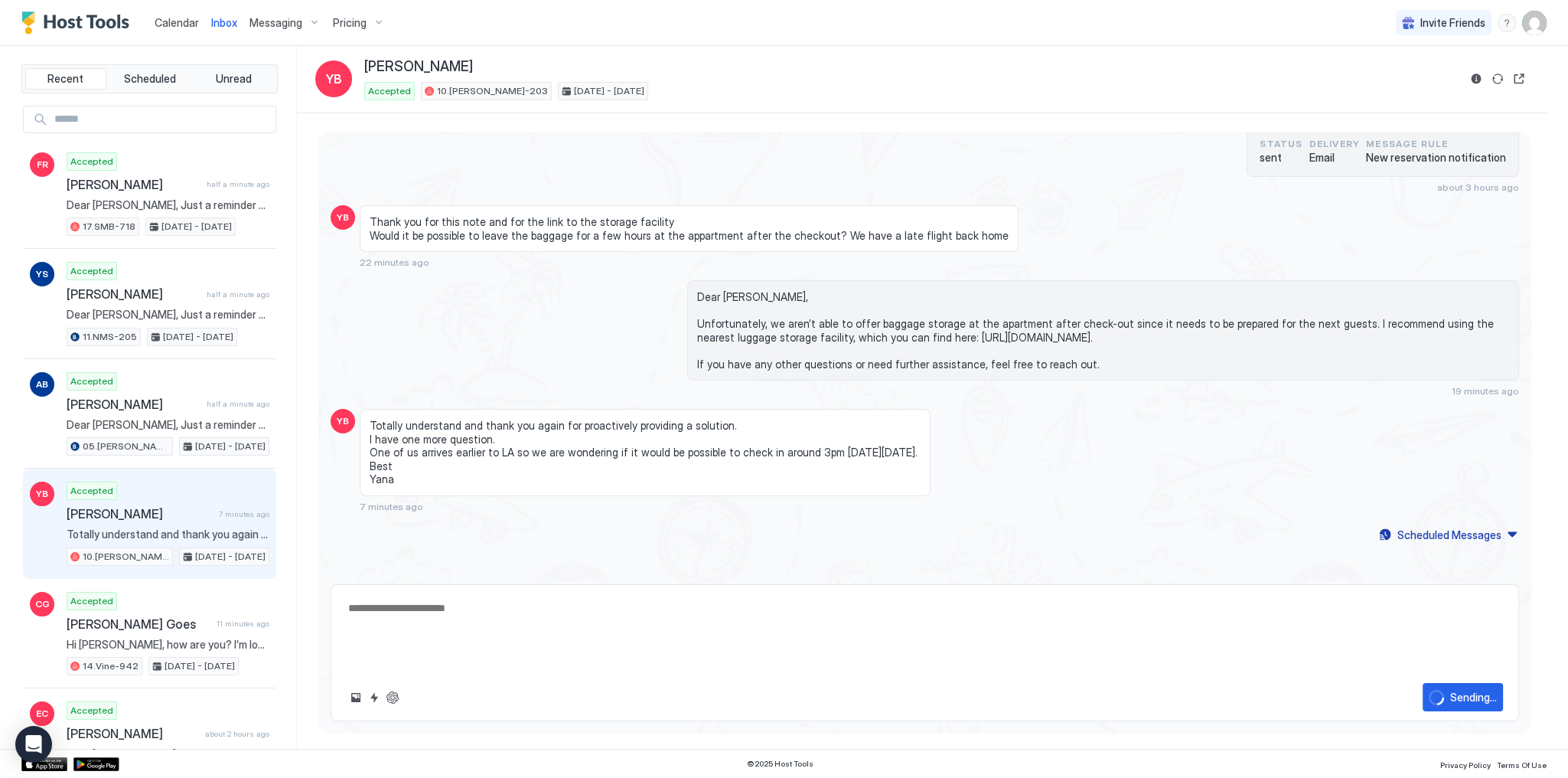
scroll to position [0, 0]
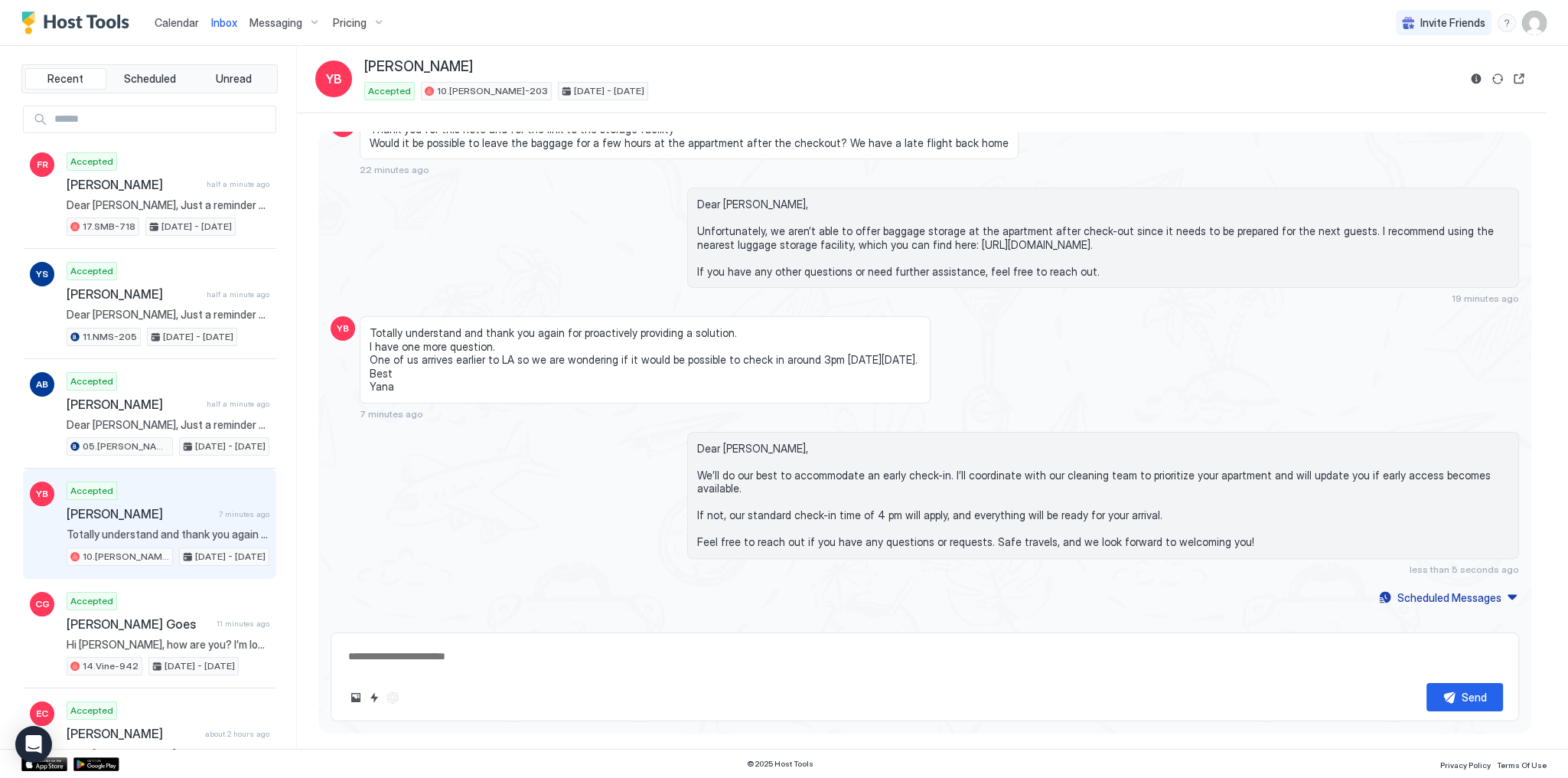
click at [745, 352] on span "Totally understand and thank you again for proactively providing a solution. I …" at bounding box center [645, 360] width 551 height 67
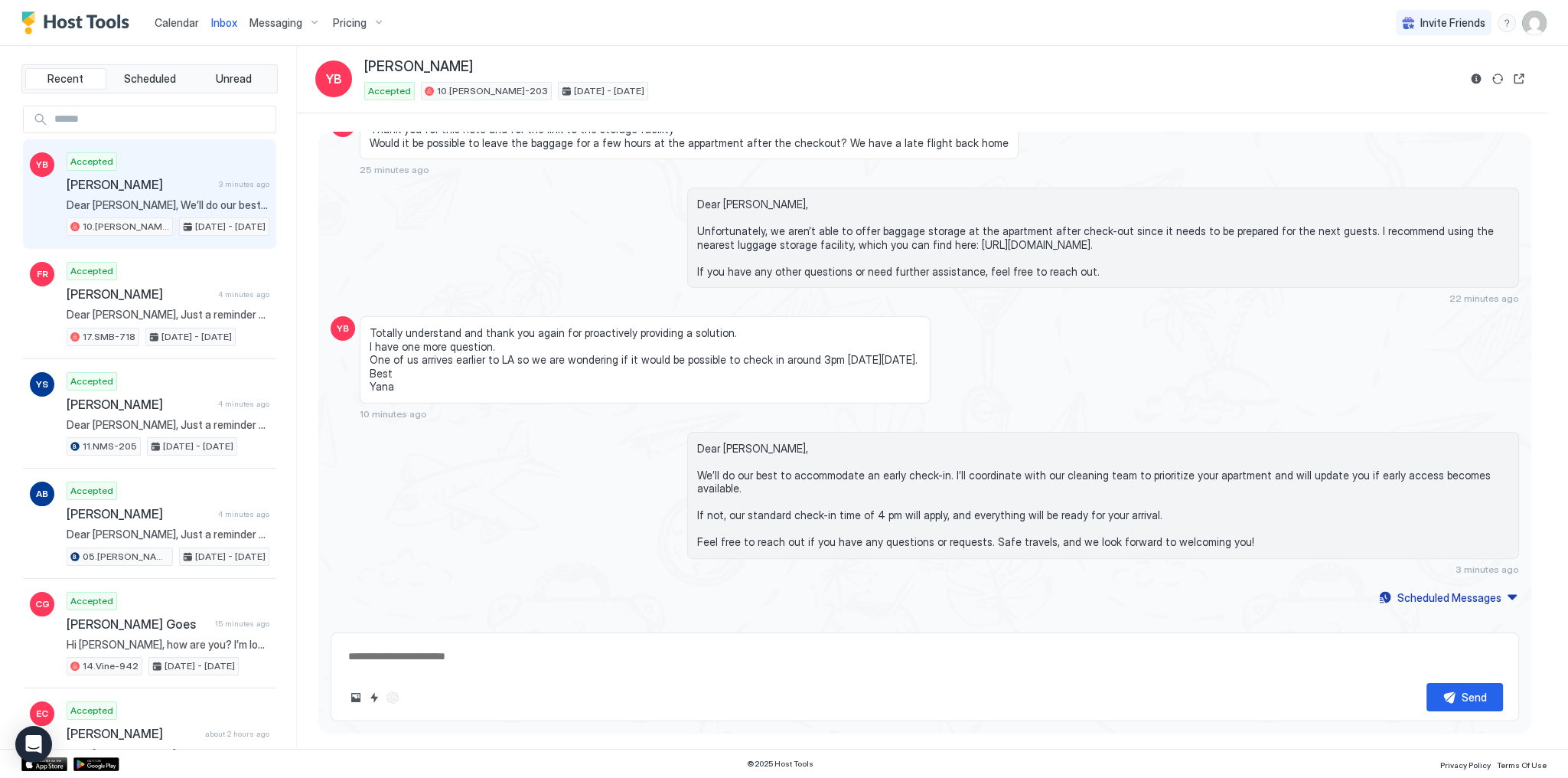
type textarea "*"
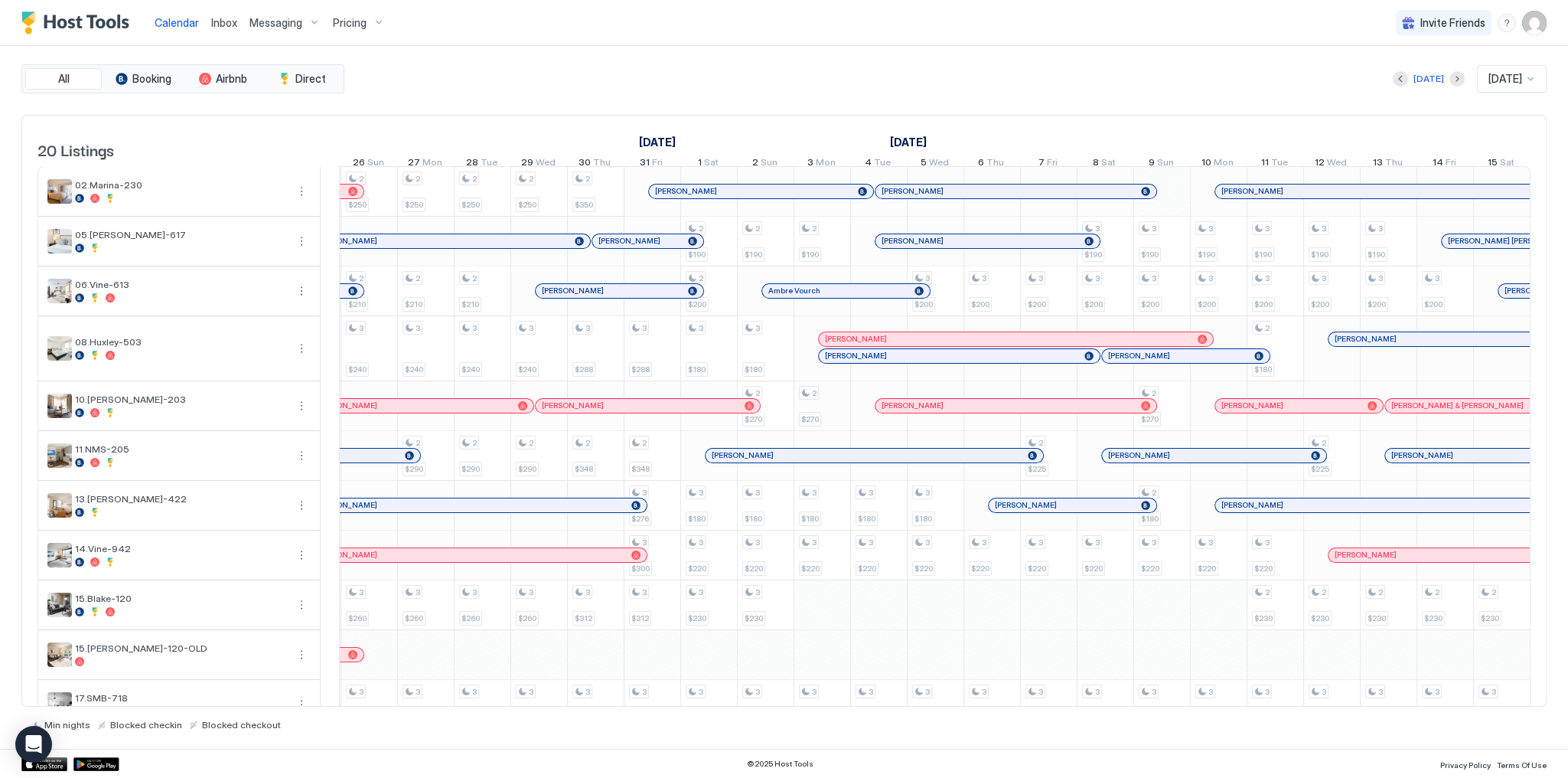
scroll to position [0, 1707]
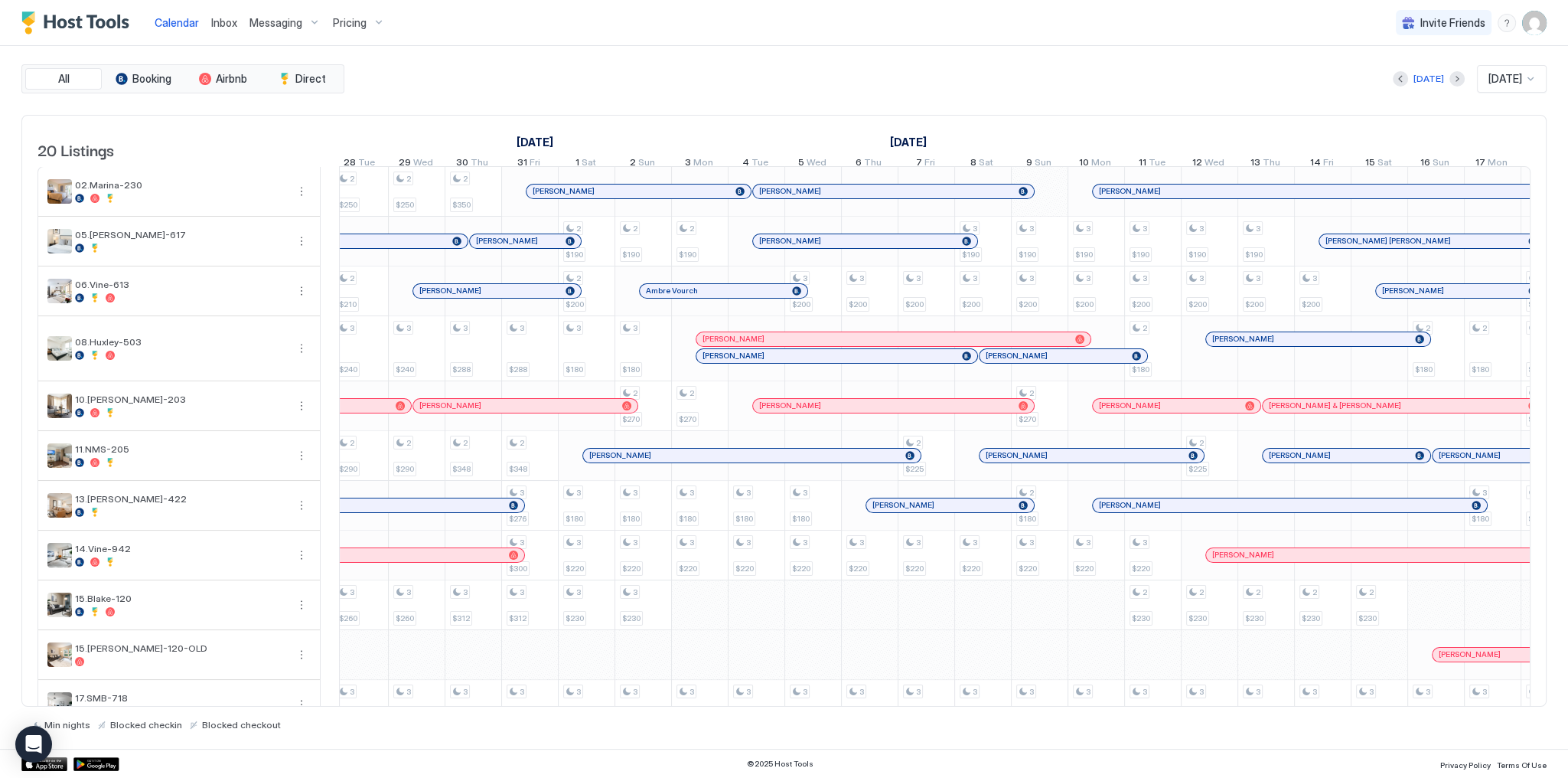
click at [896, 35] on div "Calendar Inbox Messaging Pricing Invite Friends SG" at bounding box center [784, 22] width 1568 height 46
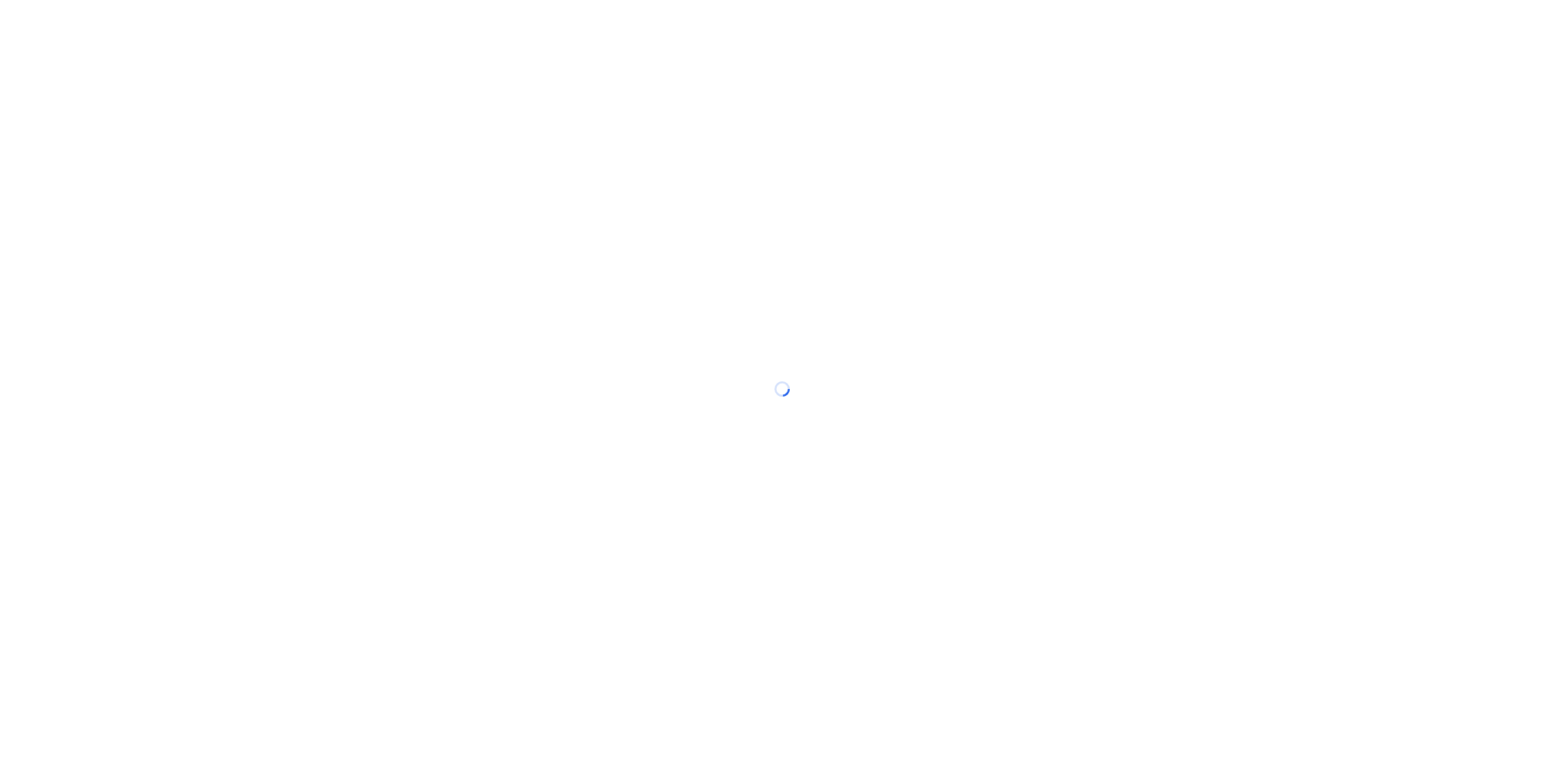
click at [187, 18] on div at bounding box center [784, 389] width 1568 height 778
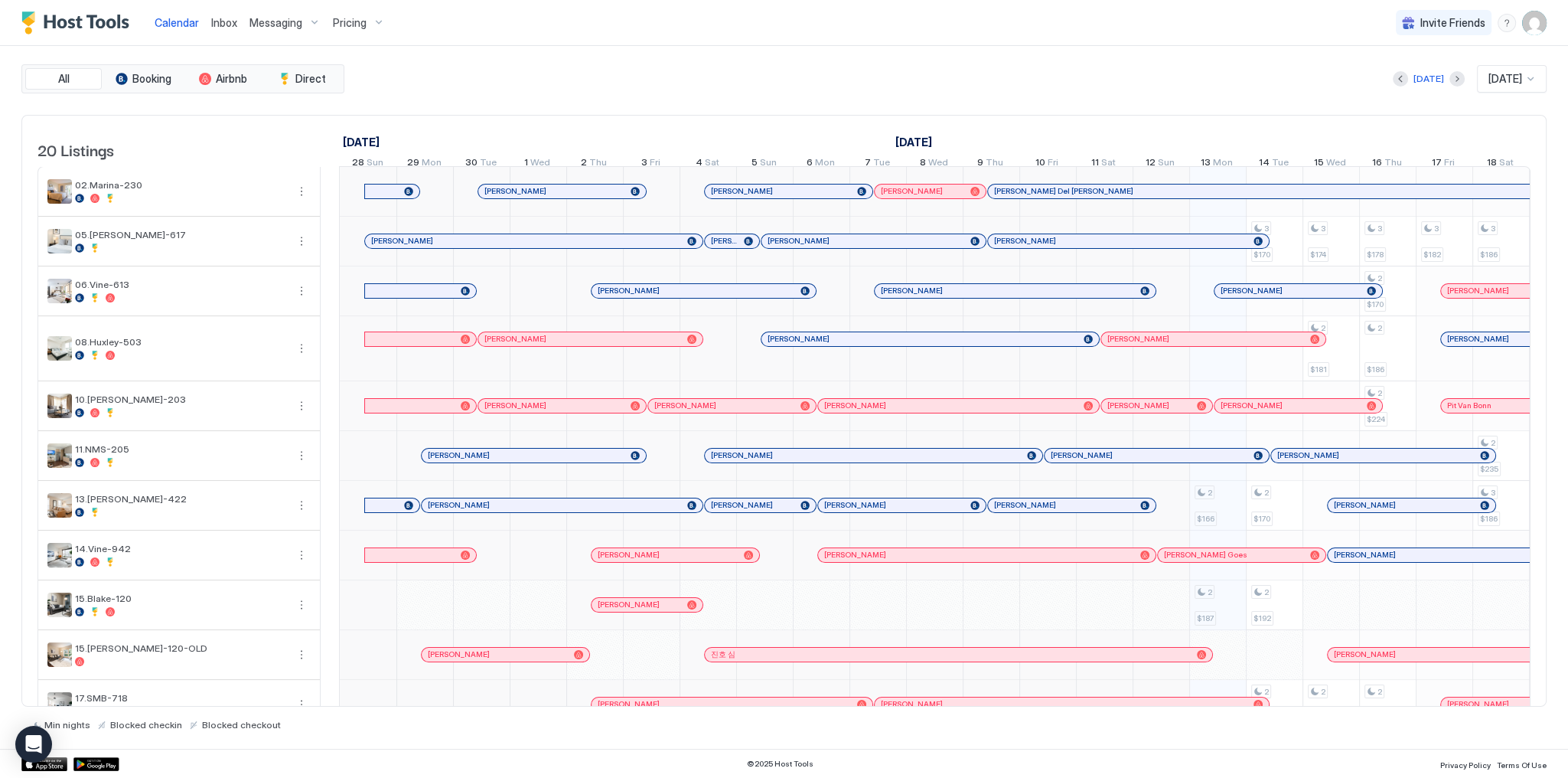
scroll to position [0, 850]
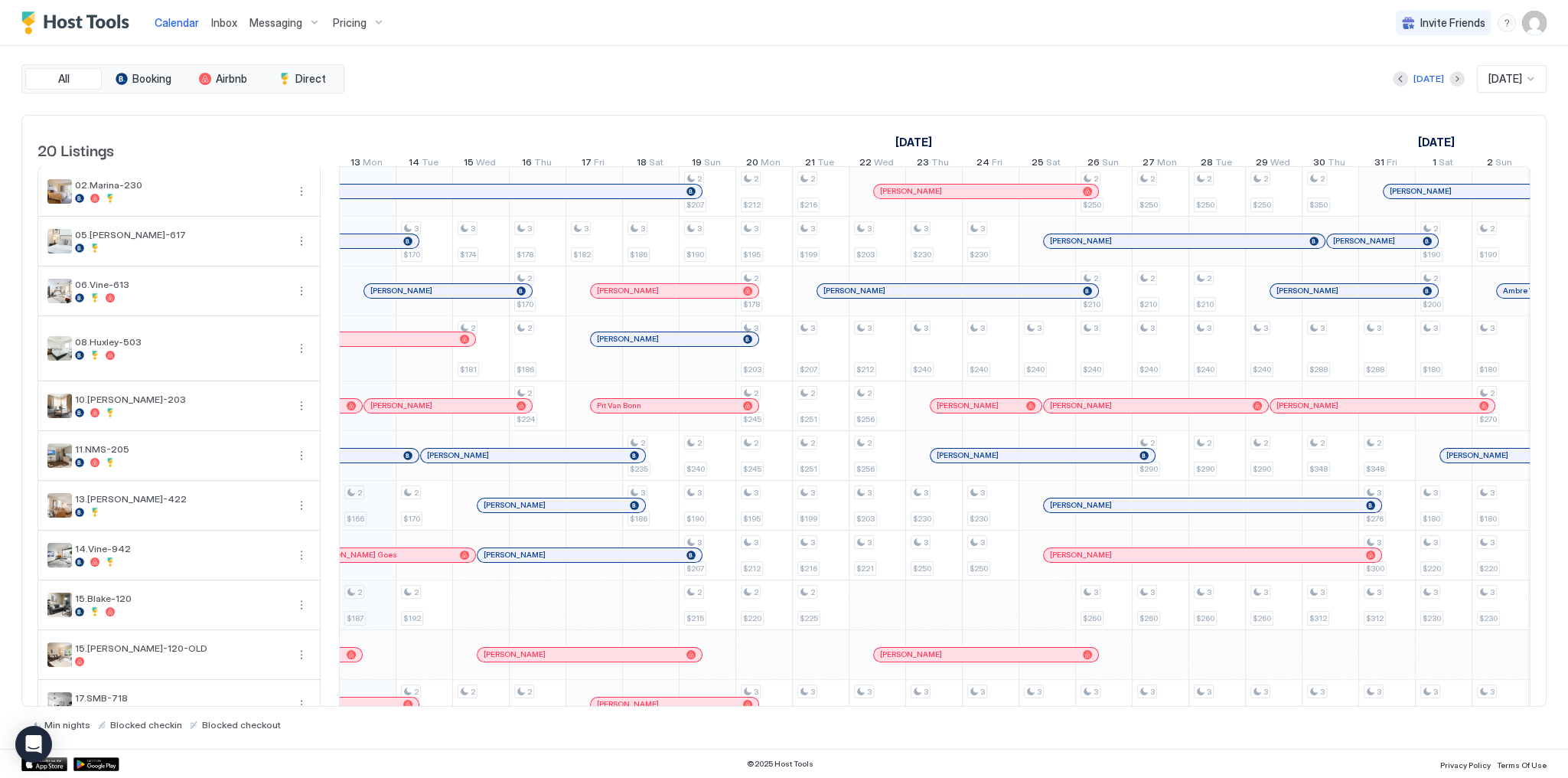
click at [229, 24] on span "Inbox" at bounding box center [224, 22] width 26 height 13
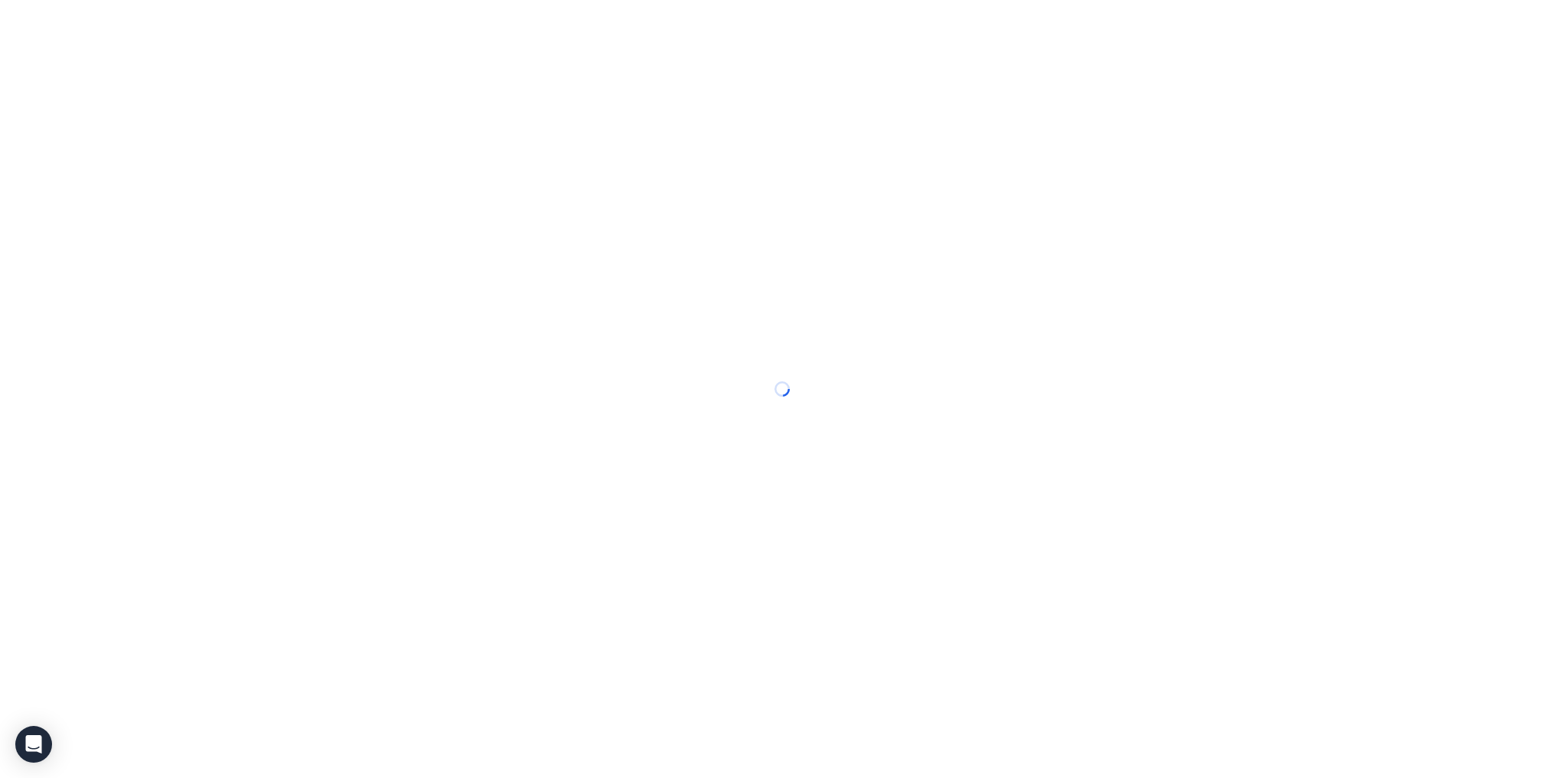
click at [229, 24] on div at bounding box center [784, 389] width 1568 height 778
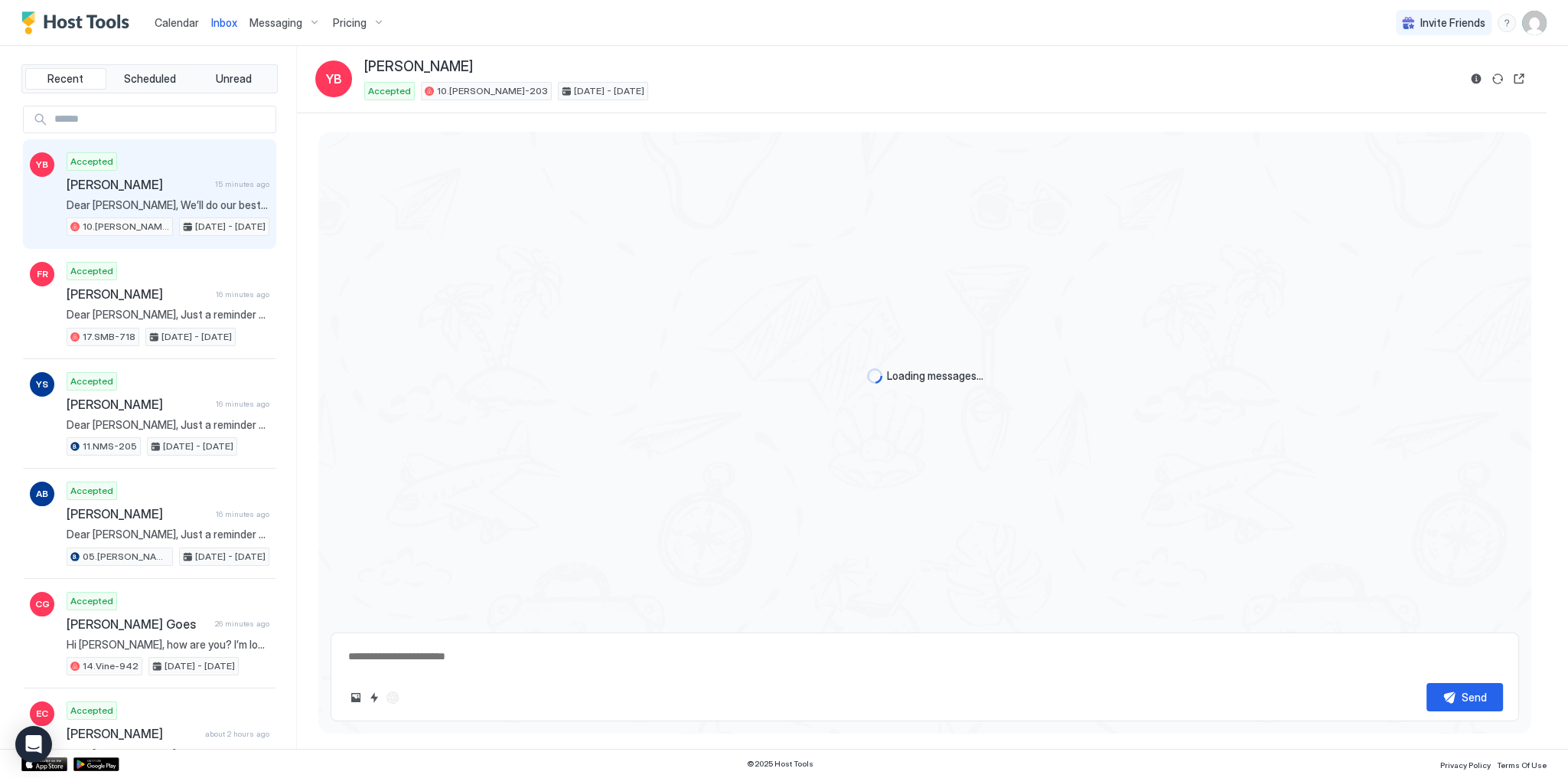
type textarea "*"
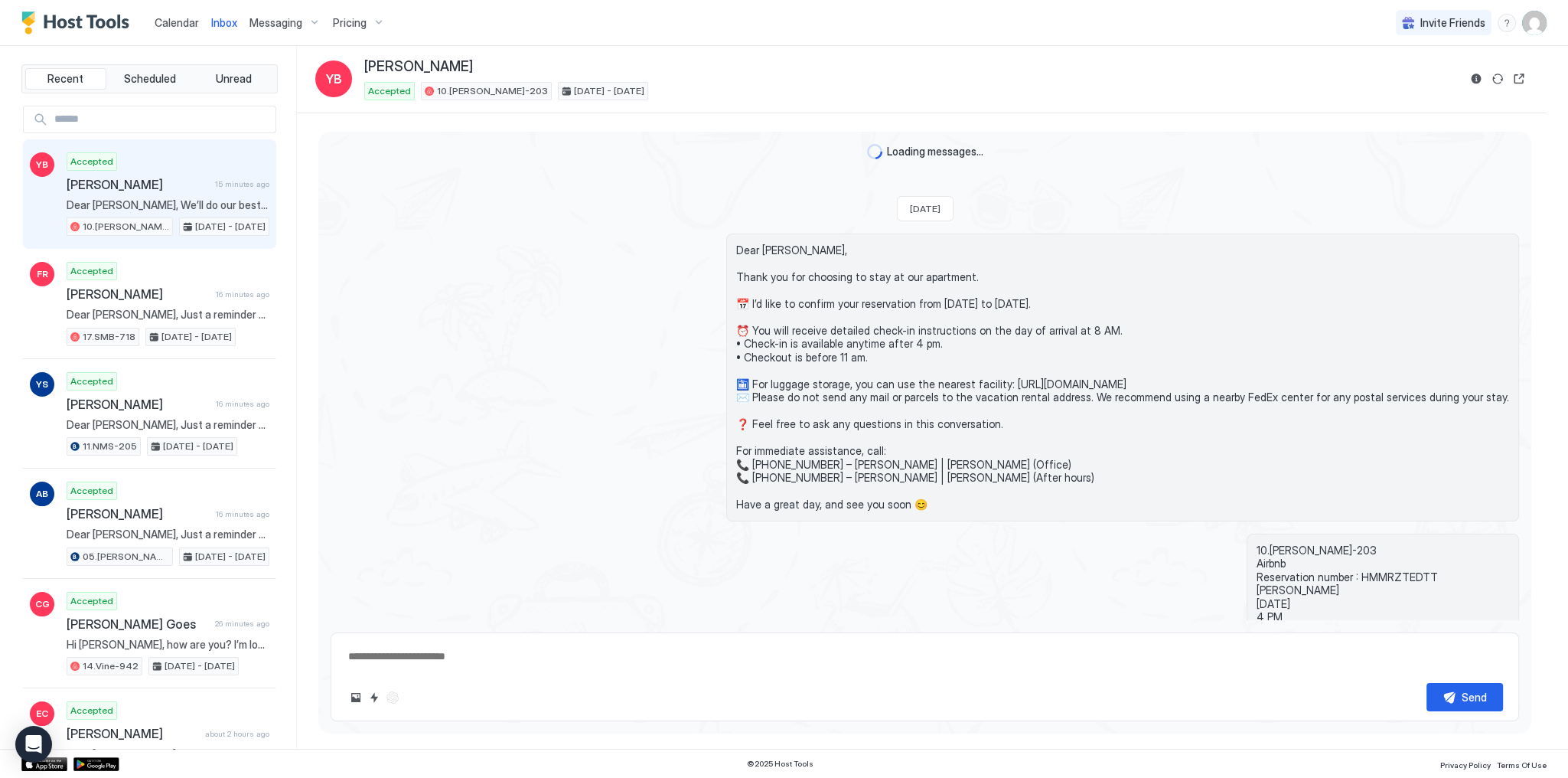
scroll to position [652, 0]
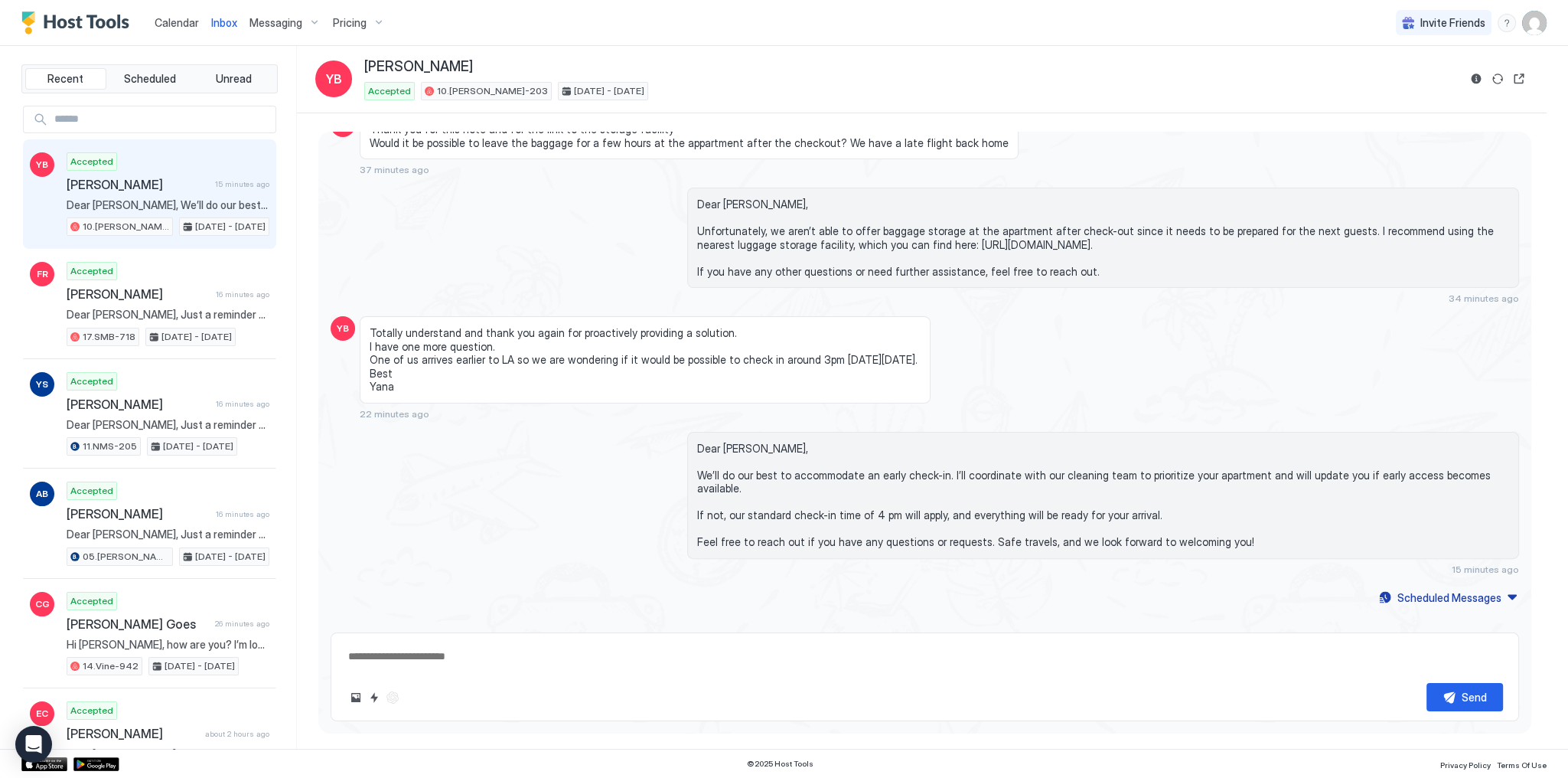
click at [740, 291] on div "Dear Yana, Unfortunately, we aren’t able to offer baggage storage at the apartm…" at bounding box center [1103, 245] width 832 height 116
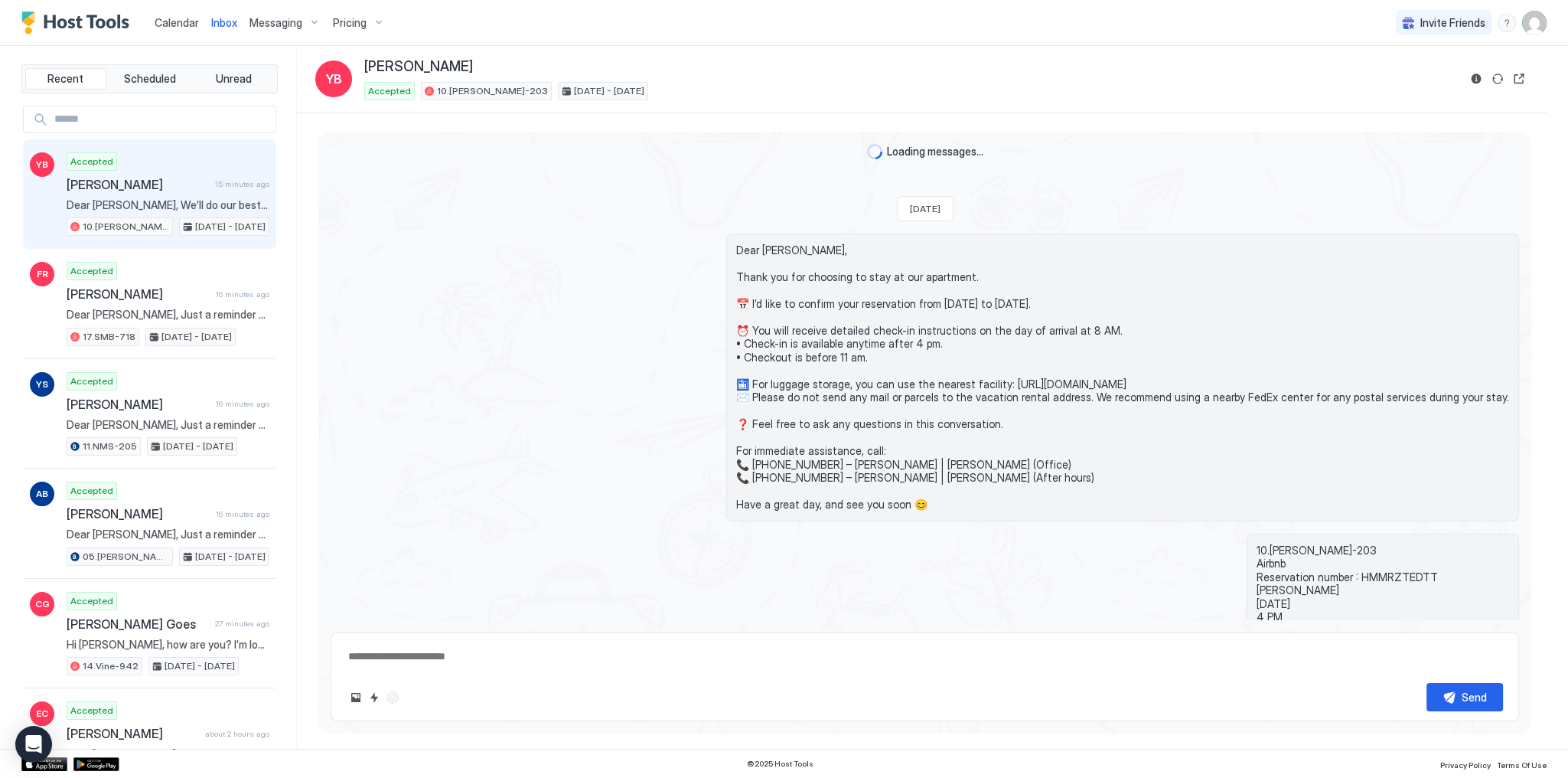
scroll to position [652, 0]
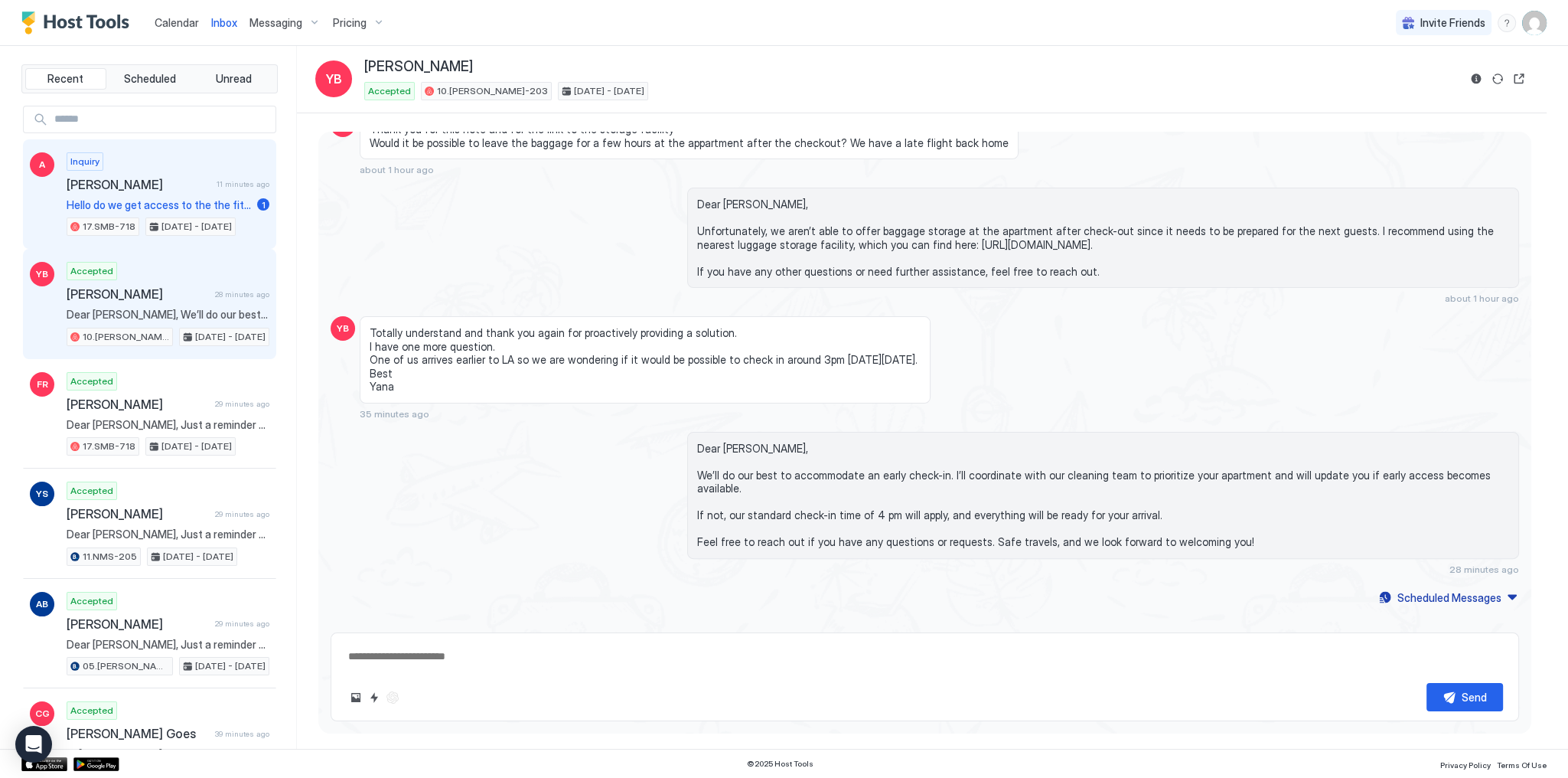
click at [166, 187] on span "[PERSON_NAME]" at bounding box center [138, 185] width 144 height 16
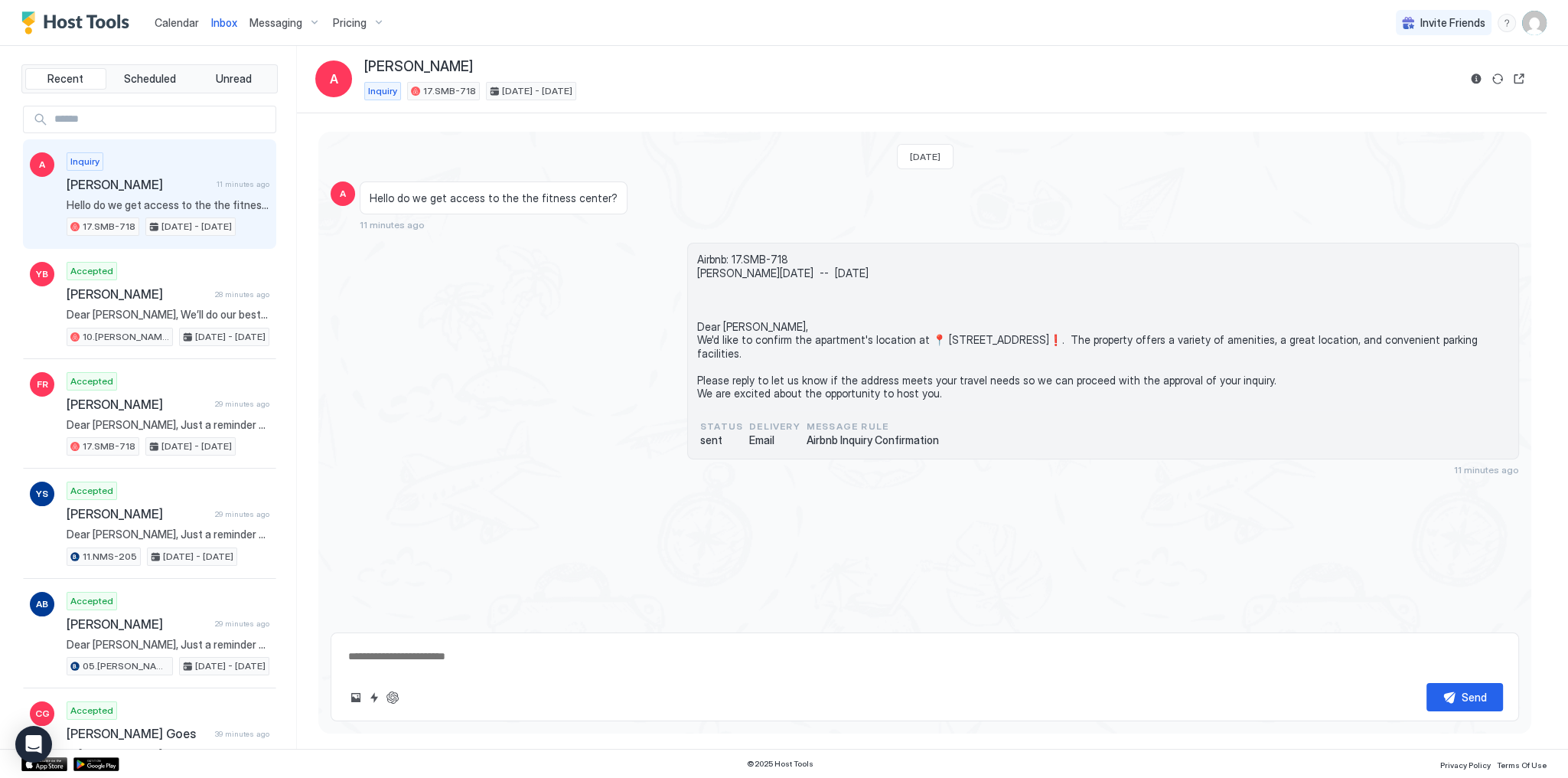
click at [525, 201] on span "Hello do we get access to the the fitness center?" at bounding box center [494, 198] width 248 height 14
click at [728, 342] on span "Airbnb: 17.SMB-718 [PERSON_NAME][DATE] -- [DATE] Dear [PERSON_NAME], We'd like …" at bounding box center [1103, 326] width 812 height 147
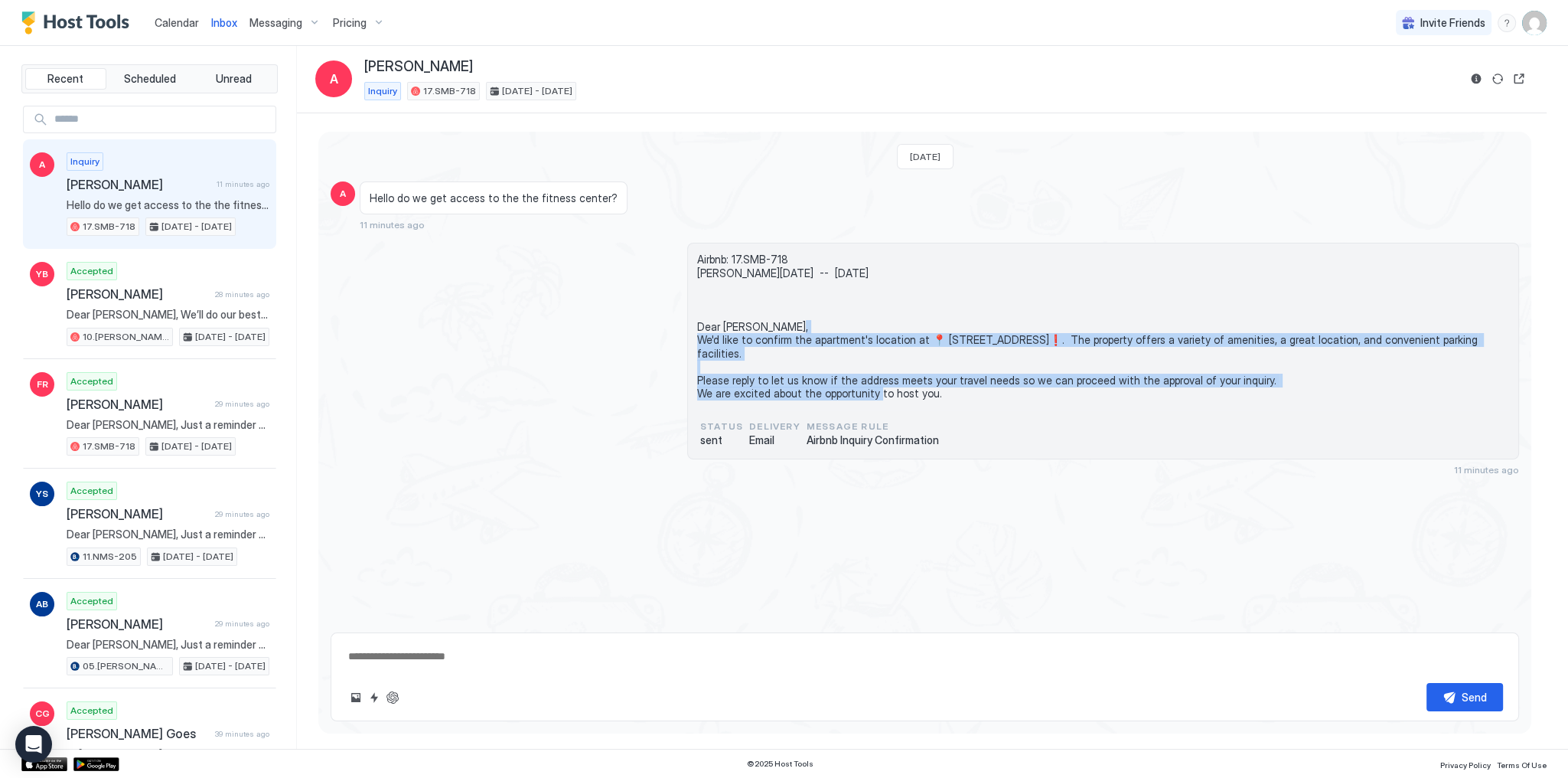
drag, startPoint x: 728, startPoint y: 342, endPoint x: 743, endPoint y: 395, distance: 55.1
click at [743, 395] on span "Airbnb: 17.SMB-718 [PERSON_NAME][DATE] -- [DATE] Dear [PERSON_NAME], We'd like …" at bounding box center [1103, 326] width 812 height 147
copy span "Dear [PERSON_NAME], We'd like to confirm the apartment's location at 📍 [STREET_…"
click at [743, 397] on span "Airbnb: 17.SMB-718 [PERSON_NAME][DATE] -- [DATE] Dear [PERSON_NAME], We'd like …" at bounding box center [1103, 326] width 812 height 147
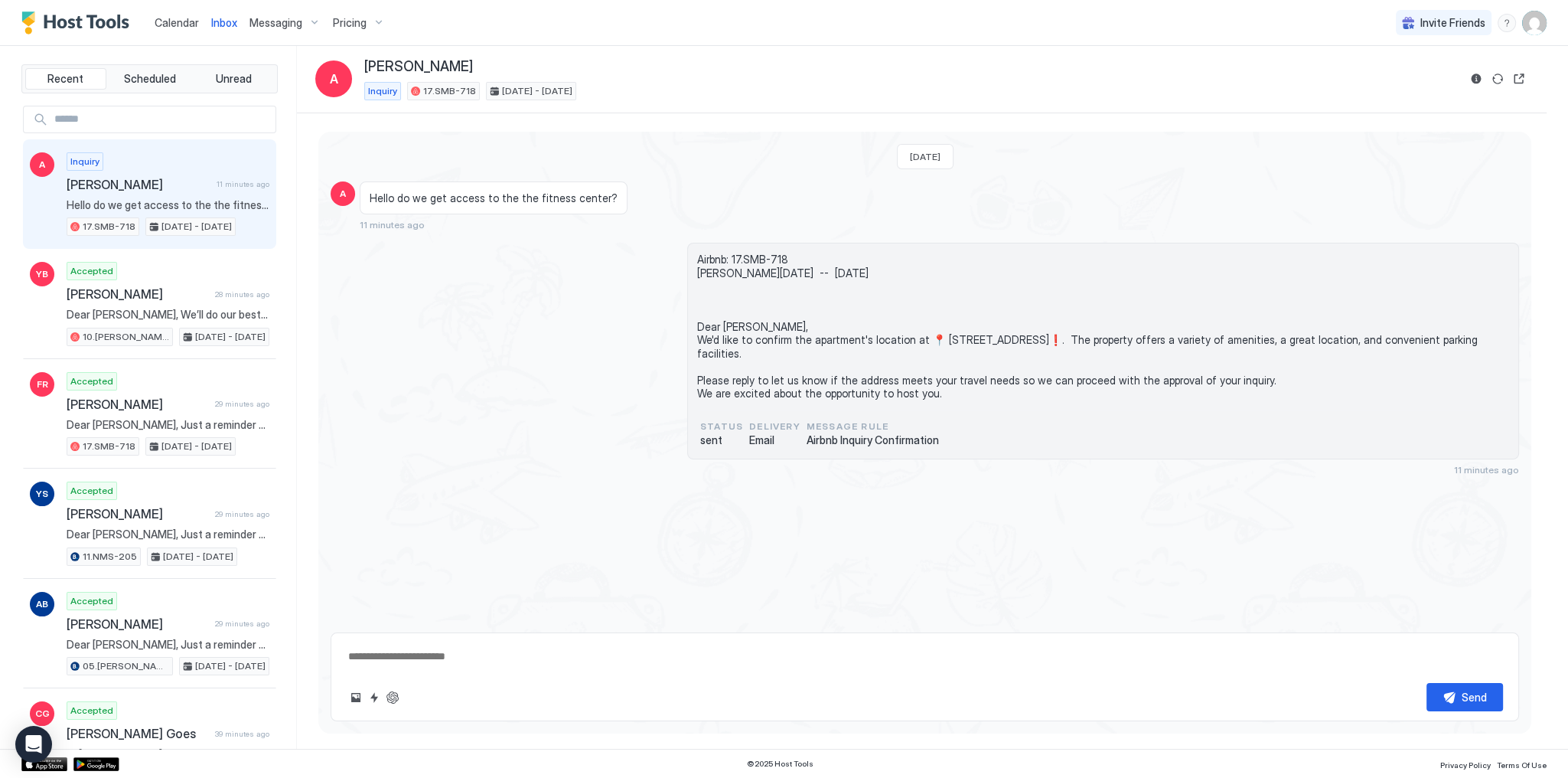
click at [743, 400] on span "Airbnb: 17.SMB-718 [PERSON_NAME][DATE] -- [DATE] Dear [PERSON_NAME], We'd like …" at bounding box center [1103, 326] width 812 height 147
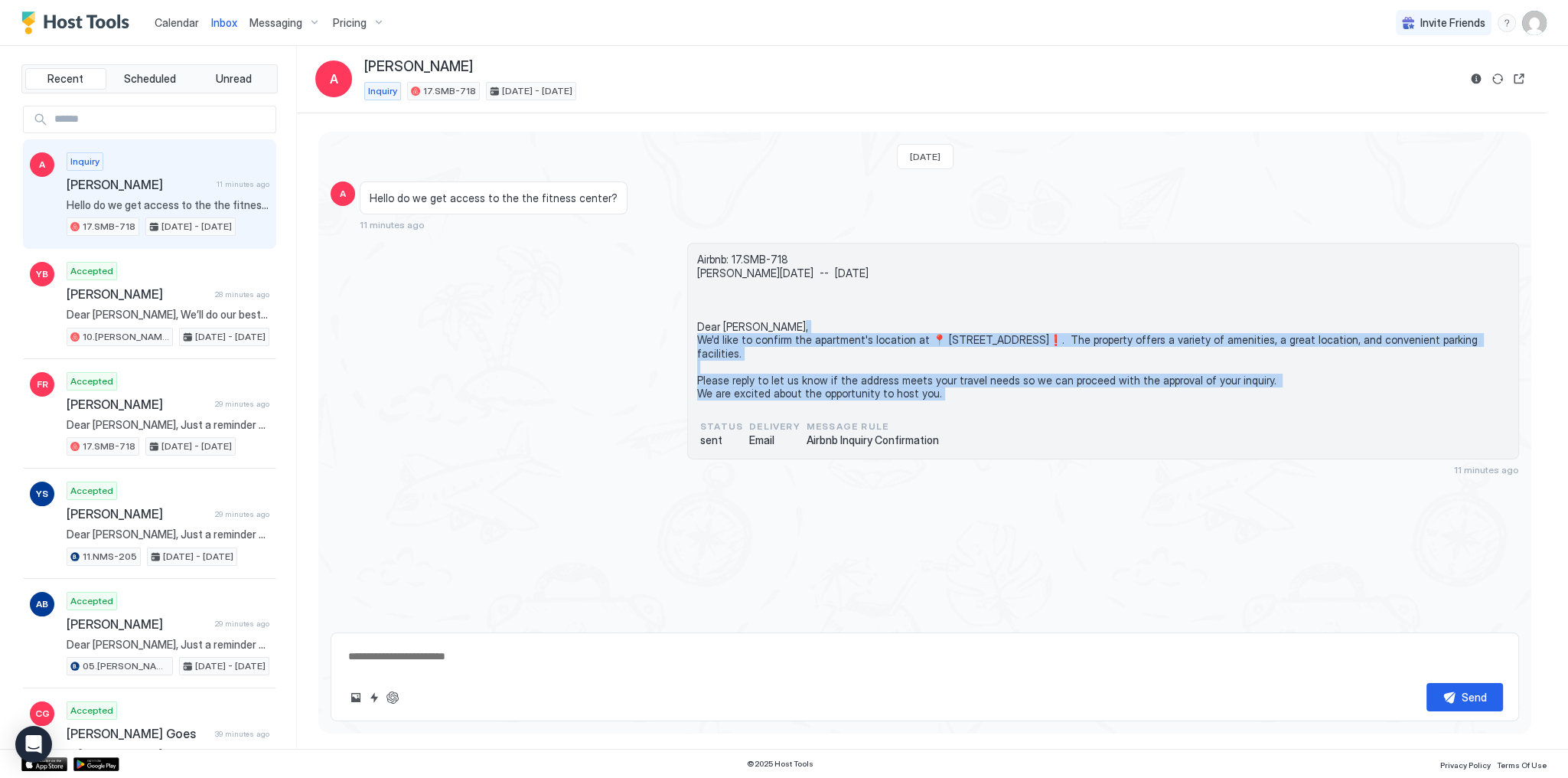
drag, startPoint x: 743, startPoint y: 400, endPoint x: 684, endPoint y: 328, distance: 93.1
click at [722, 335] on span "Airbnb: 17.SMB-718 [PERSON_NAME][DATE] -- [DATE] Dear [PERSON_NAME], We'd like …" at bounding box center [1103, 326] width 812 height 147
copy span "Dear [PERSON_NAME], We'd like to confirm the apartment's location at 📍 [STREET_…"
click at [583, 387] on div "Airbnb: 17.SMB-718 [PERSON_NAME][DATE] -- [DATE] Dear [PERSON_NAME], We'd like …" at bounding box center [924, 359] width 1189 height 233
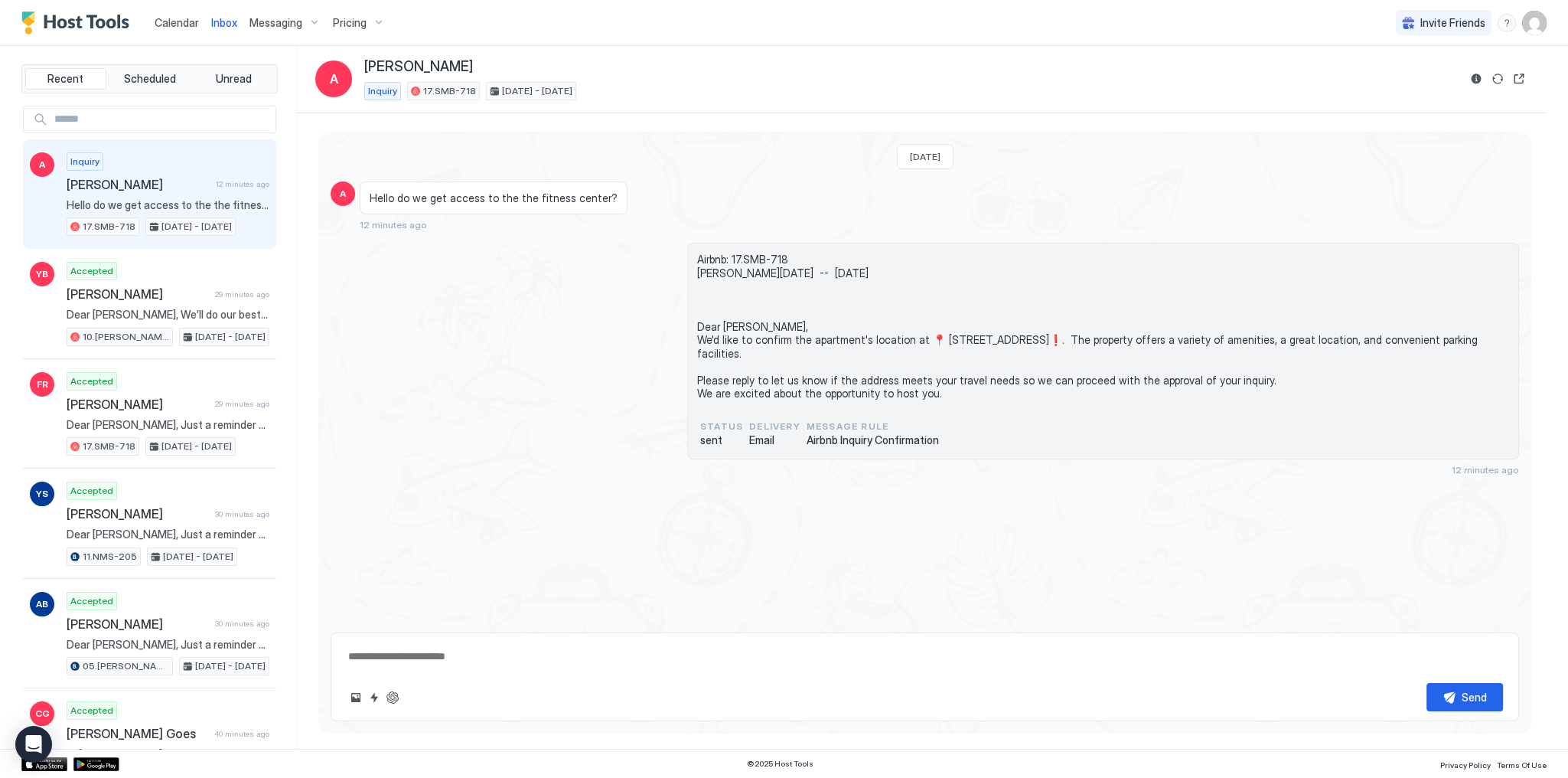
click at [441, 656] on textarea at bounding box center [924, 656] width 1156 height 28
paste textarea "**********"
type textarea "*"
type textarea "**********"
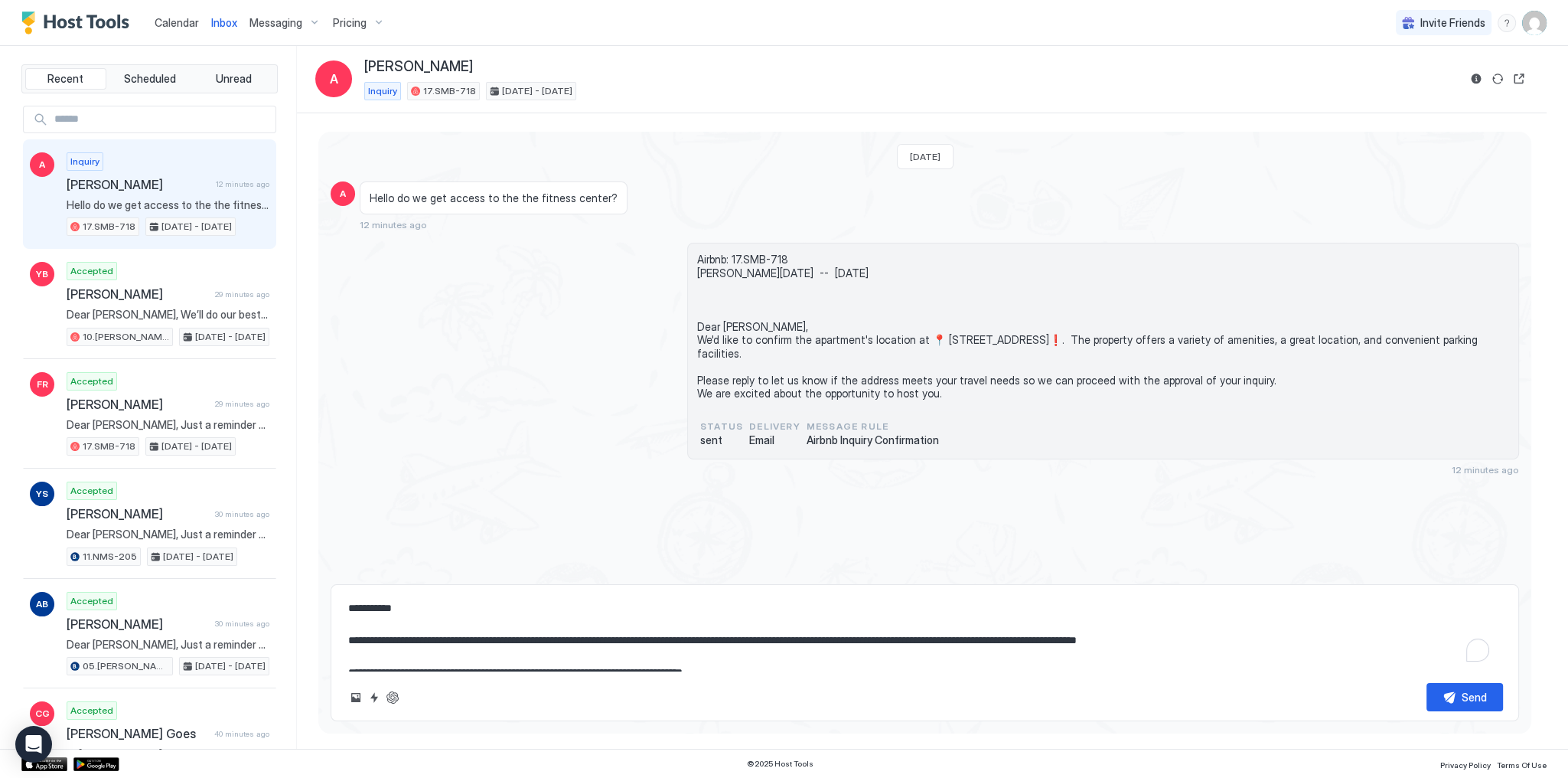
type textarea "*"
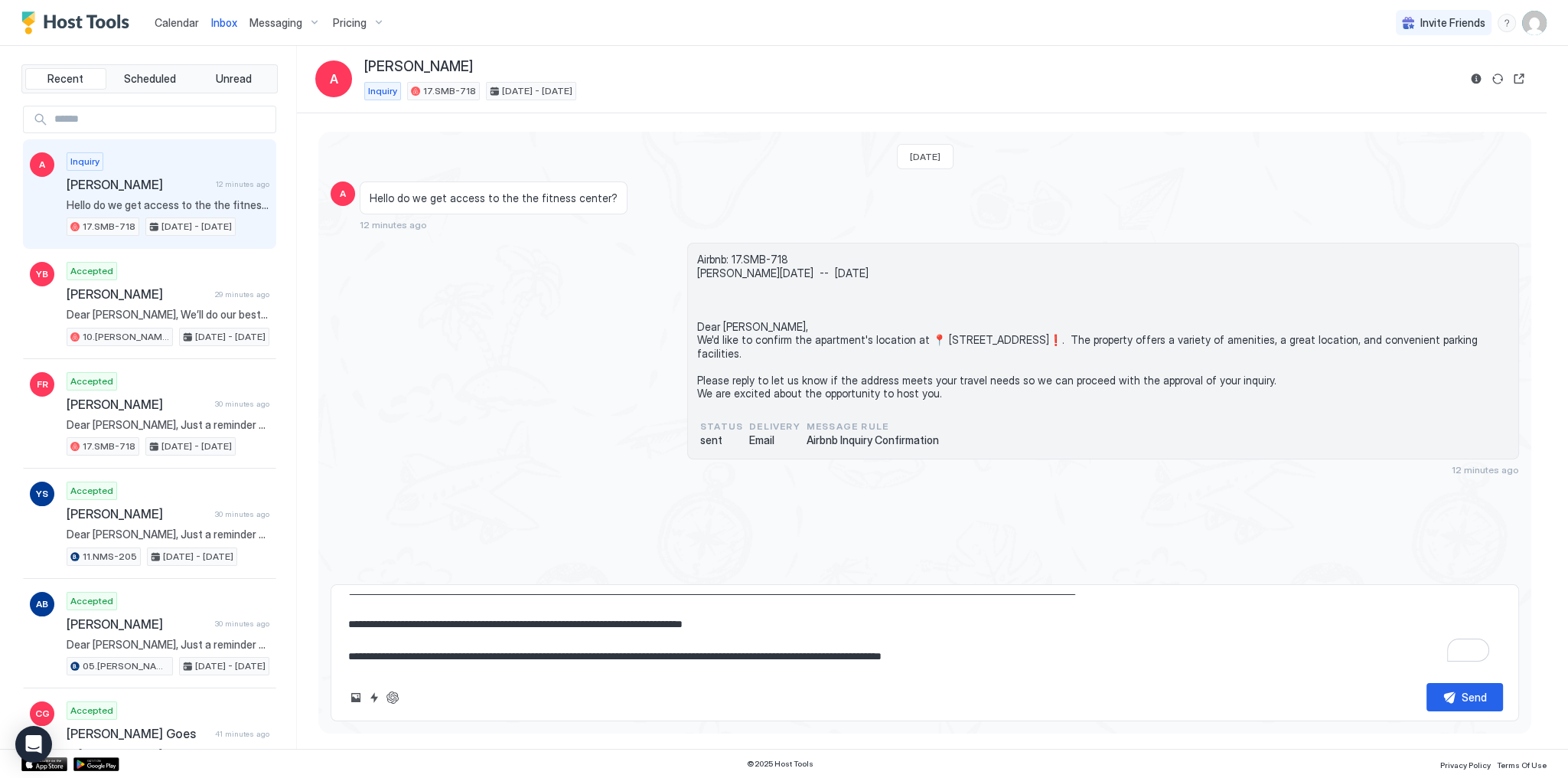
click at [718, 626] on textarea "**********" at bounding box center [924, 632] width 1156 height 77
type textarea "**********"
click at [1442, 689] on button "Send" at bounding box center [1465, 697] width 77 height 28
type textarea "*"
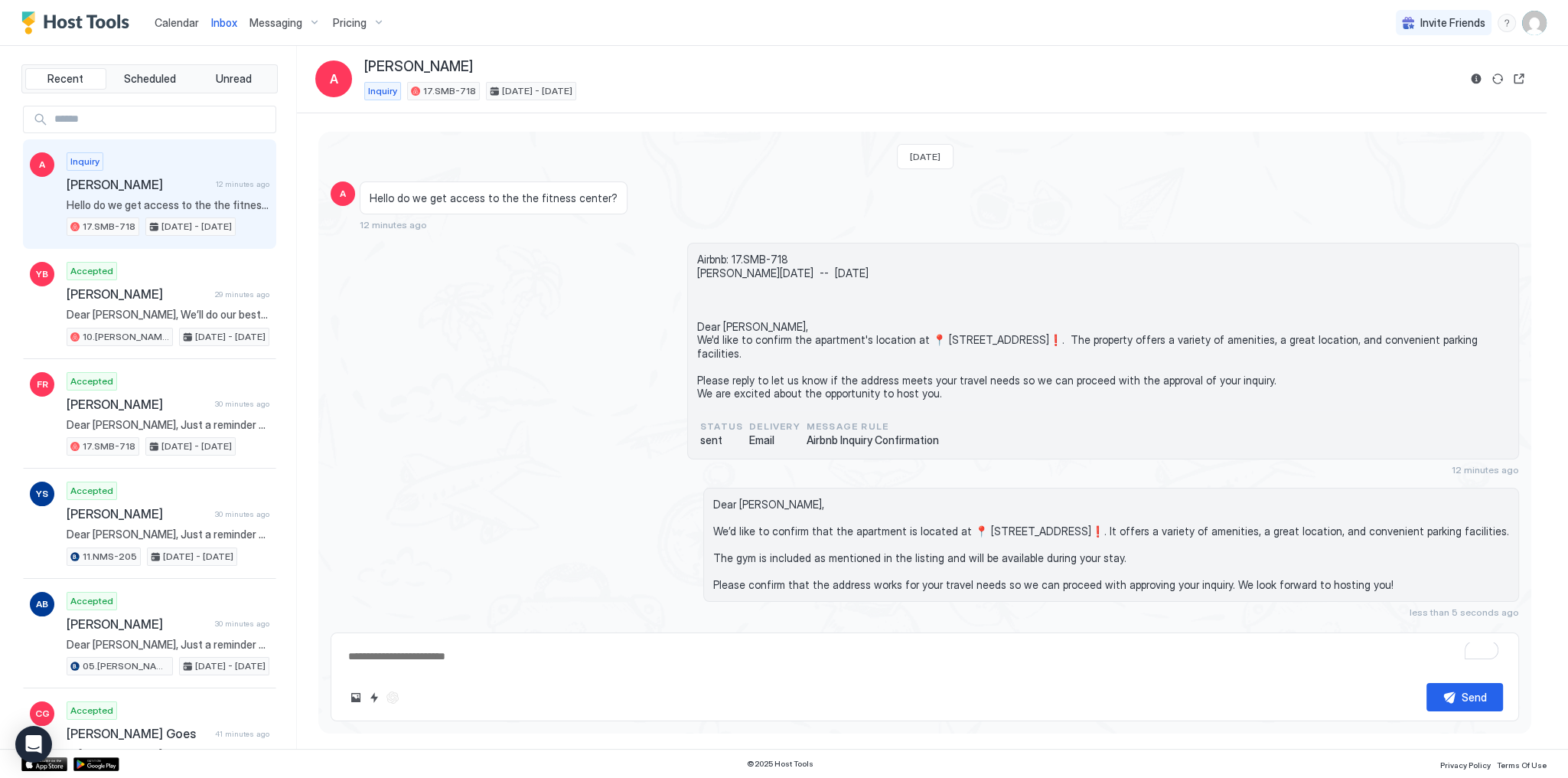
click at [651, 204] on div "Hello do we get access to the the fitness center? 12 minutes ago" at bounding box center [775, 206] width 832 height 50
type textarea "*"
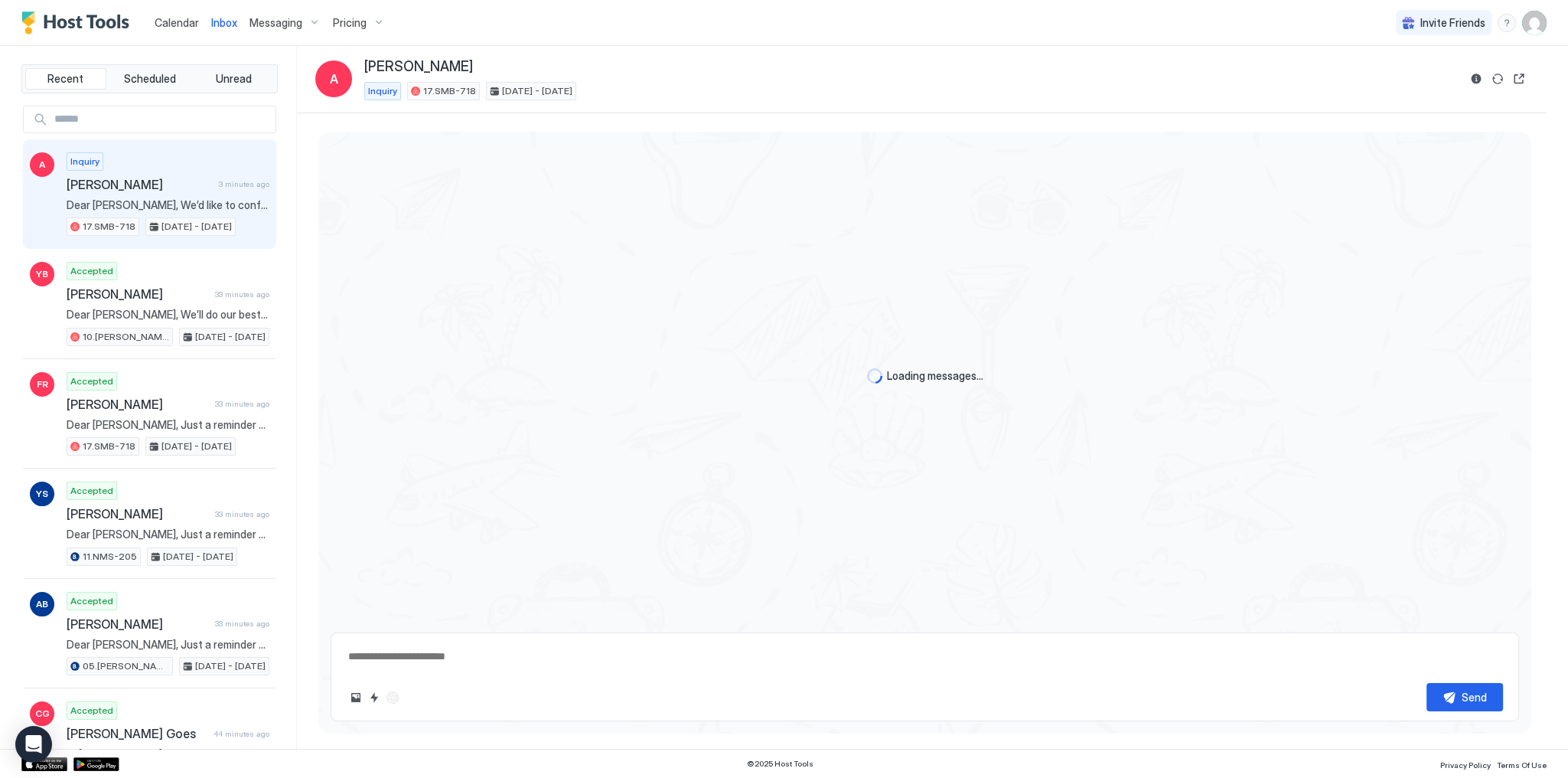
scroll to position [73, 0]
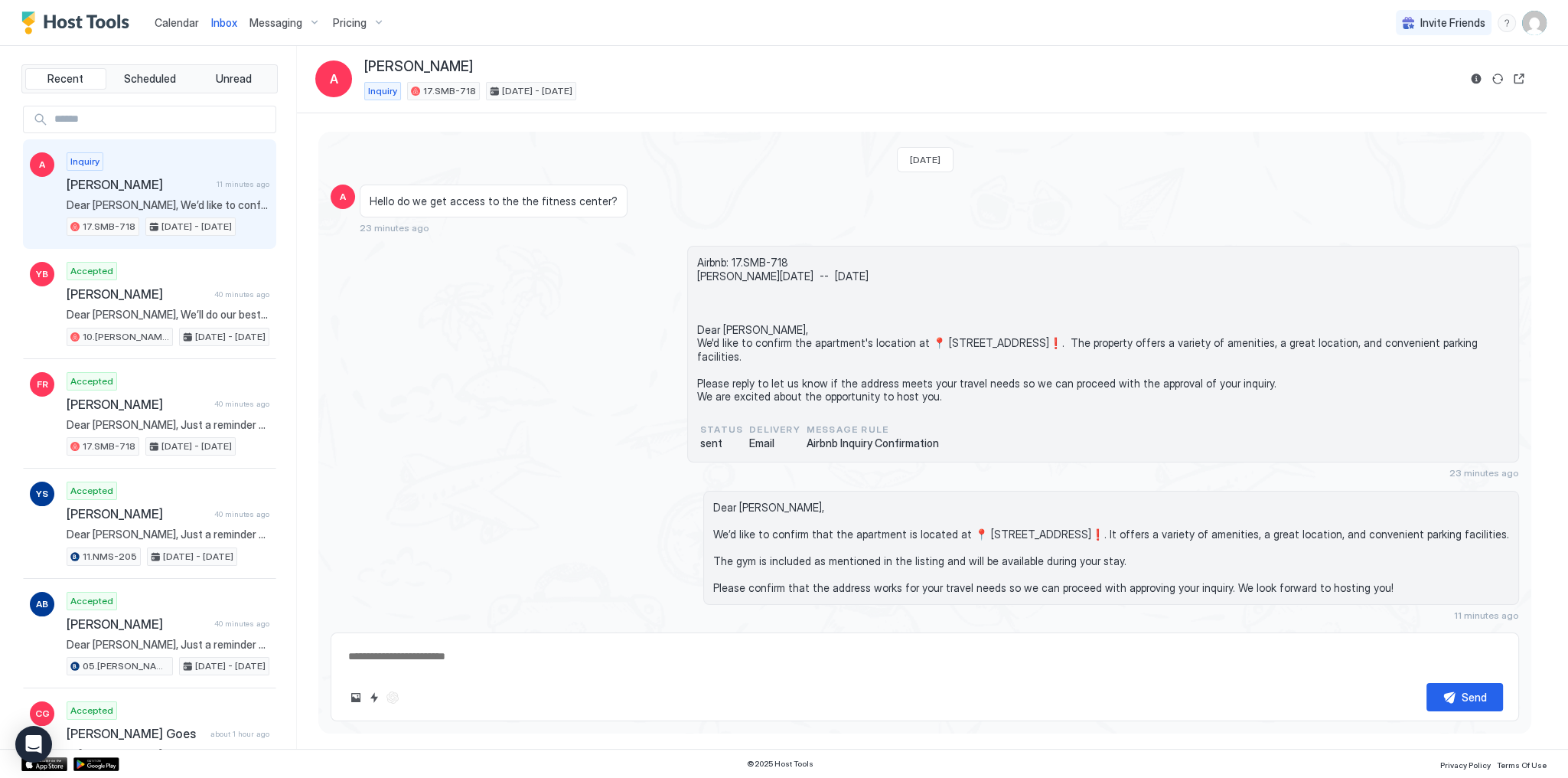
type textarea "*"
click at [816, 185] on div "Hello do we get access to the the fitness center? 23 minutes ago" at bounding box center [775, 210] width 832 height 50
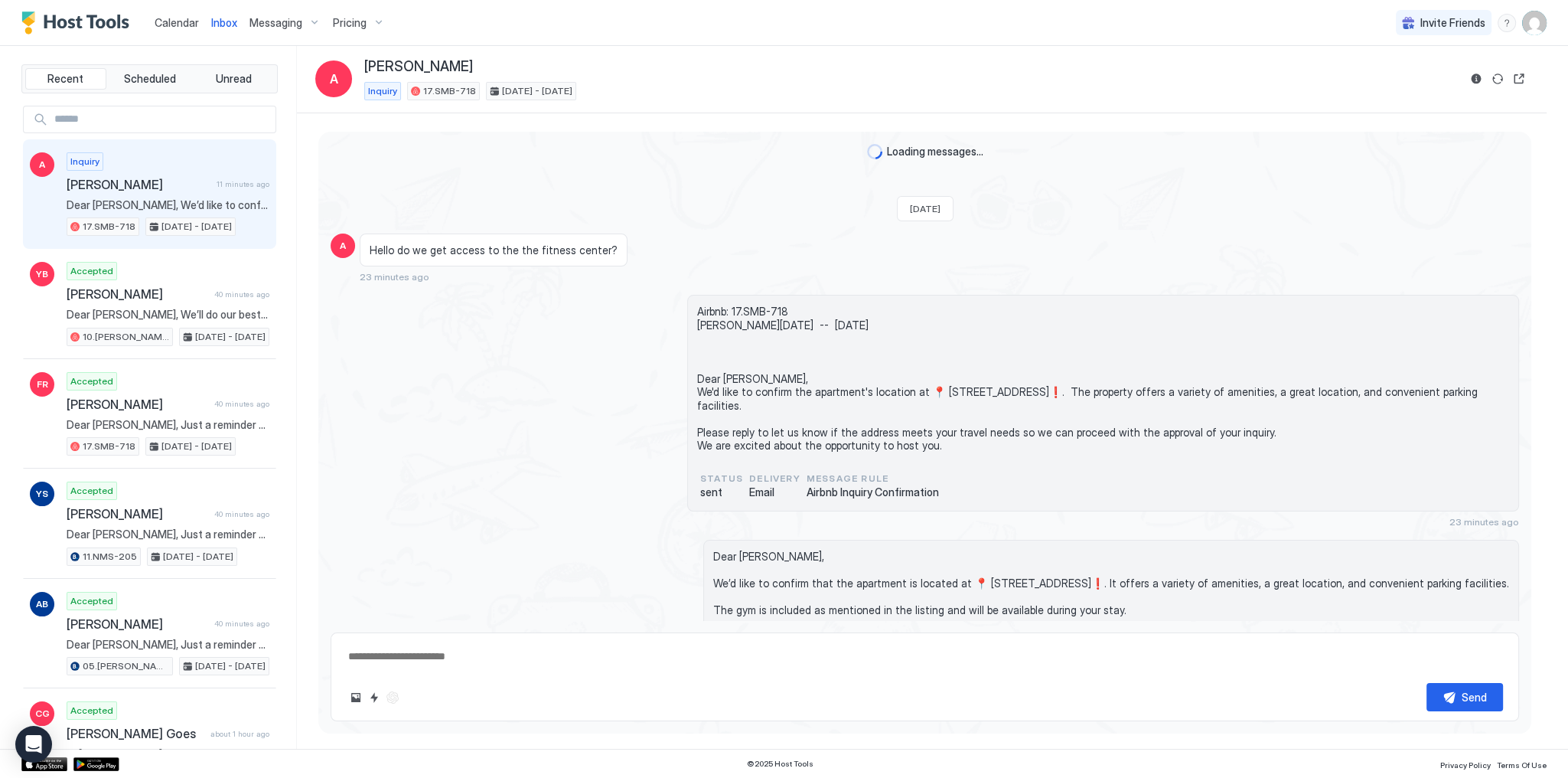
scroll to position [73, 0]
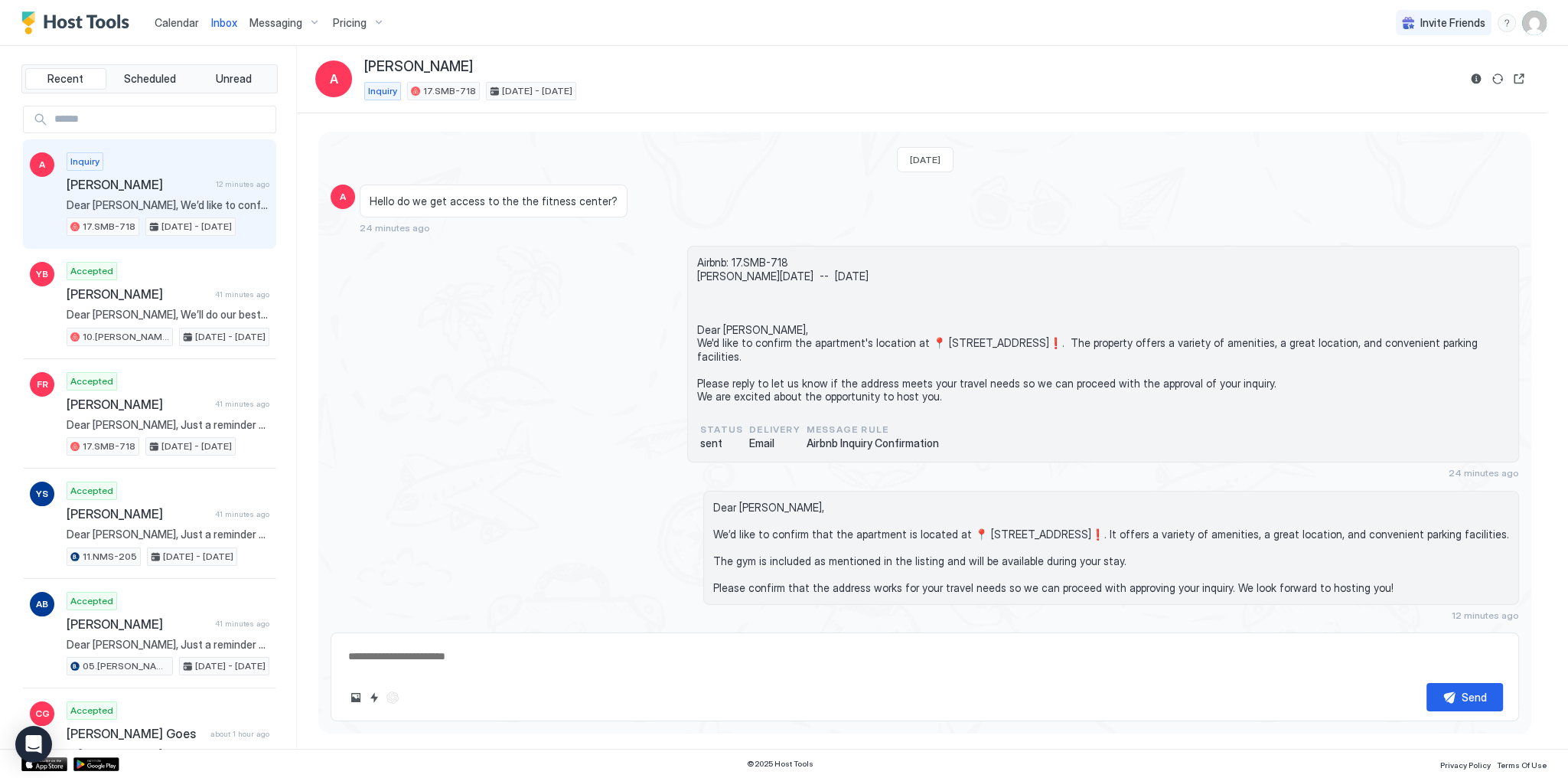
click at [1119, 380] on span "Airbnb: 17.SMB-718 [PERSON_NAME][DATE] -- [DATE] Dear [PERSON_NAME], We'd like …" at bounding box center [1103, 329] width 812 height 147
click at [677, 219] on div "Loading messages... [DATE] A Hello do we get access to the the fitness center? …" at bounding box center [924, 352] width 1213 height 538
type textarea "*"
click at [871, 185] on div "Hello do we get access to the the fitness center? 24 minutes ago" at bounding box center [775, 210] width 832 height 50
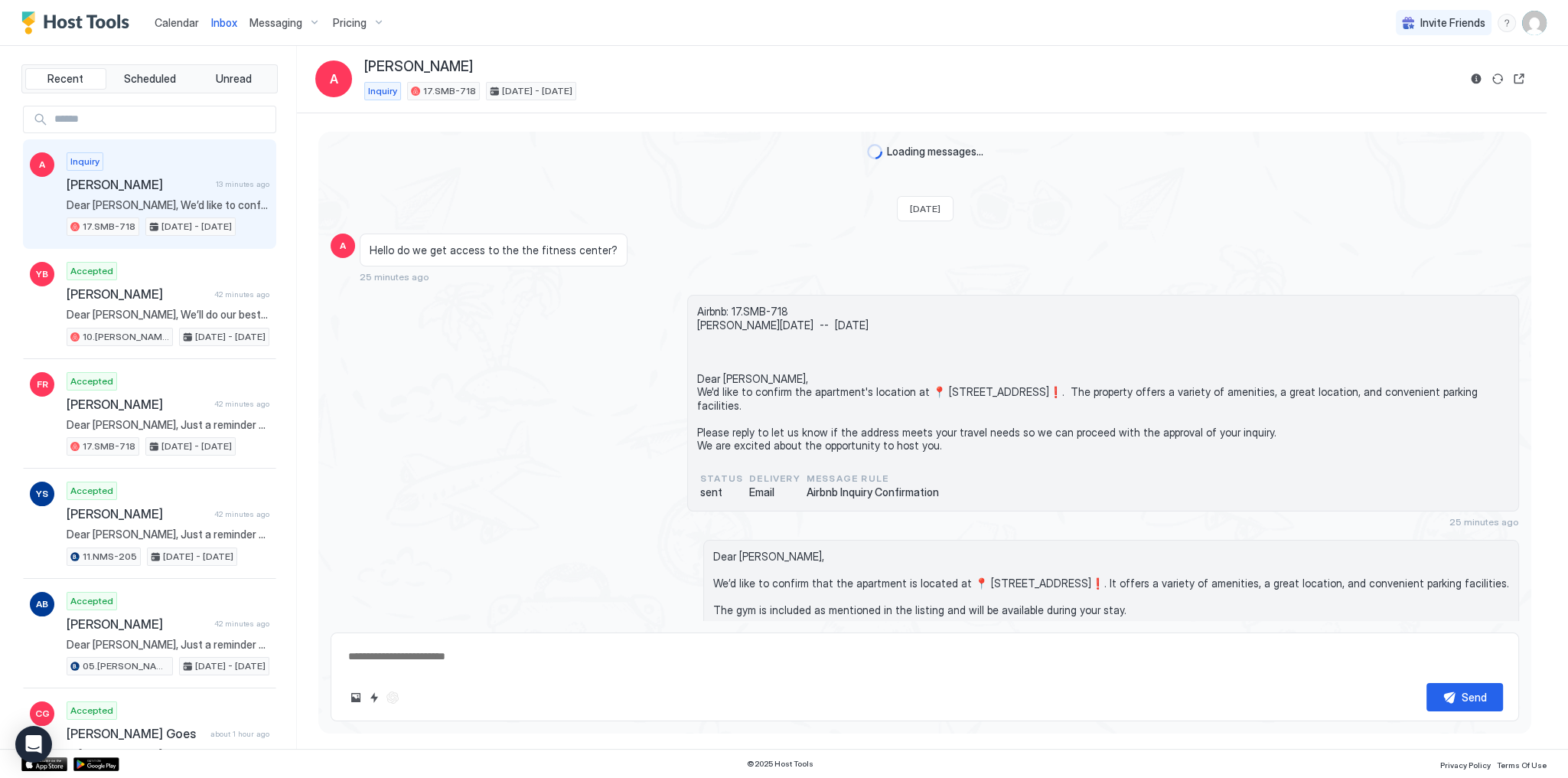
scroll to position [73, 0]
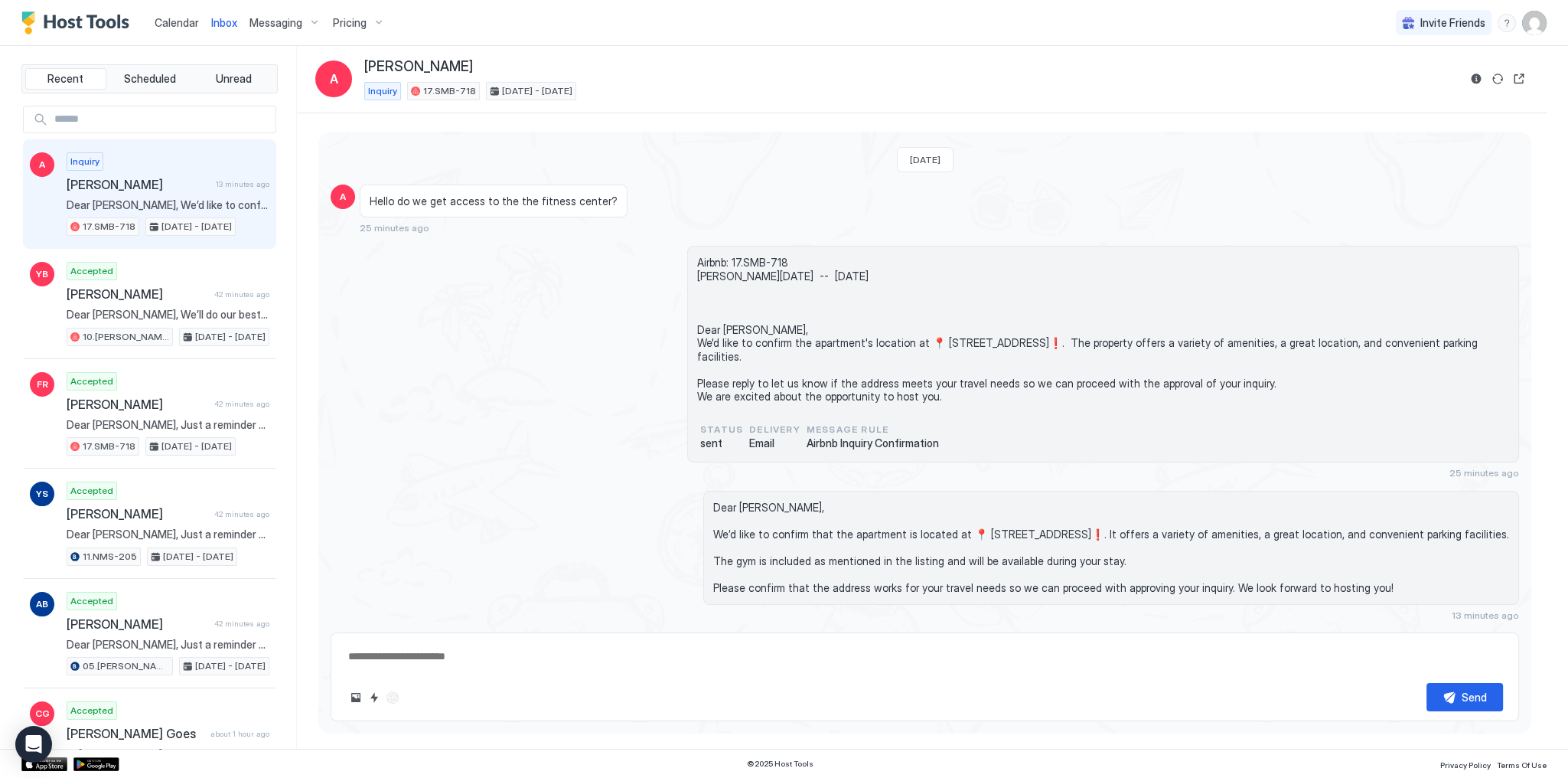
click at [915, 193] on div "Hello do we get access to the the fitness center? 25 minutes ago" at bounding box center [775, 210] width 832 height 50
click at [888, 189] on div "Hello do we get access to the the fitness center? 25 minutes ago" at bounding box center [775, 210] width 832 height 50
type textarea "*"
click at [182, 15] on link "Calendar" at bounding box center [176, 22] width 44 height 16
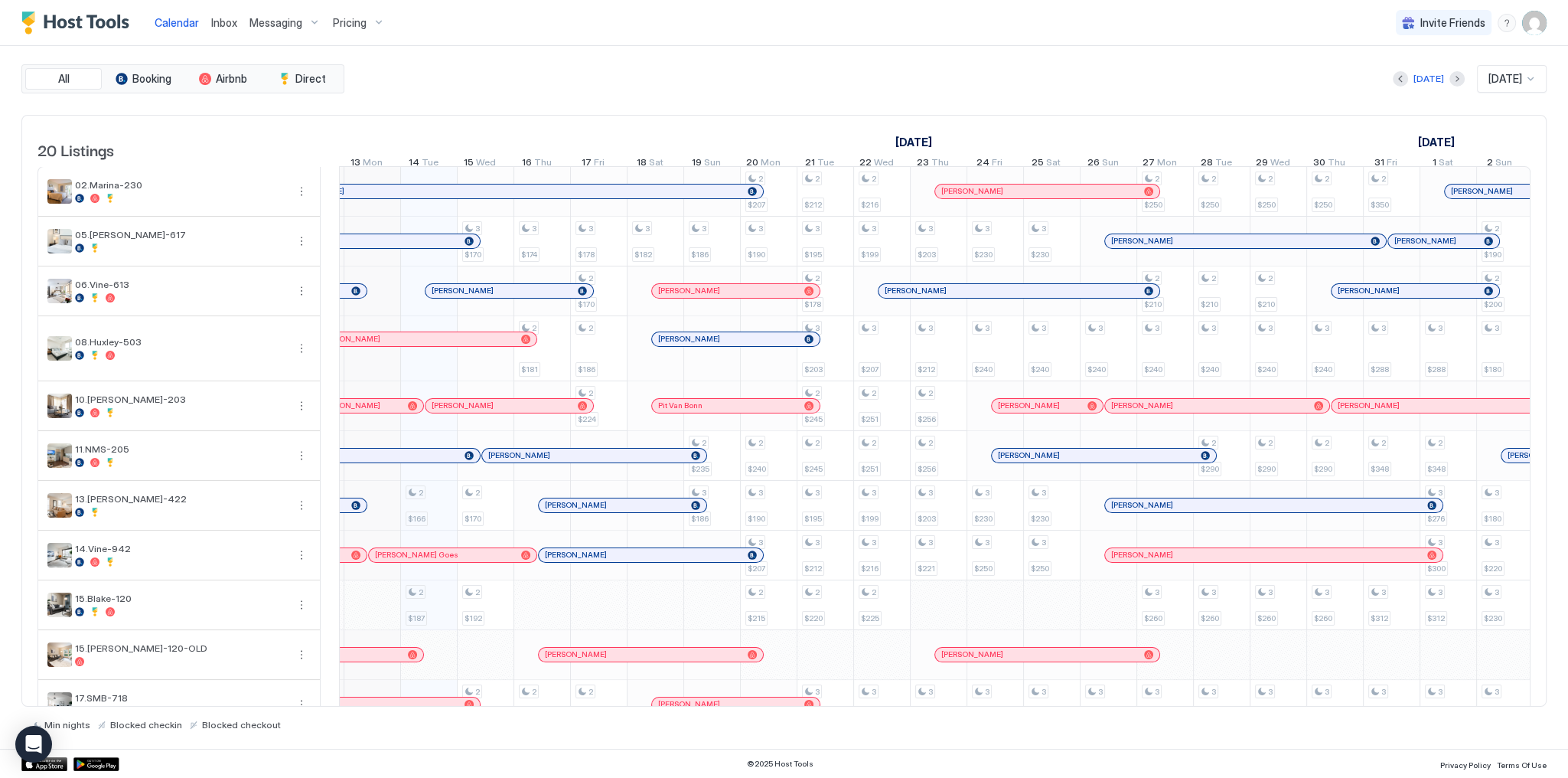
scroll to position [0, 789]
click at [780, 9] on div "Calendar Inbox Messaging Pricing Invite Friends SG" at bounding box center [784, 22] width 1568 height 46
click at [821, 85] on div "[DATE] [DATE]" at bounding box center [946, 78] width 1199 height 28
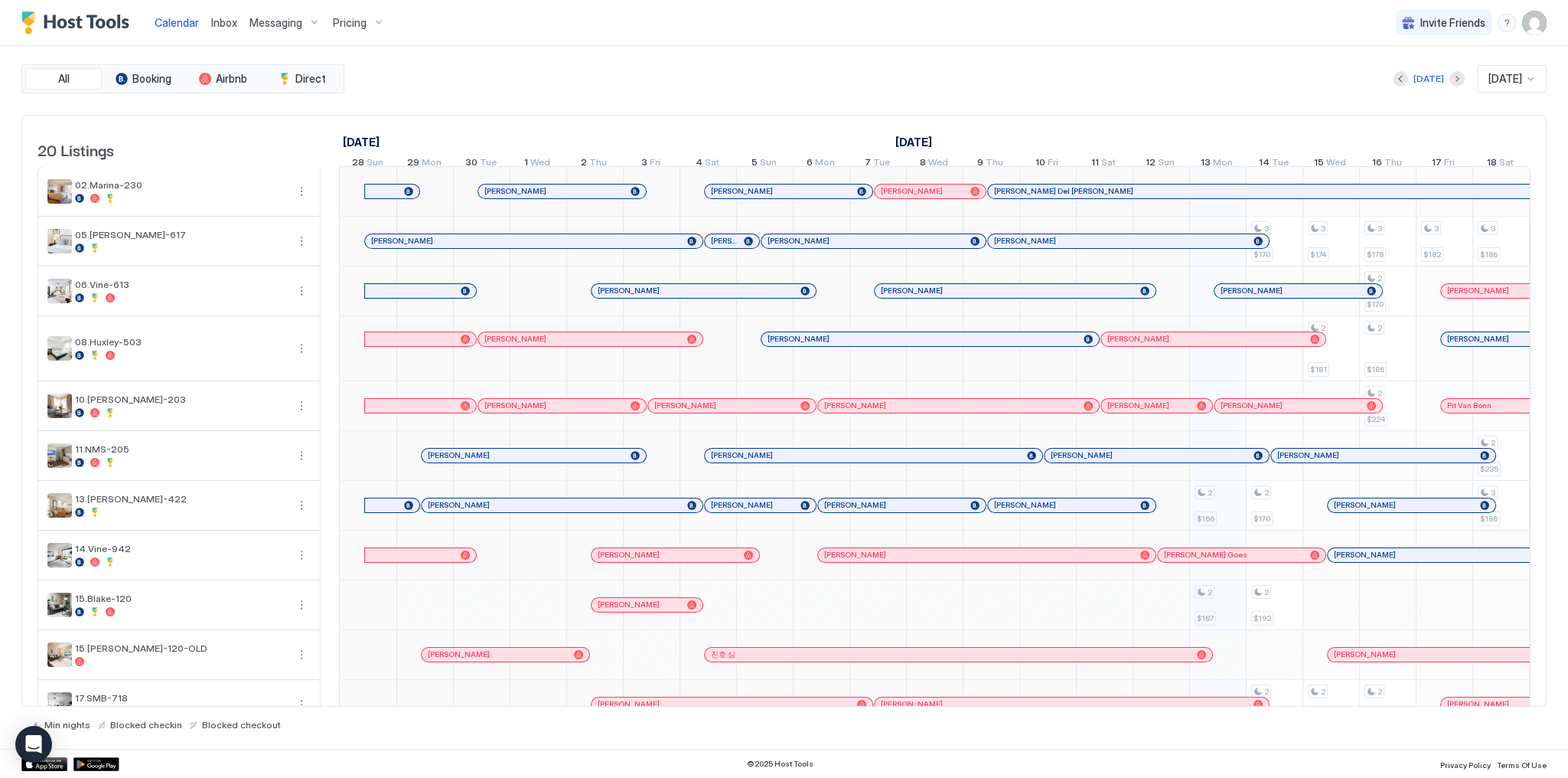
scroll to position [0, 850]
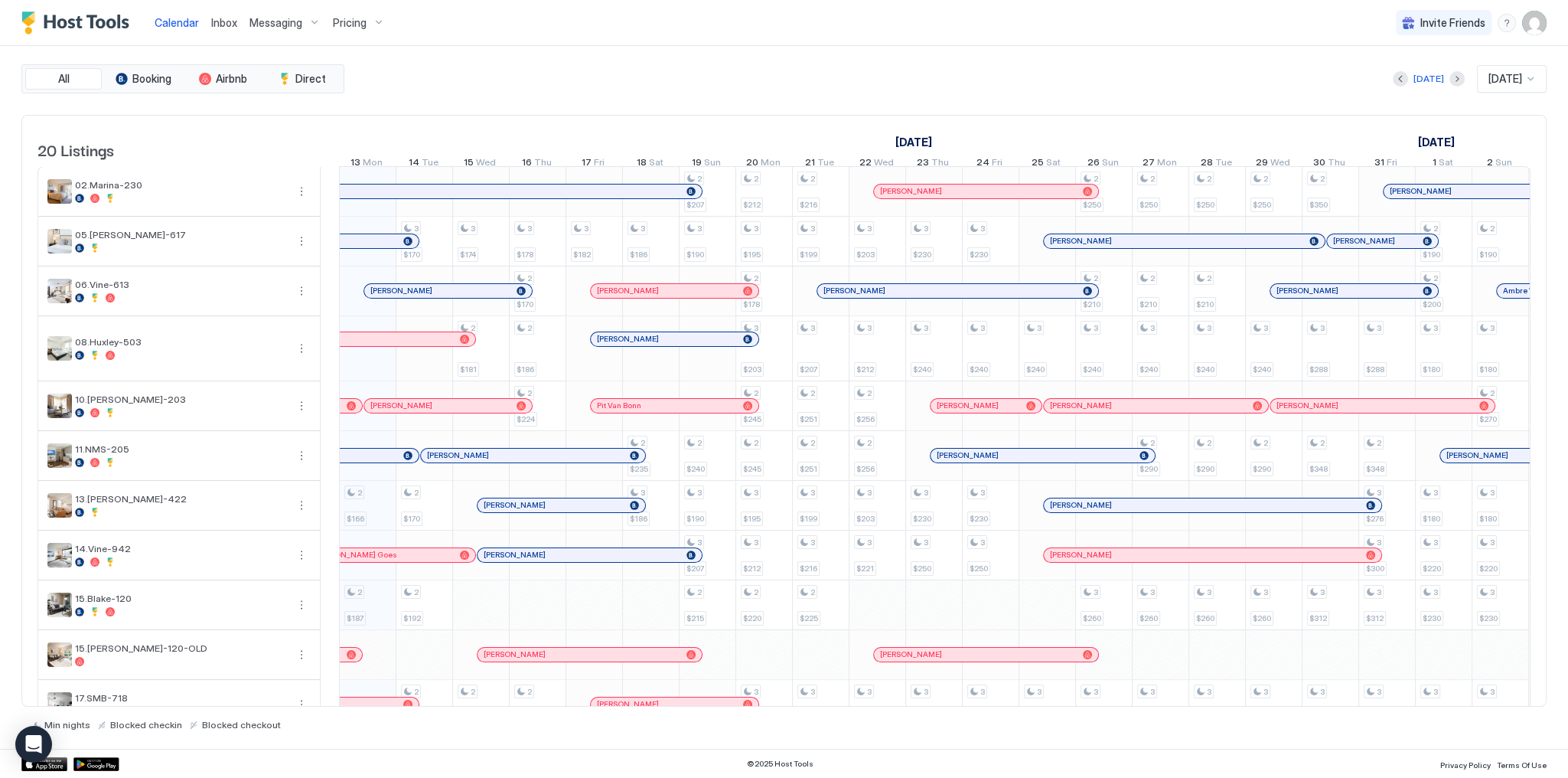
click at [905, 76] on div "[DATE] [DATE]" at bounding box center [946, 78] width 1199 height 28
